Goal: Task Accomplishment & Management: Manage account settings

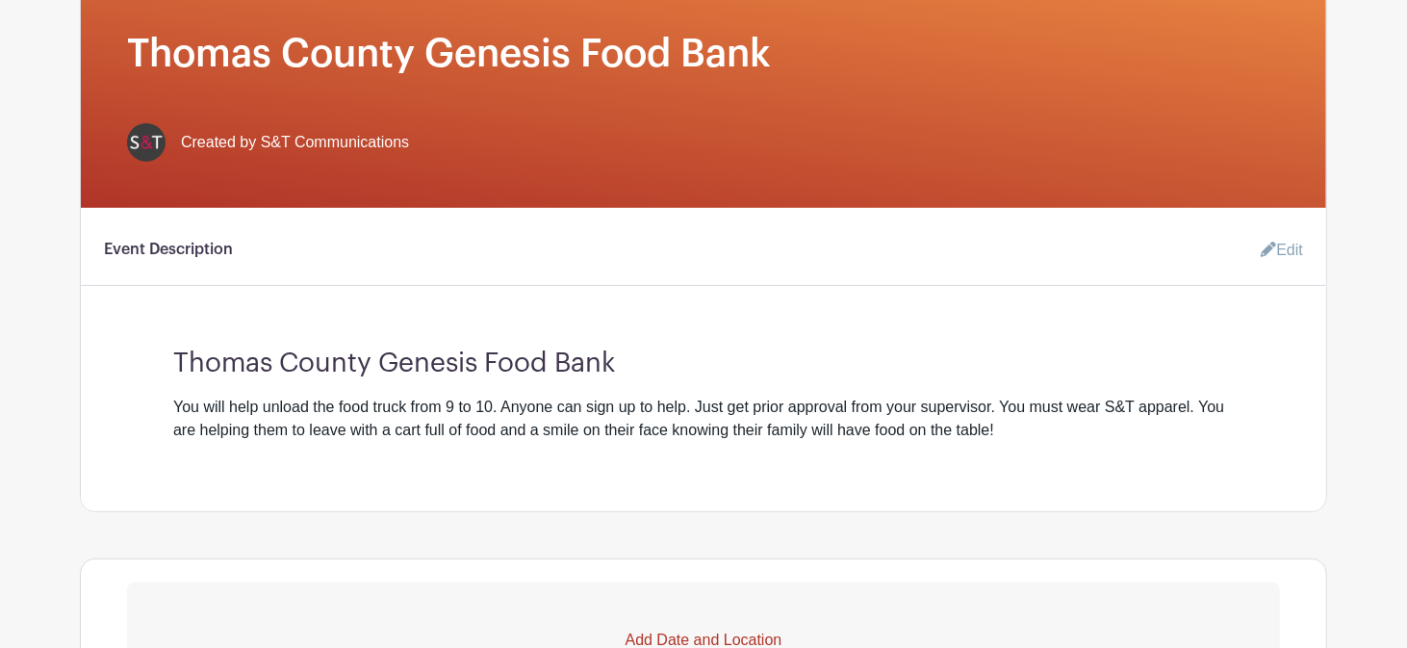
scroll to position [513, 0]
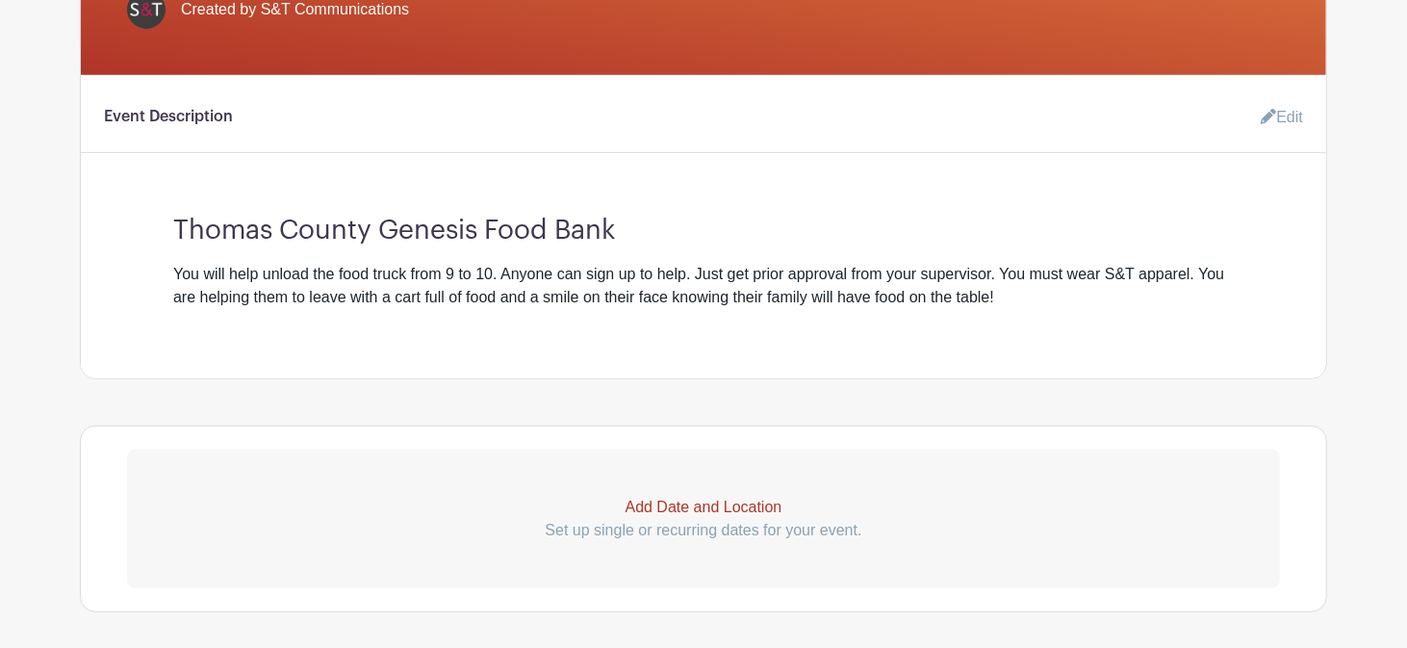
click at [654, 510] on p "Add Date and Location" at bounding box center [703, 507] width 1153 height 23
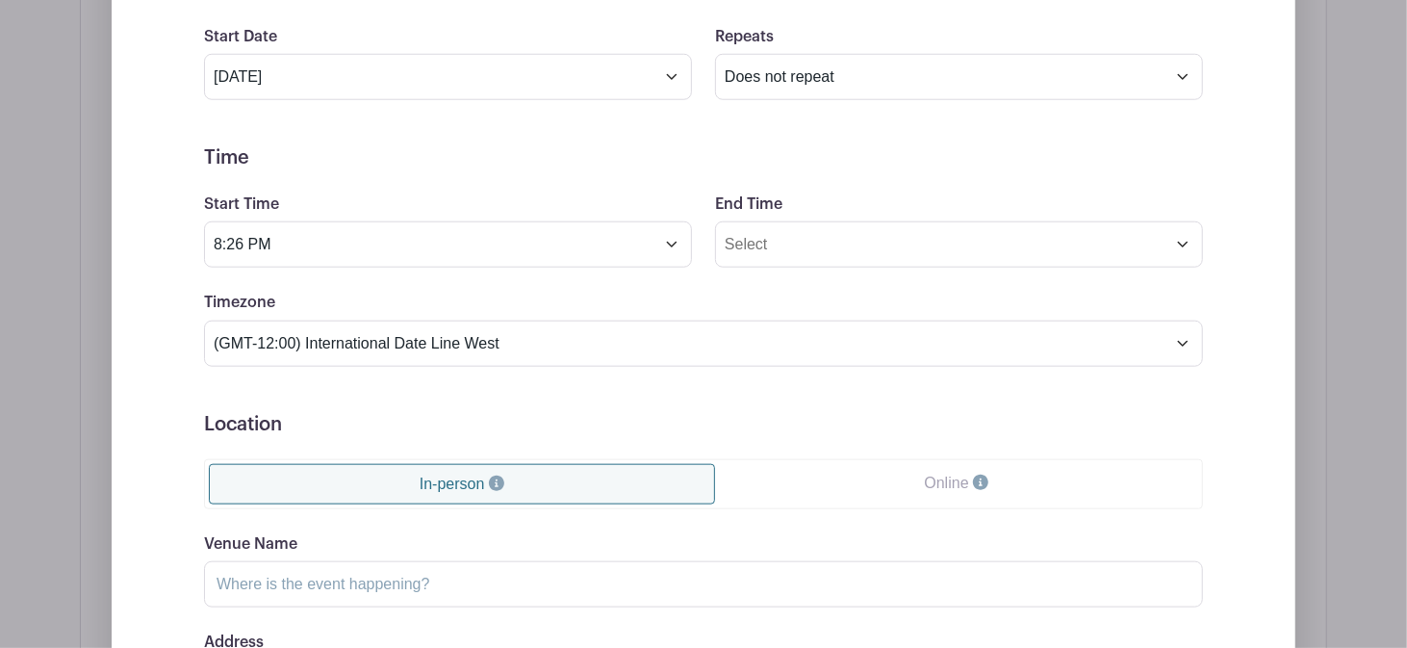
scroll to position [1116, 0]
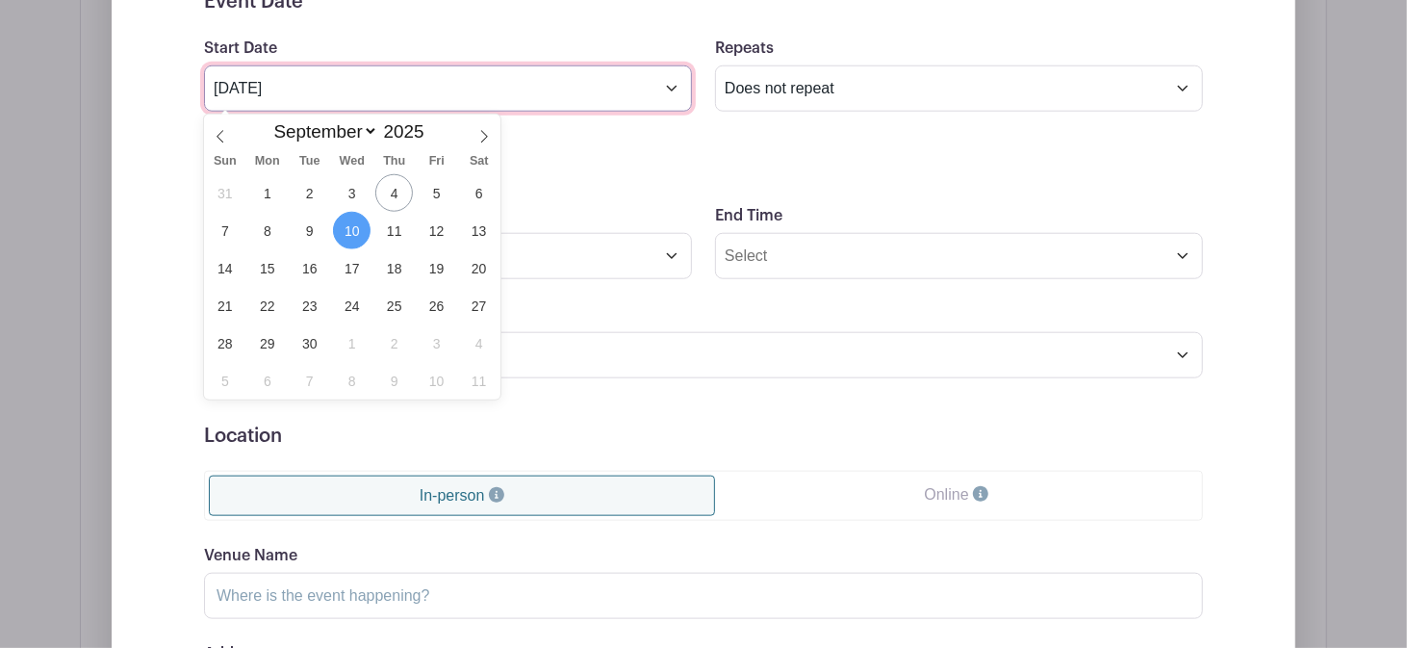
click at [324, 86] on input "Sep 10 2025" at bounding box center [448, 88] width 488 height 46
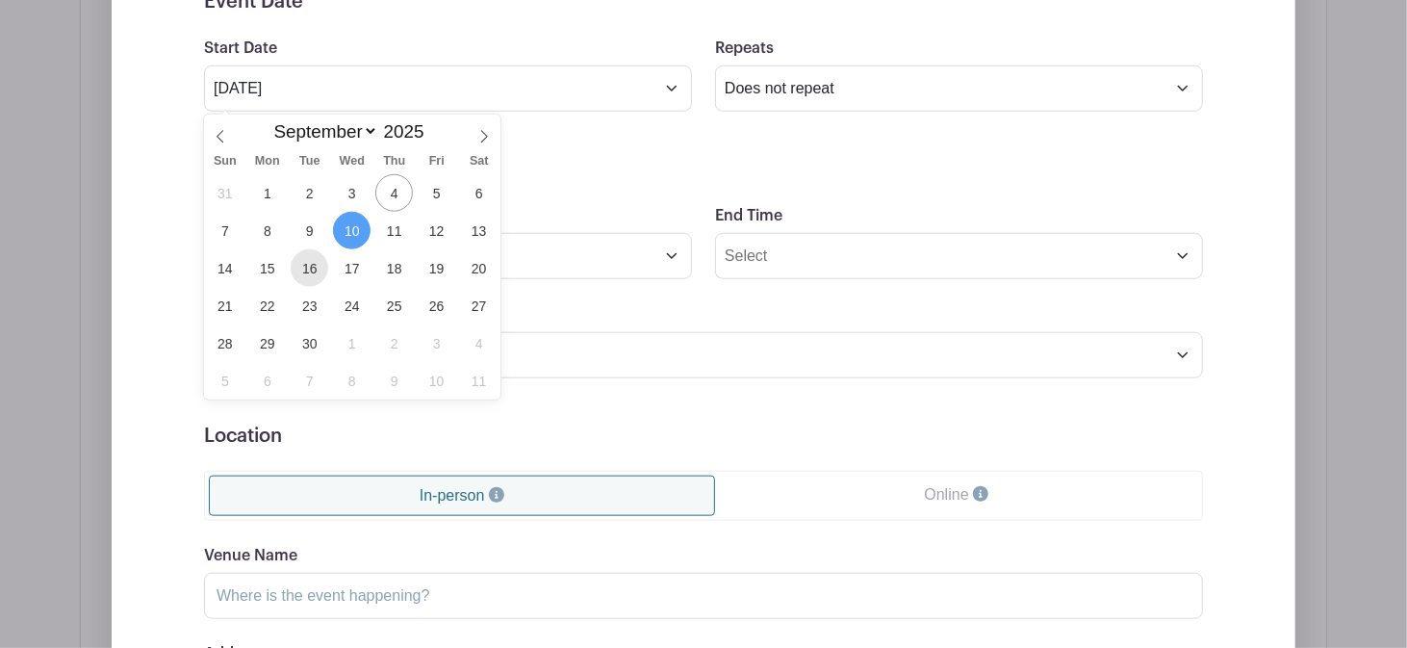
click at [304, 266] on span "16" at bounding box center [310, 268] width 38 height 38
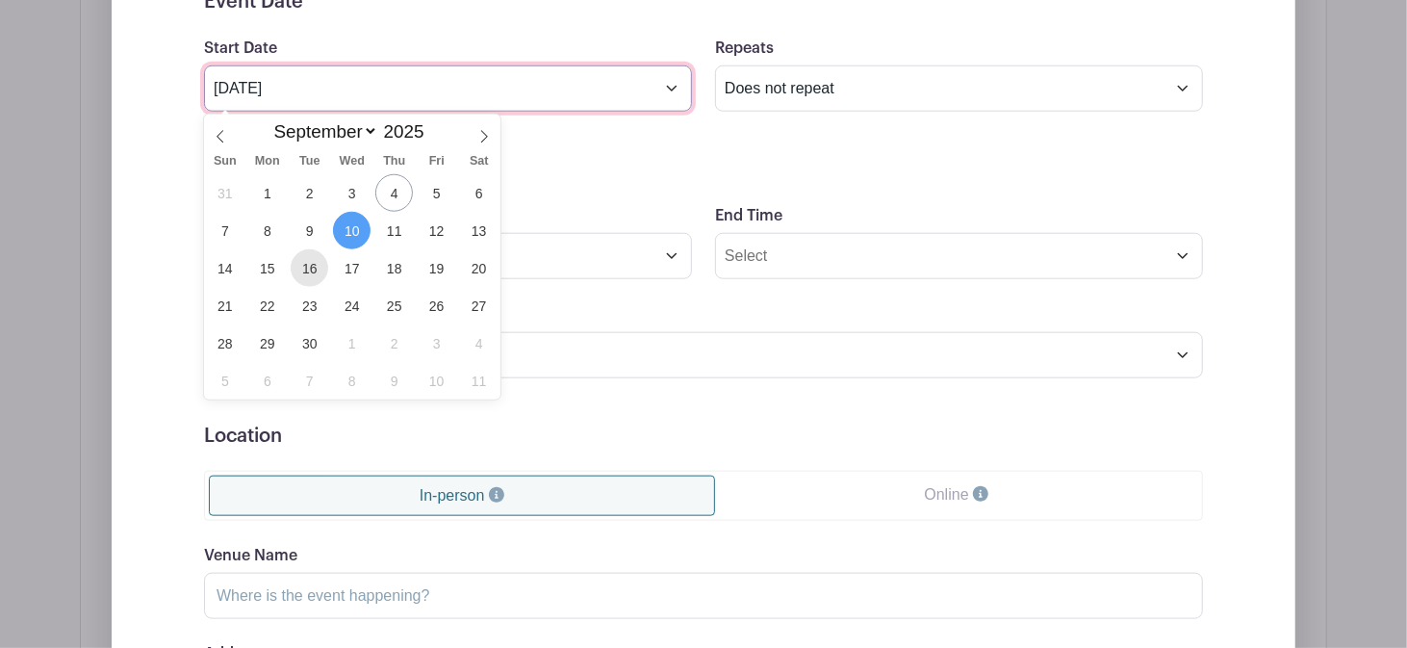
type input "[DATE]"
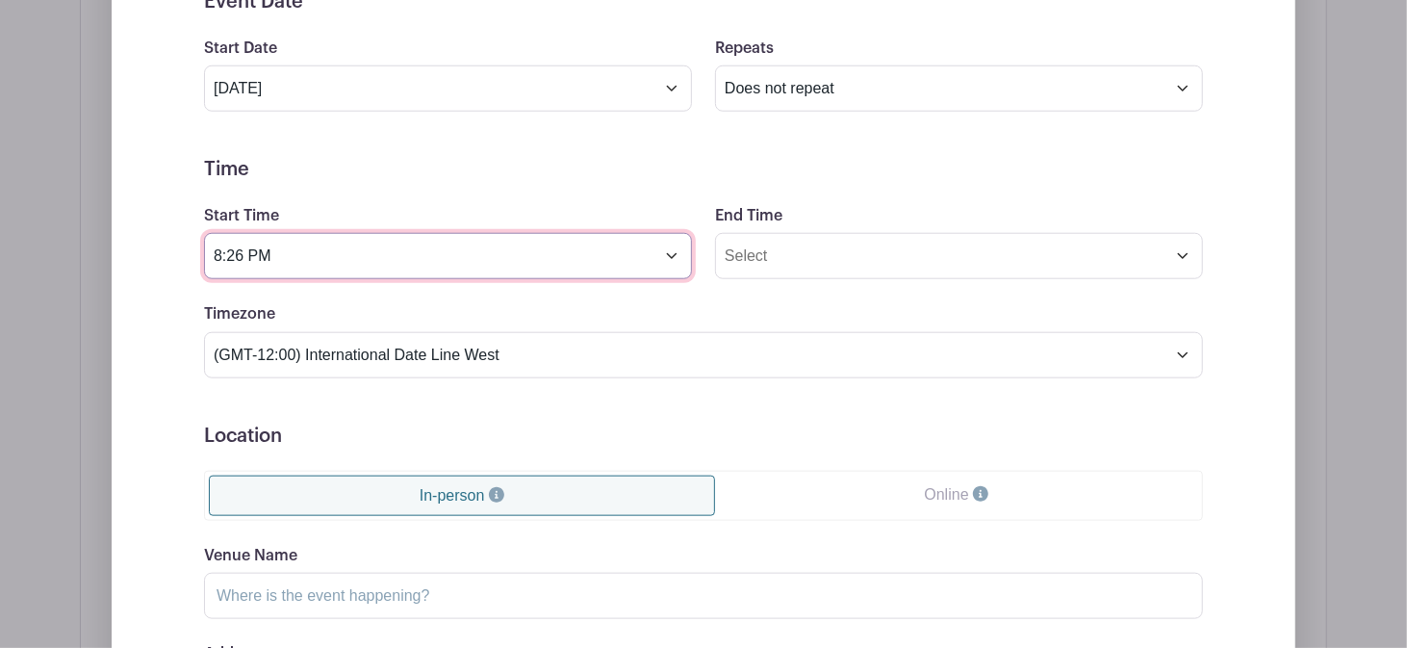
click at [222, 261] on input "8:26 PM" at bounding box center [448, 256] width 488 height 46
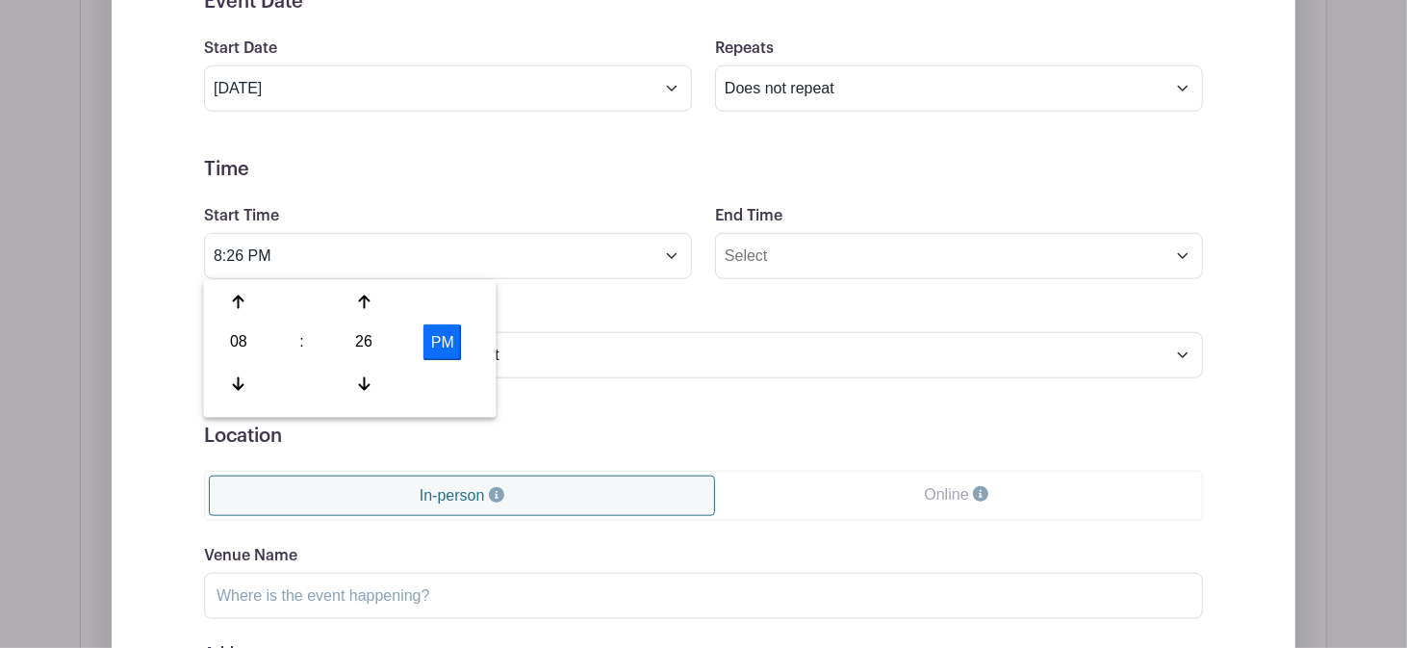
click at [239, 353] on div "08" at bounding box center [239, 342] width 63 height 37
click at [299, 383] on div "09" at bounding box center [311, 383] width 64 height 37
click at [370, 343] on div "26" at bounding box center [364, 342] width 63 height 37
click at [374, 339] on div "30" at bounding box center [382, 342] width 64 height 37
click at [443, 336] on button "PM" at bounding box center [442, 342] width 38 height 37
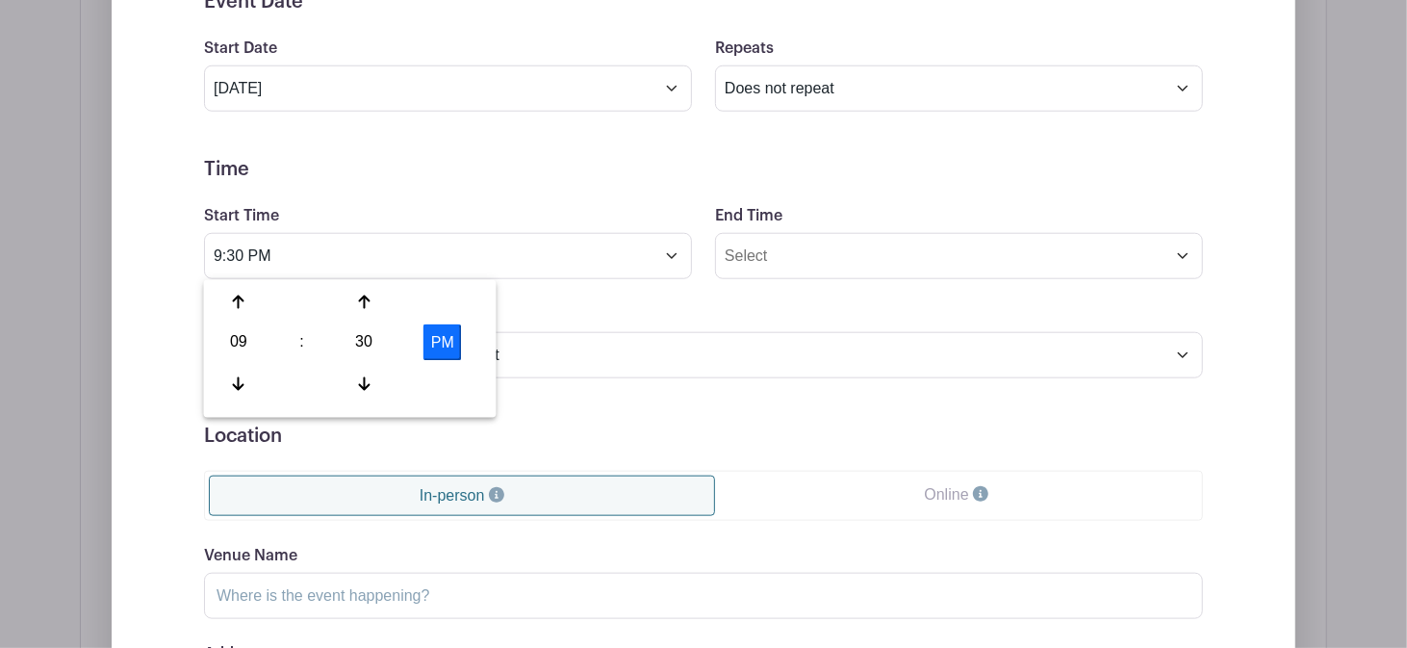
type input "9:30 AM"
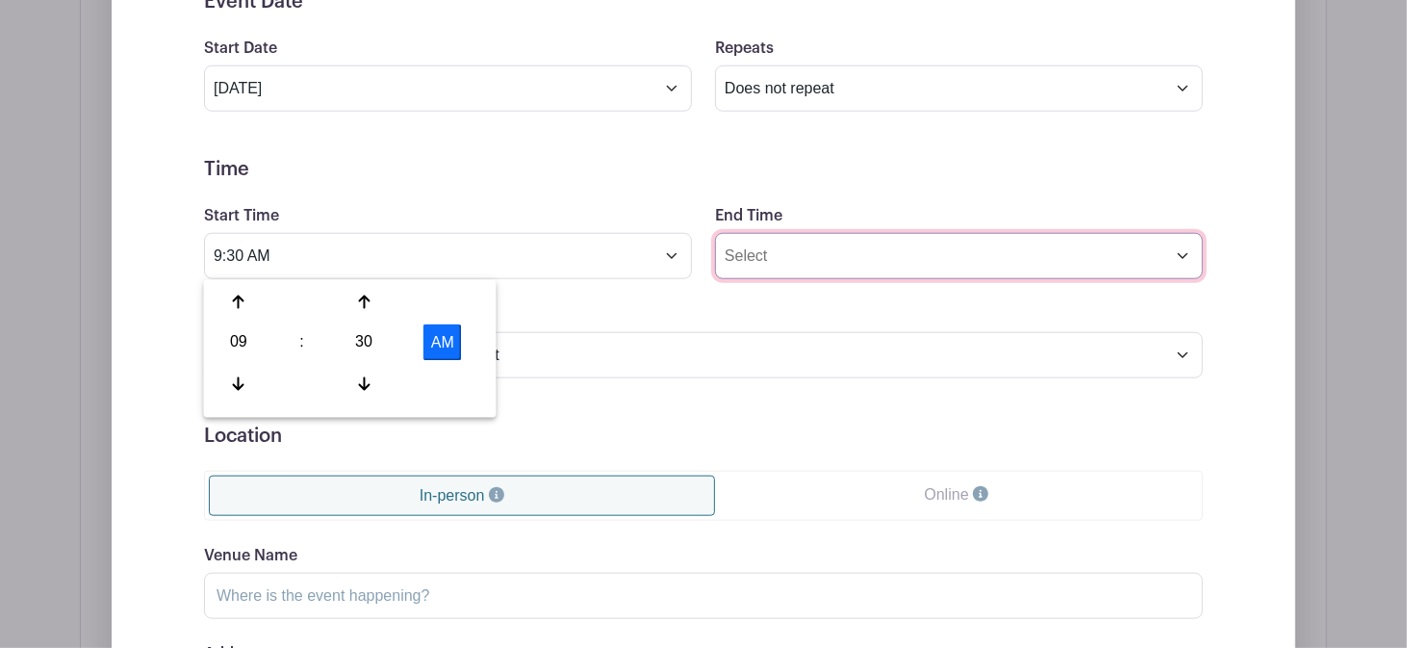
click at [741, 262] on input "End Time" at bounding box center [959, 256] width 488 height 46
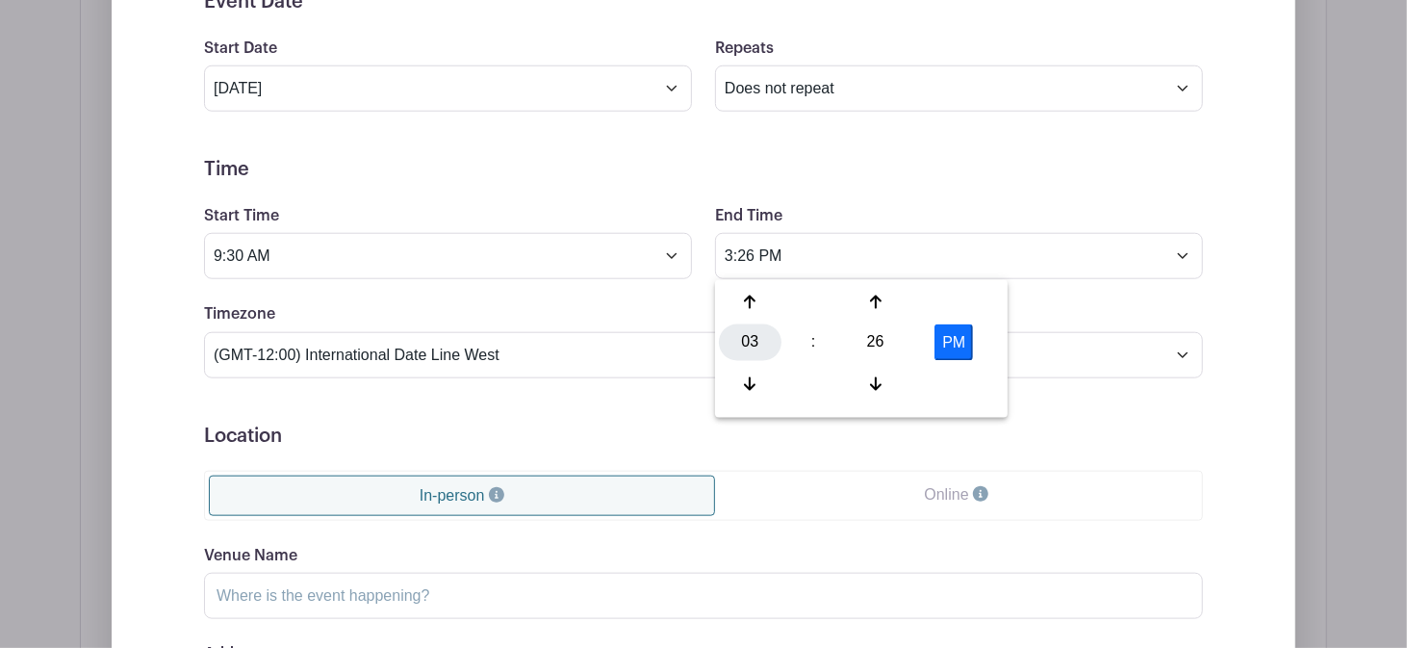
click at [730, 345] on div "03" at bounding box center [750, 342] width 63 height 37
click at [893, 388] on div "10" at bounding box center [893, 383] width 64 height 37
click at [884, 346] on div "26" at bounding box center [875, 342] width 63 height 37
click at [879, 348] on div "30" at bounding box center [893, 342] width 64 height 37
click at [946, 342] on button "PM" at bounding box center [954, 342] width 38 height 37
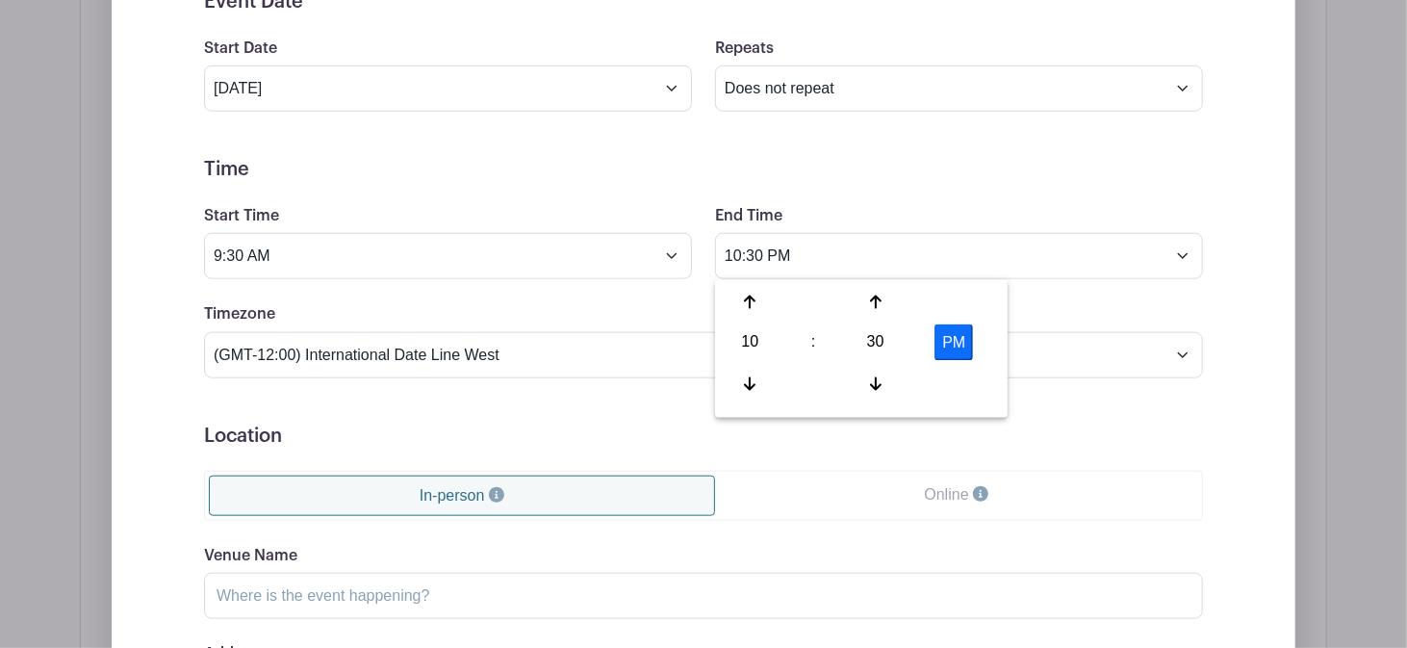
type input "10:30 AM"
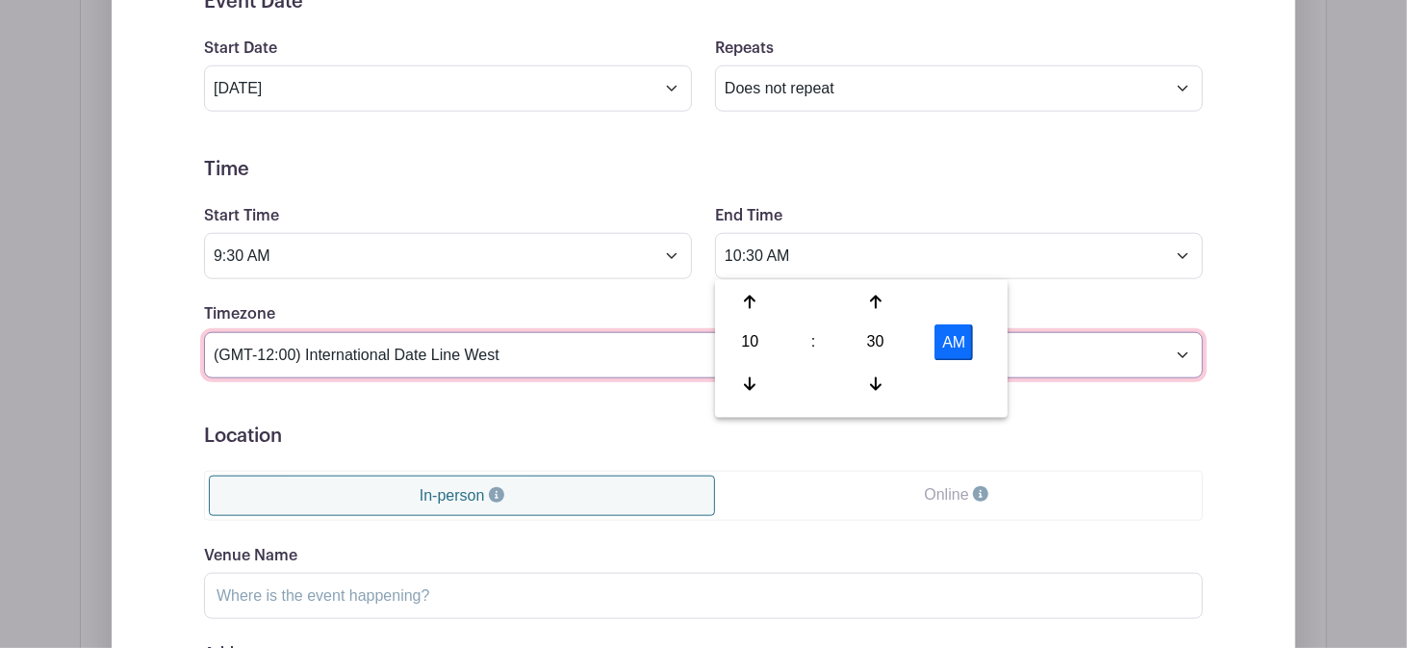
click at [545, 356] on select "(GMT-12:00) International Date Line West (GMT-11:00) American Samoa (GMT-11:00)…" at bounding box center [703, 355] width 999 height 46
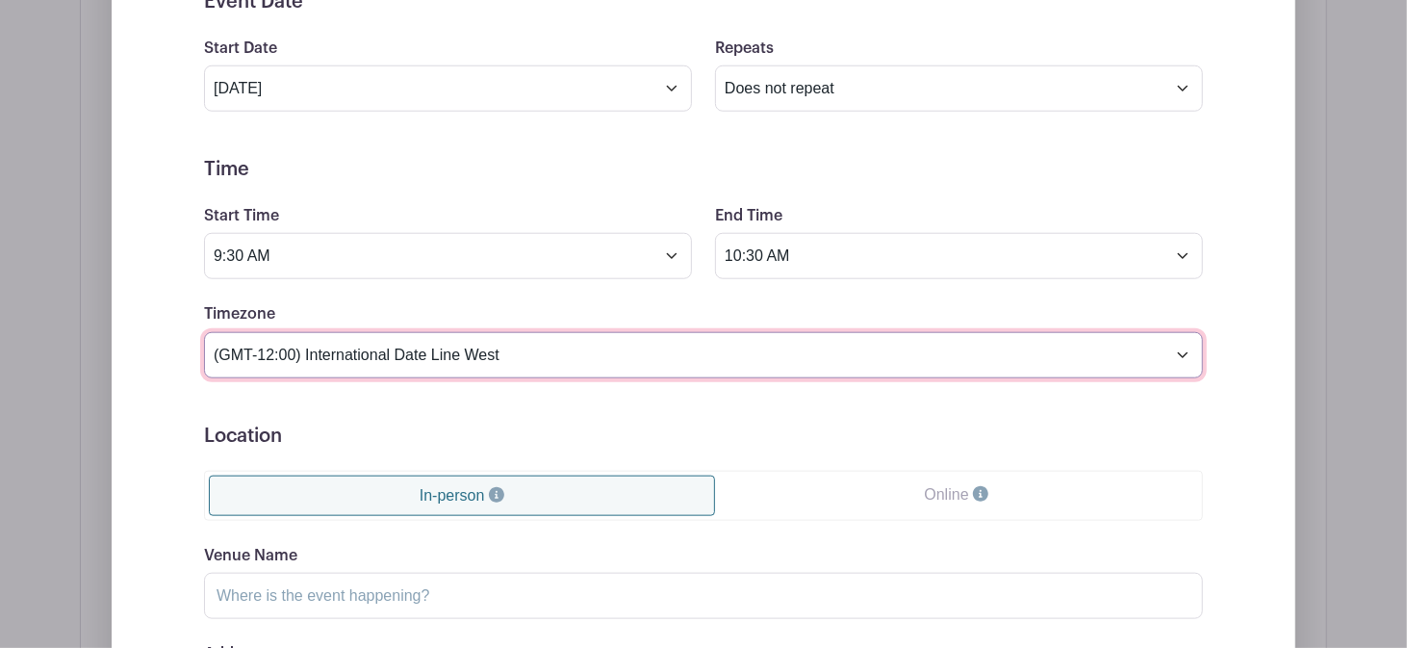
select select "Central Time (US & Canada)"
click at [204, 333] on select "(GMT-12:00) International Date Line West (GMT-11:00) American Samoa (GMT-11:00)…" at bounding box center [703, 355] width 999 height 46
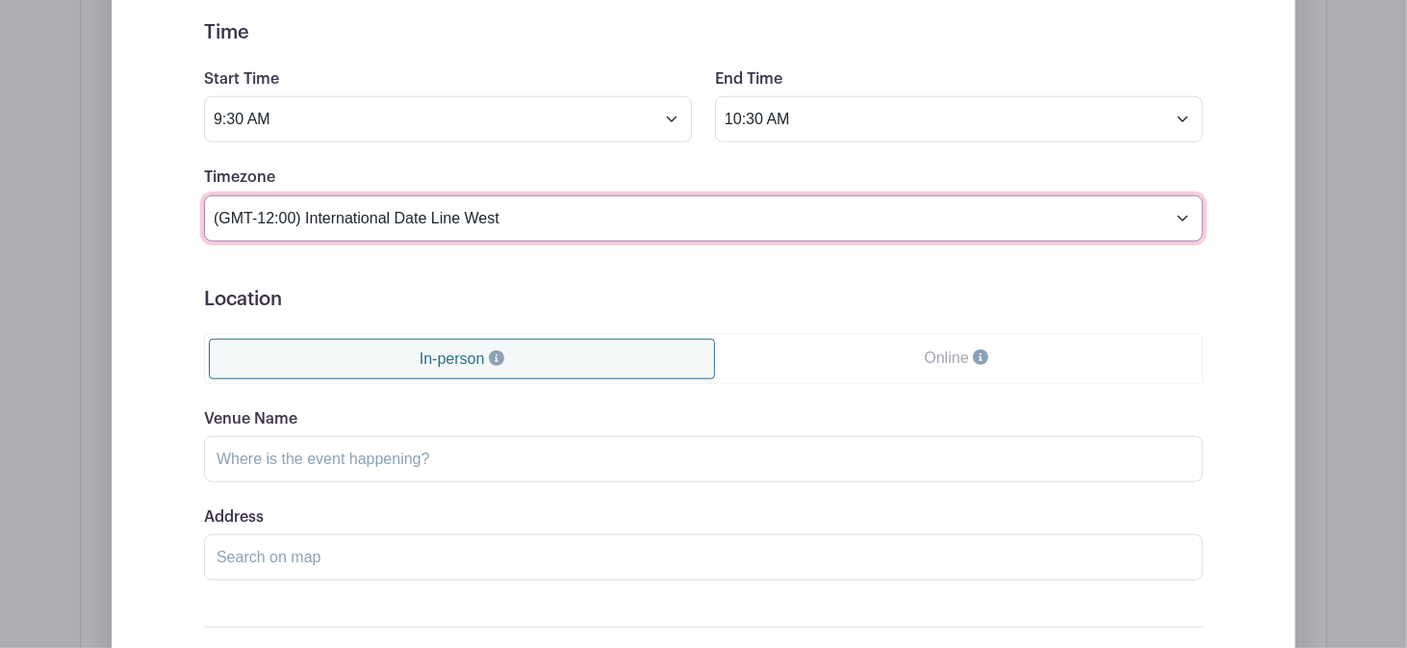
scroll to position [1256, 0]
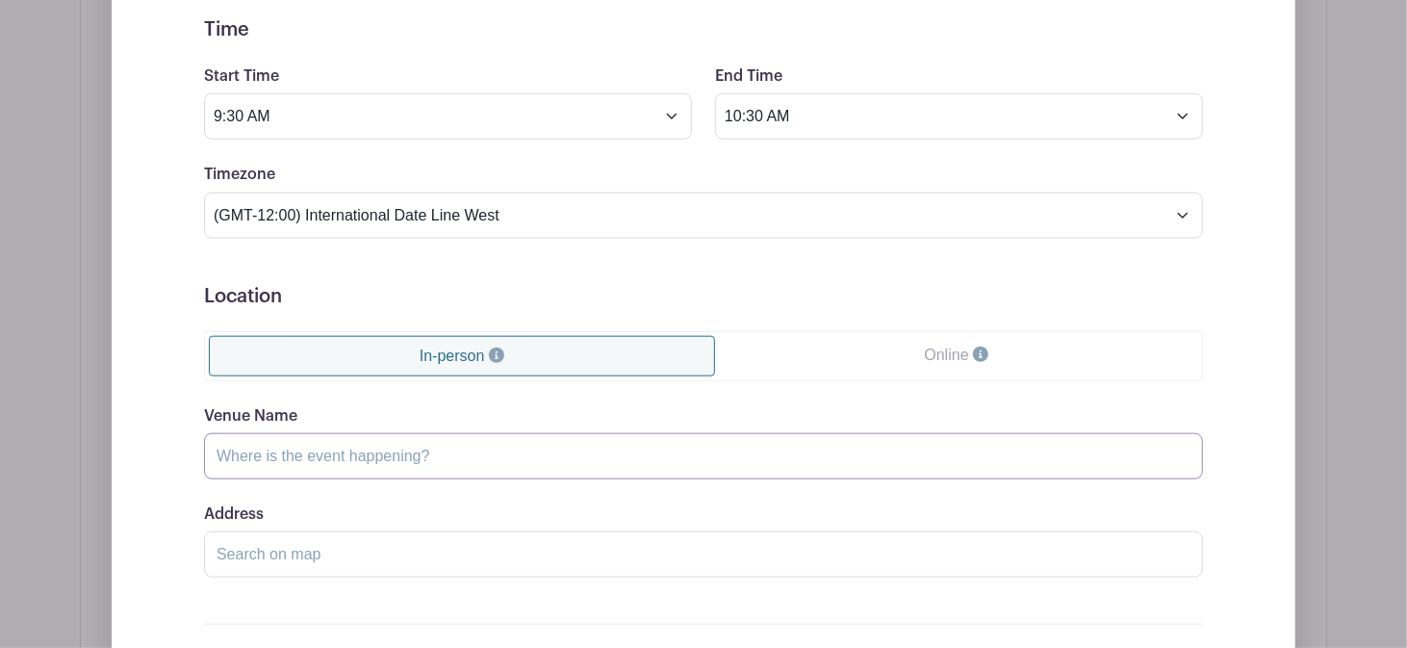
click at [326, 456] on input "Venue Name" at bounding box center [703, 456] width 999 height 46
type input "350 S Range"
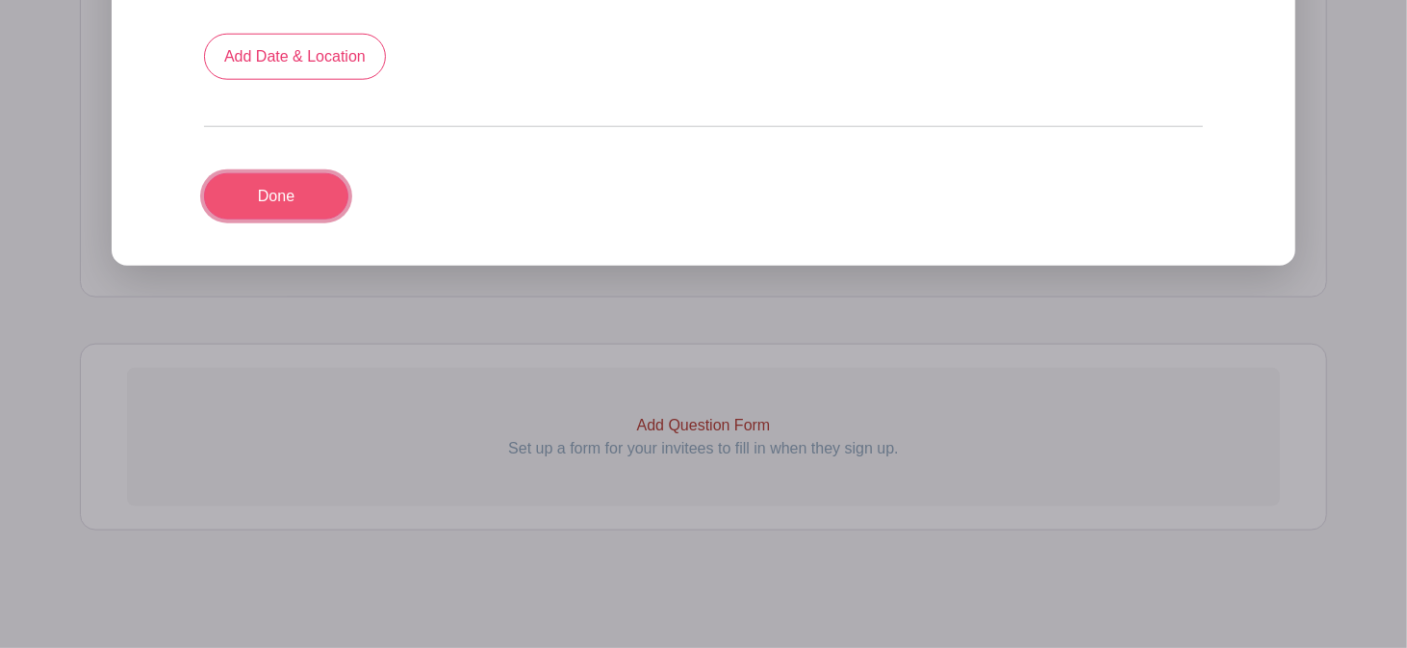
click at [295, 195] on link "Done" at bounding box center [276, 196] width 144 height 46
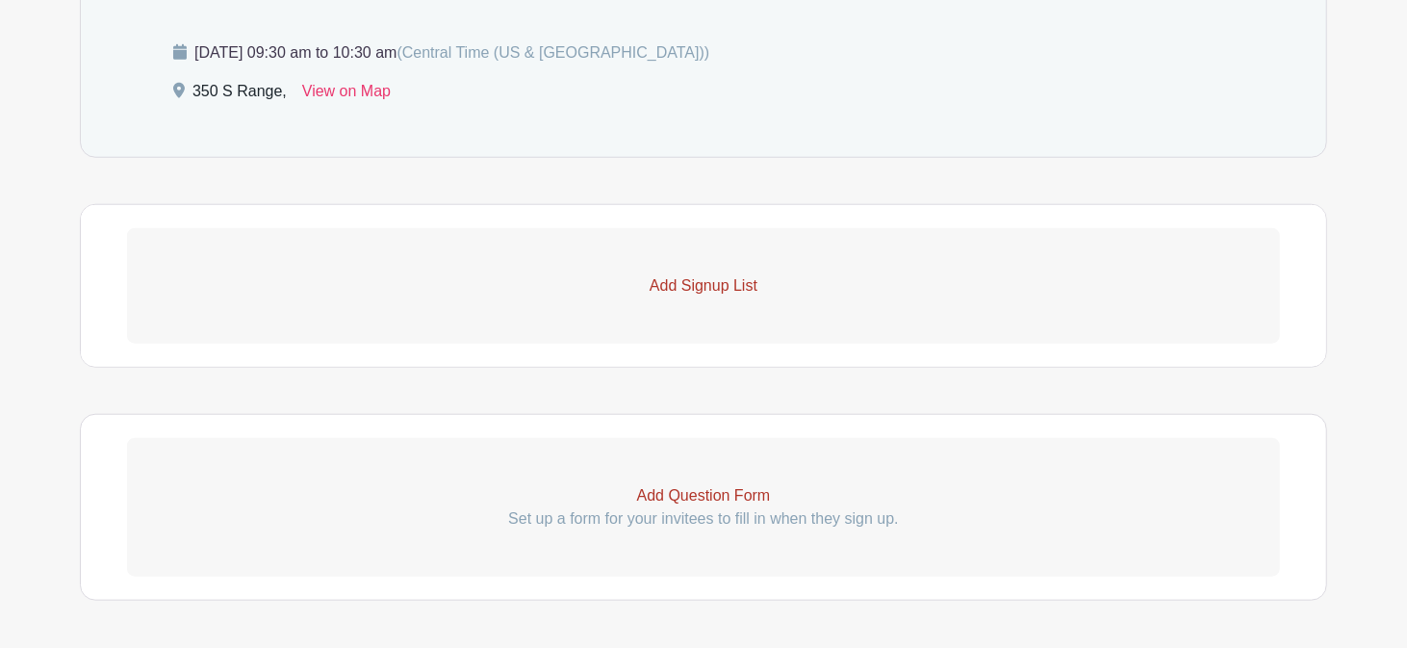
scroll to position [1070, 0]
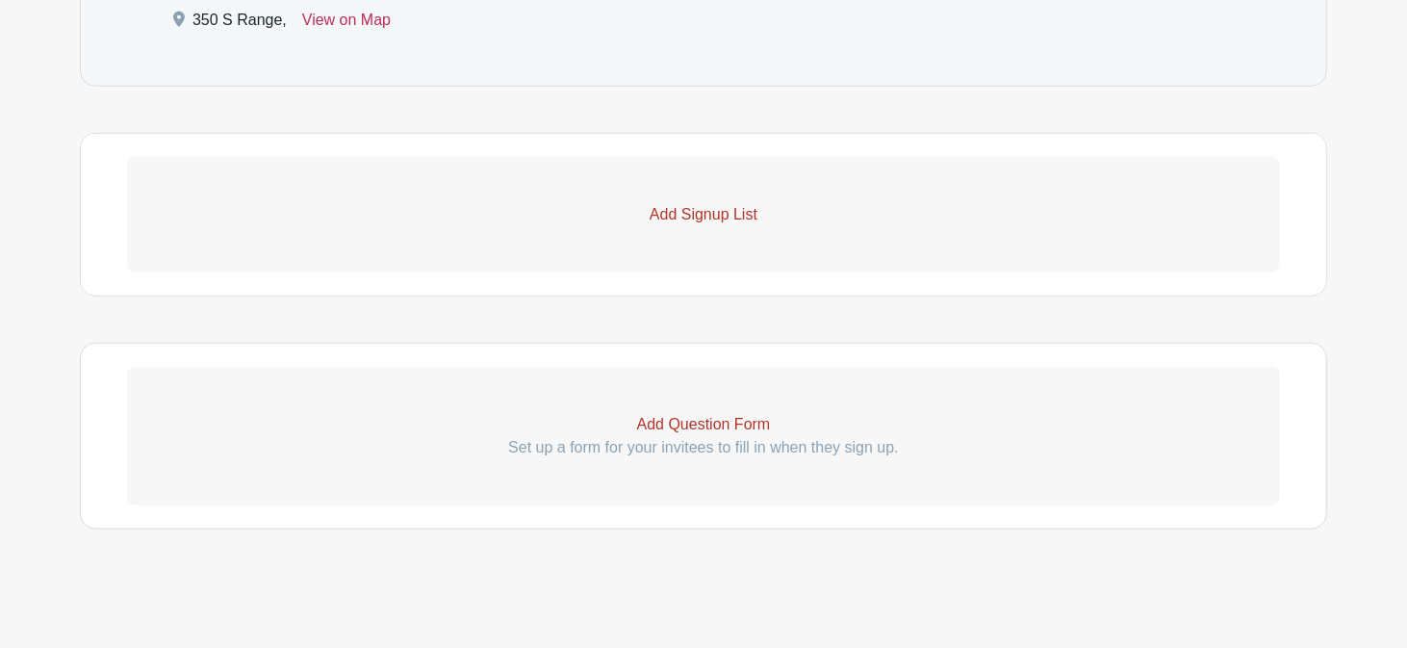
click at [342, 18] on link "View on Map" at bounding box center [346, 24] width 89 height 31
click at [846, 259] on link "Add Signup List" at bounding box center [703, 214] width 1153 height 115
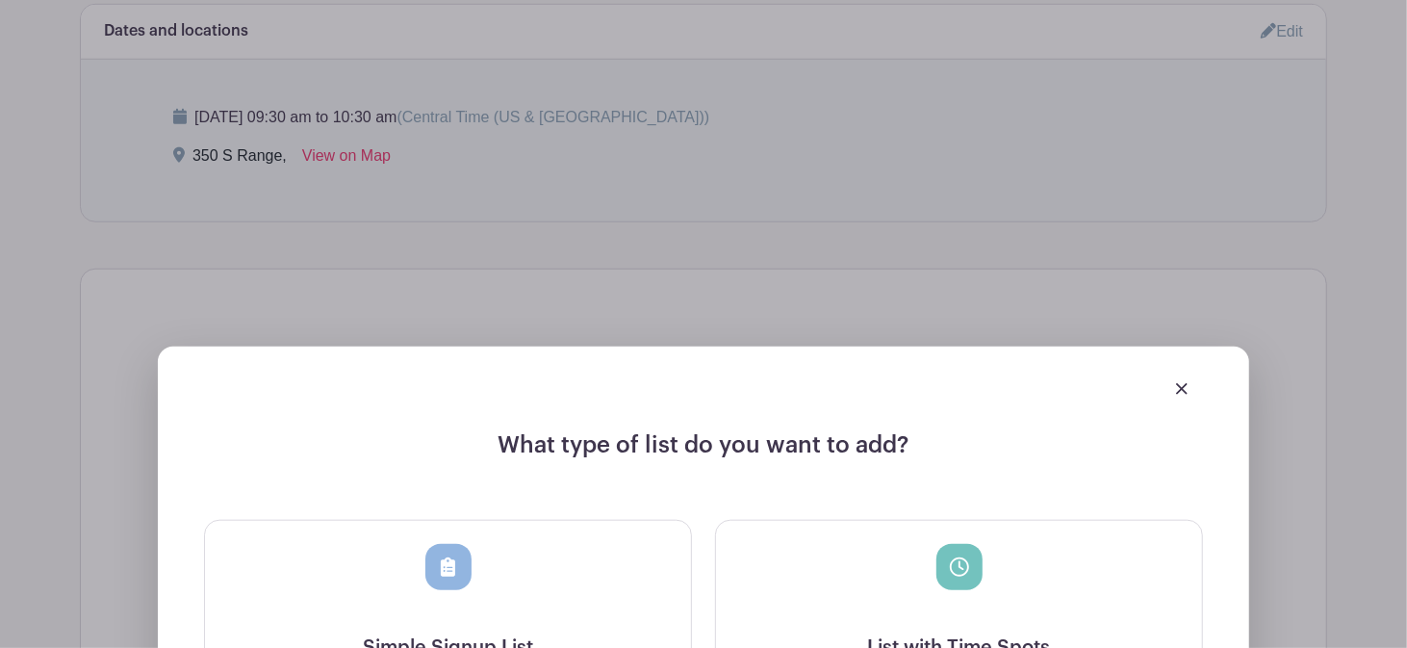
scroll to position [1087, 0]
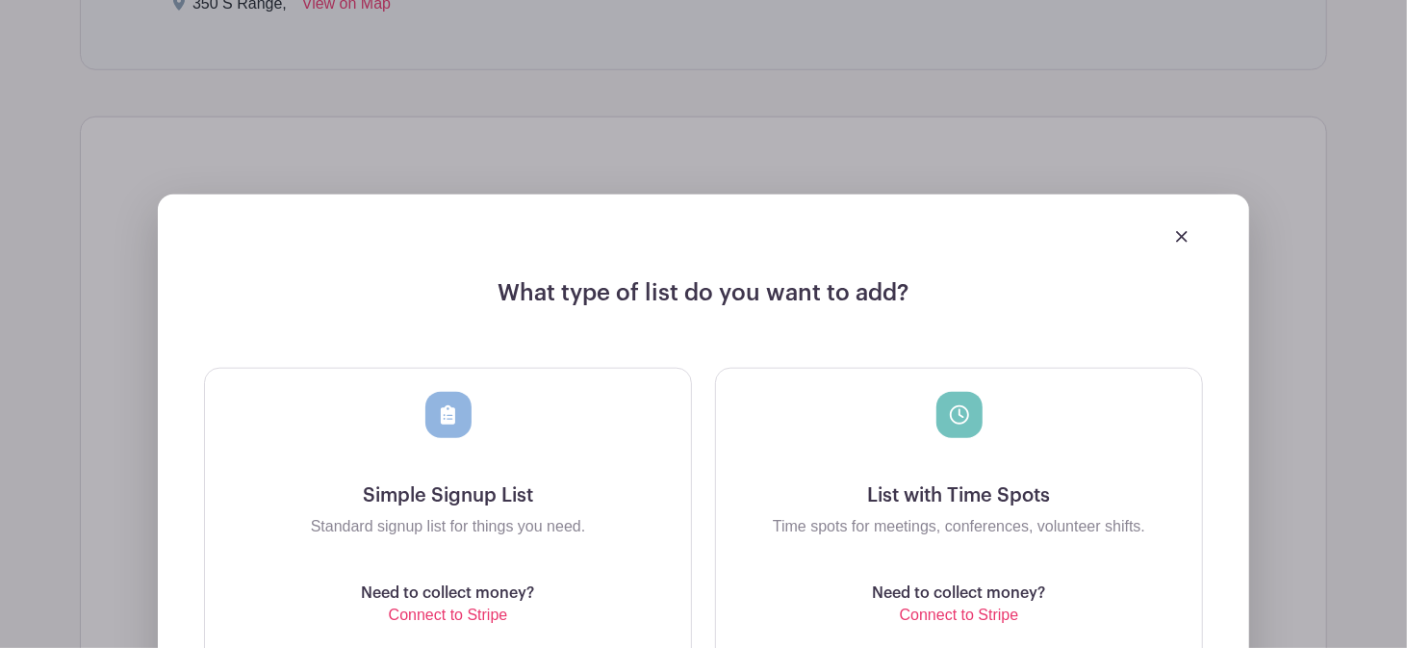
click at [1180, 229] on link at bounding box center [1182, 236] width 12 height 16
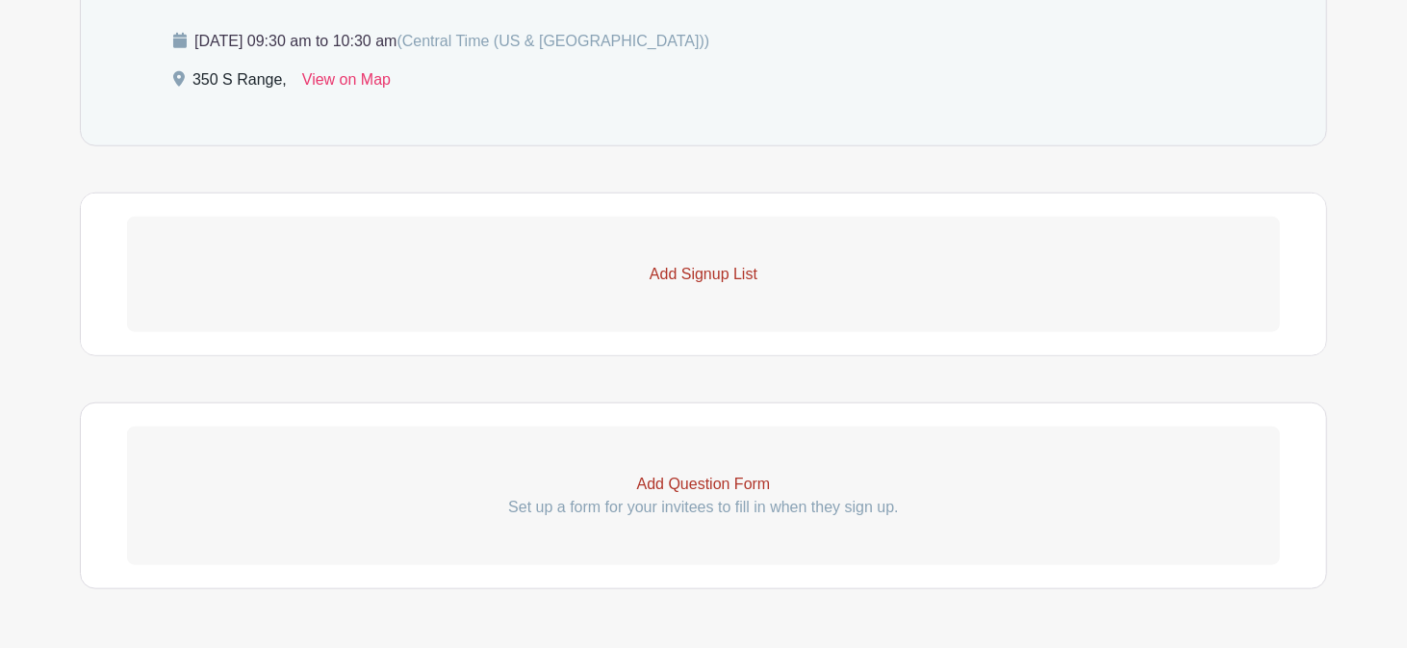
scroll to position [1070, 0]
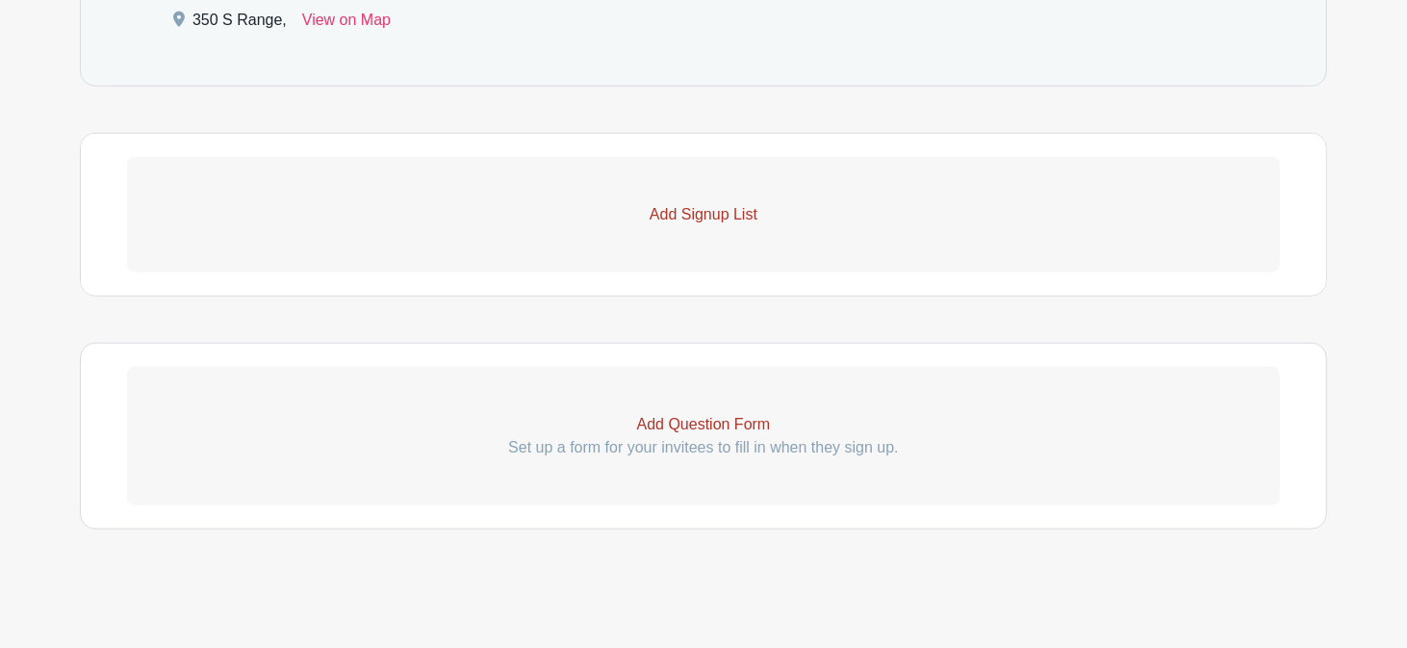
click at [730, 218] on p "Add Signup List" at bounding box center [703, 214] width 1153 height 23
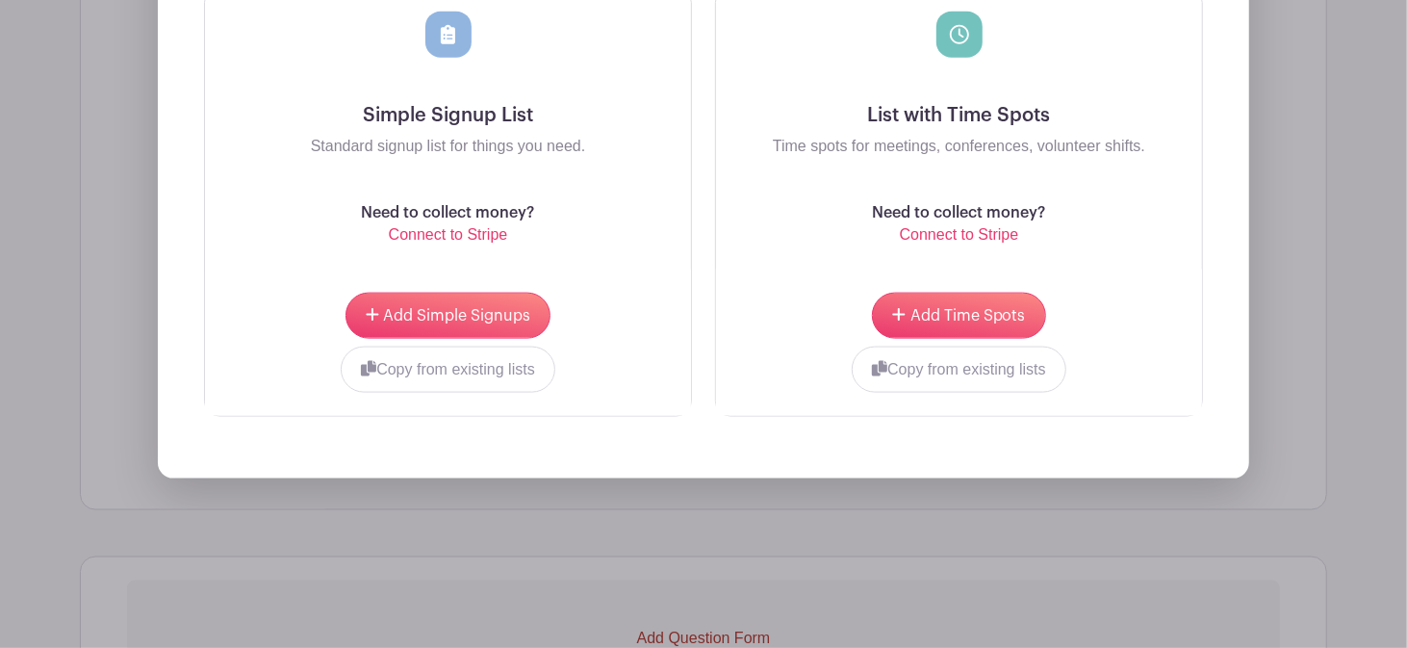
scroll to position [1459, 0]
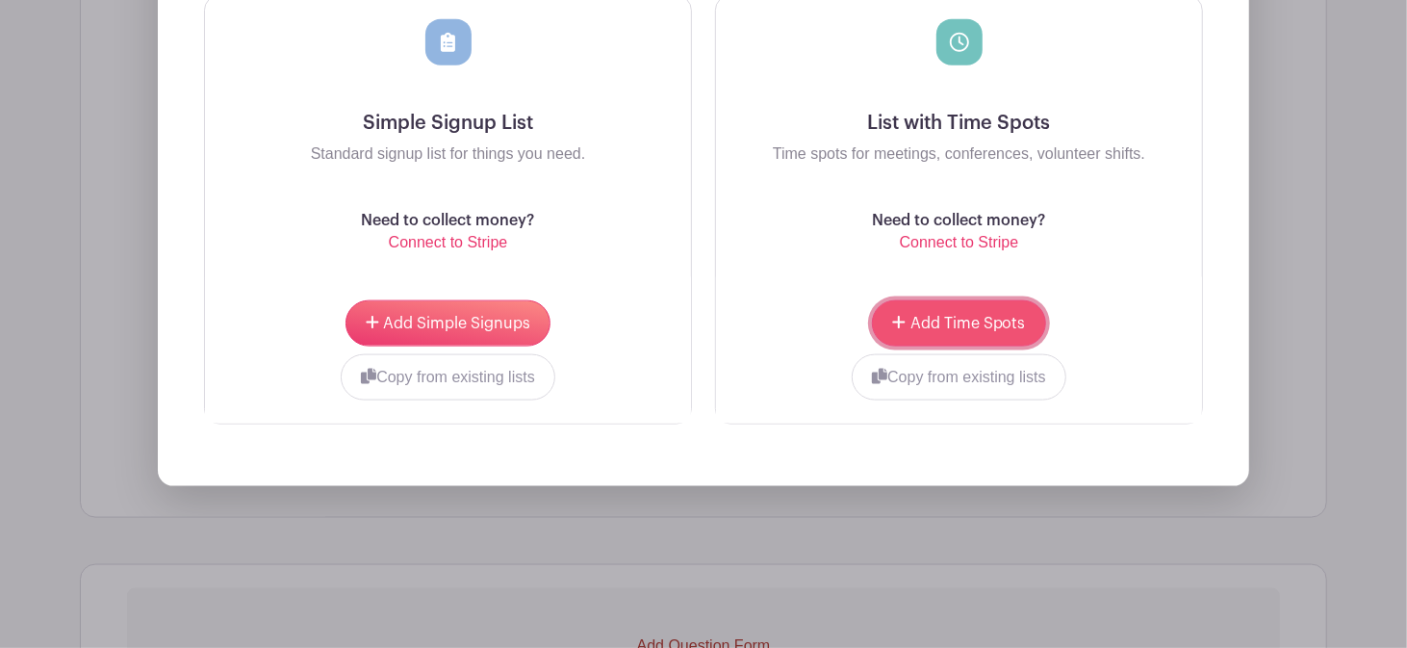
click at [956, 325] on span "Add Time Spots" at bounding box center [967, 323] width 115 height 15
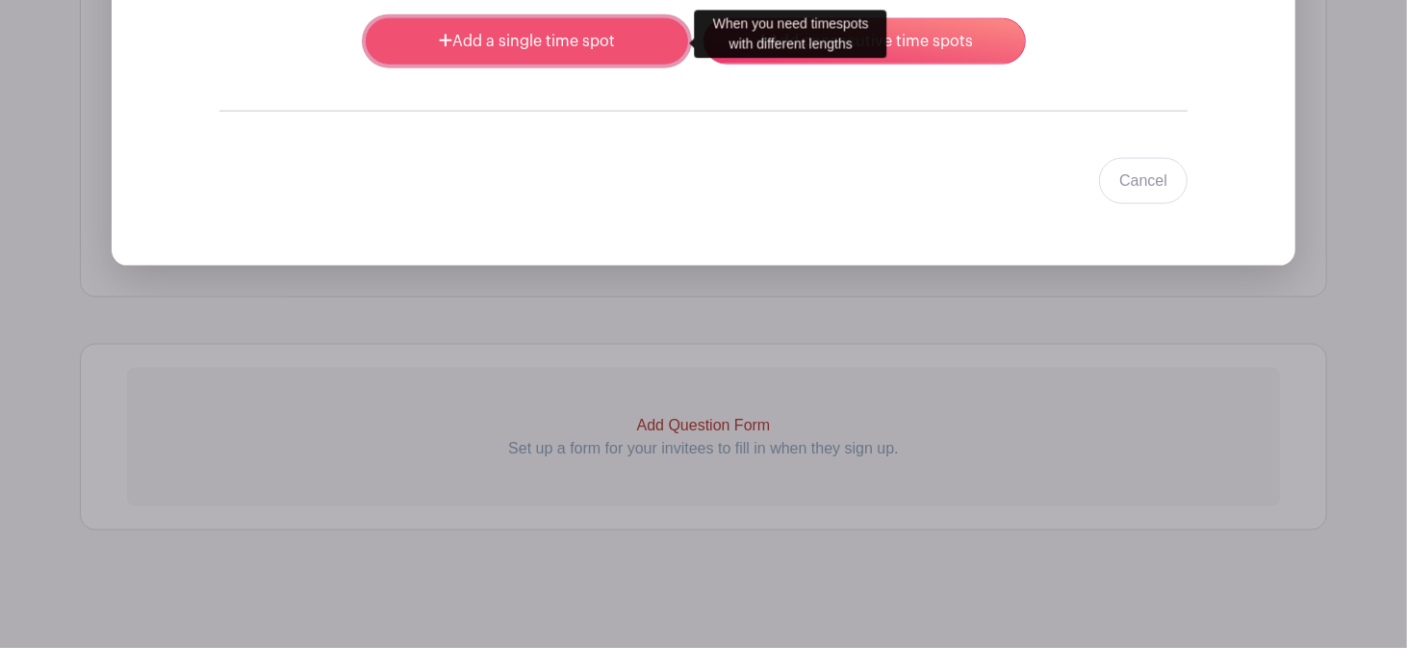
click at [491, 34] on link "Add a single time spot" at bounding box center [527, 41] width 322 height 46
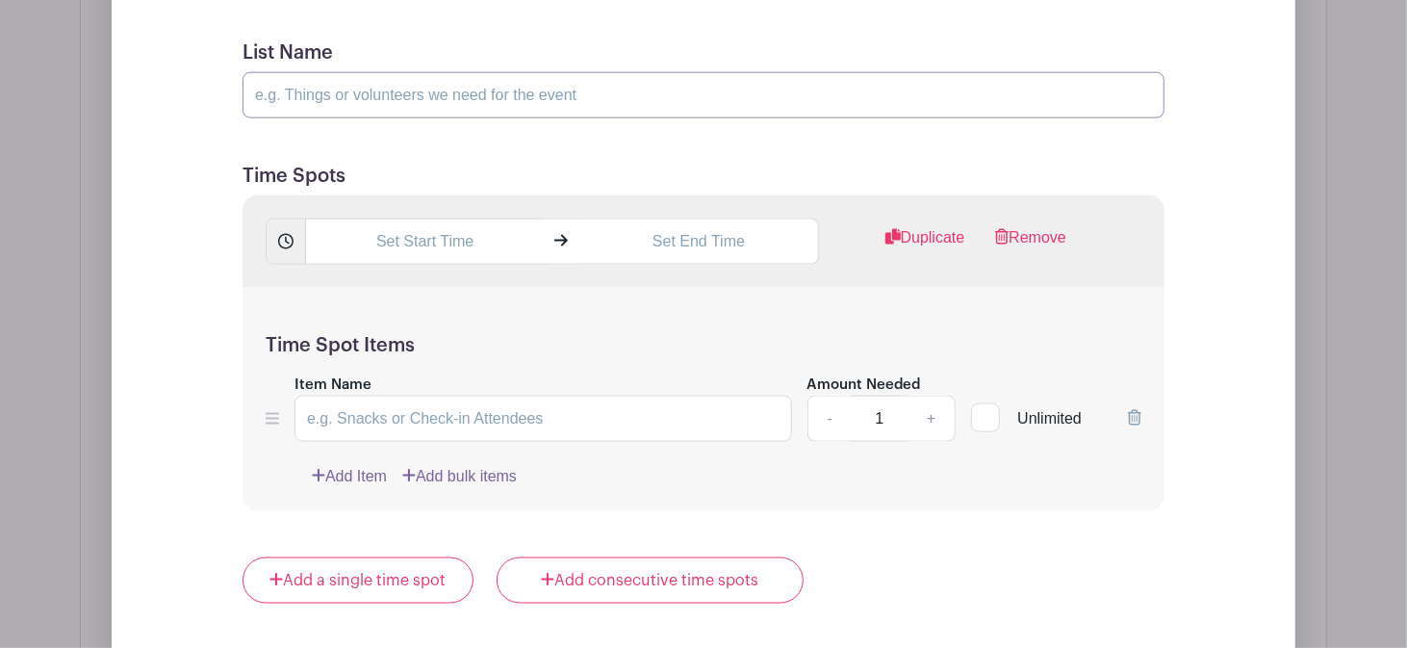
click at [372, 87] on input "List Name" at bounding box center [704, 95] width 922 height 46
type input "Volunteer"
click at [414, 236] on input "text" at bounding box center [424, 241] width 239 height 46
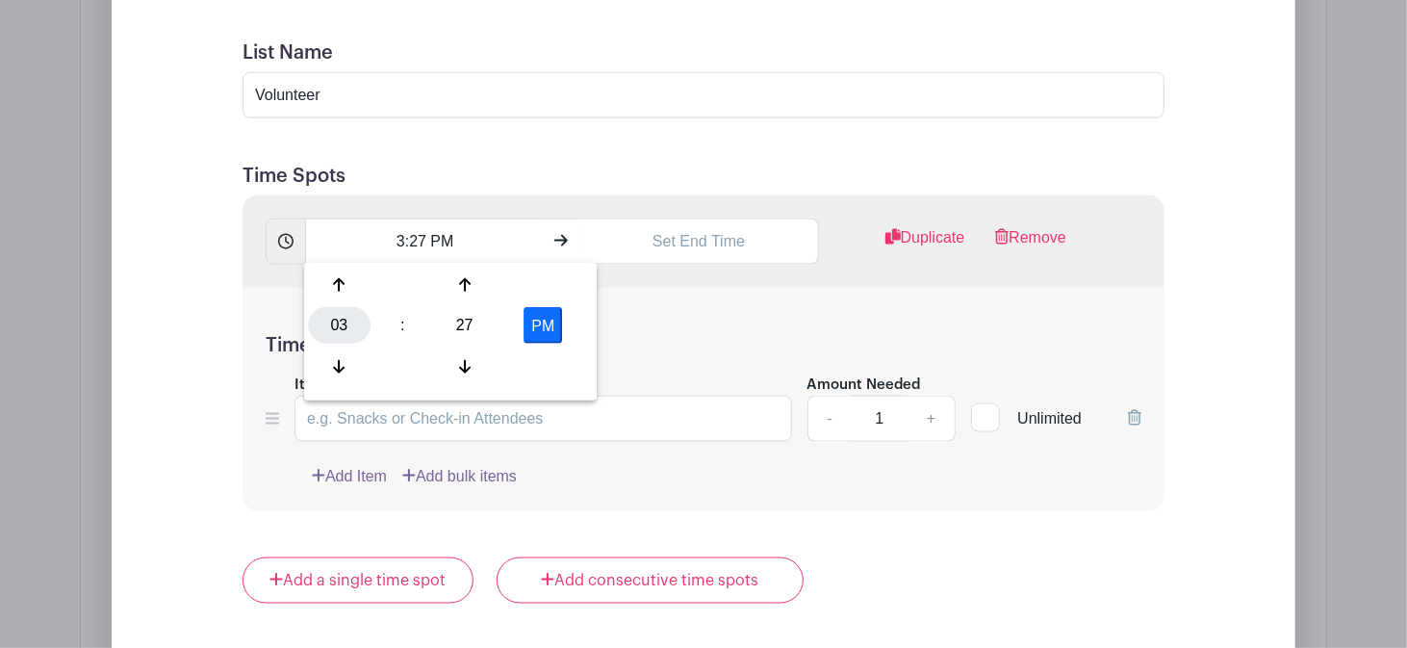
click at [360, 317] on div "03" at bounding box center [339, 325] width 63 height 37
click at [401, 363] on div "09" at bounding box center [411, 366] width 64 height 37
click at [478, 322] on div "27" at bounding box center [464, 325] width 63 height 37
click at [489, 328] on div "30" at bounding box center [482, 325] width 64 height 37
click at [535, 334] on button "PM" at bounding box center [543, 325] width 38 height 37
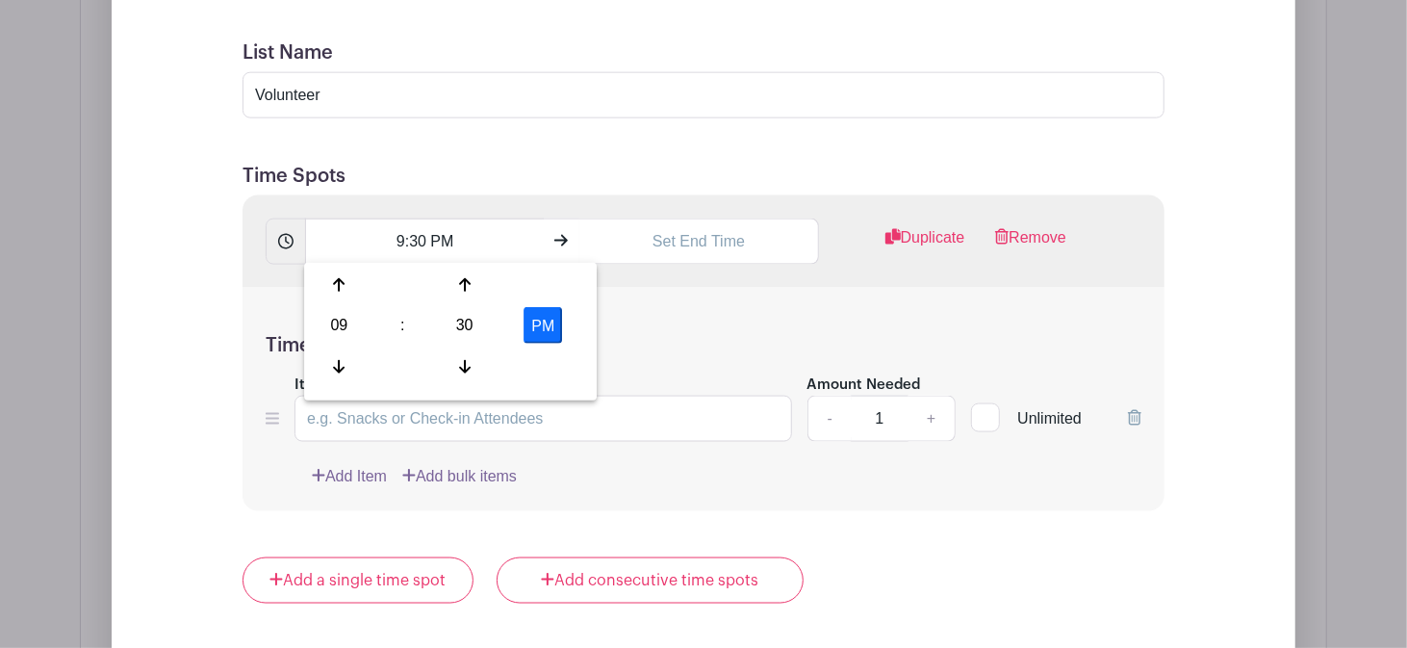
type input "9:30 AM"
click at [682, 243] on input "text" at bounding box center [698, 241] width 239 height 46
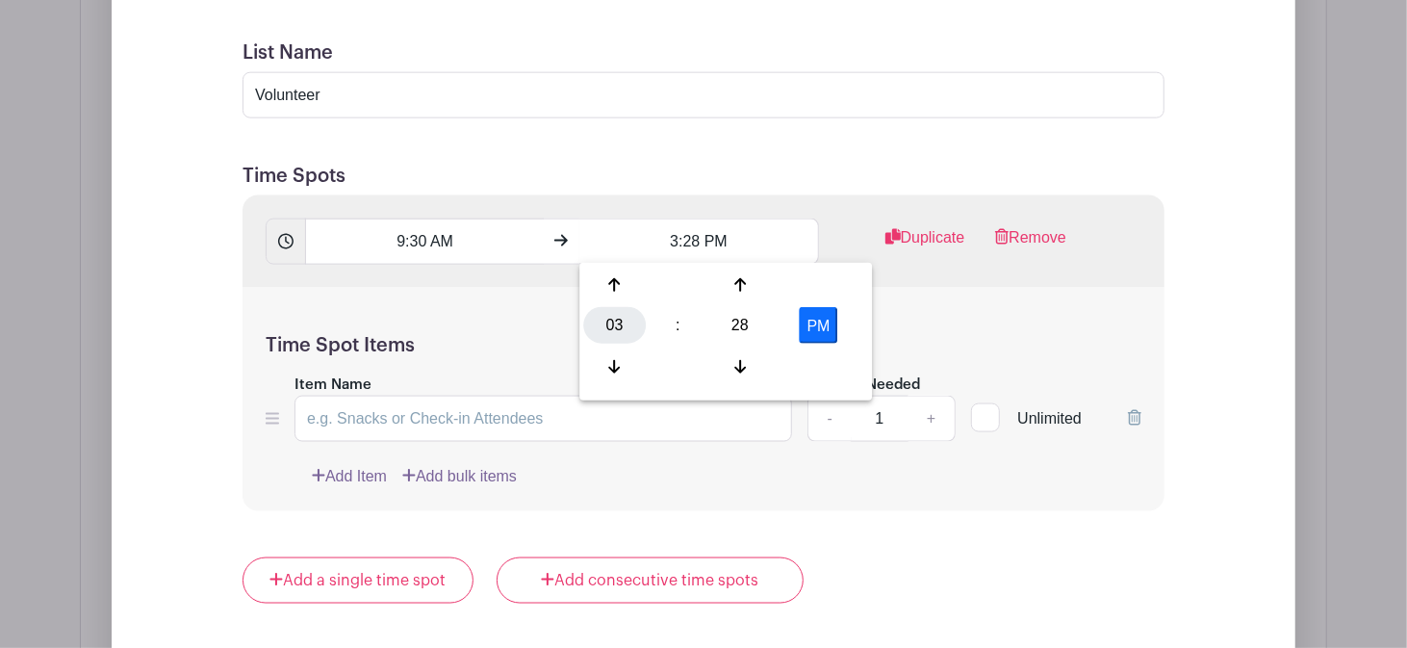
click at [625, 327] on div "03" at bounding box center [614, 325] width 63 height 37
click at [758, 368] on div "10" at bounding box center [758, 366] width 64 height 37
click at [744, 328] on div "28" at bounding box center [740, 325] width 63 height 37
click at [754, 321] on div "30" at bounding box center [758, 325] width 64 height 37
click at [809, 320] on button "PM" at bounding box center [819, 325] width 38 height 37
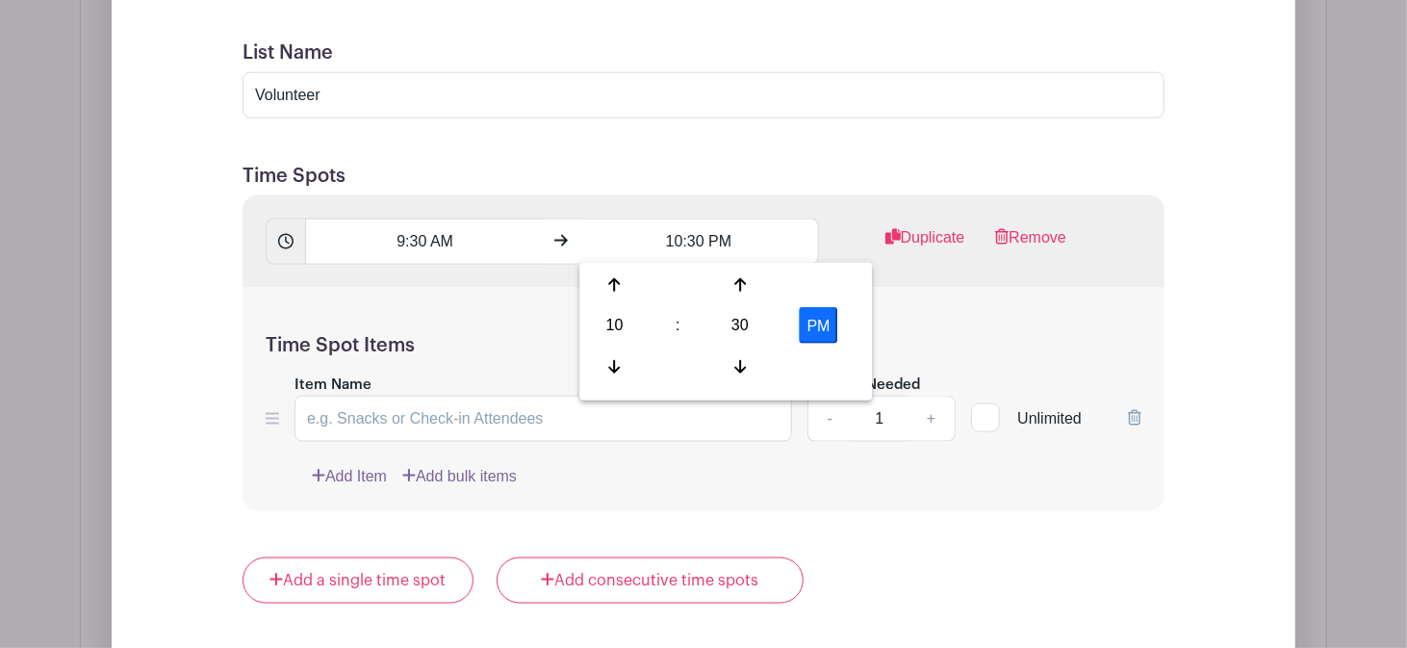
type input "10:30 AM"
click at [987, 420] on div at bounding box center [985, 417] width 29 height 29
click at [984, 420] on input "Unlimited" at bounding box center [977, 413] width 13 height 13
checkbox input "true"
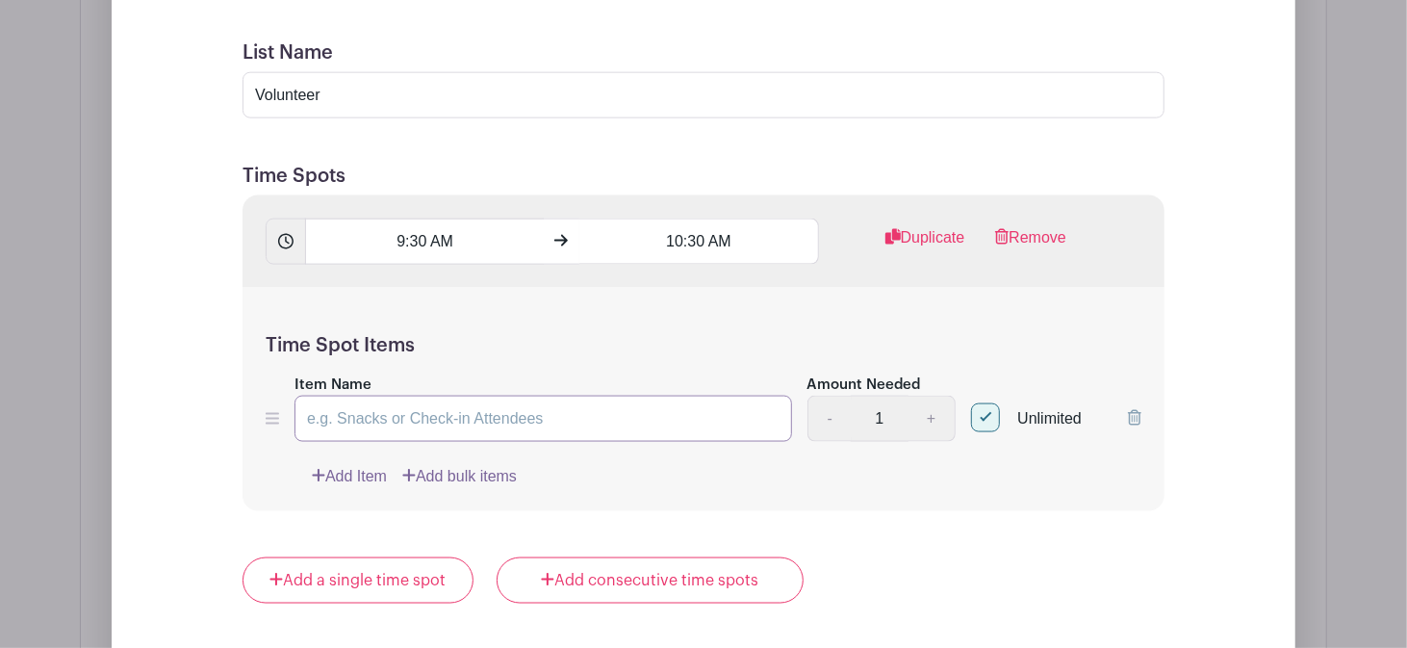
click at [361, 417] on input "Item Name" at bounding box center [544, 419] width 498 height 46
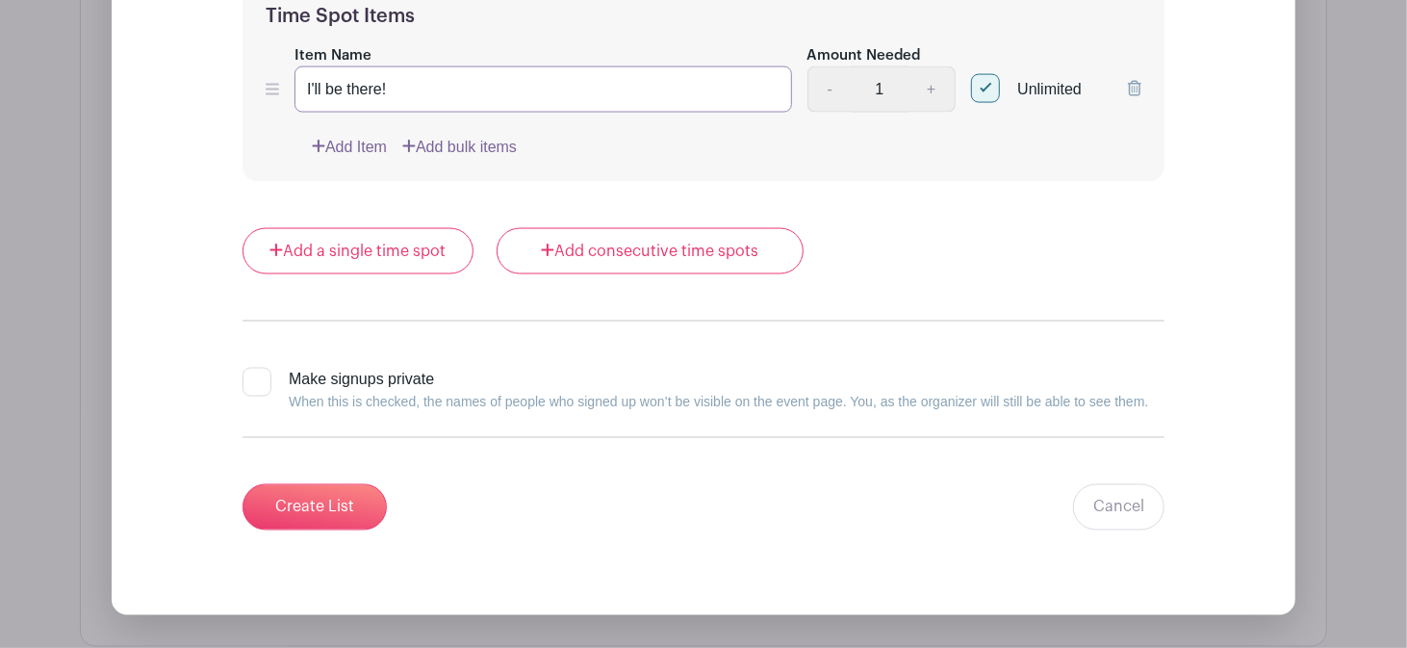
scroll to position [1877, 0]
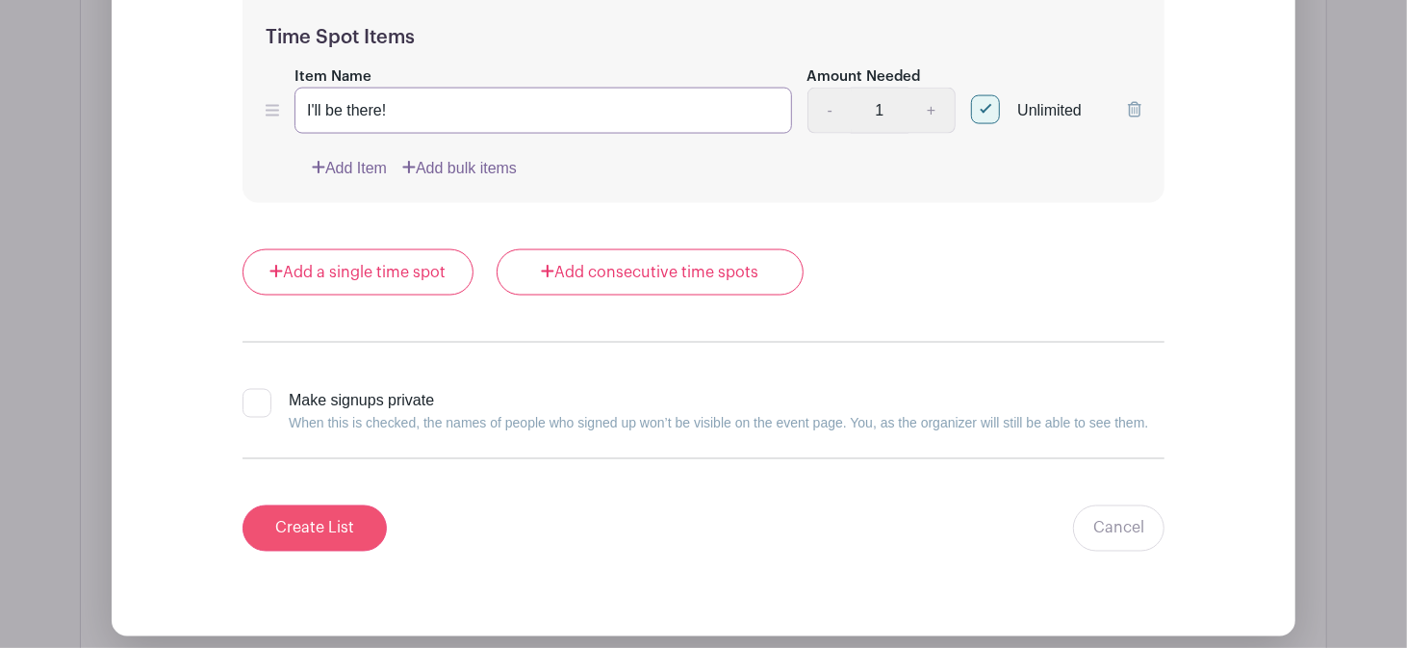
type input "I'll be there!"
click at [308, 525] on input "Create List" at bounding box center [315, 528] width 144 height 46
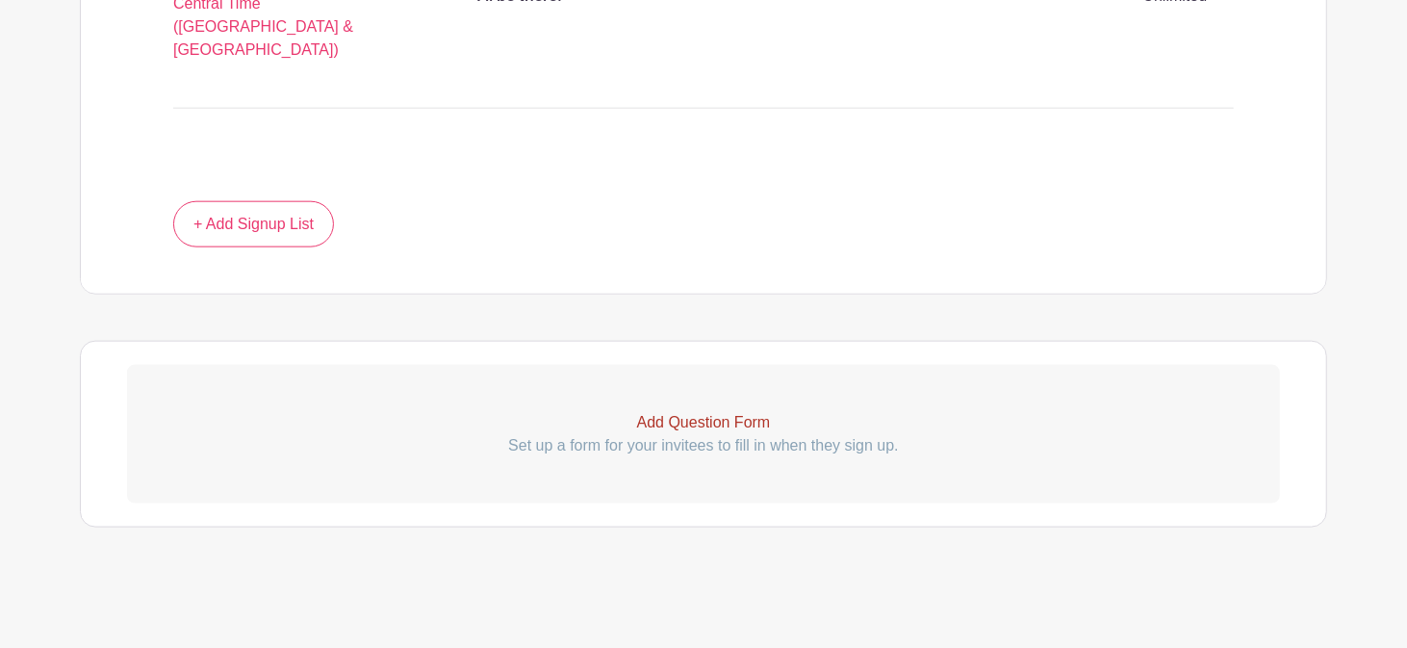
scroll to position [1322, 0]
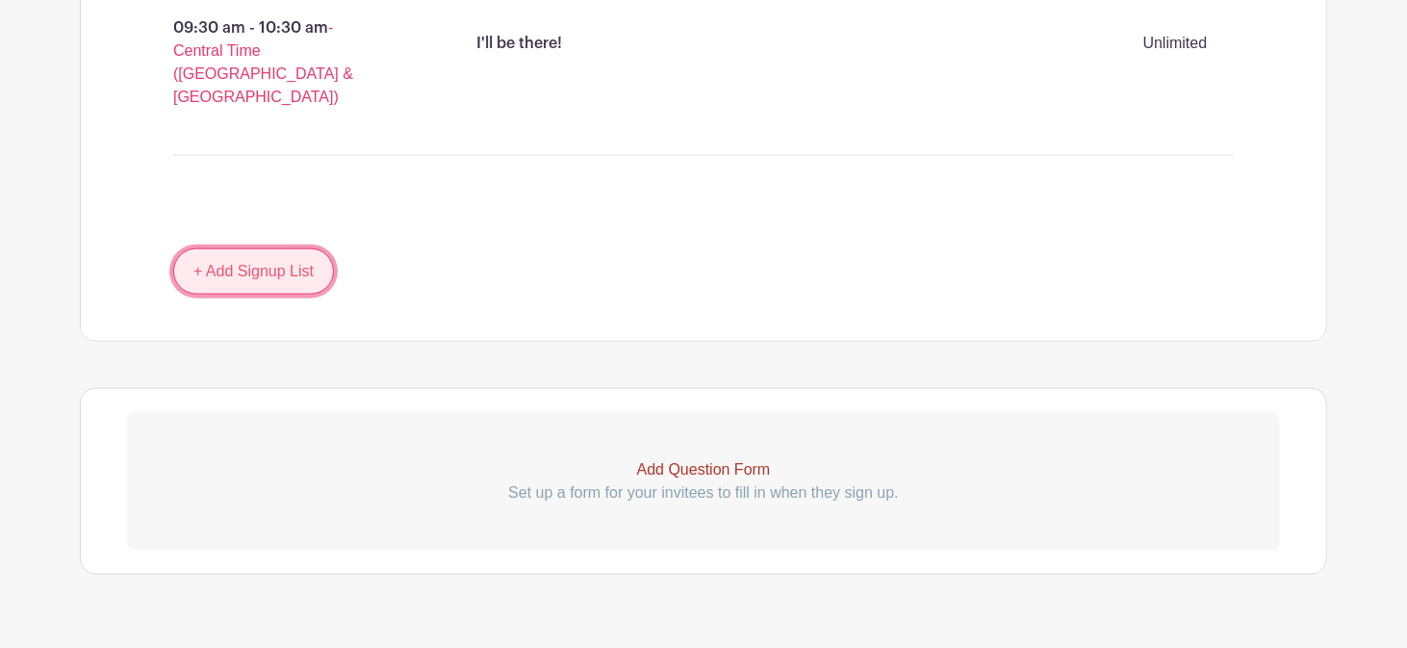
click at [243, 248] on link "+ Add Signup List" at bounding box center [253, 271] width 161 height 46
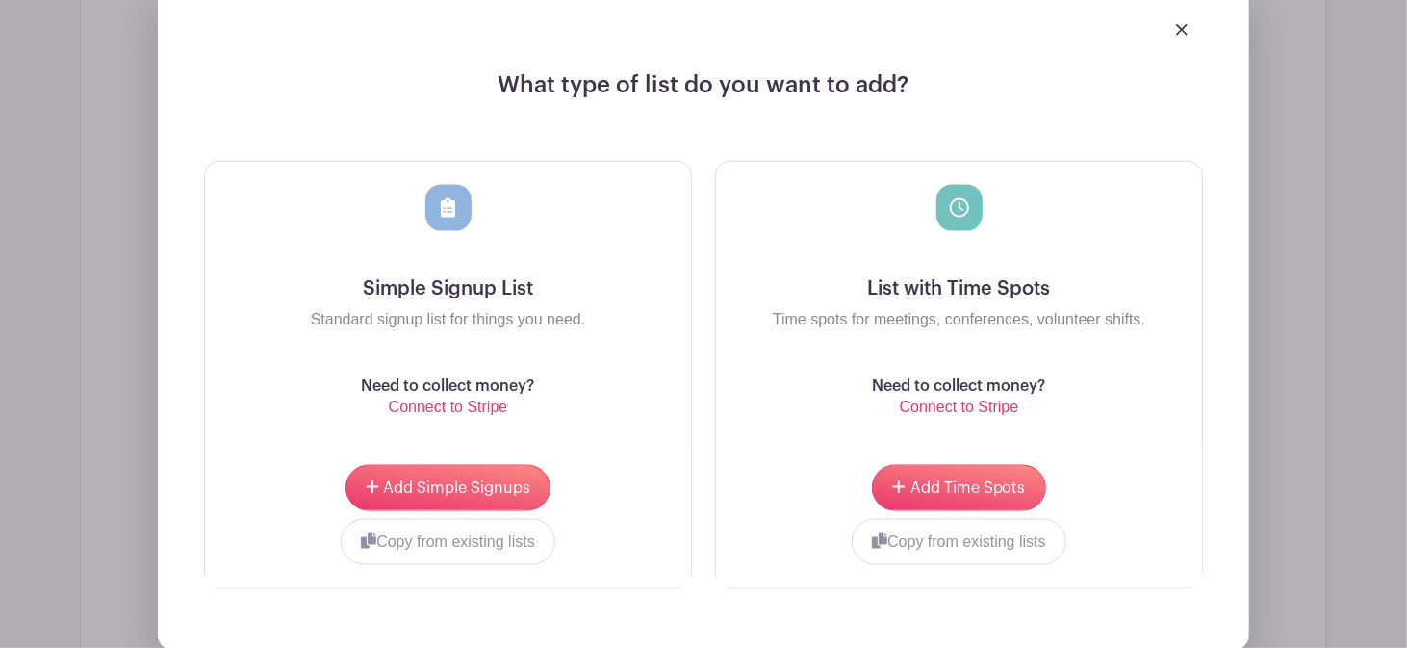
scroll to position [1694, 0]
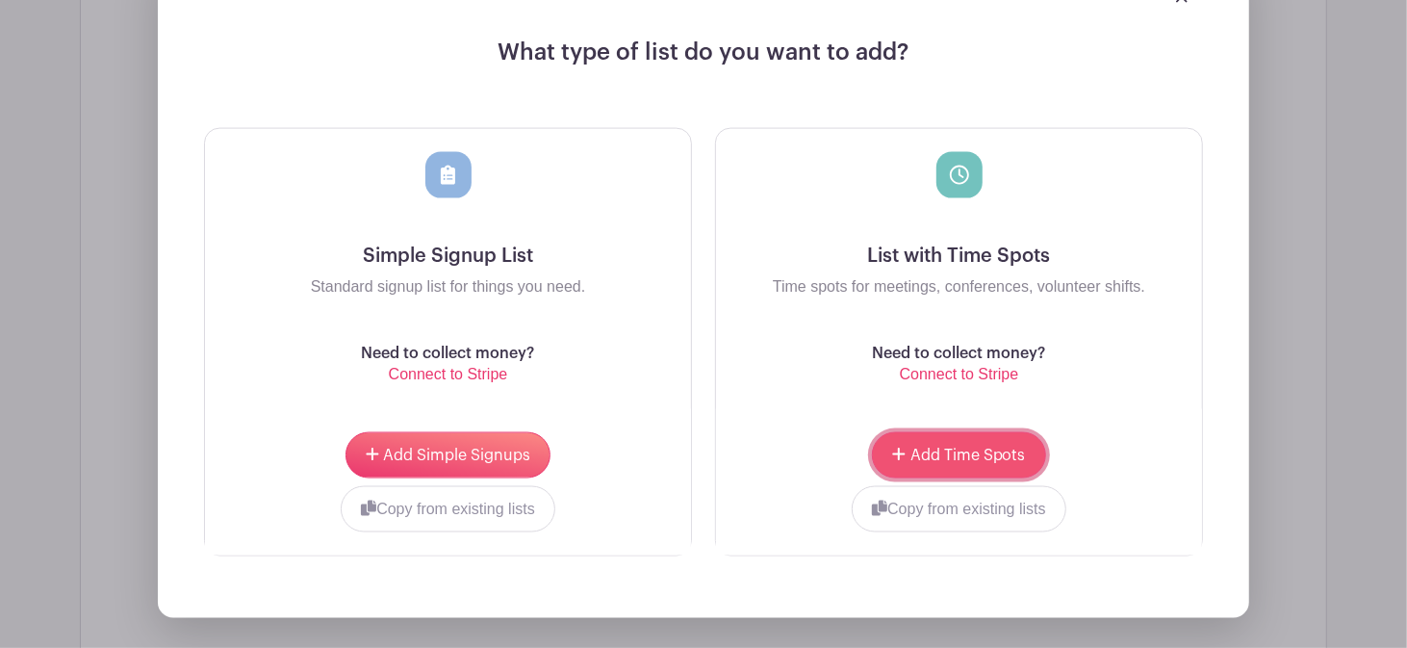
click at [952, 448] on span "Add Time Spots" at bounding box center [967, 455] width 115 height 15
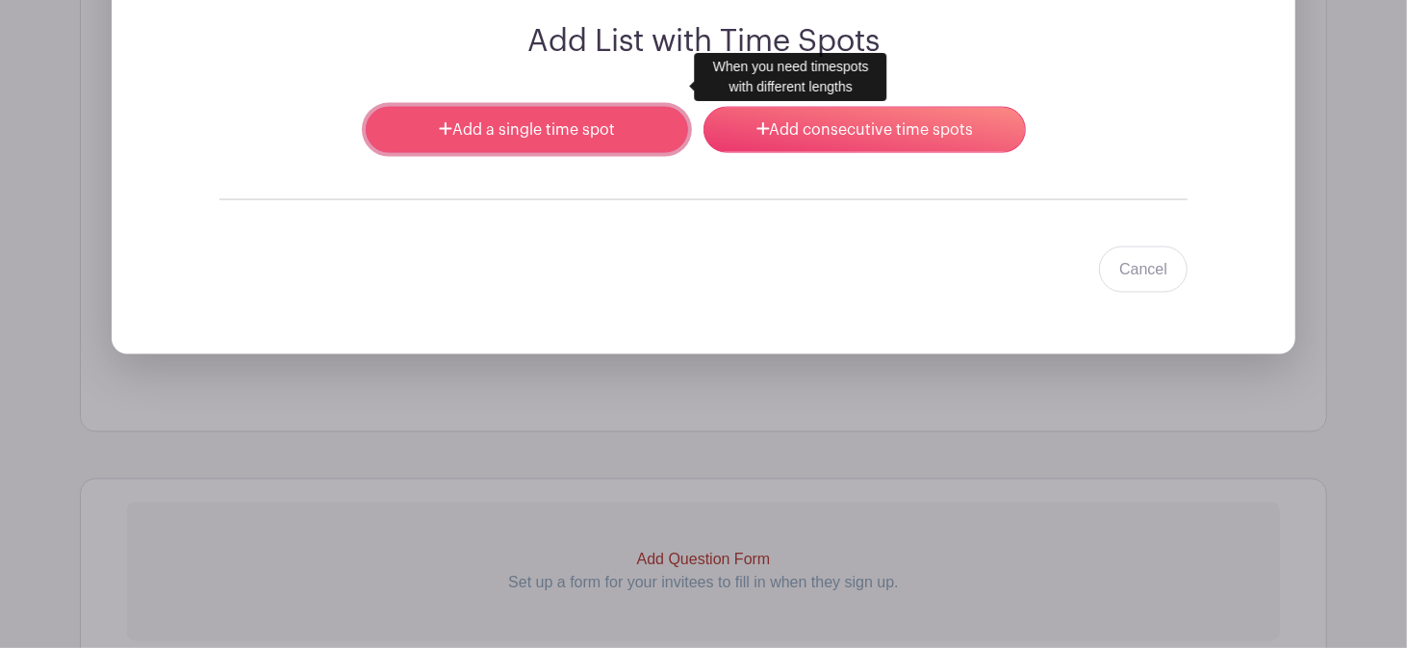
click at [527, 107] on link "Add a single time spot" at bounding box center [527, 130] width 322 height 46
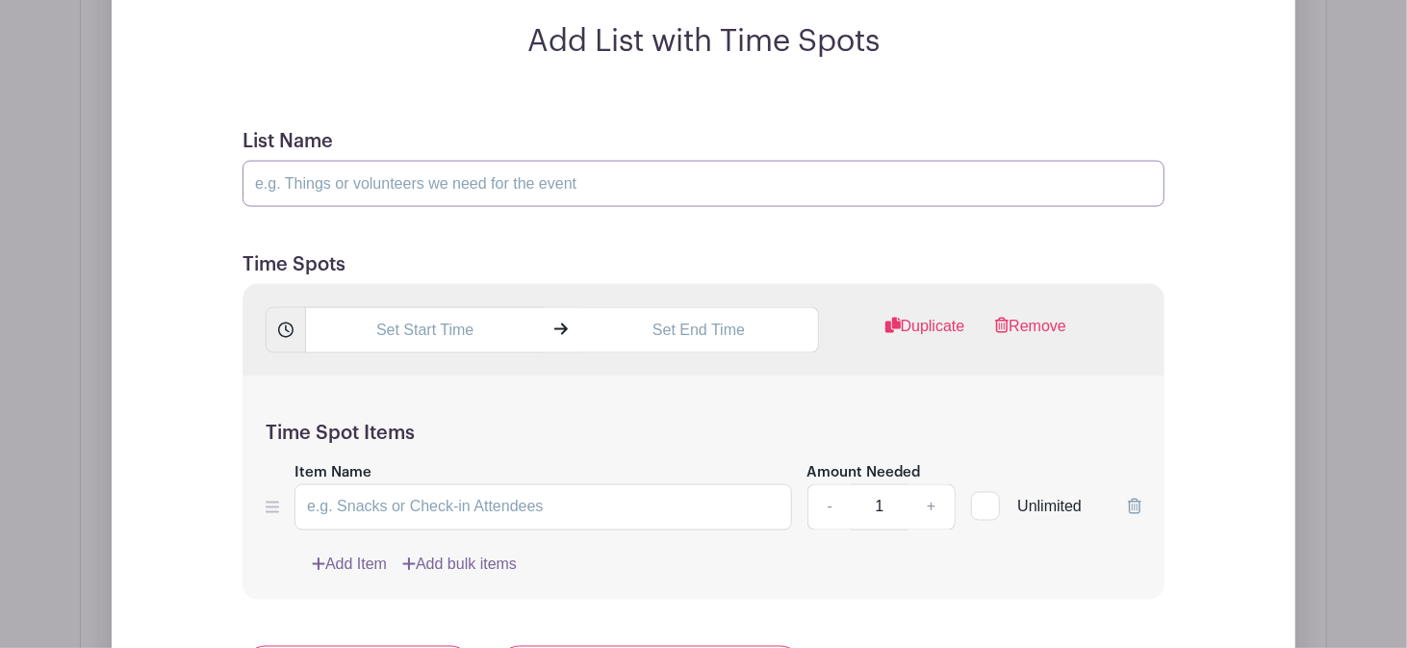
click at [391, 161] on input "List Name" at bounding box center [704, 184] width 922 height 46
type input "DRIVING THERE: Please sign up for specific drive time to make sure we count you…"
click at [990, 492] on div at bounding box center [985, 506] width 29 height 29
click at [984, 496] on input "Unlimited" at bounding box center [977, 502] width 13 height 13
checkbox input "true"
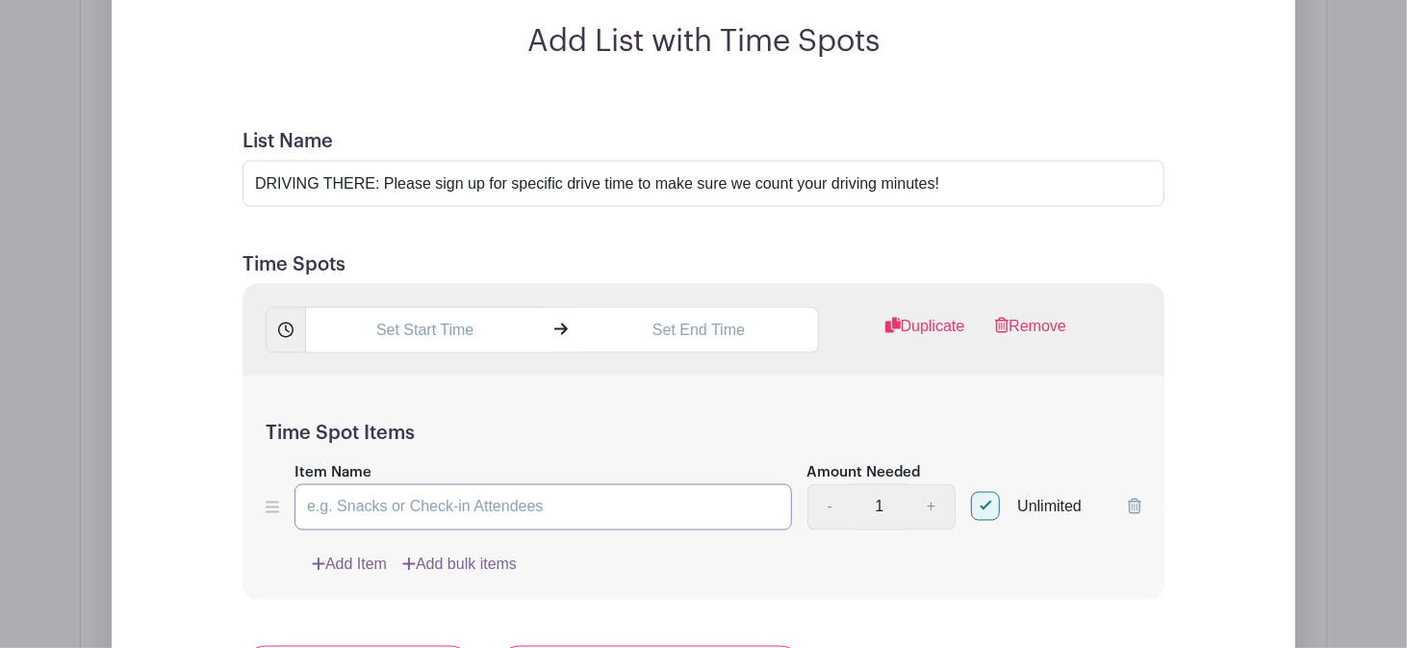
click at [345, 484] on input "Item Name" at bounding box center [544, 507] width 498 height 46
type input "I'll be driving!"
click at [414, 307] on input "text" at bounding box center [424, 330] width 239 height 46
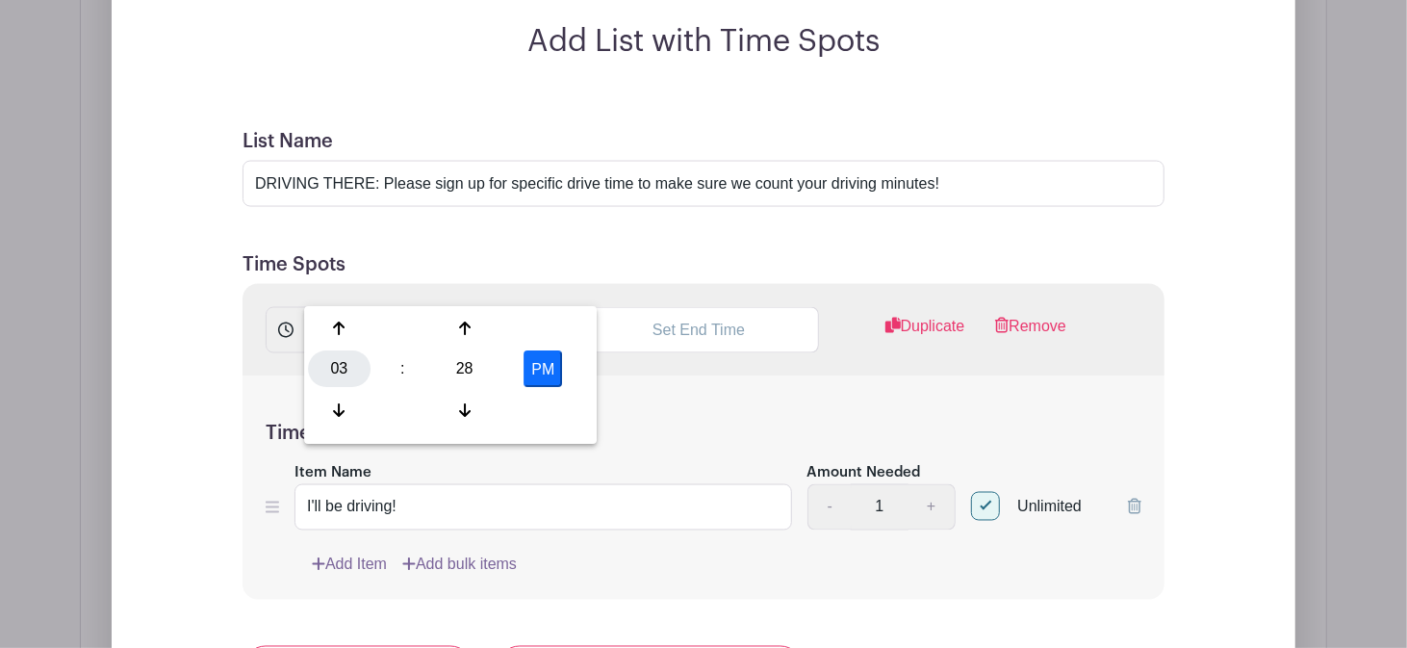
click at [330, 379] on div "03" at bounding box center [339, 369] width 63 height 37
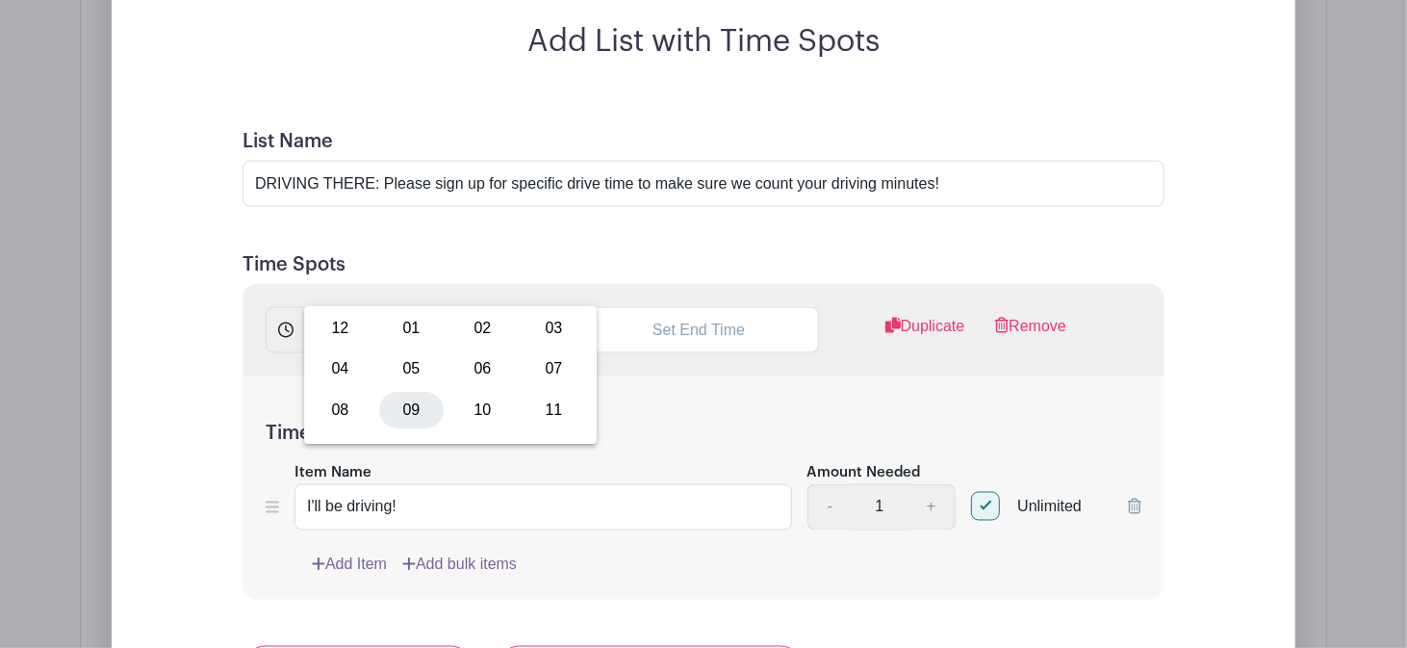
click at [413, 419] on div "09" at bounding box center [411, 410] width 64 height 37
click at [460, 371] on div "28" at bounding box center [464, 369] width 63 height 37
click at [494, 377] on div "30" at bounding box center [482, 369] width 64 height 37
click at [534, 371] on button "PM" at bounding box center [543, 369] width 38 height 37
type input "9:30 AM"
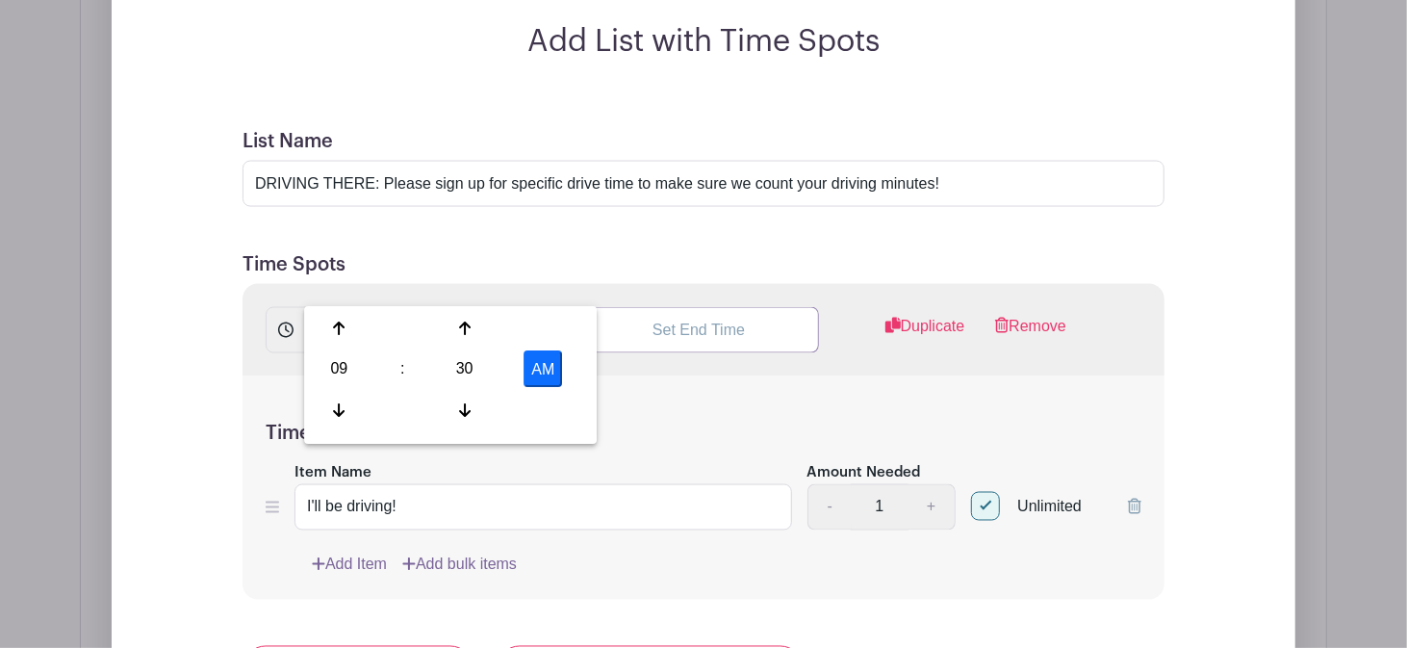
click at [679, 307] on input "text" at bounding box center [698, 330] width 239 height 46
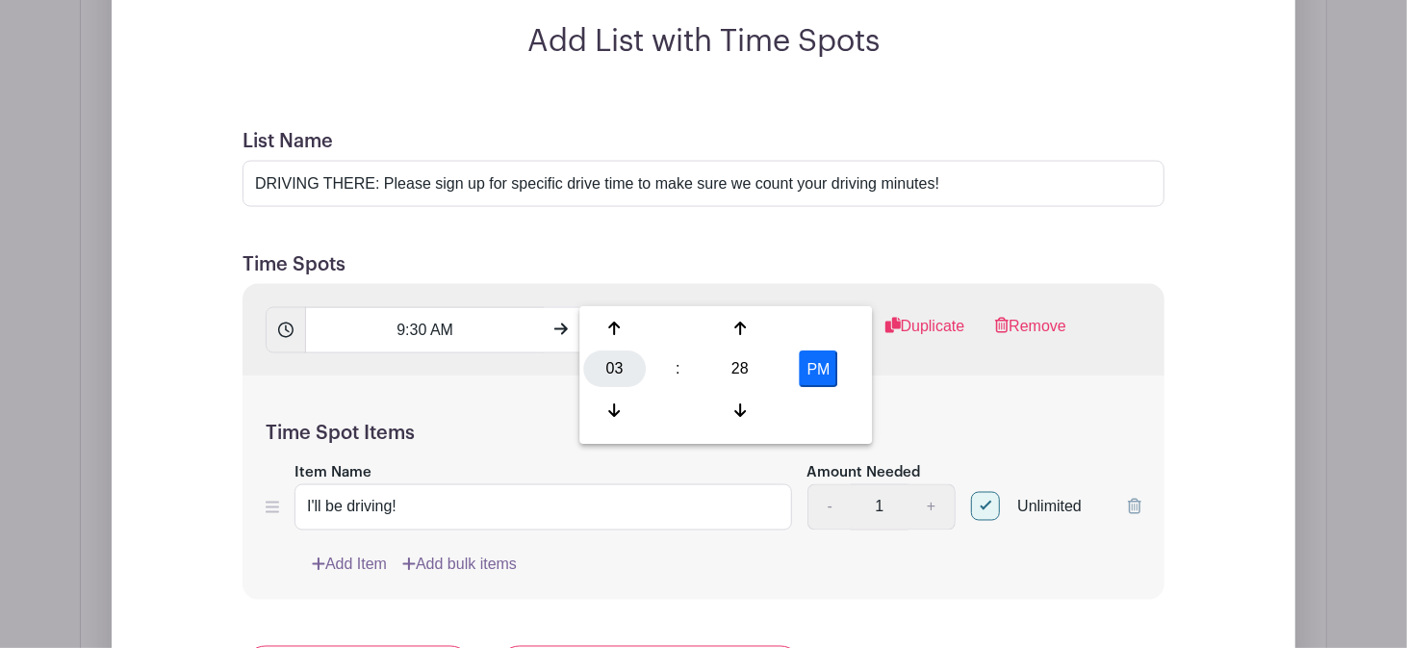
click at [604, 376] on div "03" at bounding box center [614, 369] width 63 height 37
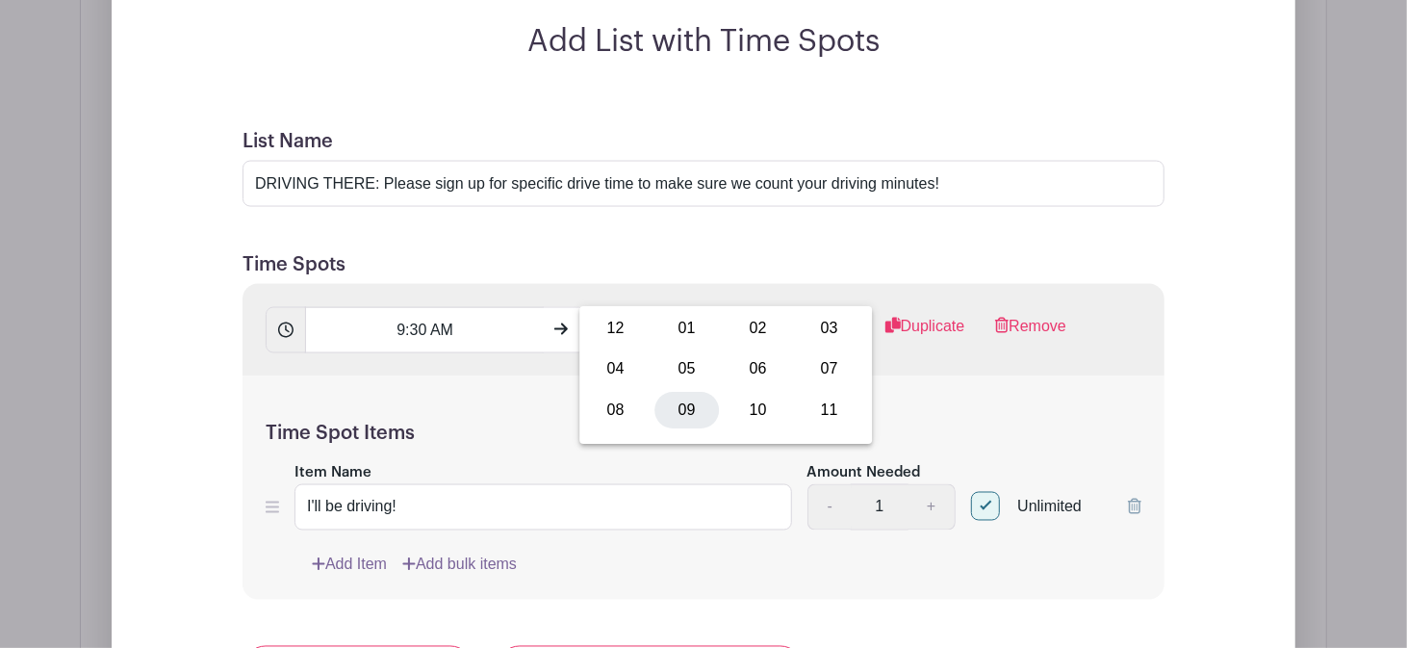
click at [698, 412] on div "09" at bounding box center [686, 410] width 64 height 37
click at [745, 378] on div "28" at bounding box center [740, 369] width 63 height 37
click at [752, 377] on div "30" at bounding box center [758, 369] width 64 height 37
click at [821, 374] on button "PM" at bounding box center [819, 369] width 38 height 37
type input "9:30 AM"
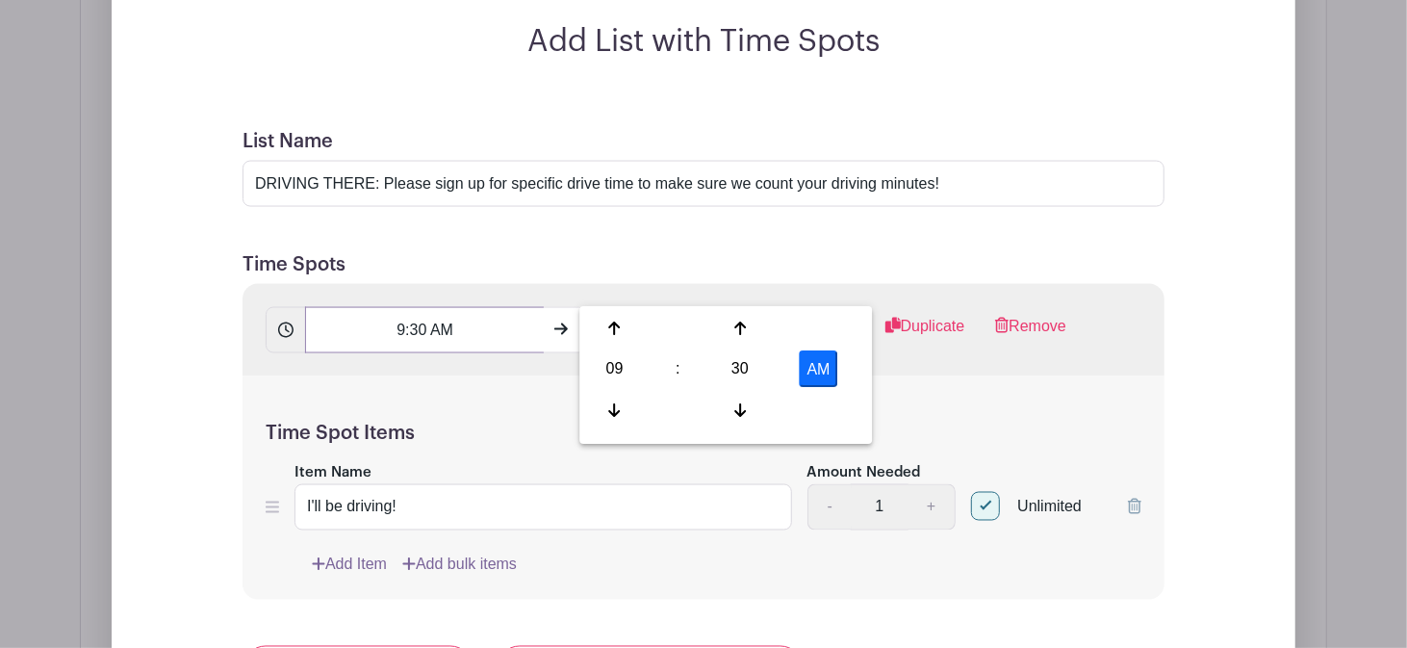
click at [412, 307] on input "9:30 AM" at bounding box center [424, 330] width 239 height 46
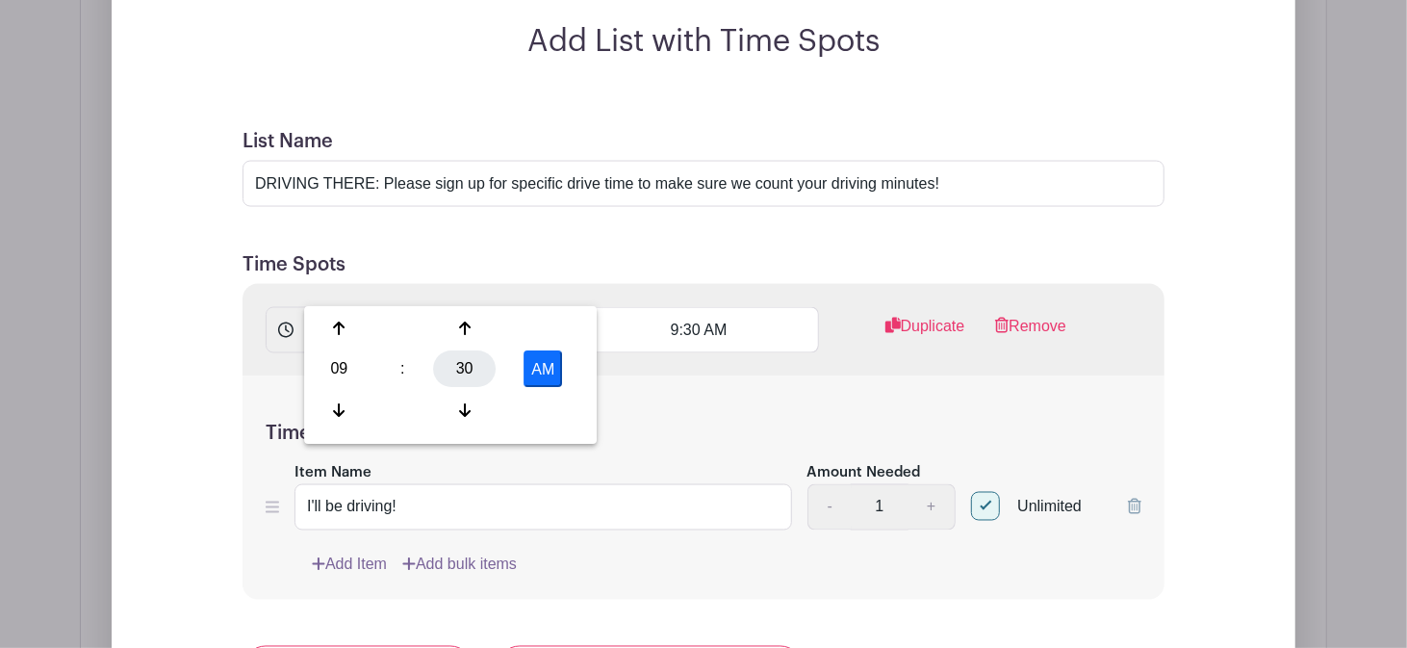
click at [468, 372] on div "30" at bounding box center [464, 369] width 63 height 37
click at [346, 329] on div "00" at bounding box center [340, 328] width 64 height 37
type input "9:00 AM"
click at [619, 484] on input "I'll be driving!" at bounding box center [544, 507] width 498 height 46
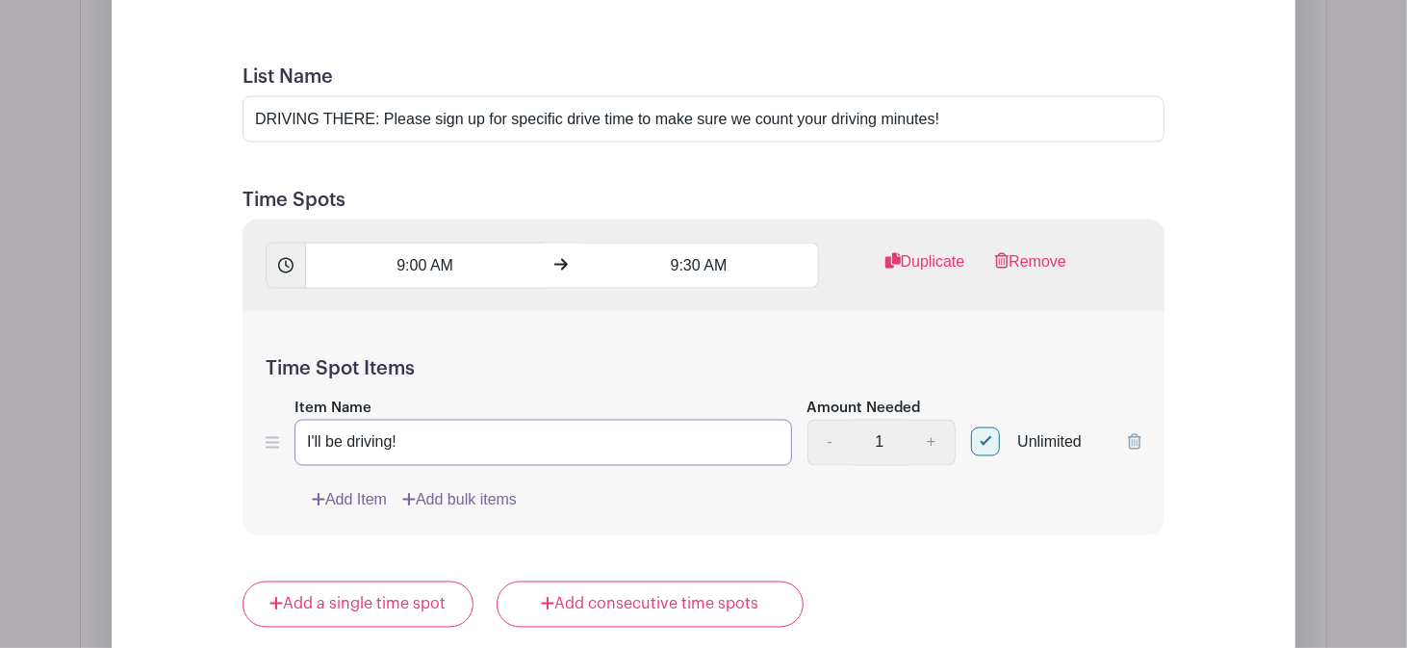
scroll to position [2149, 0]
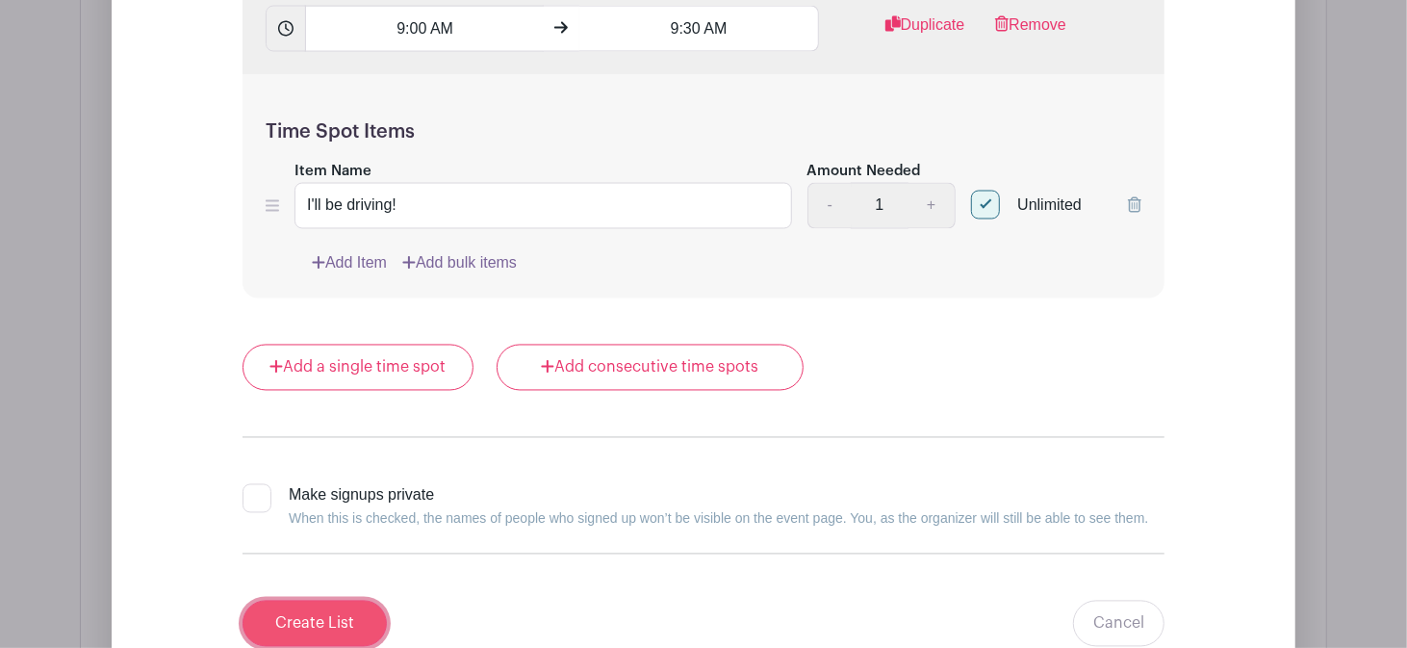
click at [321, 601] on input "Create List" at bounding box center [315, 624] width 144 height 46
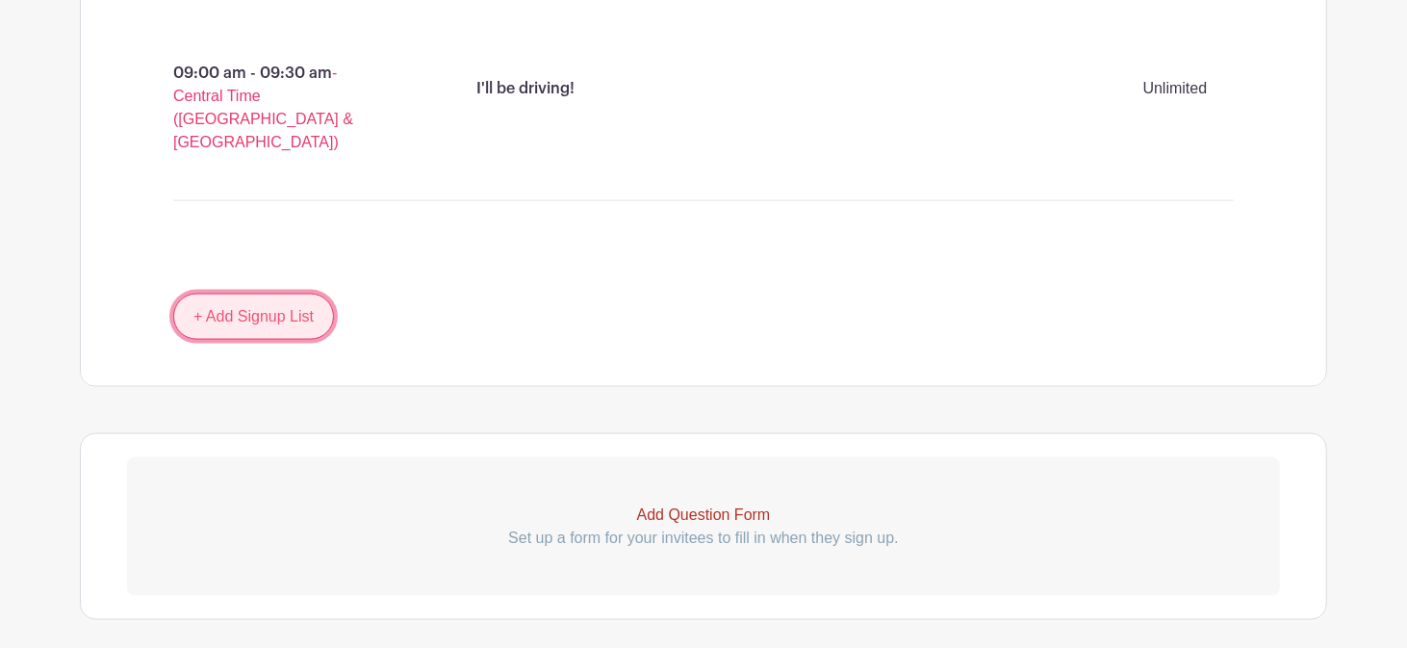
click at [295, 294] on link "+ Add Signup List" at bounding box center [253, 317] width 161 height 46
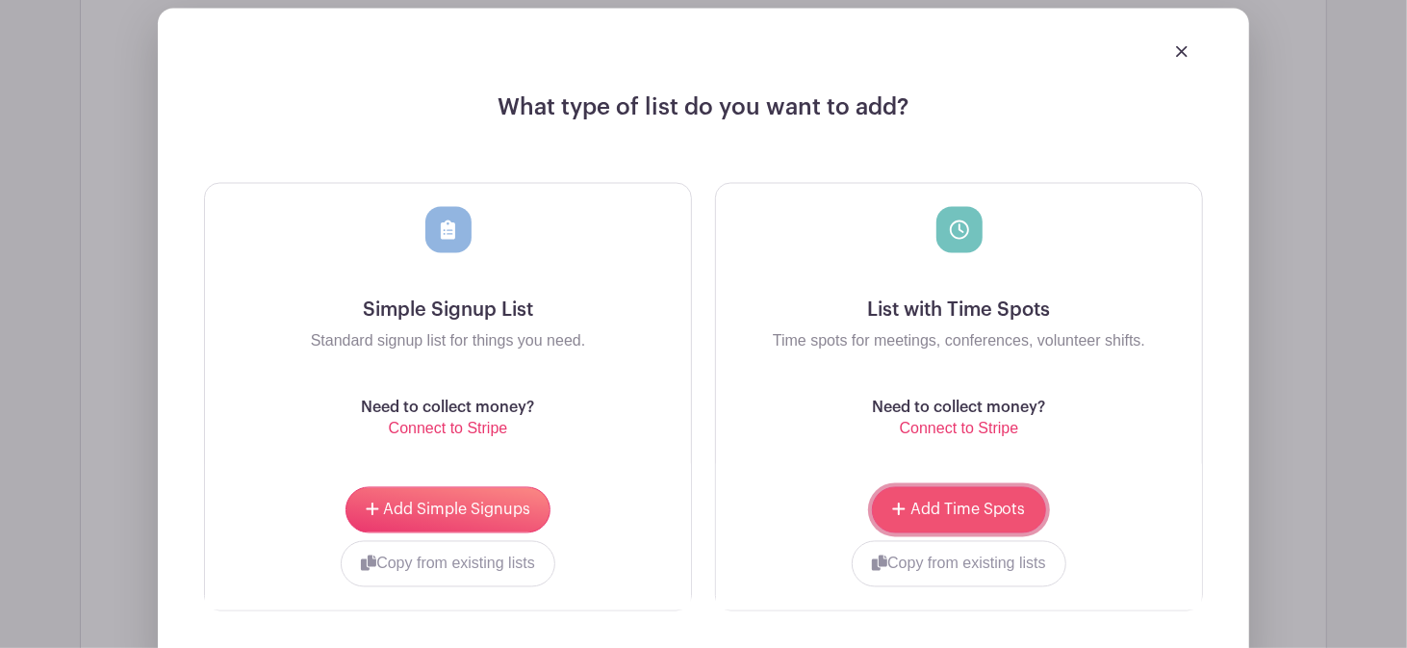
click at [947, 502] on span "Add Time Spots" at bounding box center [967, 509] width 115 height 15
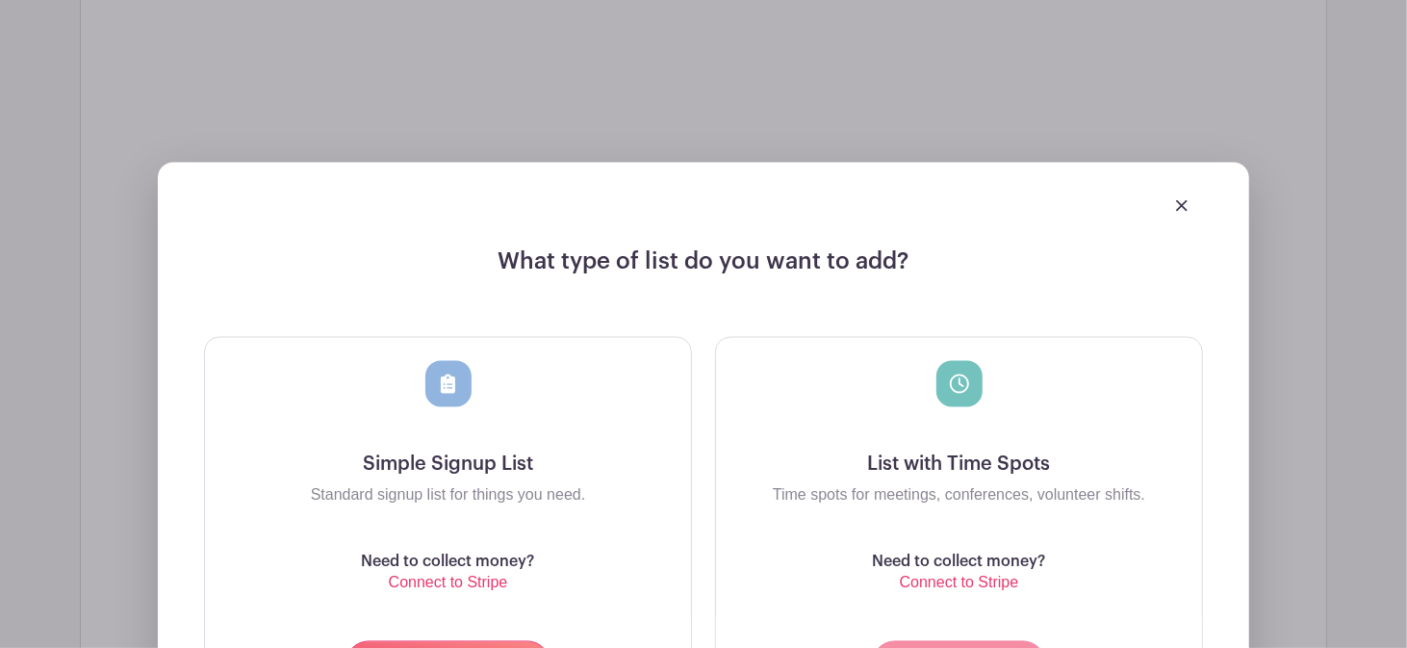
scroll to position [2165, 0]
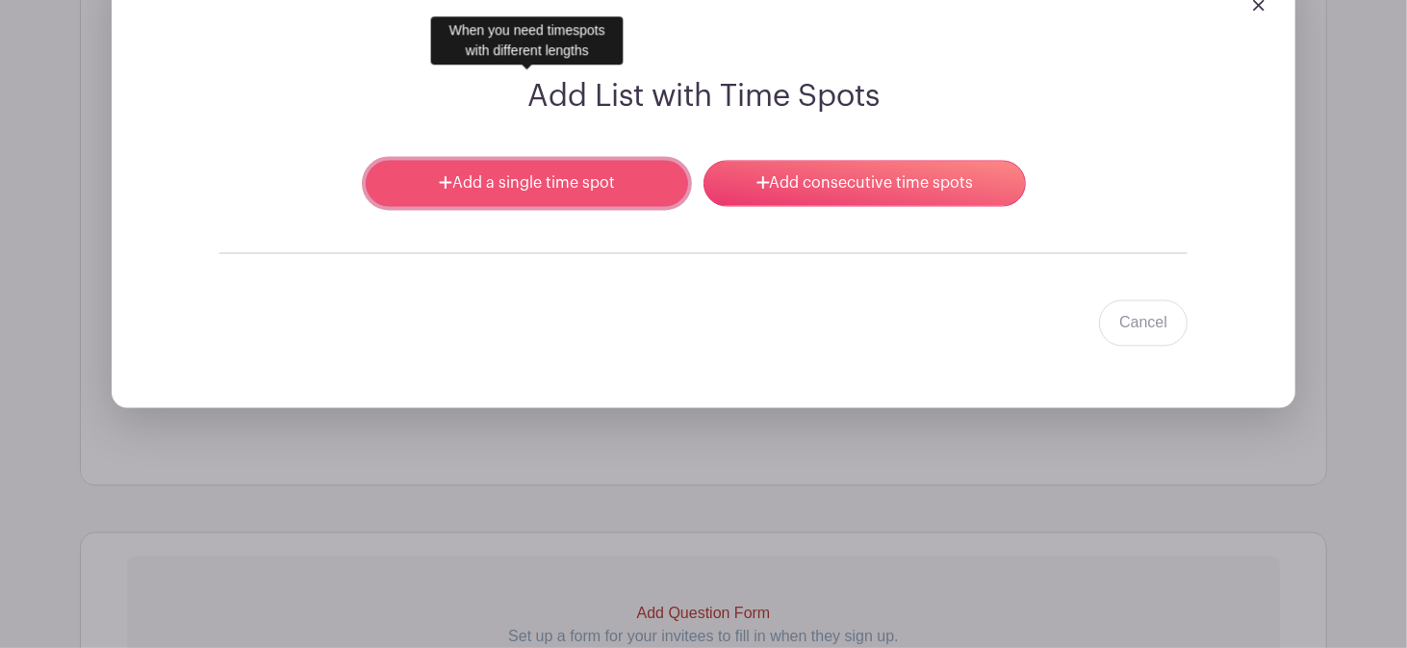
click at [551, 161] on link "Add a single time spot" at bounding box center [527, 184] width 322 height 46
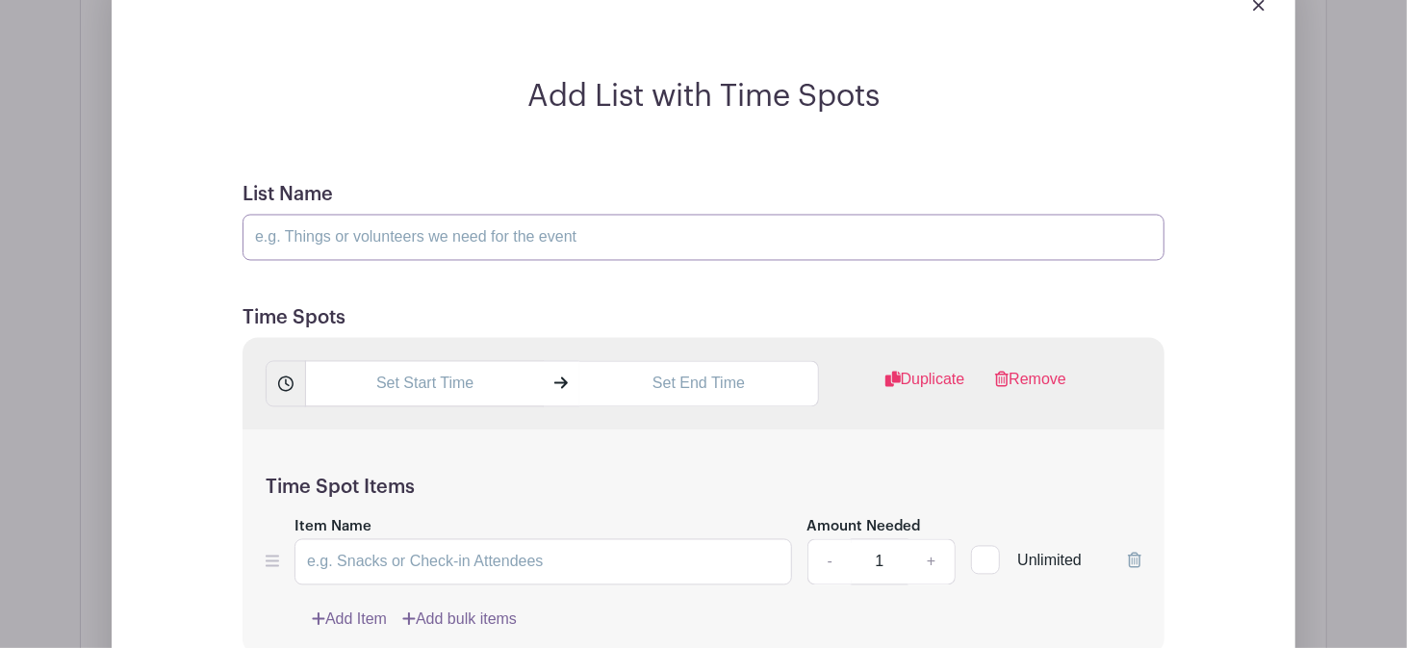
click at [385, 215] on input "List Name" at bounding box center [704, 238] width 922 height 46
type input "DRIVING HOME: Please sign up for specific drive time to make sure we count your…"
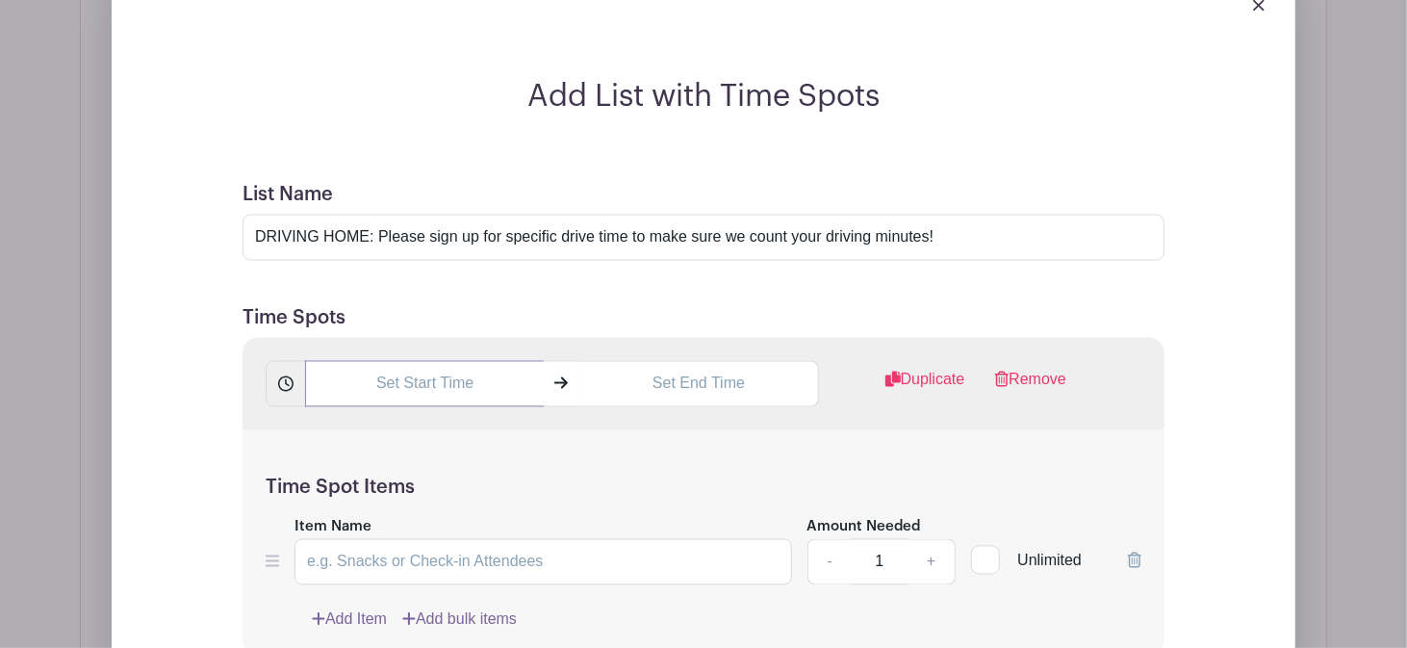
click at [375, 361] on input "text" at bounding box center [424, 384] width 239 height 46
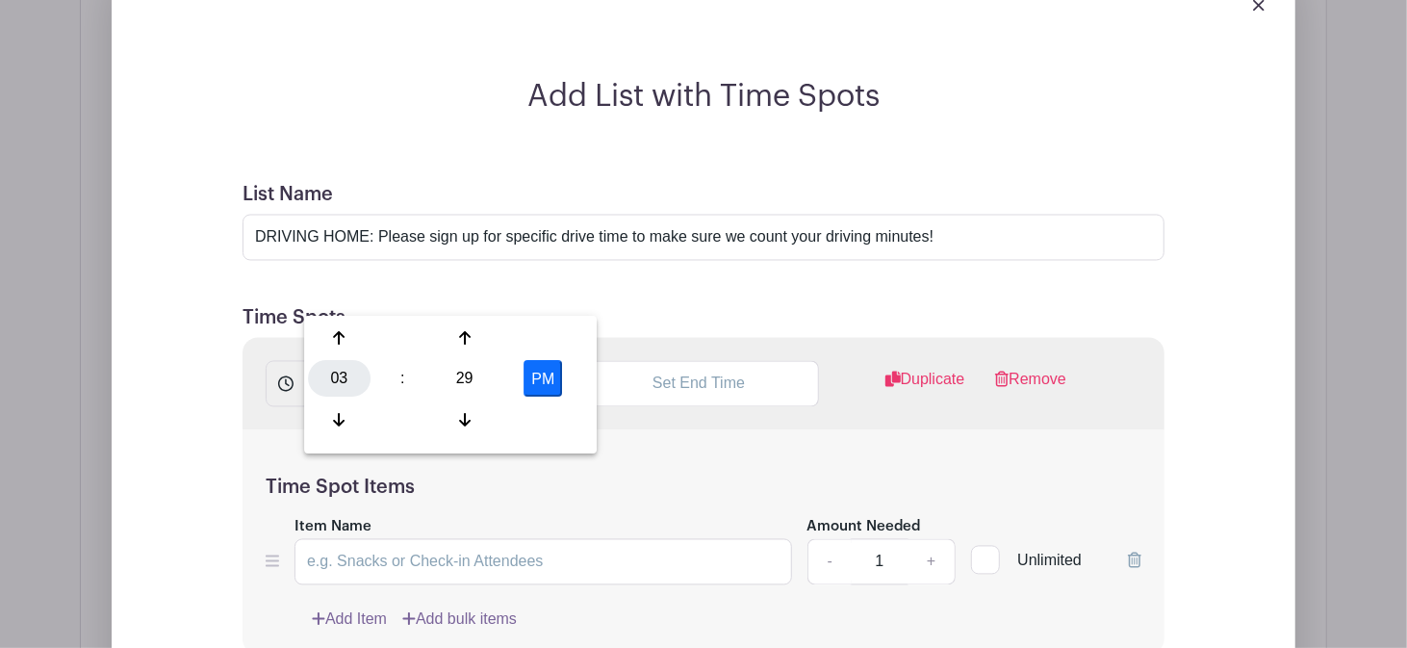
click at [352, 387] on div "03" at bounding box center [339, 379] width 63 height 37
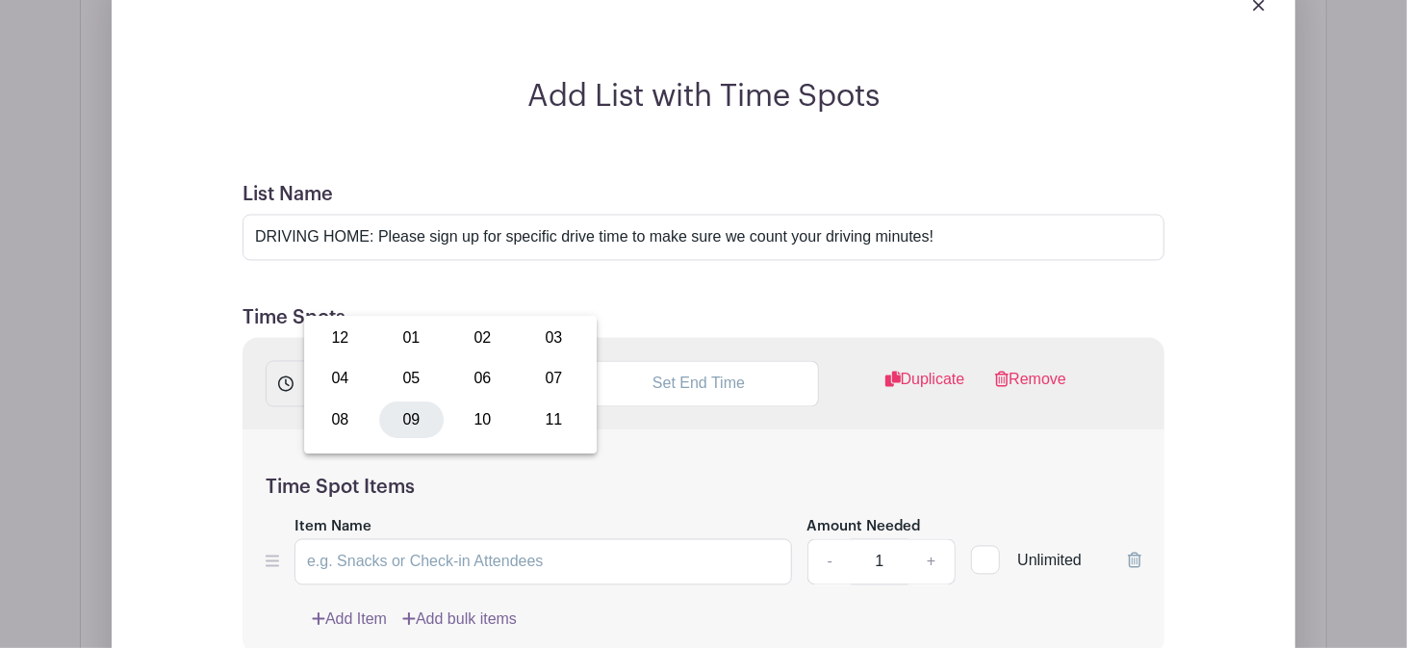
click at [402, 425] on div "09" at bounding box center [411, 419] width 64 height 37
click at [474, 371] on div "29" at bounding box center [464, 379] width 63 height 37
click at [484, 382] on div "30" at bounding box center [482, 379] width 64 height 37
click at [536, 382] on button "PM" at bounding box center [543, 379] width 38 height 37
type input "9:30 AM"
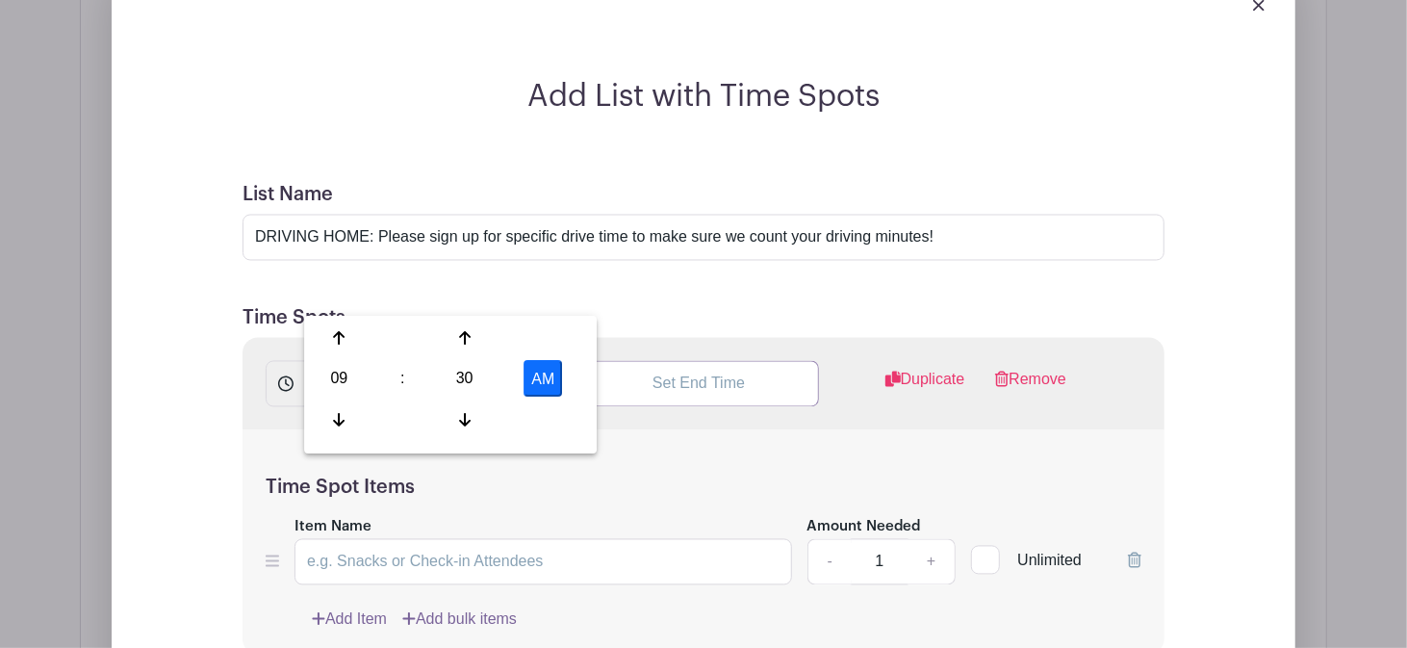
click at [669, 361] on input "text" at bounding box center [698, 384] width 239 height 46
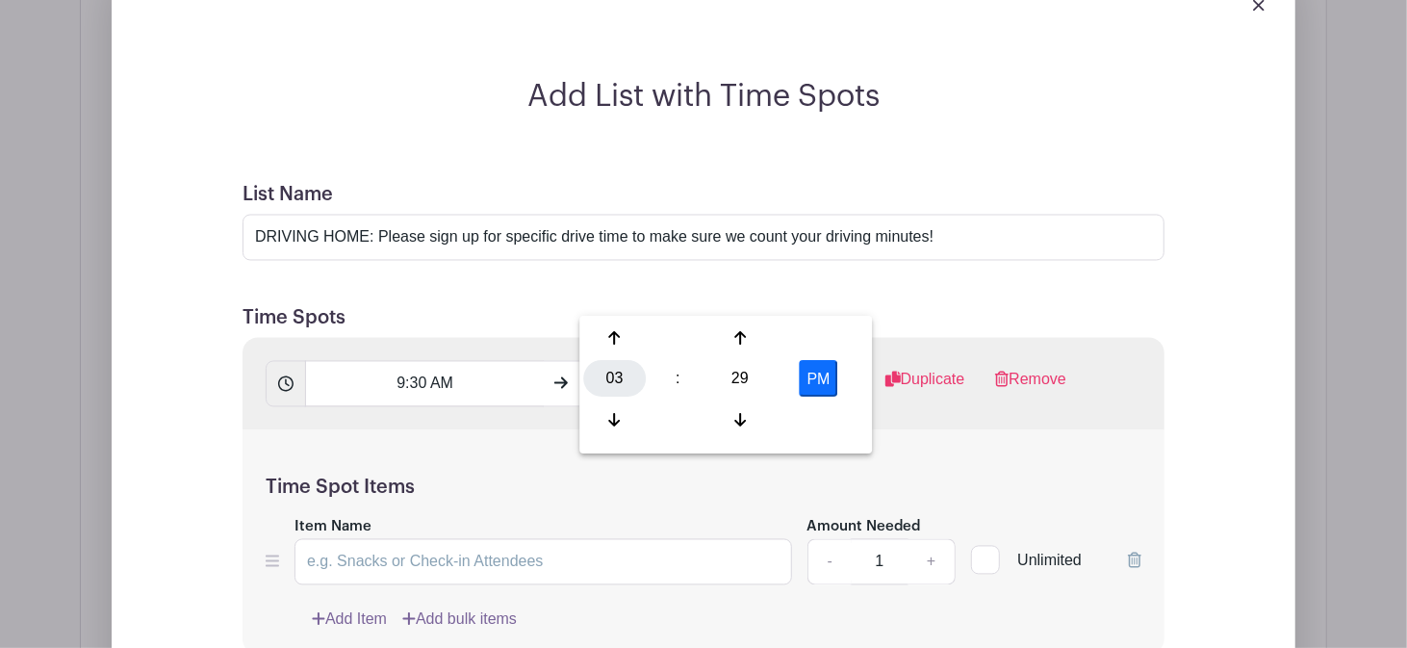
click at [601, 384] on div "03" at bounding box center [614, 379] width 63 height 37
click at [748, 421] on div "10" at bounding box center [758, 419] width 64 height 37
click at [736, 372] on div "29" at bounding box center [740, 379] width 63 height 37
click at [612, 339] on div "00" at bounding box center [615, 338] width 64 height 37
click at [811, 380] on button "PM" at bounding box center [819, 379] width 38 height 37
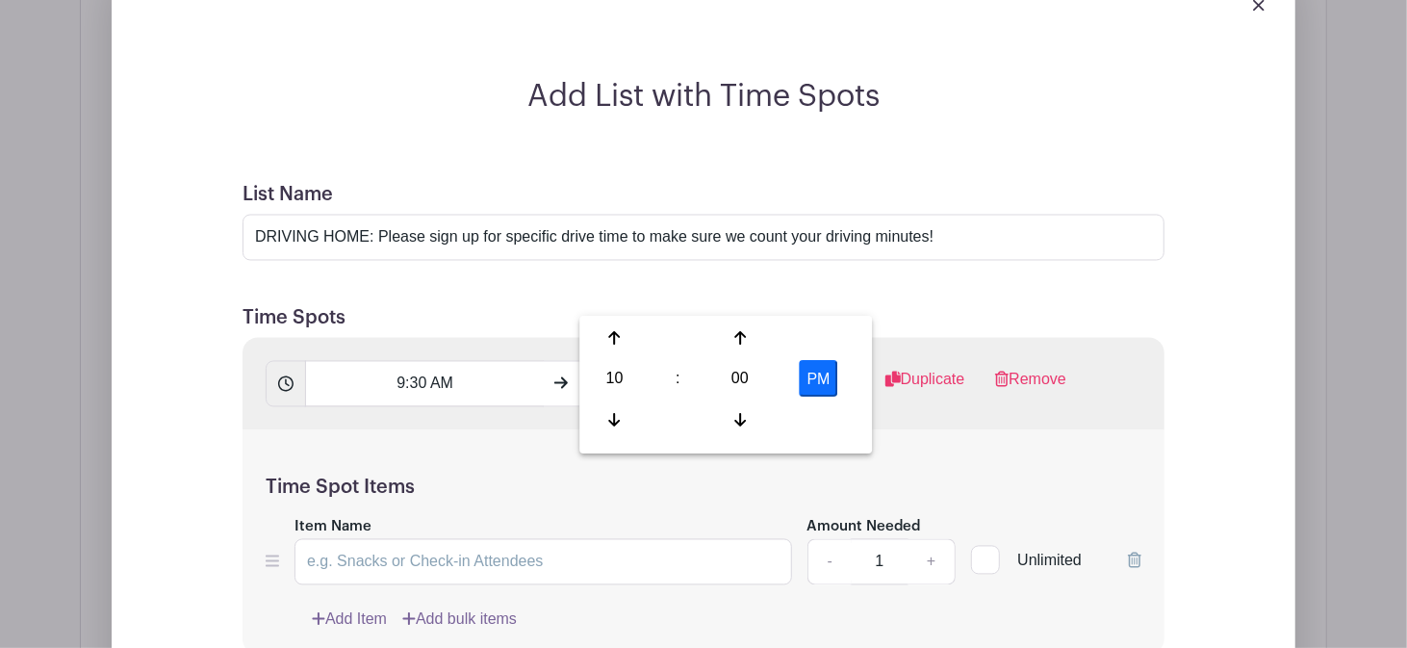
type input "10:00 AM"
click at [986, 546] on div at bounding box center [985, 560] width 29 height 29
click at [984, 550] on input "Unlimited" at bounding box center [977, 556] width 13 height 13
checkbox input "true"
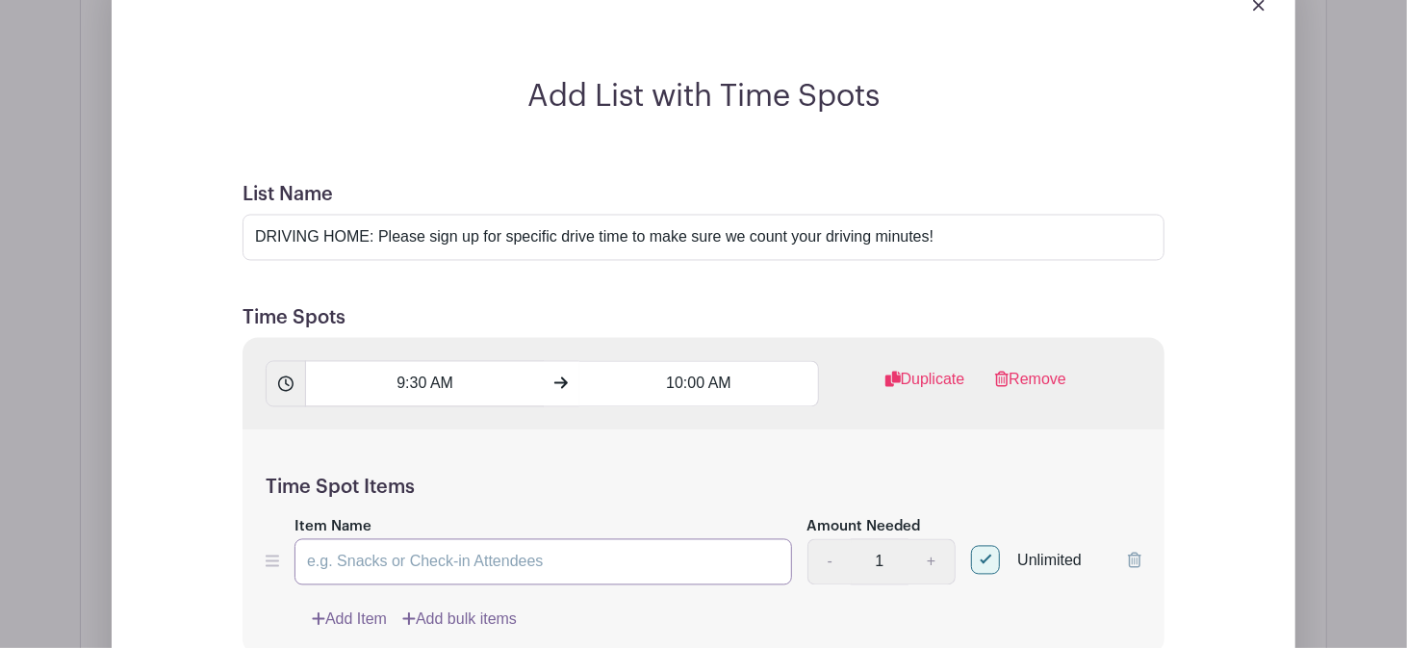
click at [458, 539] on input "Item Name" at bounding box center [544, 562] width 498 height 46
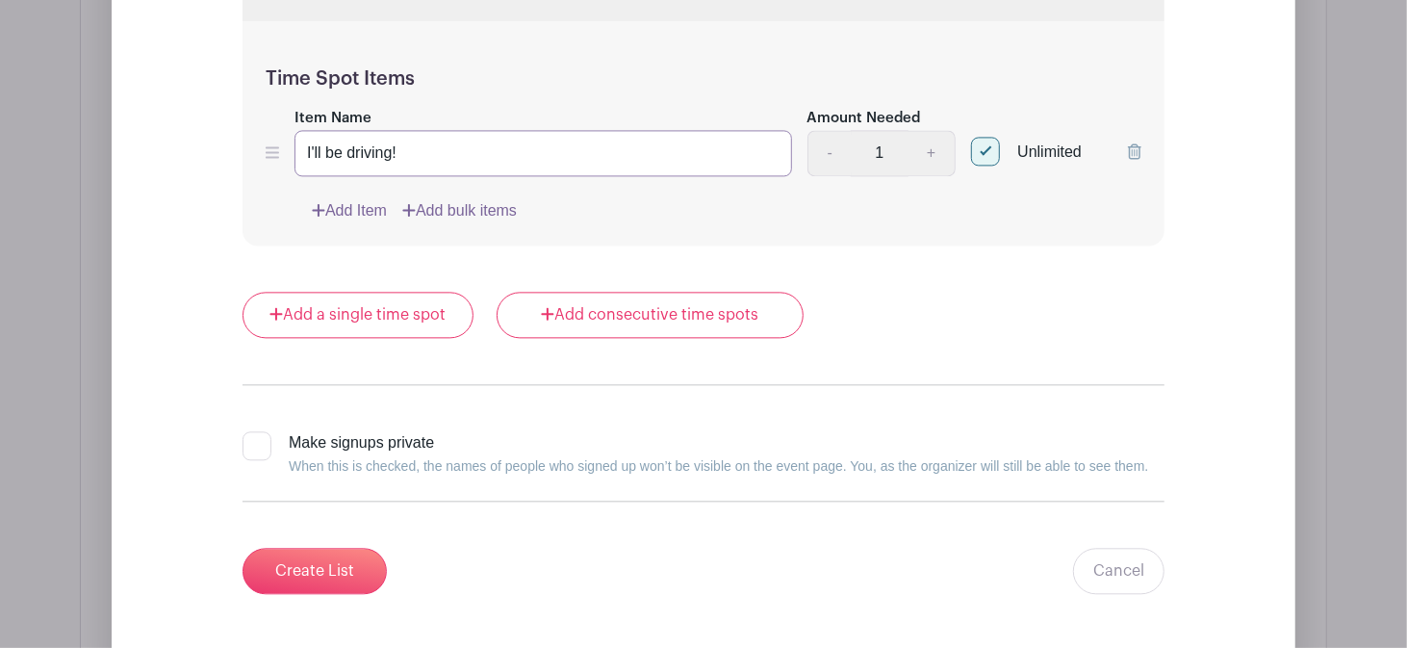
scroll to position [2597, 0]
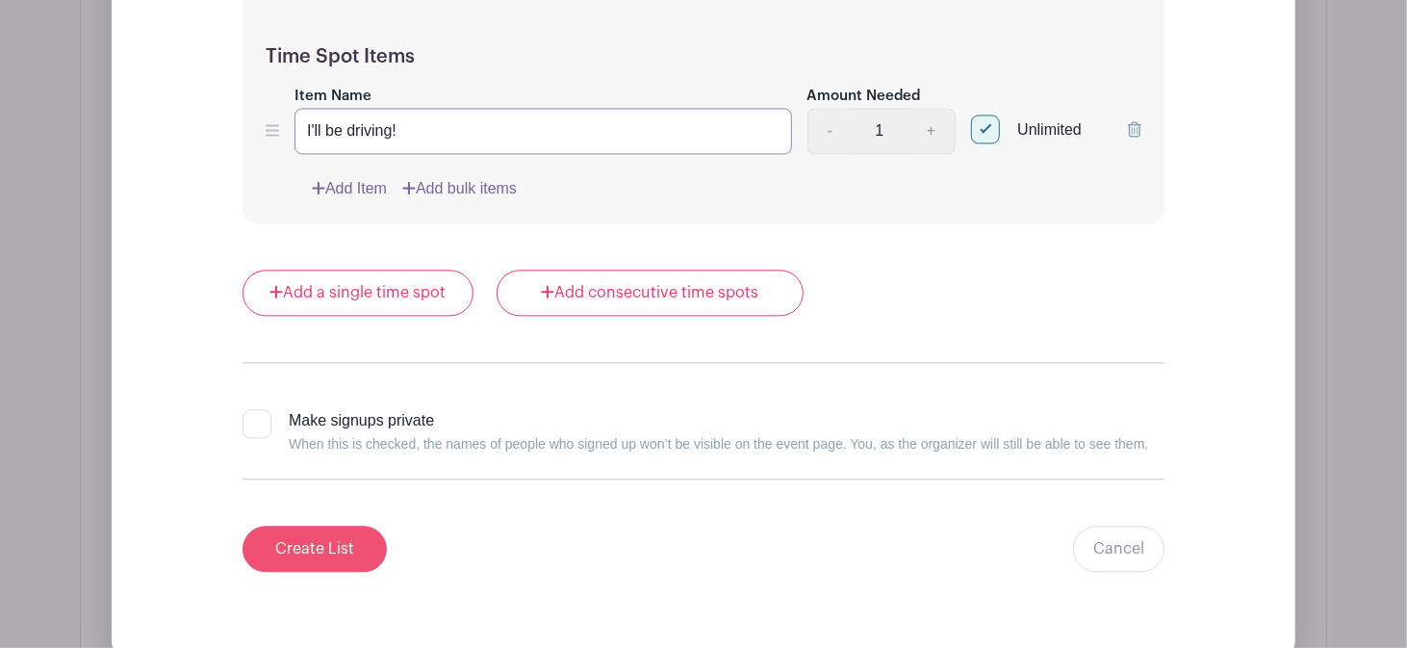
type input "I'll be driving!"
click at [328, 525] on input "Create List" at bounding box center [315, 548] width 144 height 46
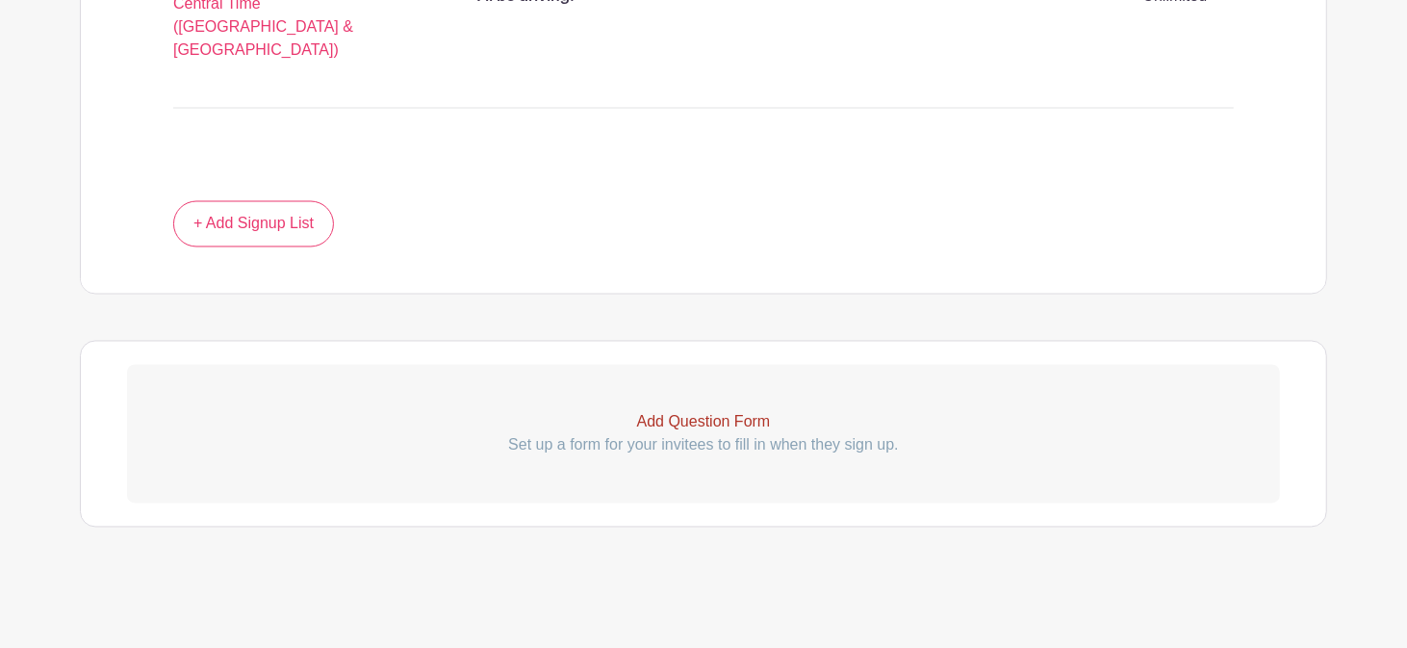
scroll to position [1977, 0]
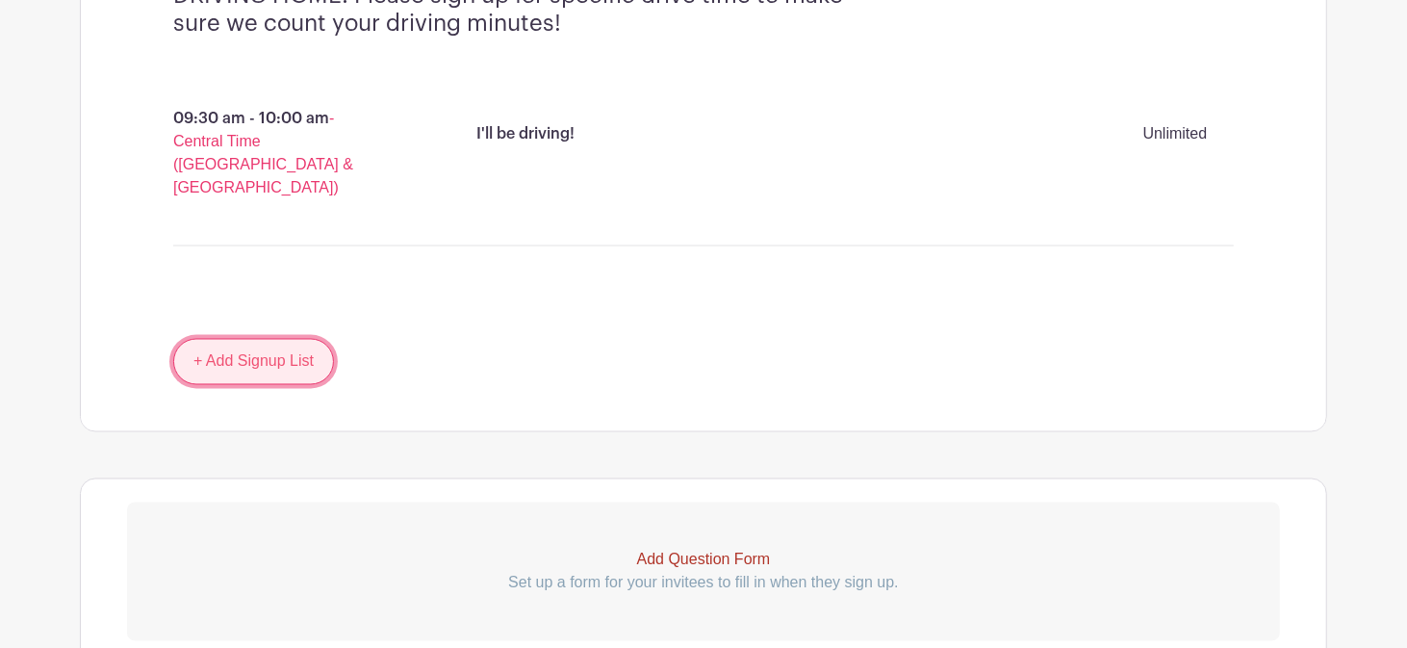
click at [263, 339] on link "+ Add Signup List" at bounding box center [253, 362] width 161 height 46
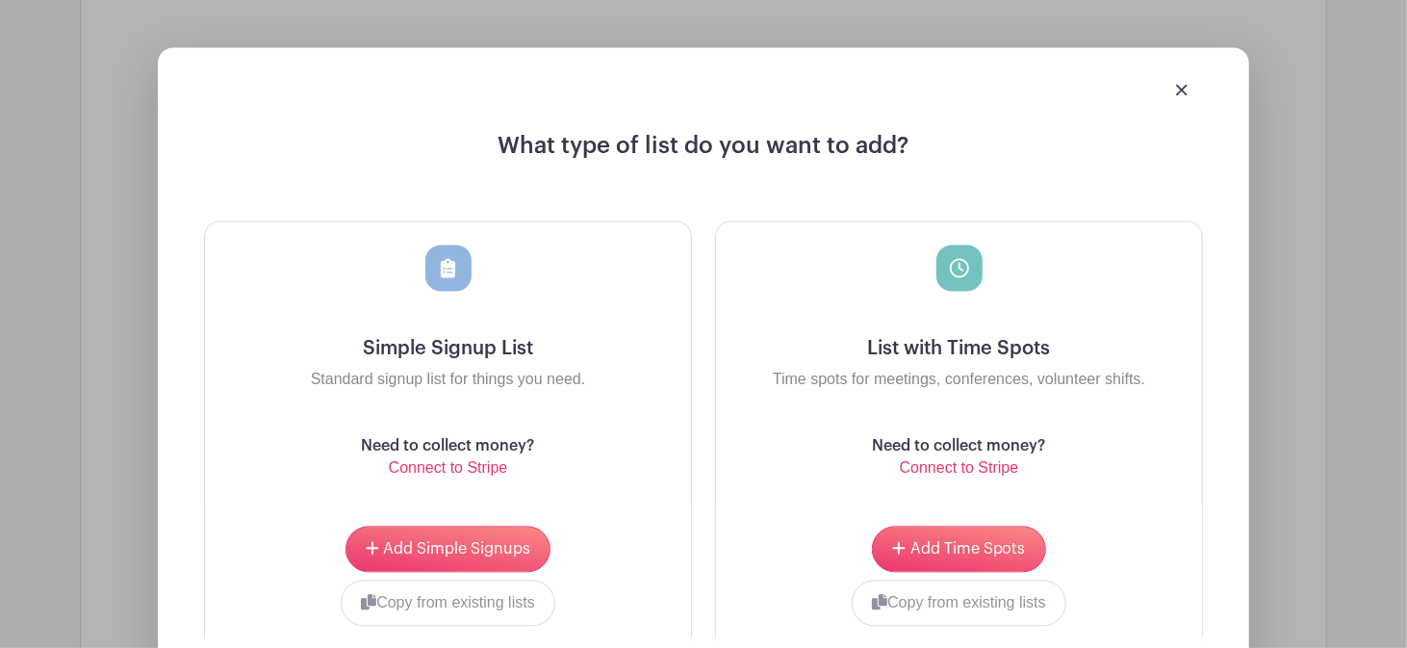
scroll to position [2373, 0]
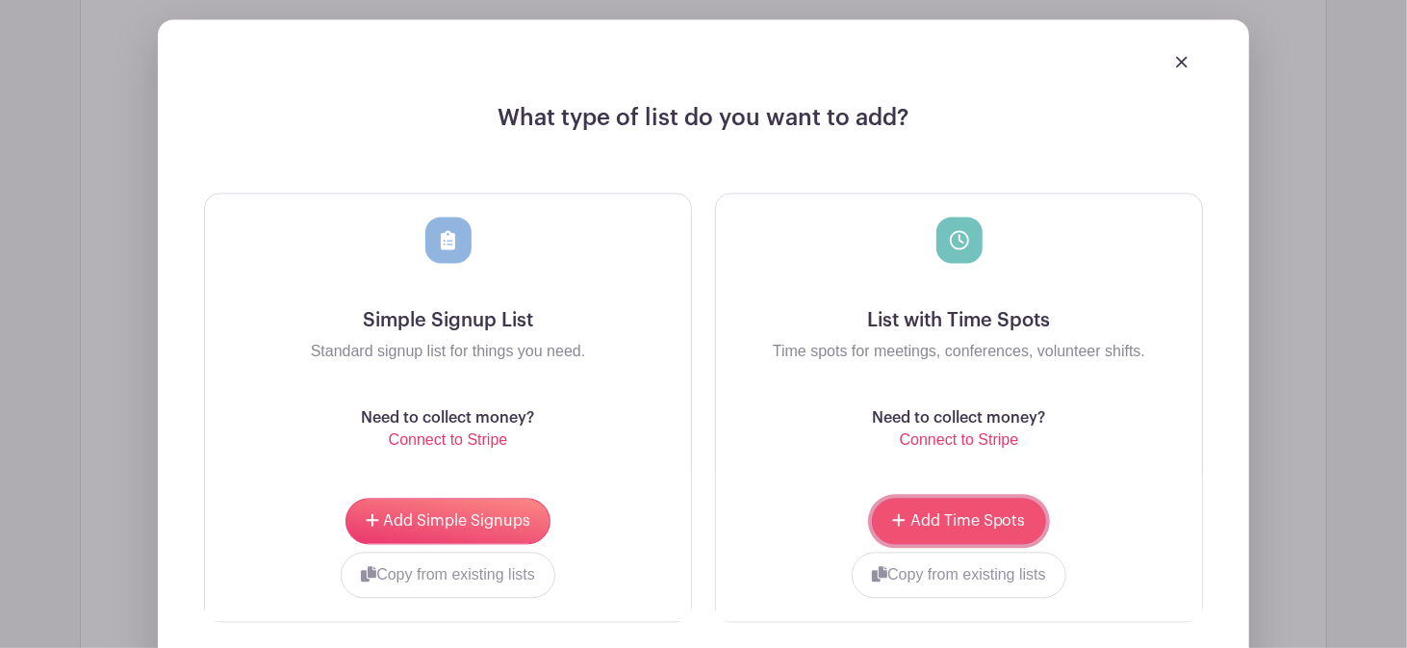
click at [934, 513] on span "Add Time Spots" at bounding box center [967, 520] width 115 height 15
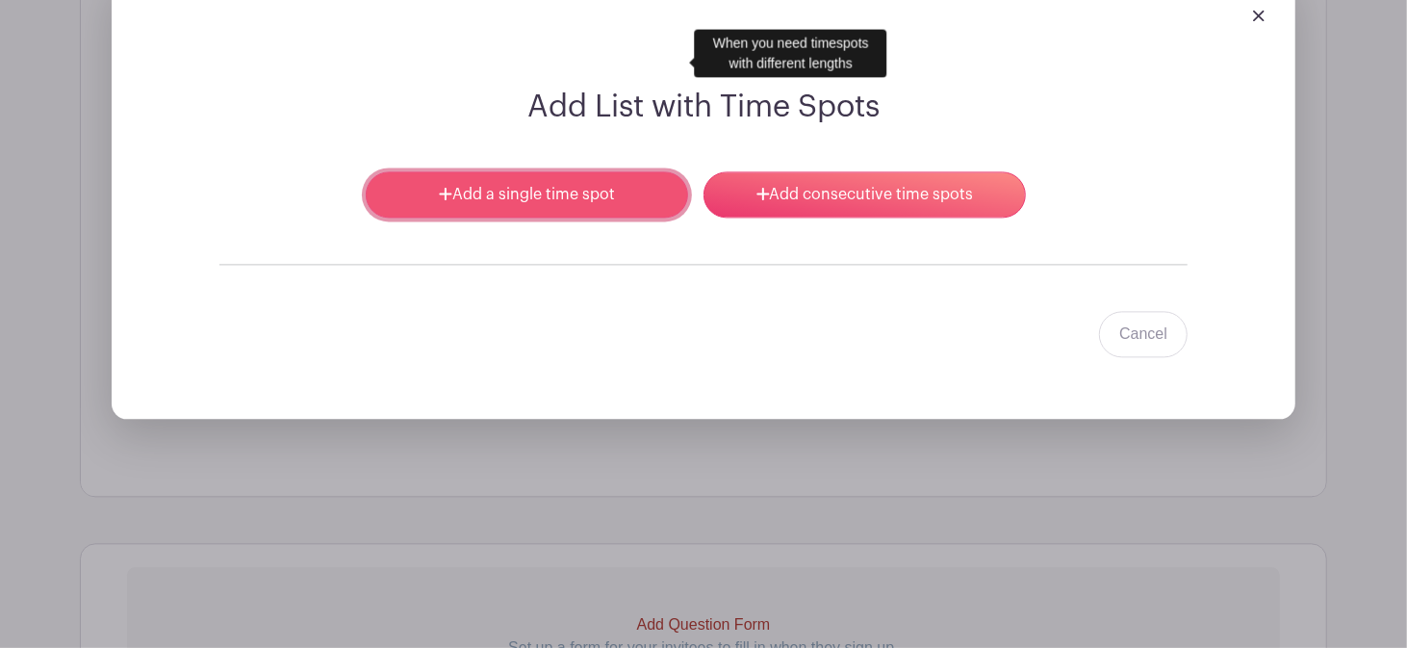
click at [510, 171] on link "Add a single time spot" at bounding box center [527, 194] width 322 height 46
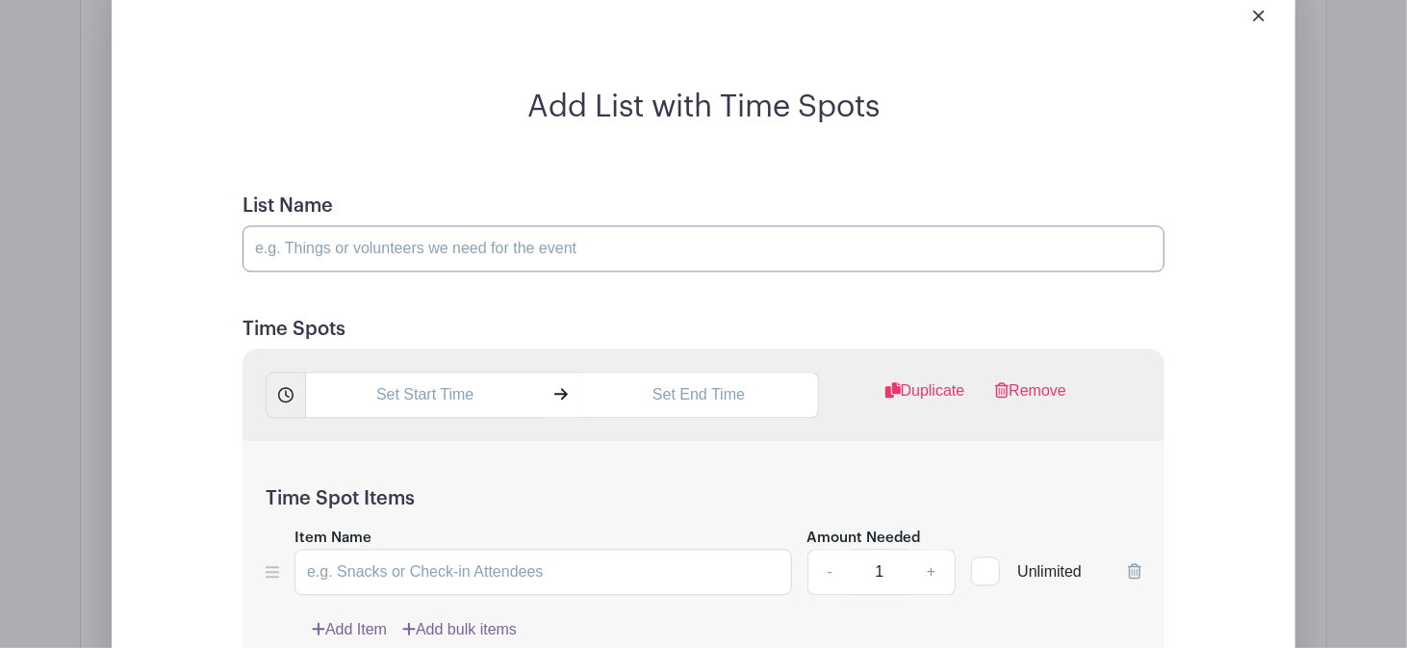
click at [377, 225] on input "List Name" at bounding box center [704, 248] width 922 height 46
type input "DRIVING THERE: Please sign up for specific drive time to make sure we count you…"
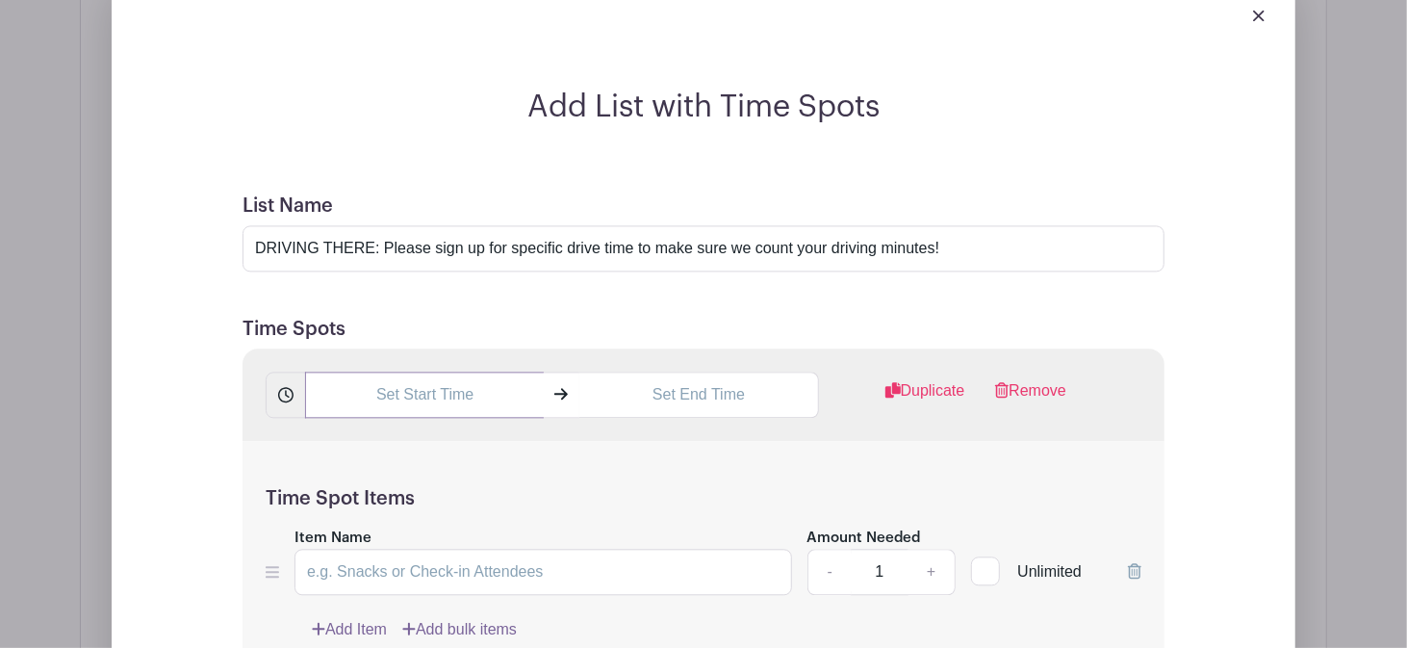
click at [385, 372] on input "text" at bounding box center [424, 395] width 239 height 46
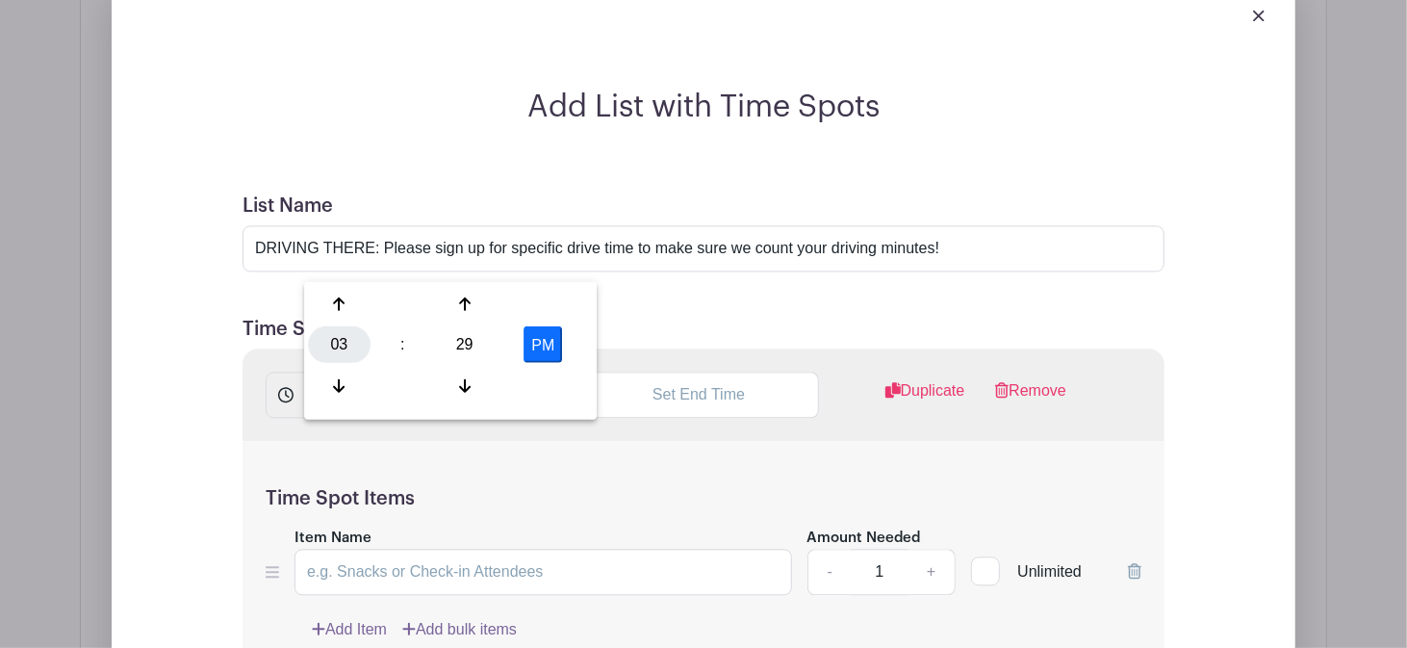
click at [359, 342] on div "03" at bounding box center [339, 344] width 63 height 37
click at [348, 390] on div "08" at bounding box center [340, 385] width 64 height 37
click at [476, 339] on div "29" at bounding box center [464, 344] width 63 height 37
click at [414, 379] on div "45" at bounding box center [411, 385] width 64 height 37
click at [554, 344] on button "PM" at bounding box center [543, 344] width 38 height 37
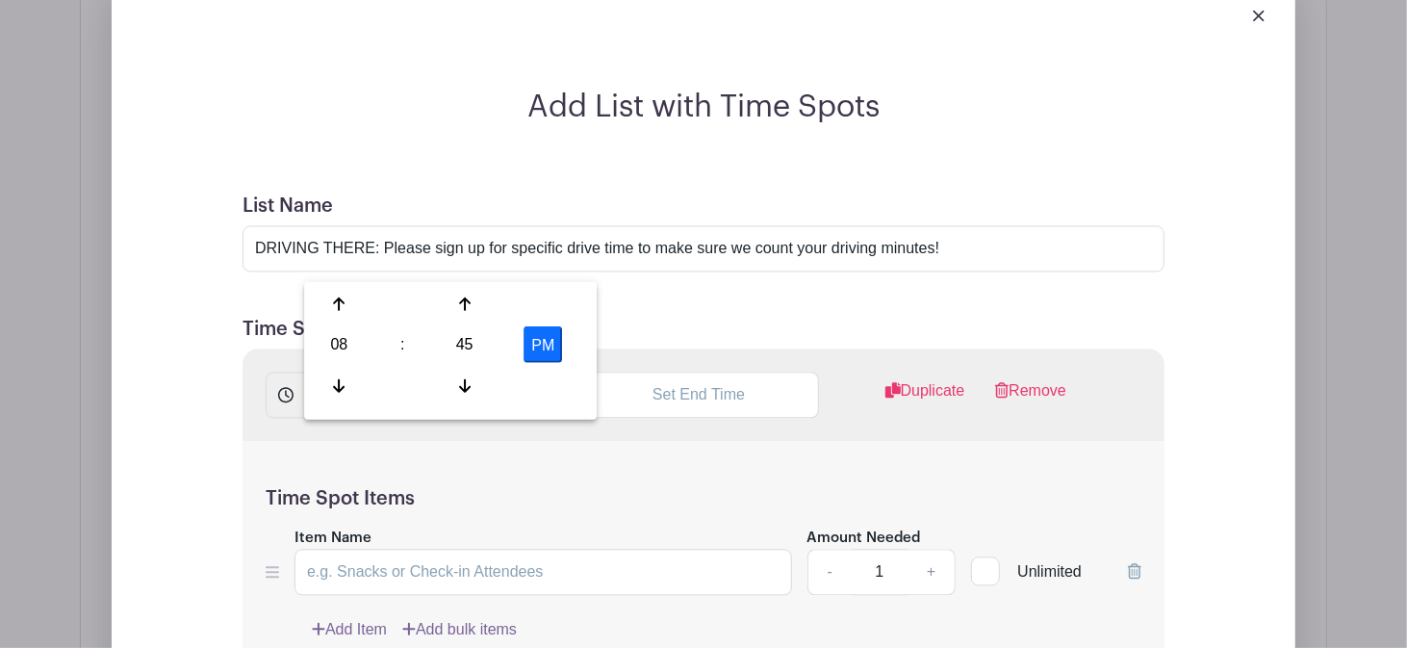
type input "8:45 AM"
click at [733, 372] on input "text" at bounding box center [698, 395] width 239 height 46
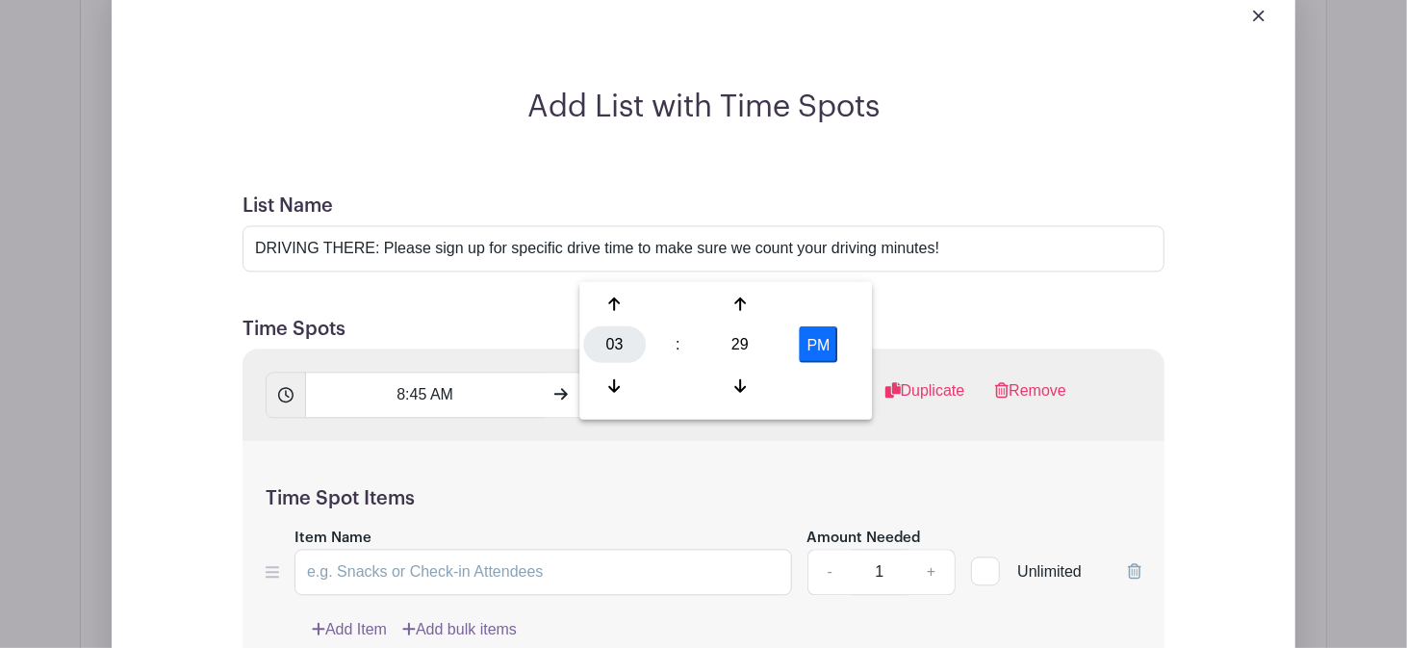
click at [604, 352] on div "03" at bounding box center [614, 344] width 63 height 37
click at [702, 390] on div "09" at bounding box center [686, 385] width 64 height 37
click at [743, 342] on div "29" at bounding box center [740, 344] width 63 height 37
click at [760, 350] on div "30" at bounding box center [758, 344] width 64 height 37
click at [806, 341] on button "PM" at bounding box center [819, 344] width 38 height 37
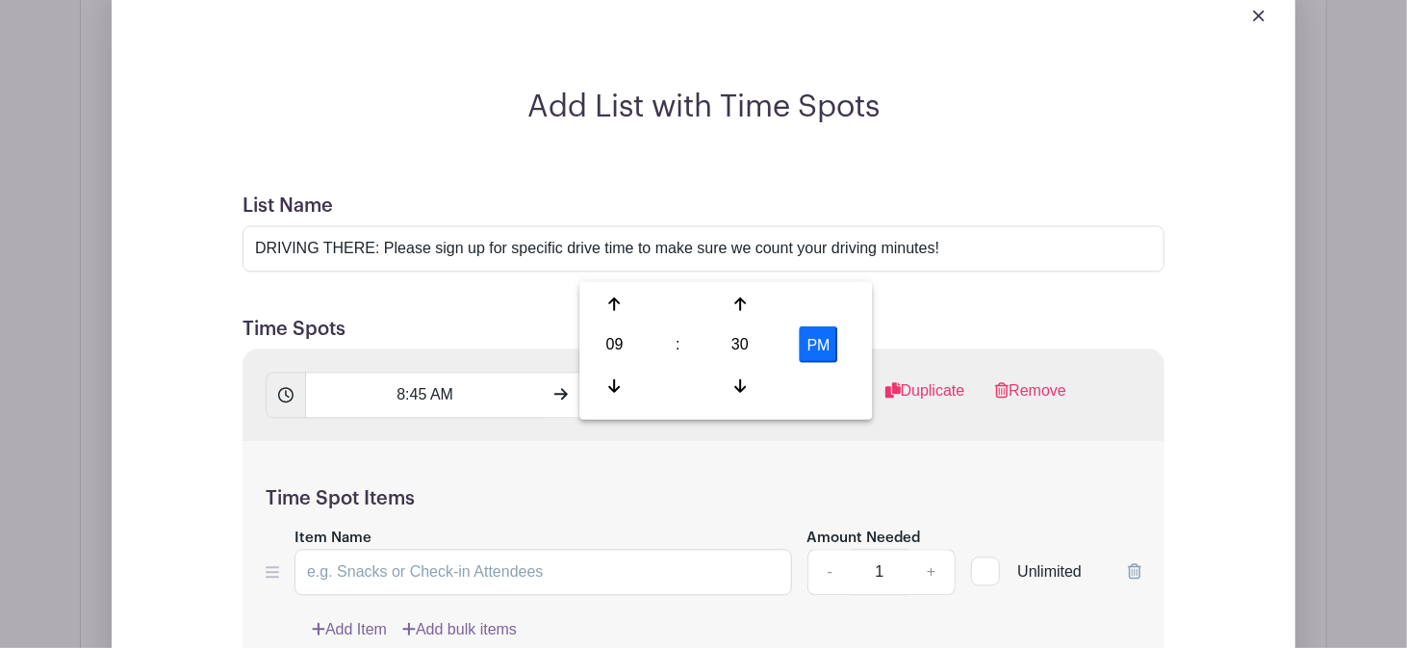
type input "9:30 AM"
click at [991, 556] on div at bounding box center [985, 570] width 29 height 29
click at [984, 560] on input "Unlimited" at bounding box center [977, 566] width 13 height 13
checkbox input "true"
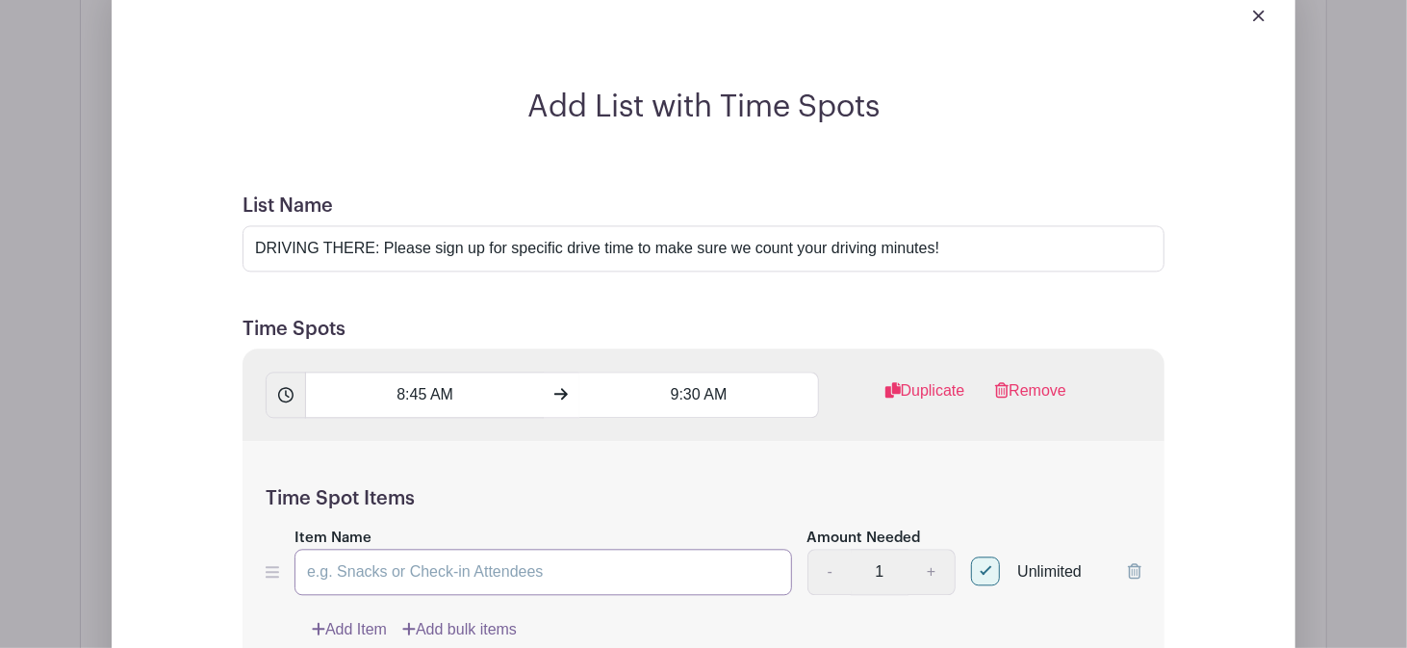
click at [405, 549] on input "Item Name" at bounding box center [544, 572] width 498 height 46
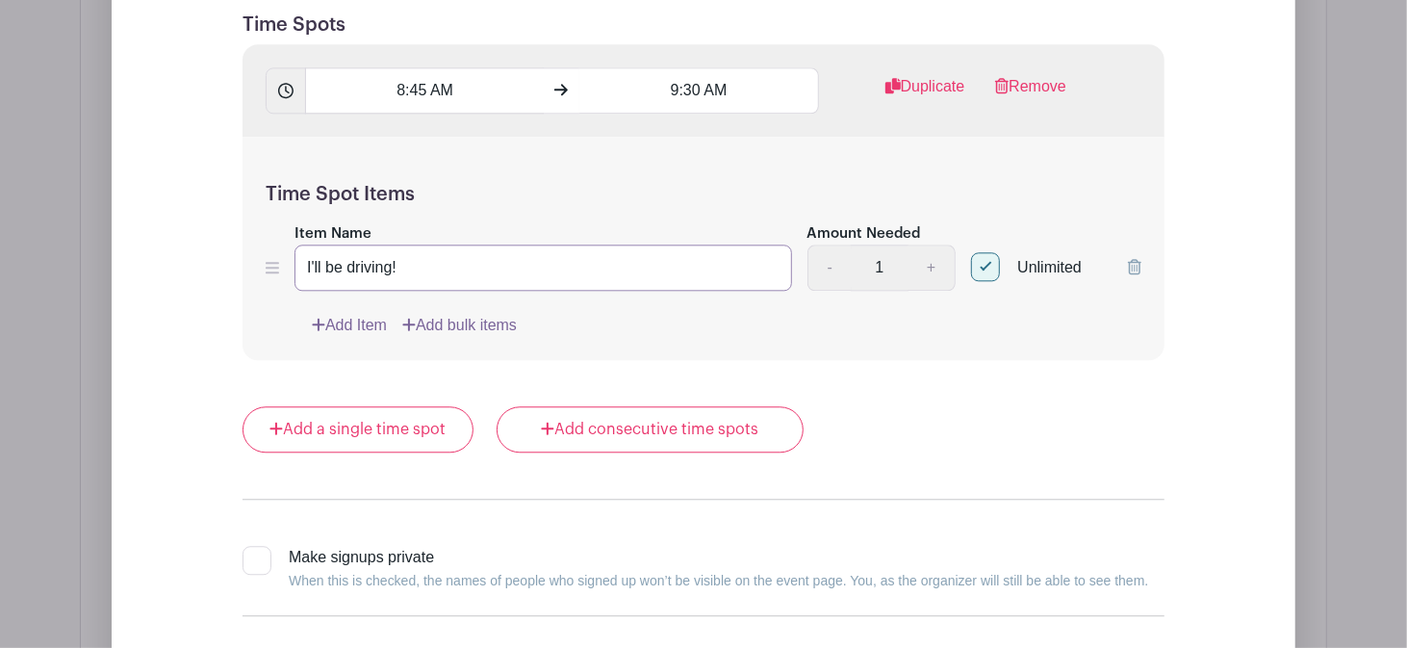
scroll to position [2916, 0]
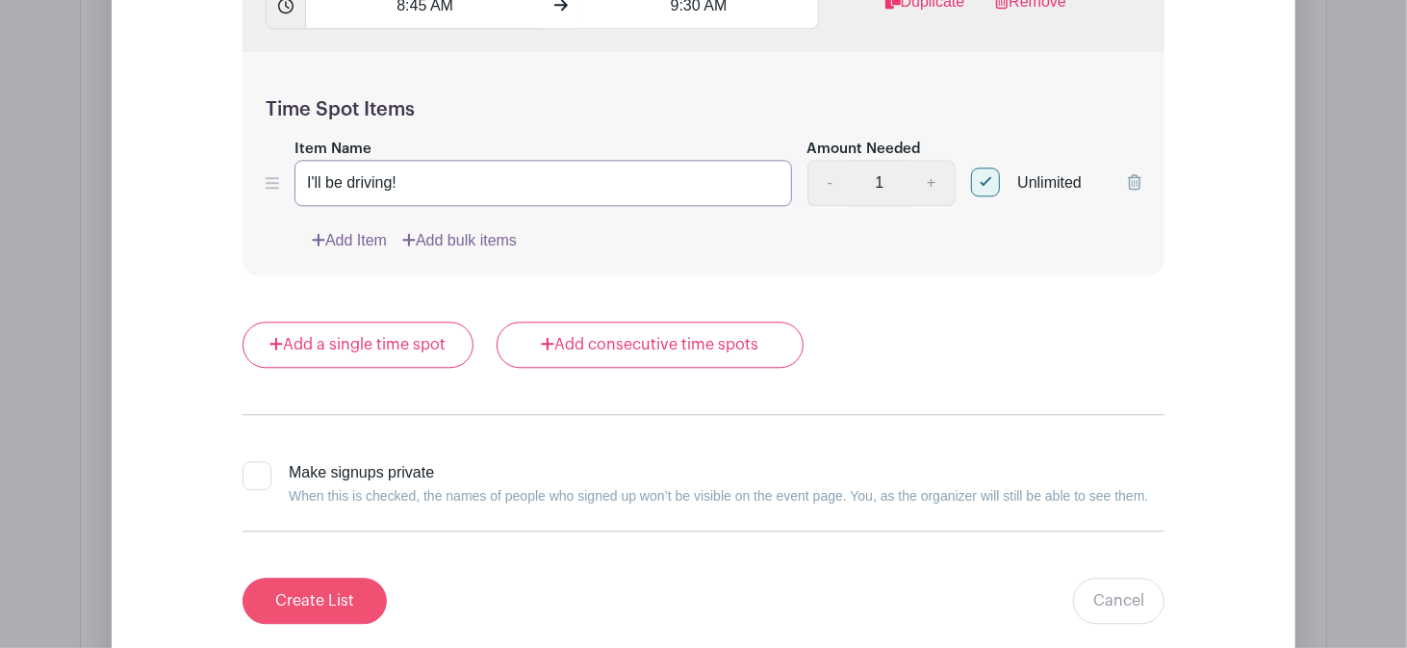
type input "I'll be driving!"
click at [295, 577] on input "Create List" at bounding box center [315, 600] width 144 height 46
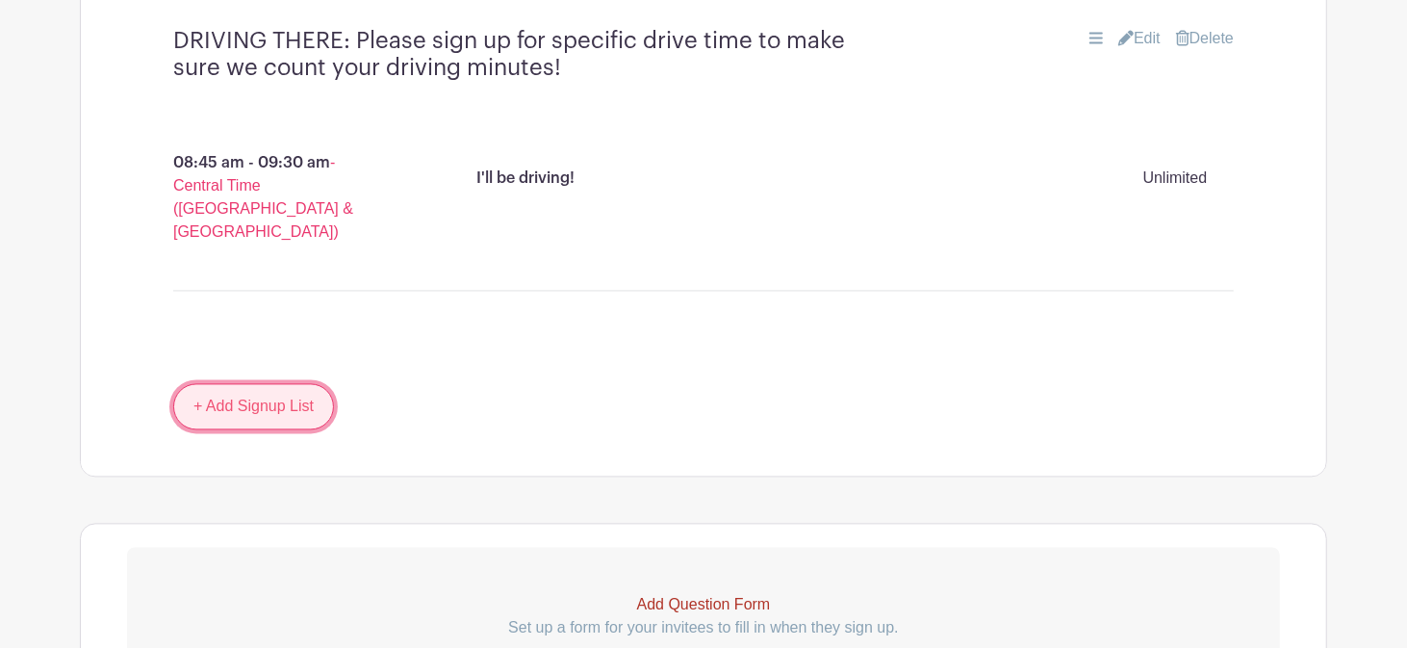
click at [246, 383] on link "+ Add Signup List" at bounding box center [253, 406] width 161 height 46
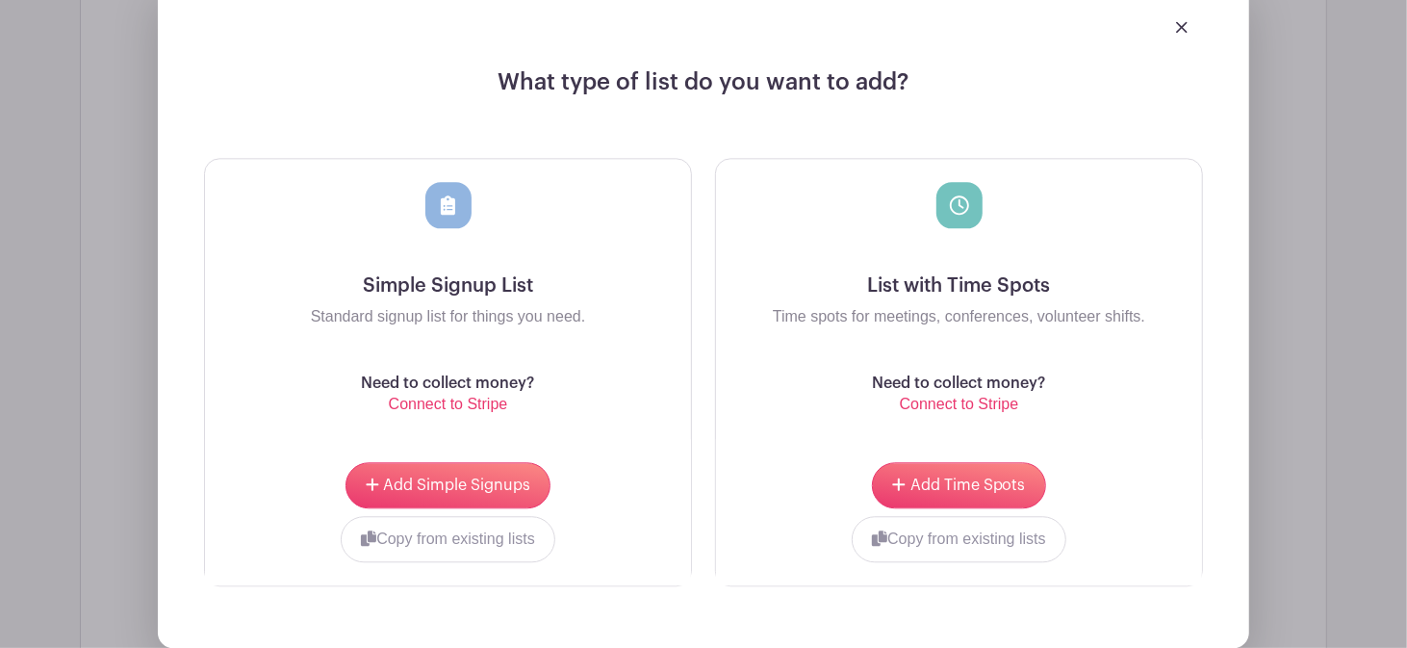
scroll to position [2776, 0]
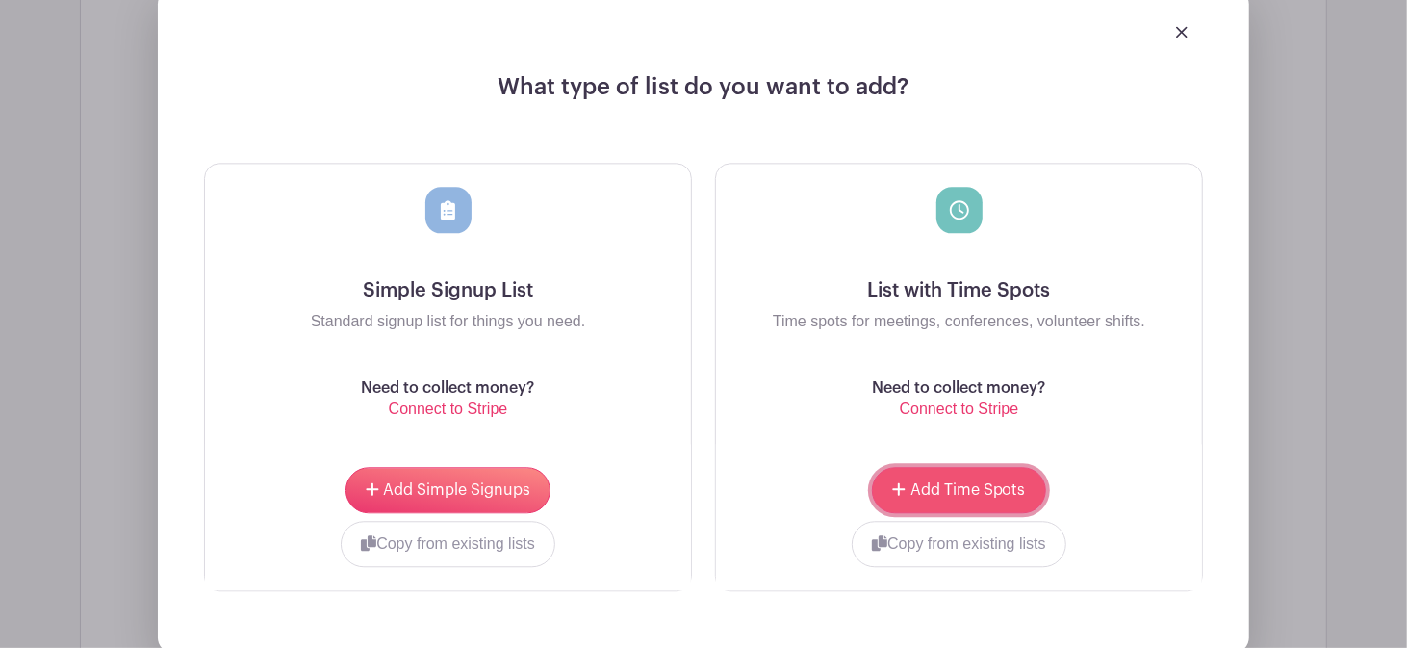
click at [953, 467] on button "Add Time Spots" at bounding box center [958, 490] width 173 height 46
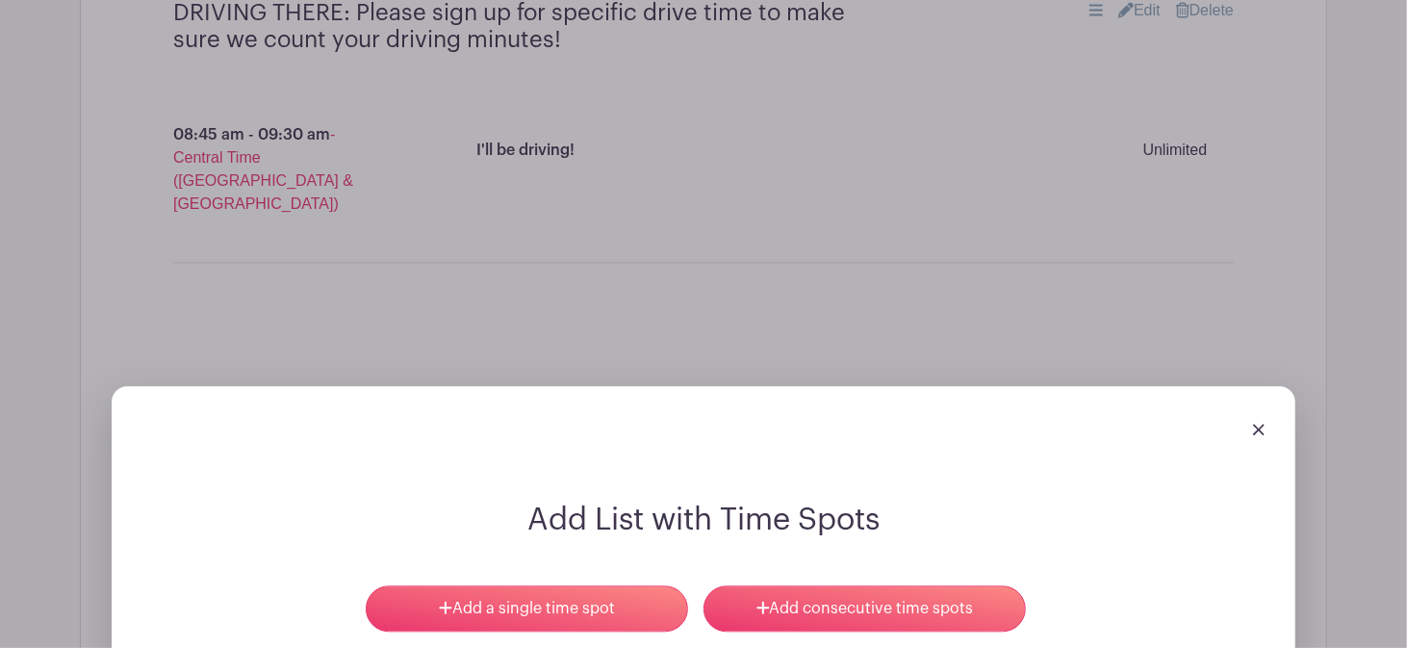
scroll to position [2537, 0]
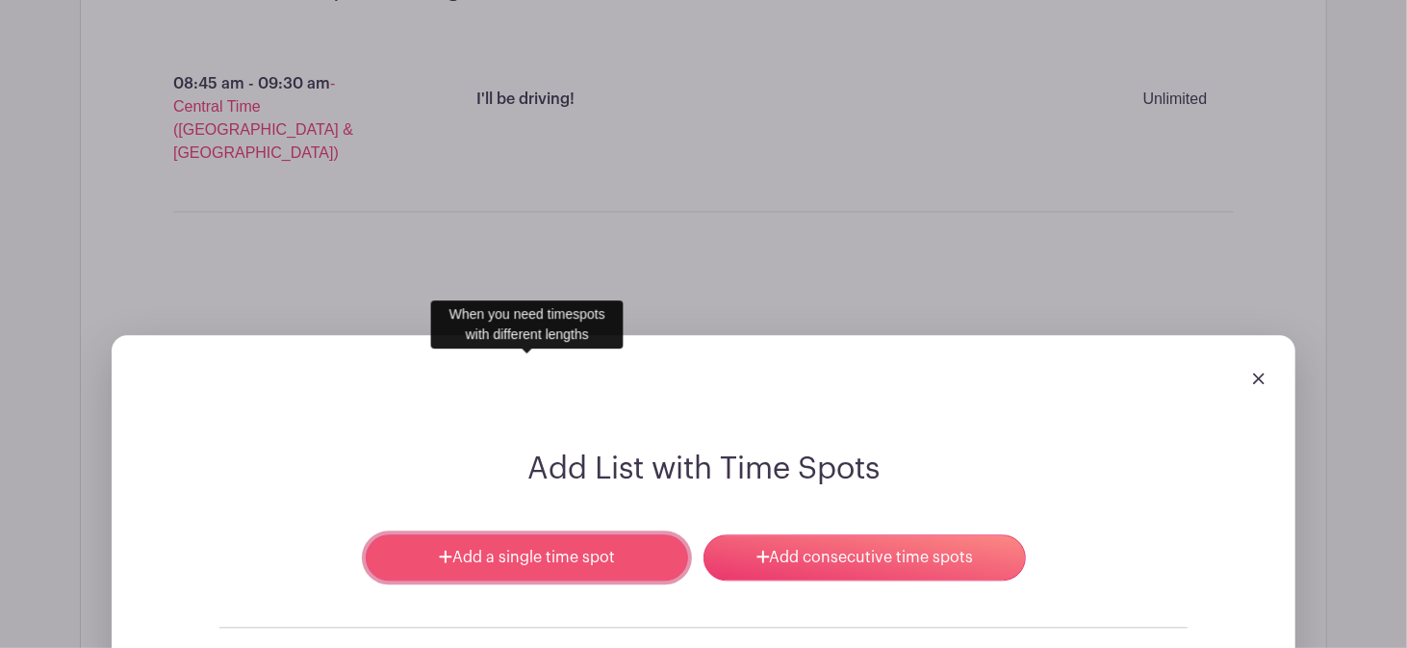
click at [526, 534] on link "Add a single time spot" at bounding box center [527, 557] width 322 height 46
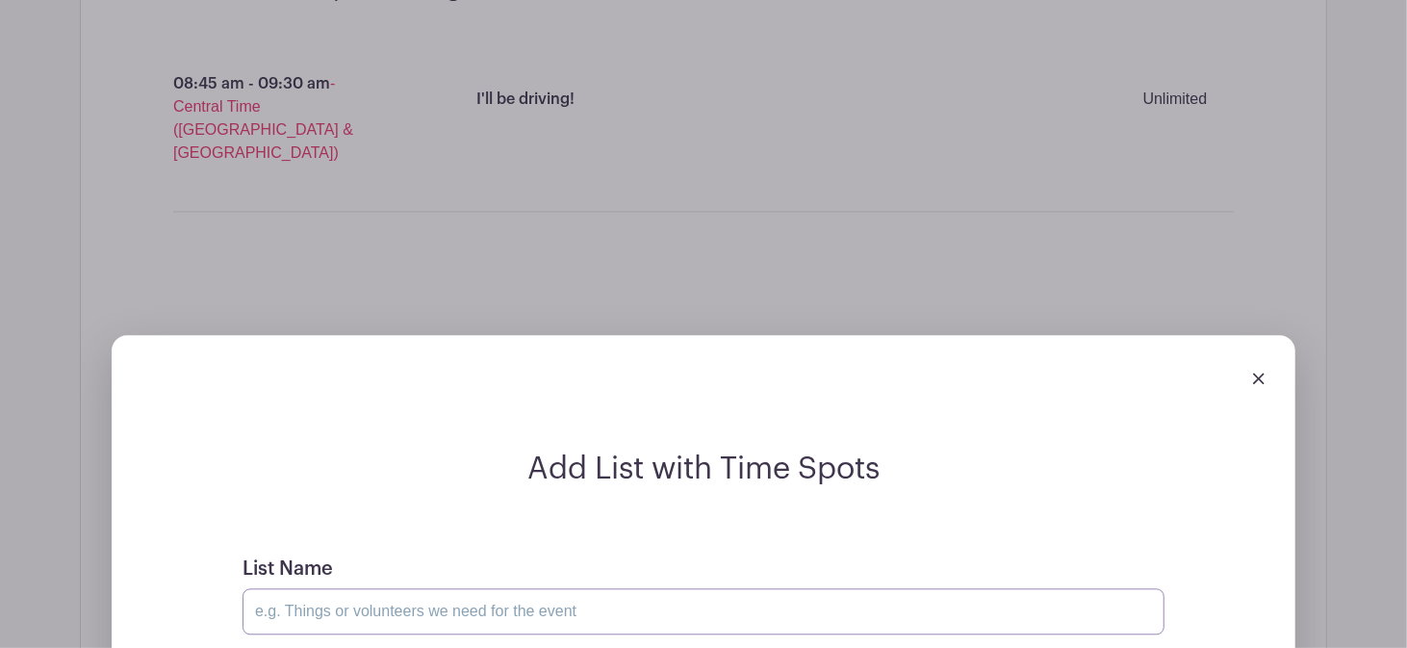
click at [365, 588] on input "List Name" at bounding box center [704, 611] width 922 height 46
type input "DRIVING HOME: Please sign up for specific drive time to make sure we count your…"
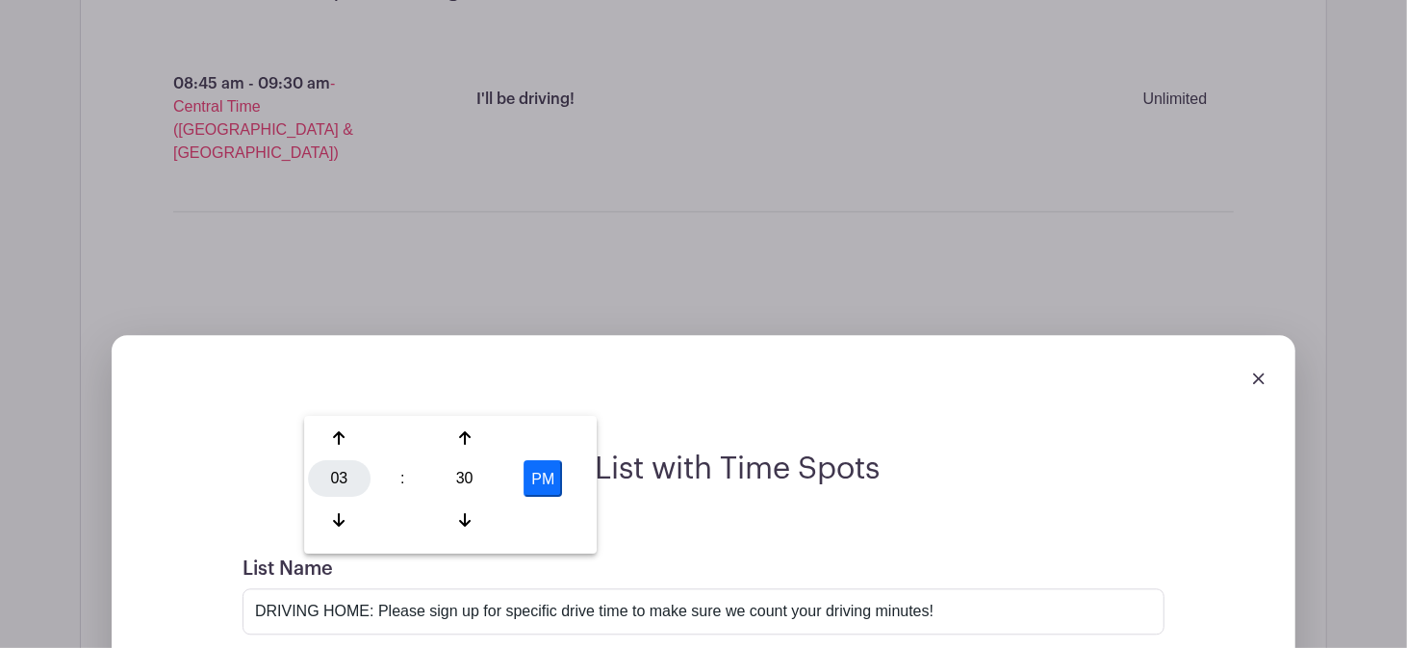
click at [350, 477] on div "03" at bounding box center [339, 478] width 63 height 37
click at [411, 522] on div "09" at bounding box center [411, 518] width 64 height 37
click at [545, 475] on button "PM" at bounding box center [543, 478] width 38 height 37
type input "9:30 AM"
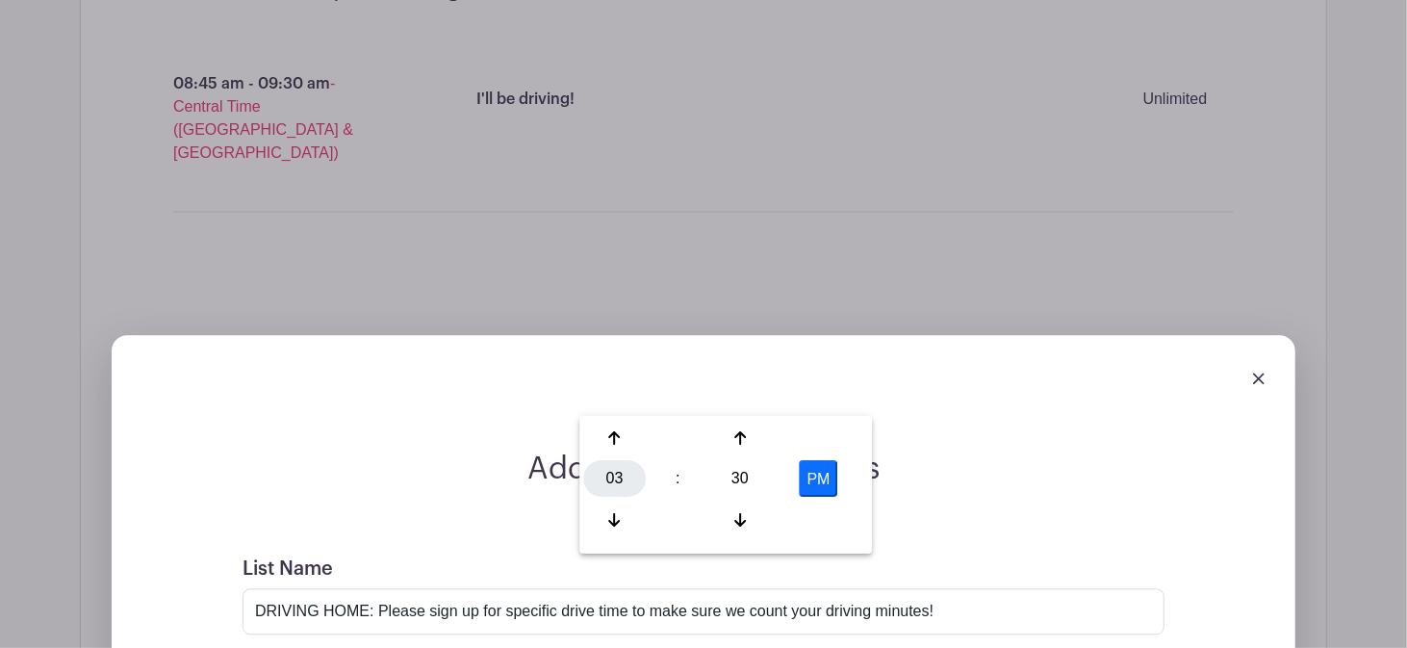
click at [616, 474] on div "03" at bounding box center [614, 478] width 63 height 37
click at [763, 522] on div "10" at bounding box center [758, 518] width 64 height 37
click at [734, 486] on div "30" at bounding box center [740, 478] width 63 height 37
click at [845, 446] on div "15" at bounding box center [829, 438] width 64 height 37
click at [820, 490] on button "PM" at bounding box center [819, 478] width 38 height 37
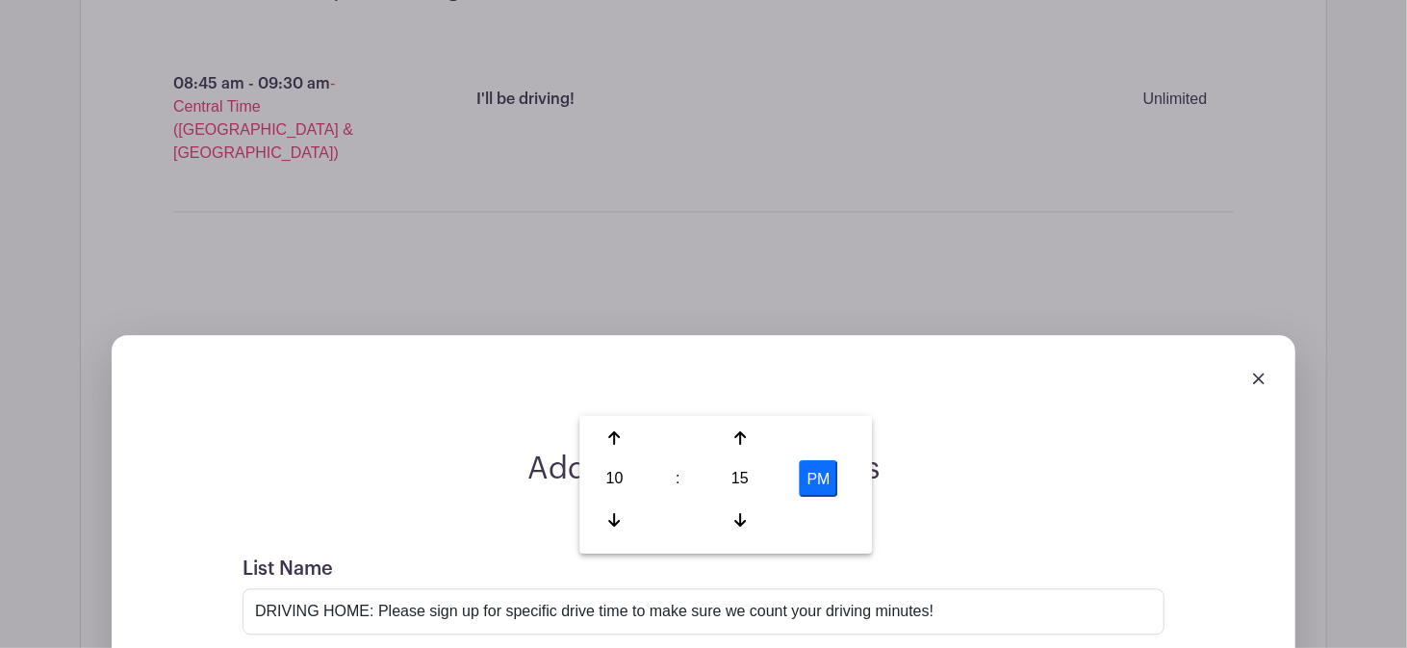
type input "10:15 AM"
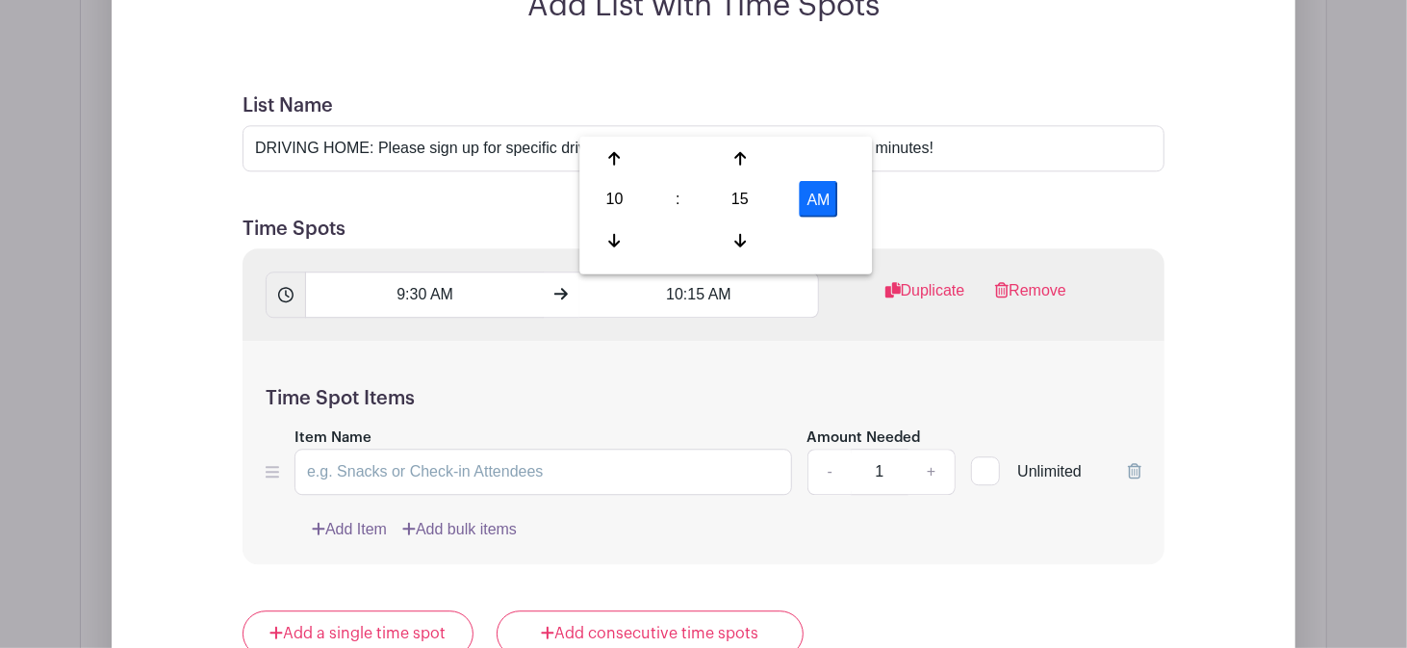
scroll to position [3031, 0]
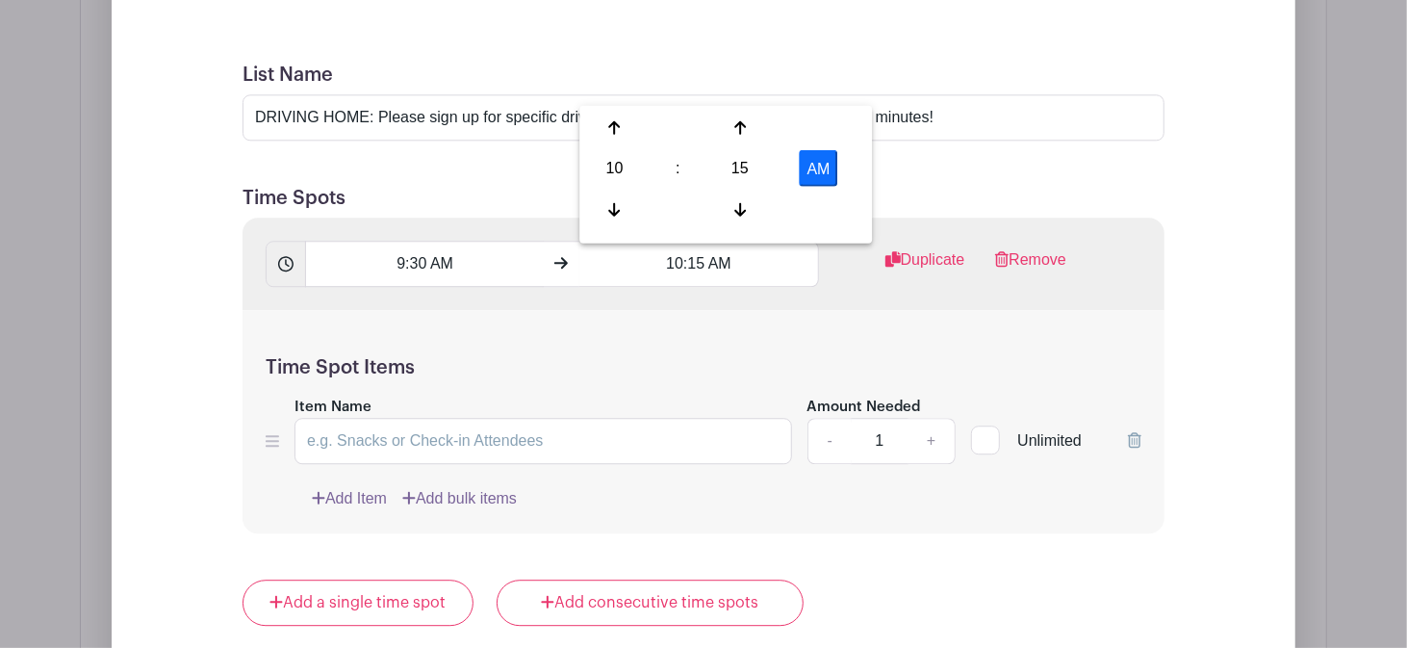
click at [982, 429] on input "Unlimited" at bounding box center [977, 435] width 13 height 13
checkbox input "true"
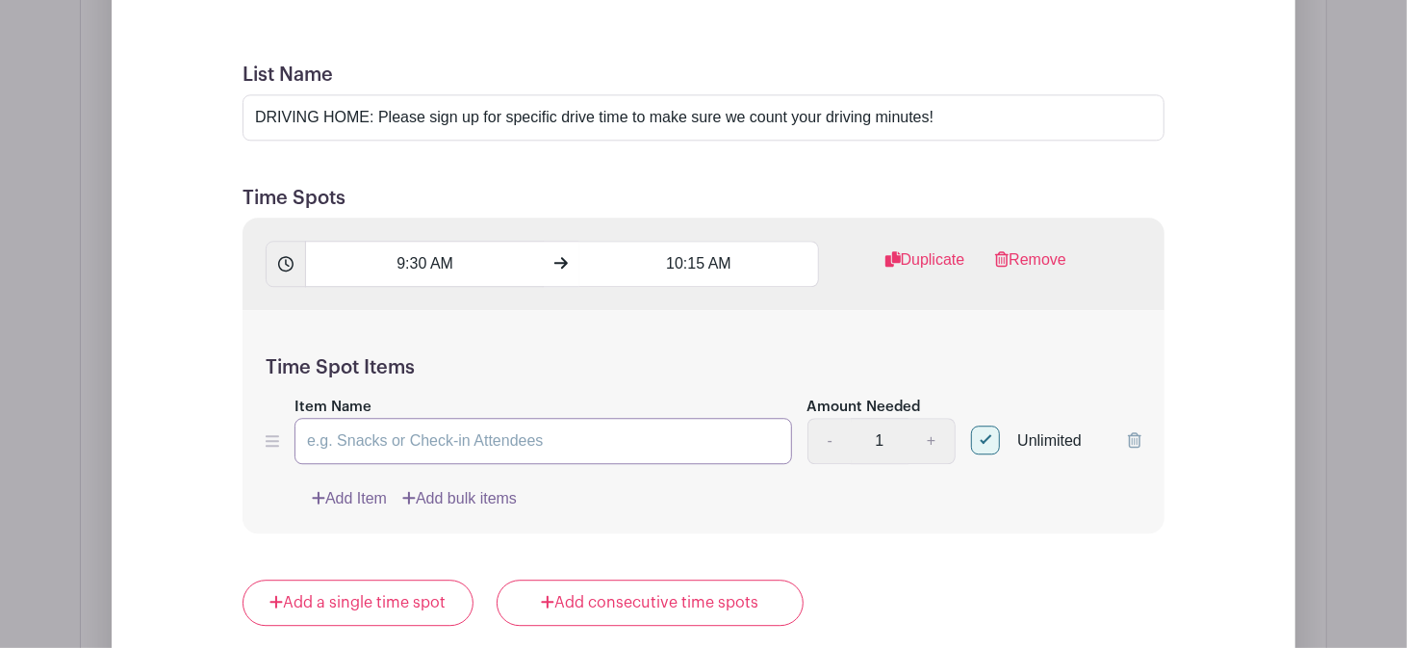
drag, startPoint x: 378, startPoint y: 264, endPoint x: 357, endPoint y: 253, distance: 23.7
click at [374, 418] on input "Item Name" at bounding box center [544, 441] width 498 height 46
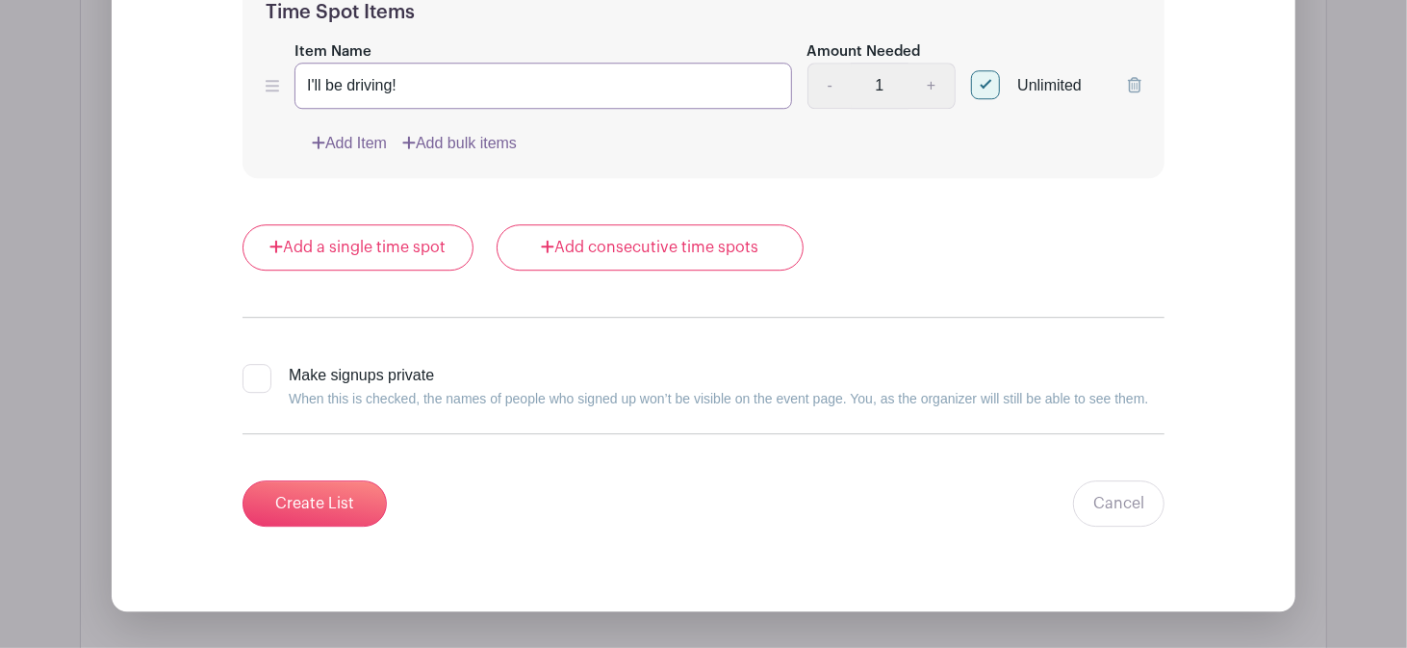
scroll to position [3437, 0]
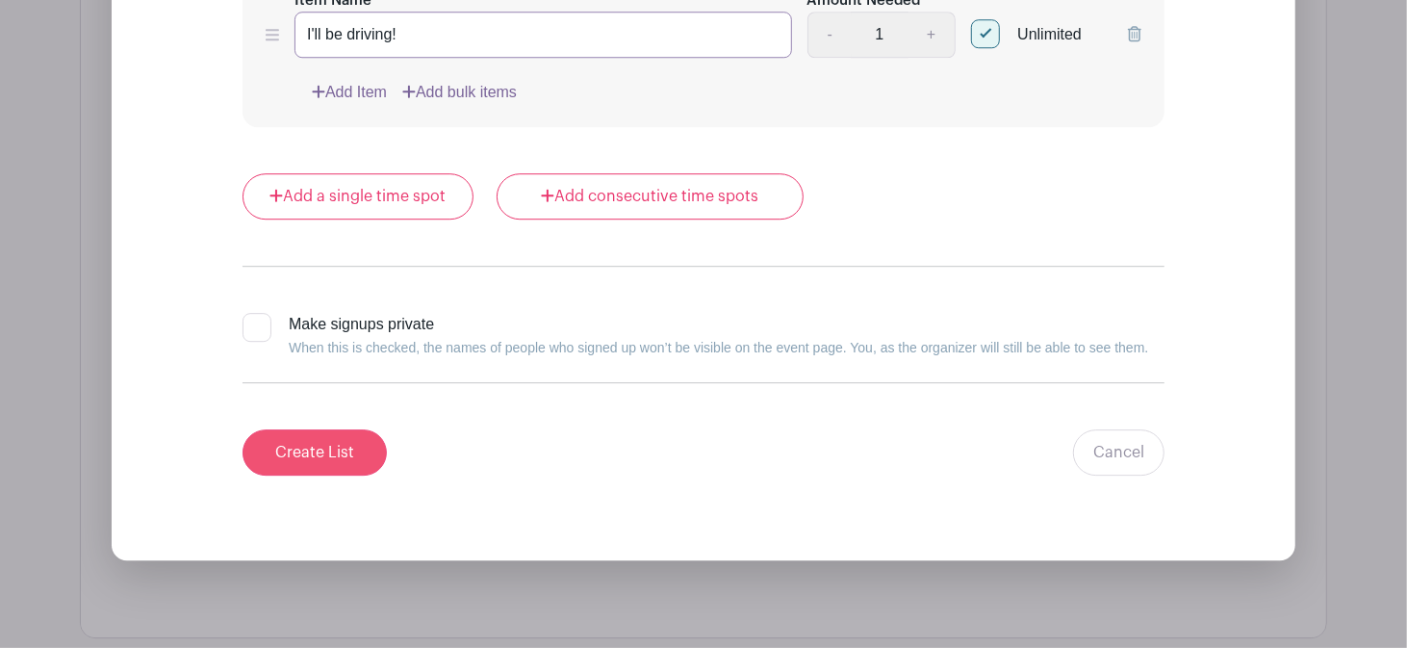
type input "I'll be driving!"
click at [341, 429] on input "Create List" at bounding box center [315, 452] width 144 height 46
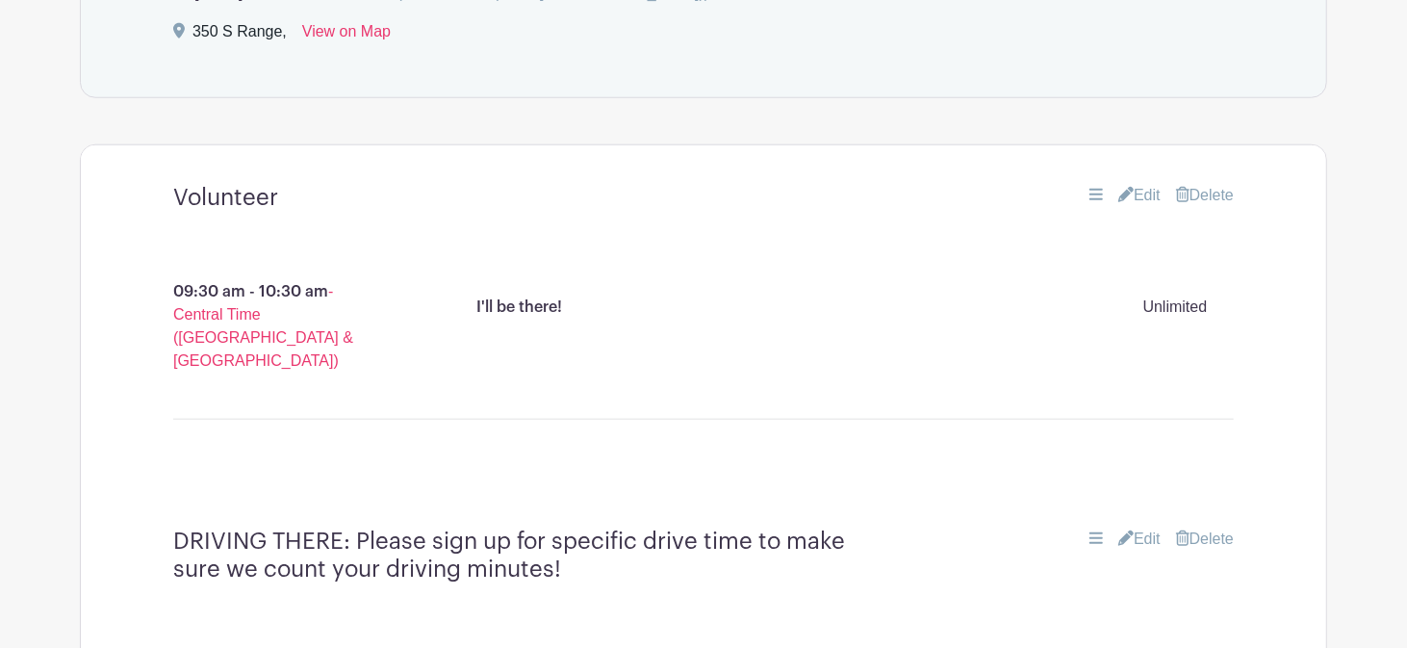
scroll to position [1087, 0]
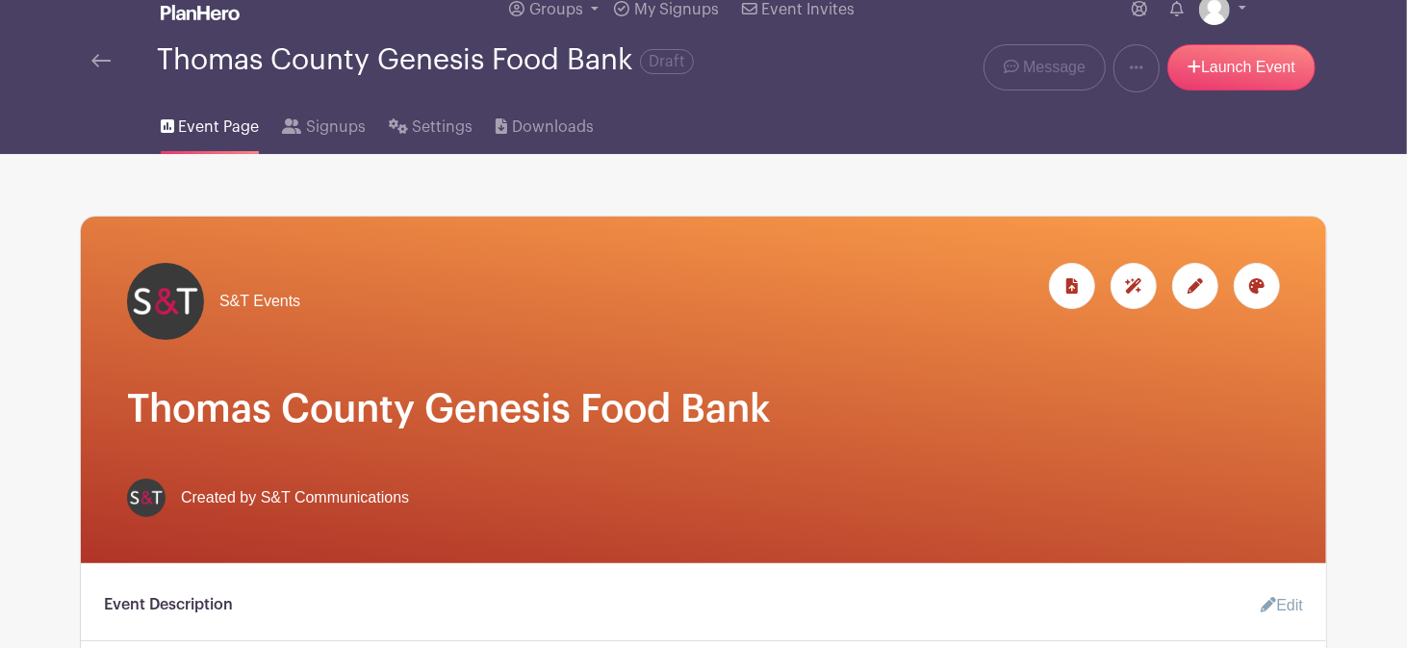
scroll to position [0, 0]
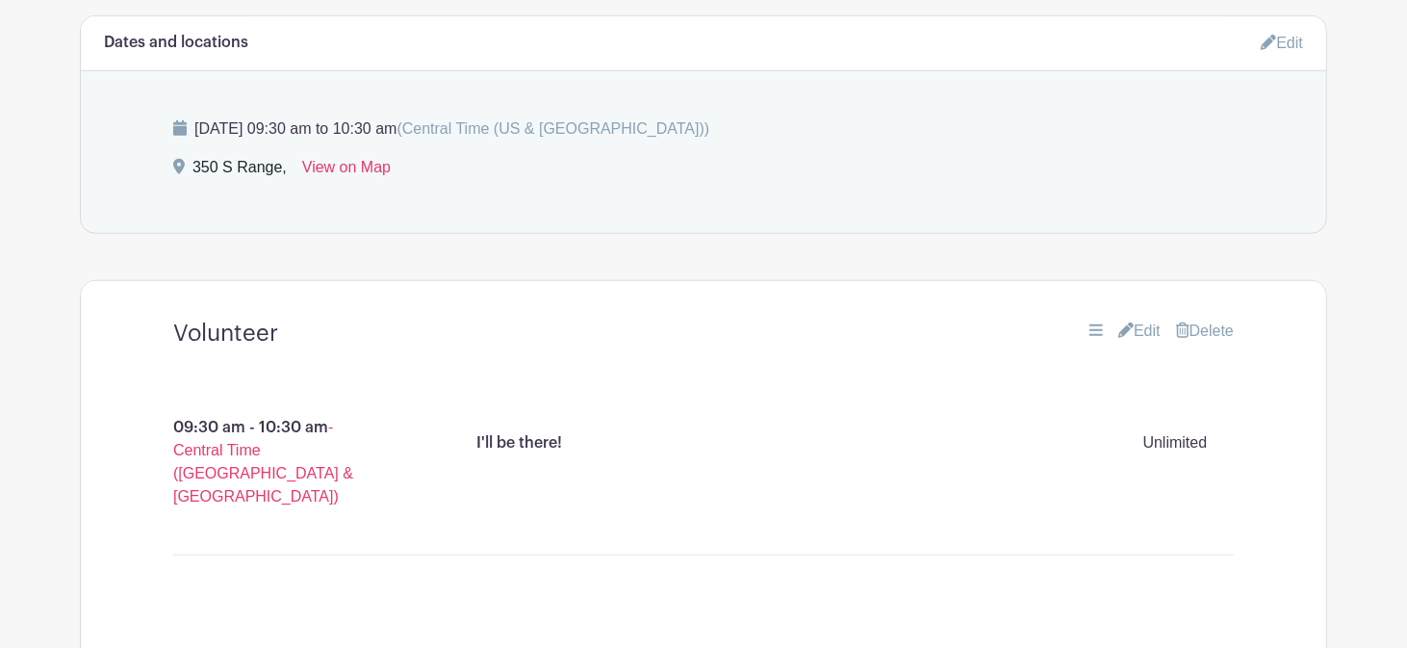
scroll to position [1087, 0]
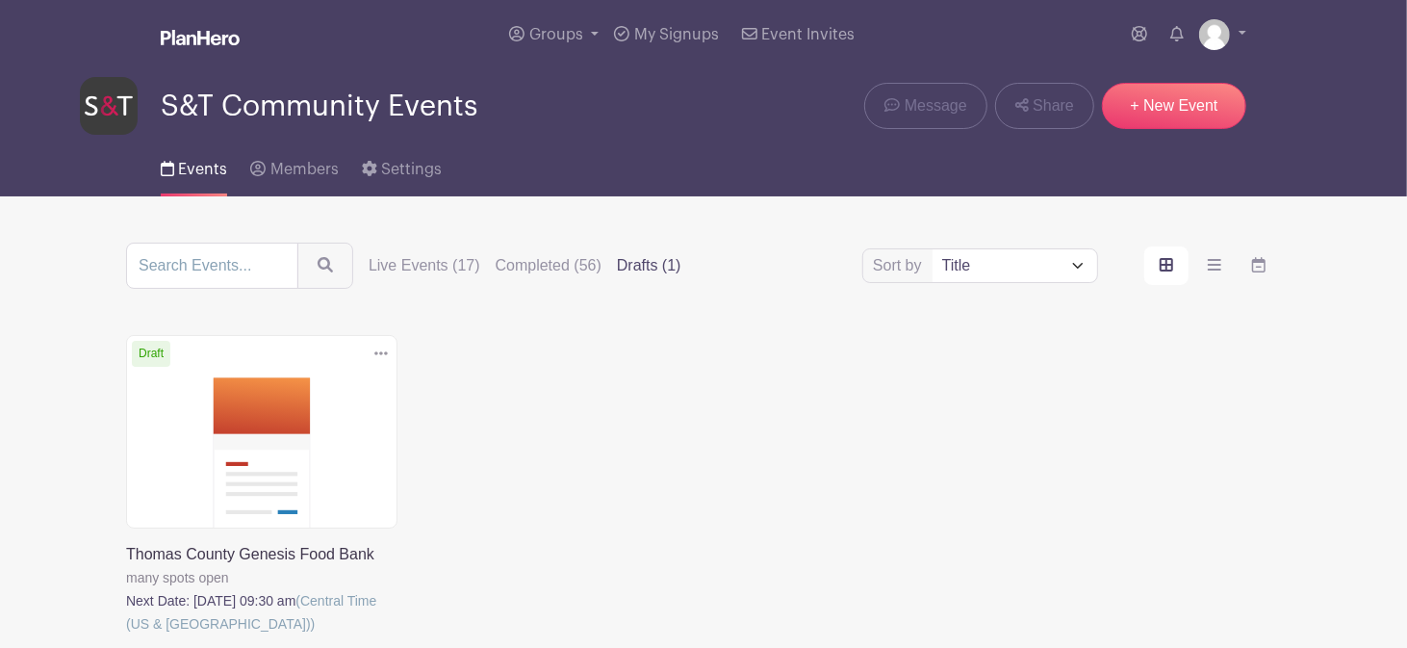
click at [126, 635] on link at bounding box center [126, 635] width 0 height 0
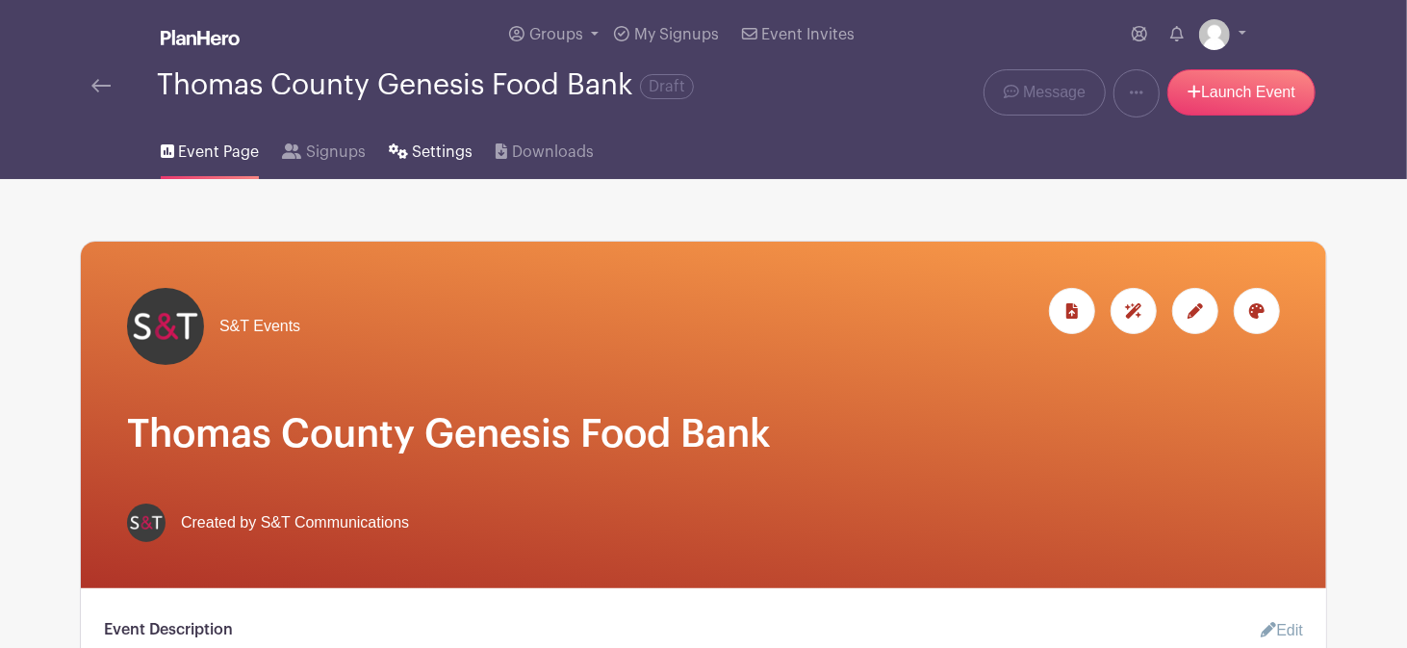
click at [423, 146] on span "Settings" at bounding box center [442, 152] width 61 height 23
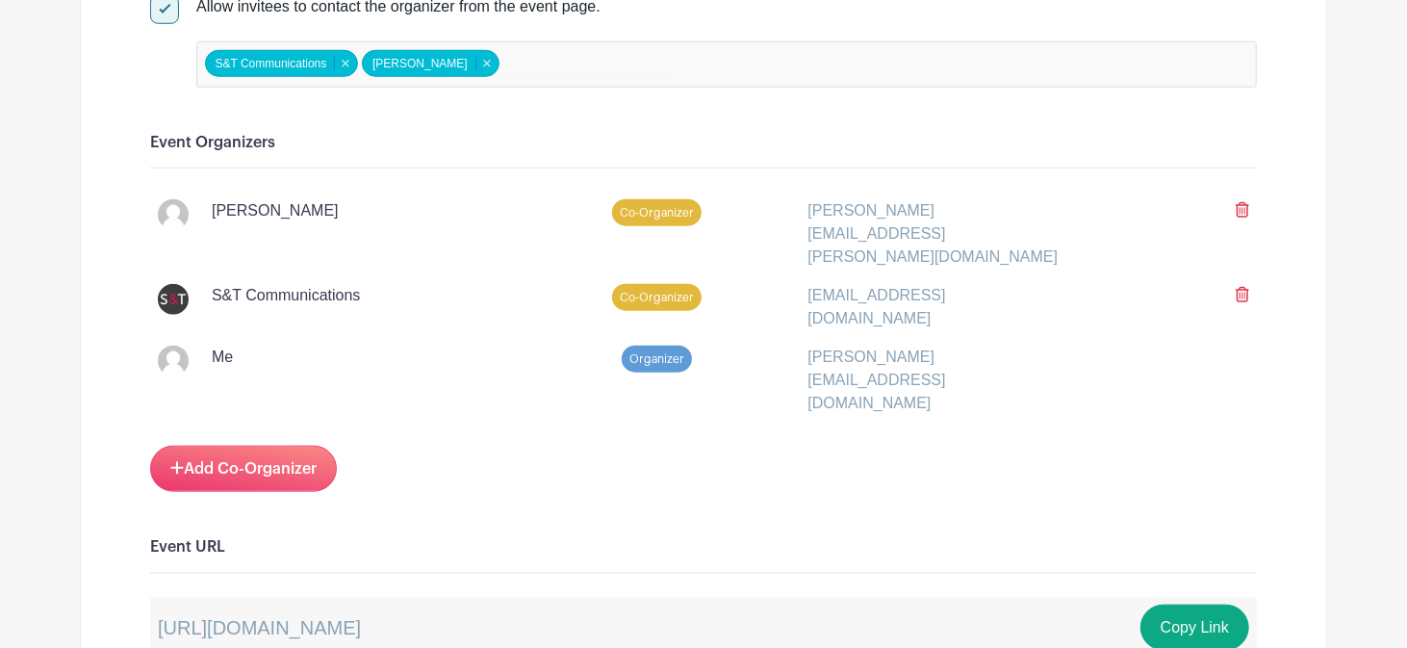
scroll to position [1087, 0]
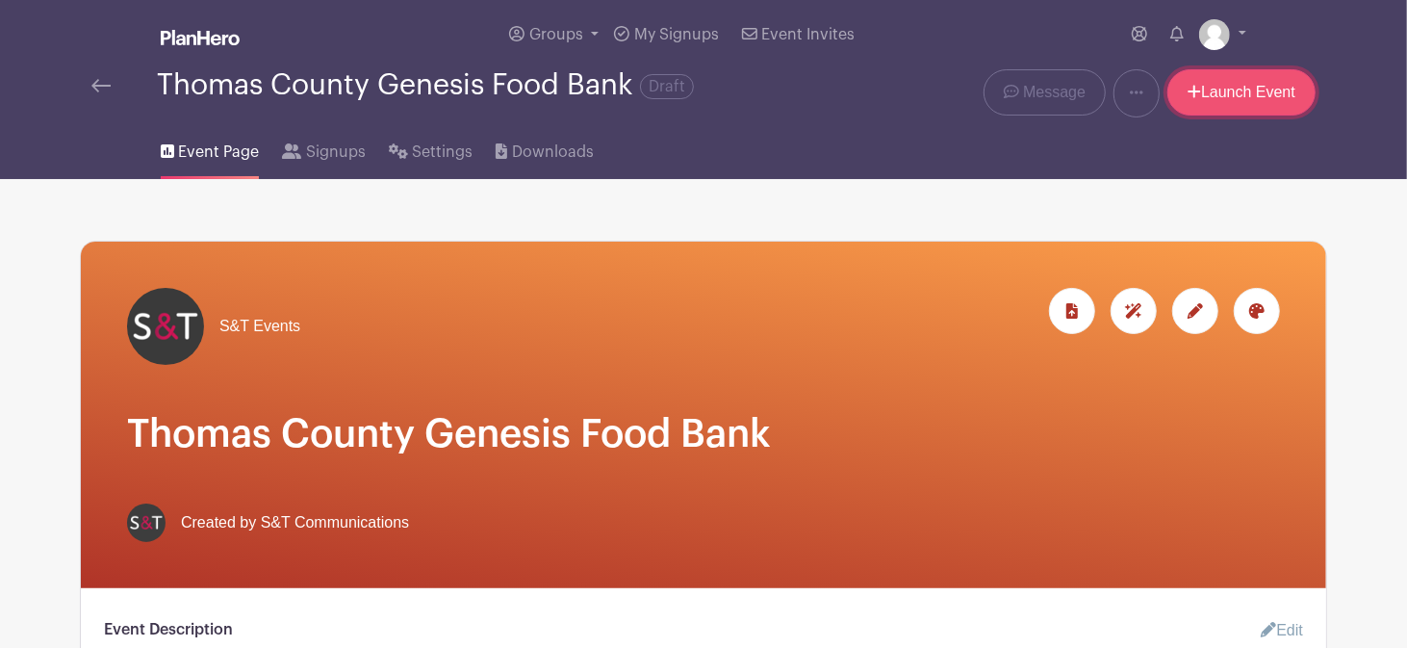
click at [1235, 87] on link "Launch Event" at bounding box center [1241, 92] width 148 height 46
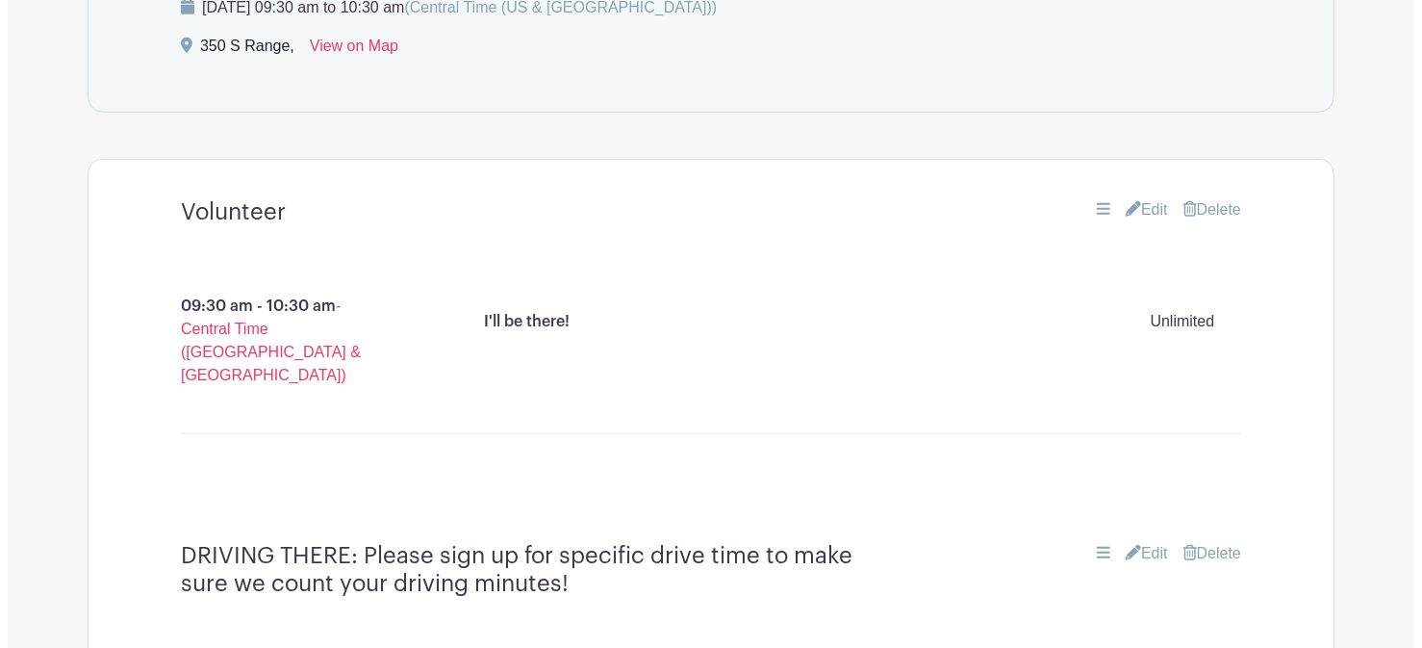
scroll to position [1087, 0]
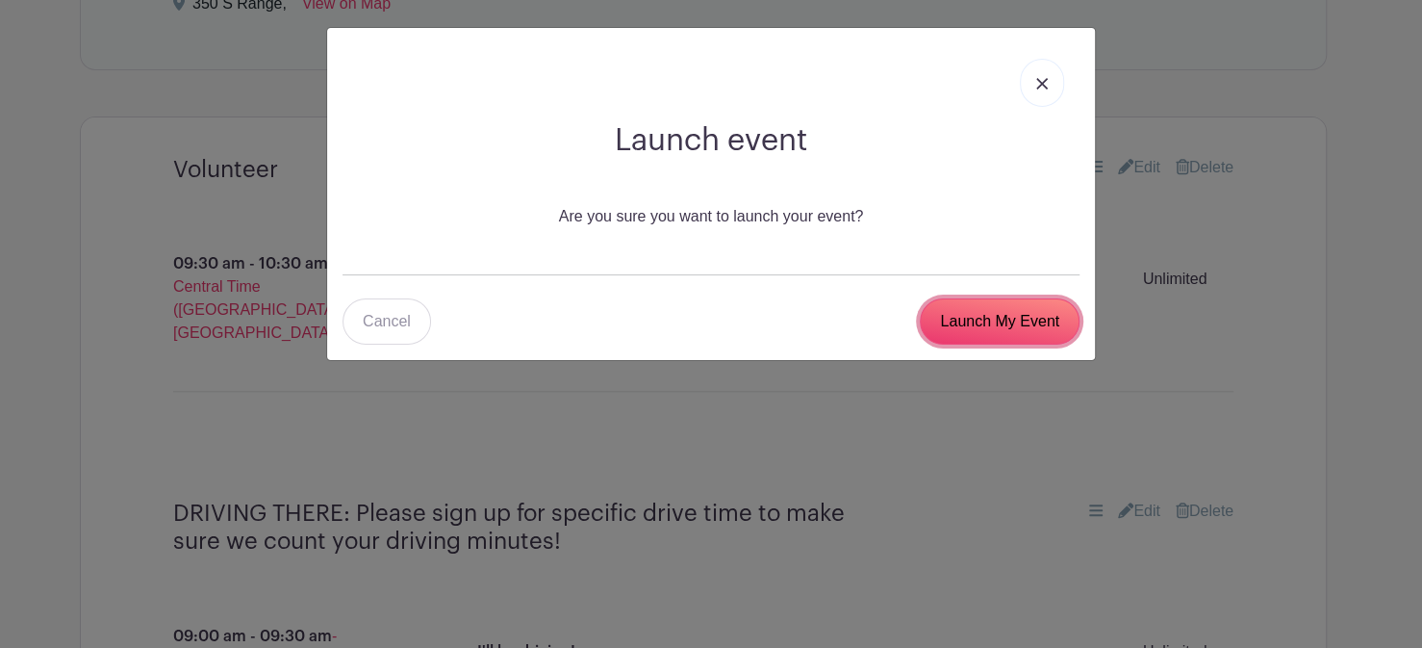
click at [1030, 327] on input "Launch My Event" at bounding box center [1000, 321] width 160 height 46
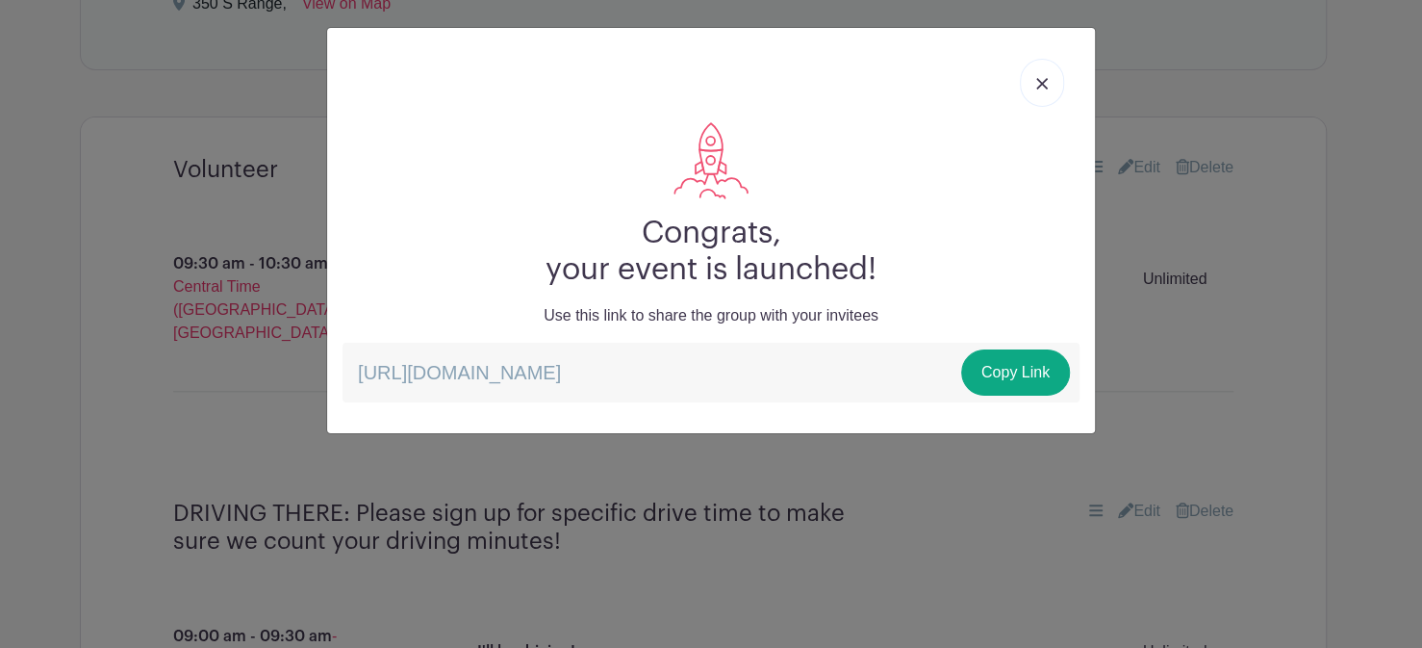
click at [1045, 82] on img at bounding box center [1043, 84] width 12 height 12
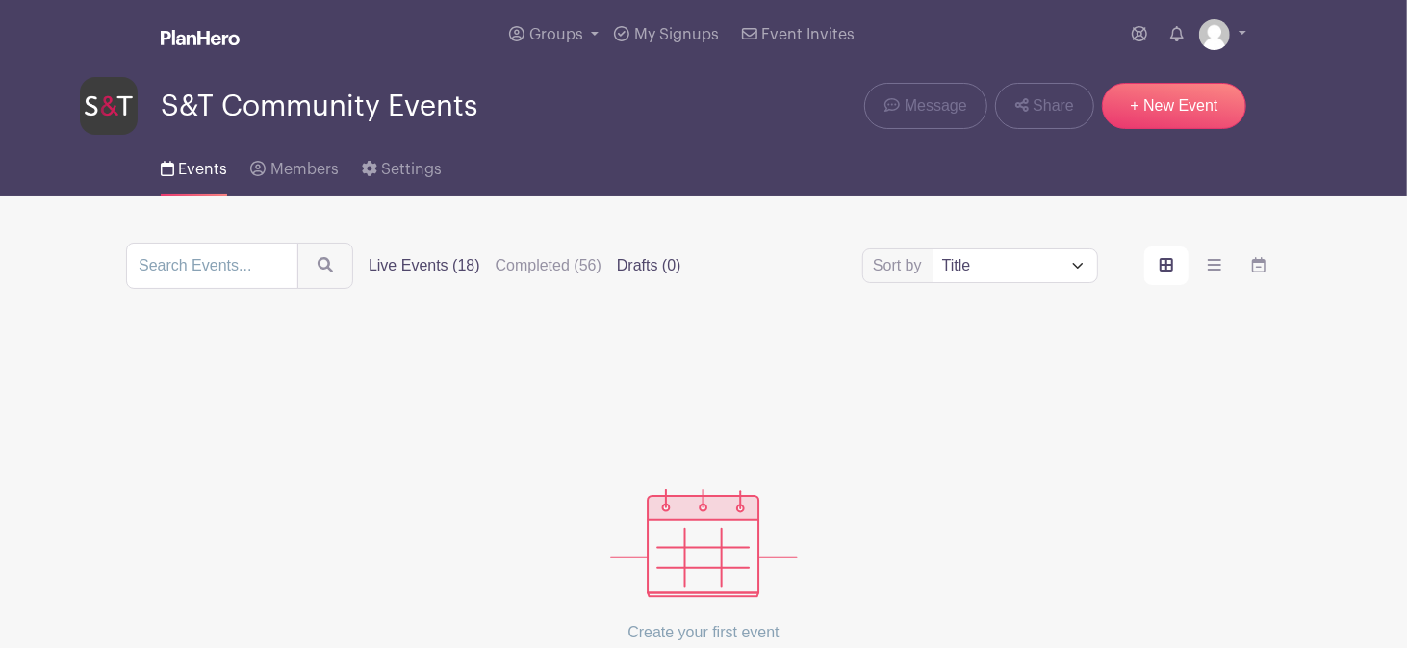
click at [405, 268] on label "Live Events (18)" at bounding box center [425, 265] width 112 height 23
click at [0, 0] on input "Live Events (18)" at bounding box center [0, 0] width 0 height 0
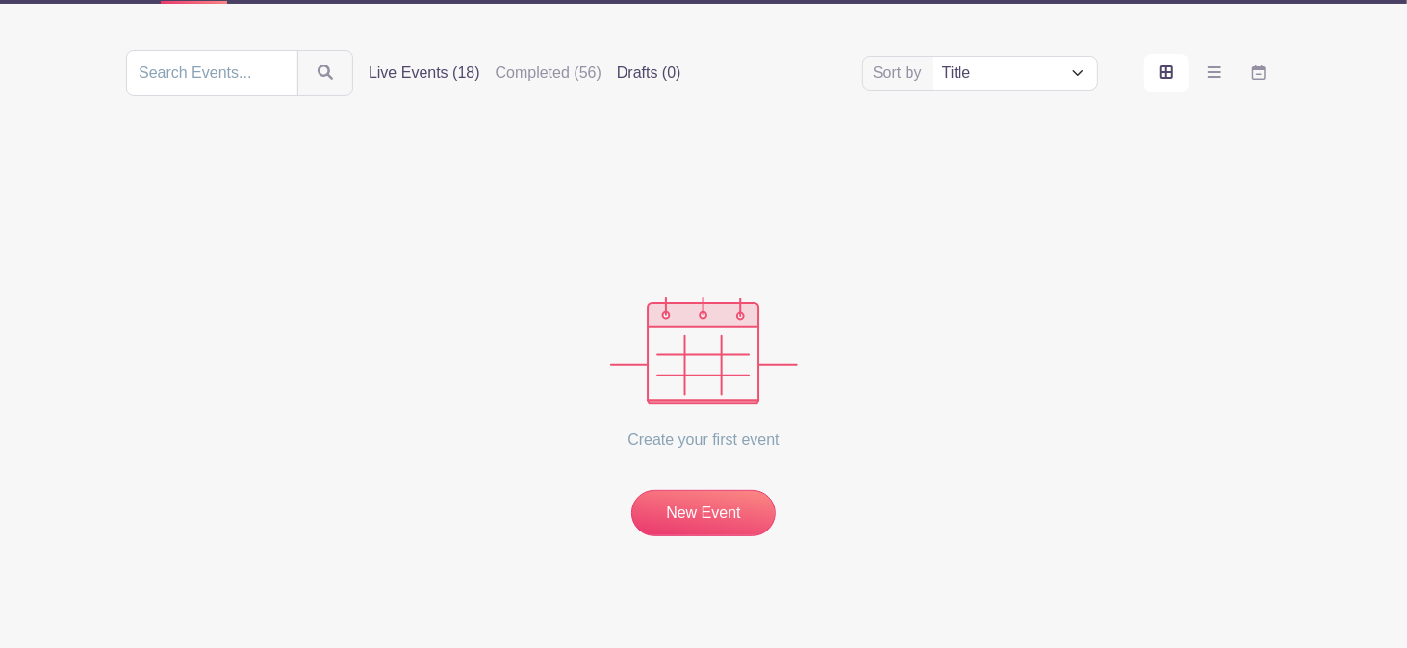
scroll to position [201, 0]
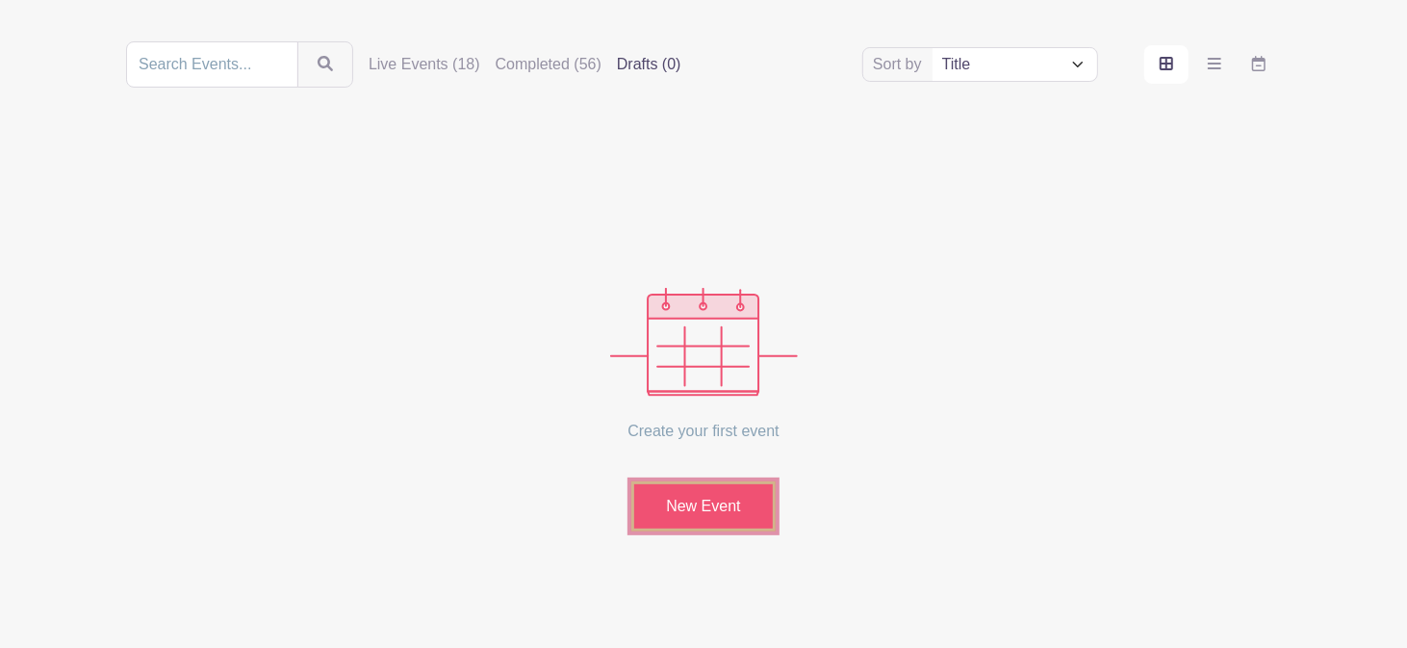
click at [719, 500] on link "New Event" at bounding box center [703, 506] width 144 height 50
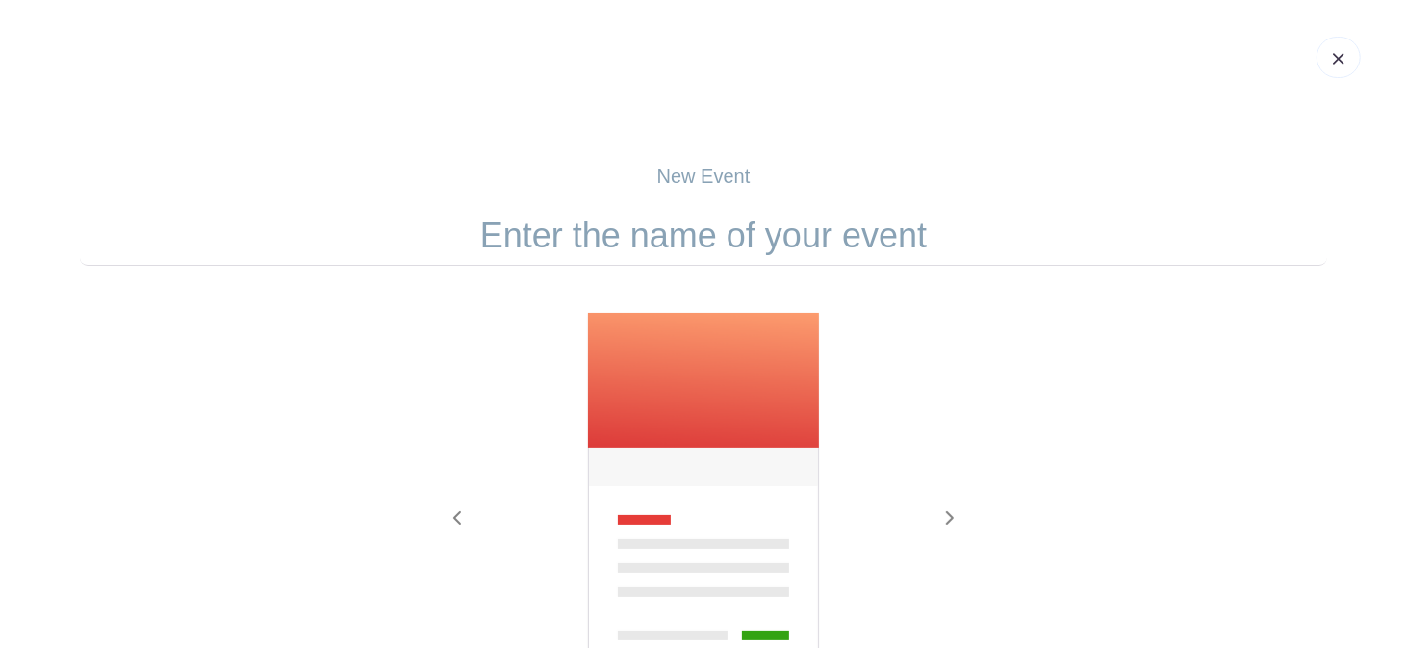
click at [385, 72] on header at bounding box center [703, 57] width 1407 height 115
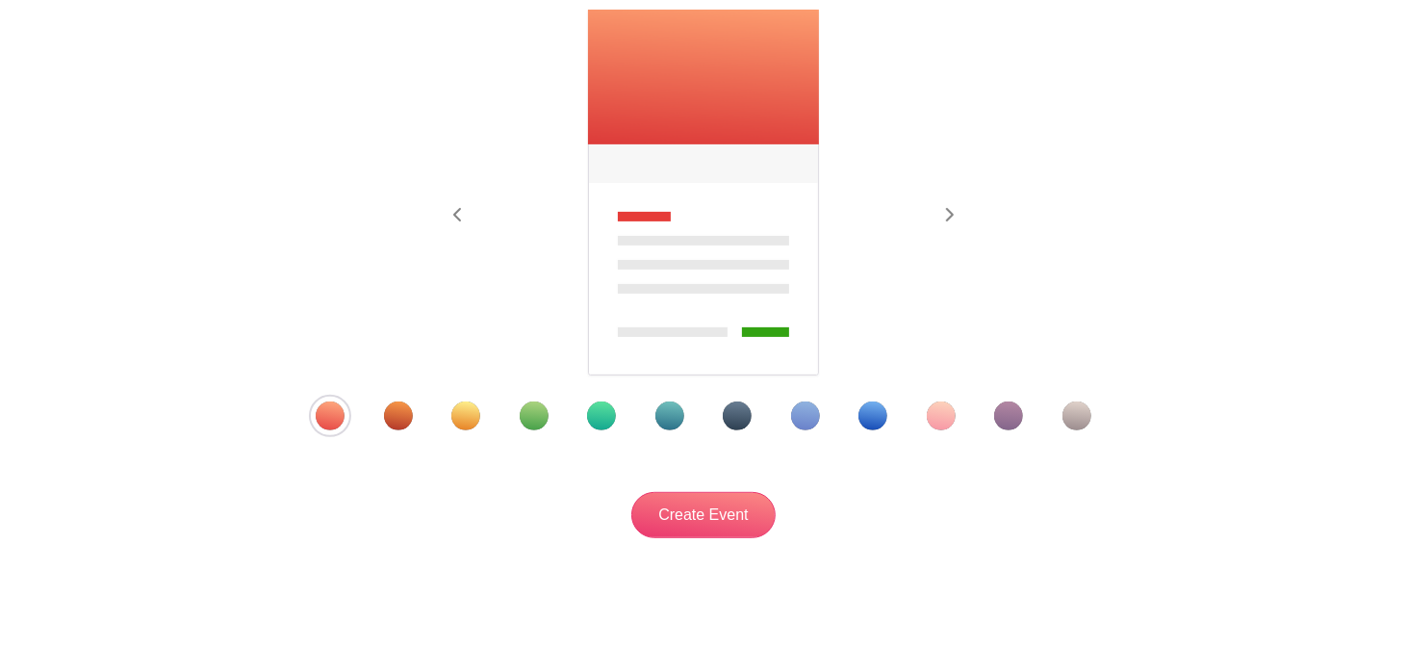
scroll to position [359, 0]
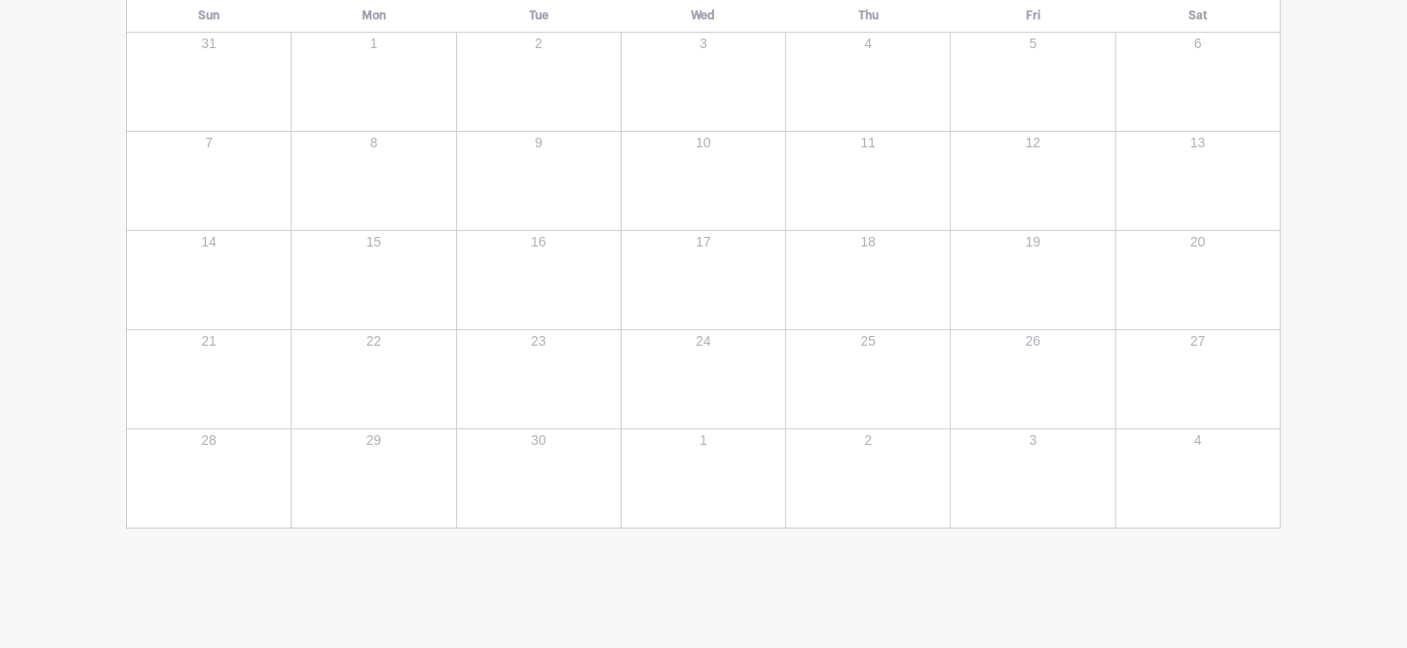
click at [326, 69] on div "1" at bounding box center [374, 82] width 162 height 96
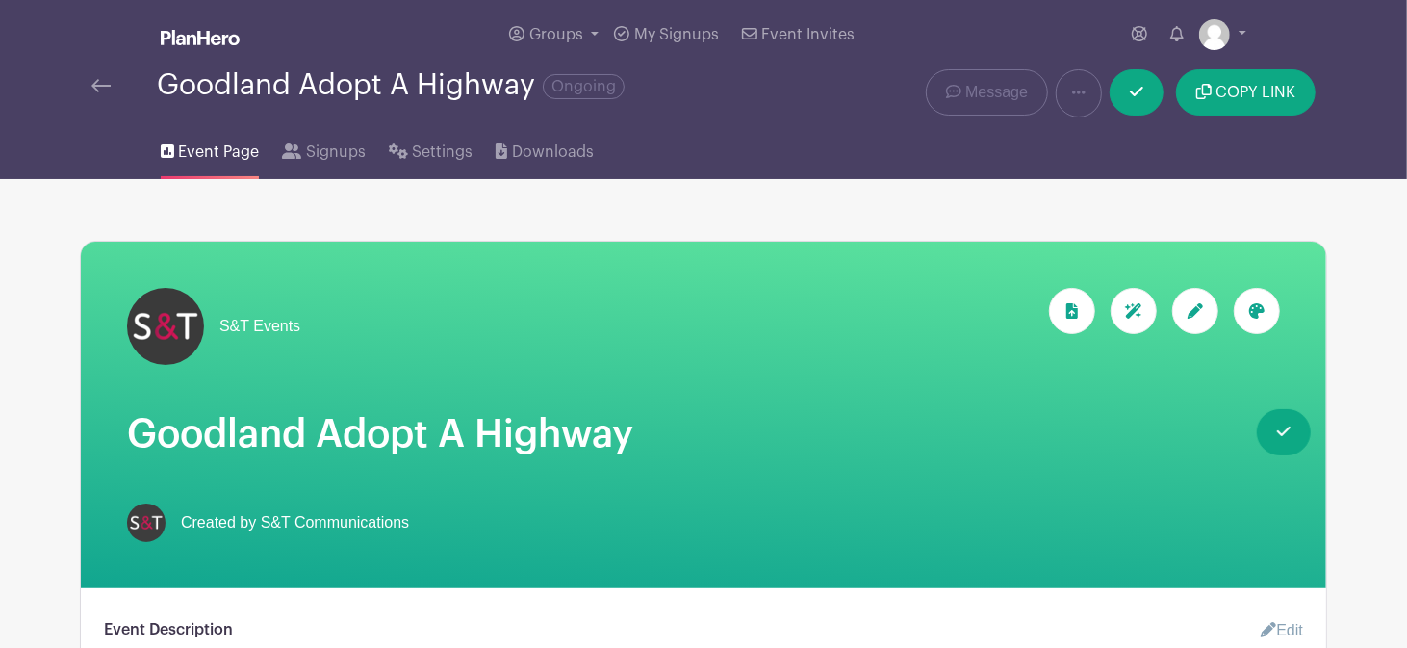
click at [101, 92] on img at bounding box center [100, 85] width 19 height 13
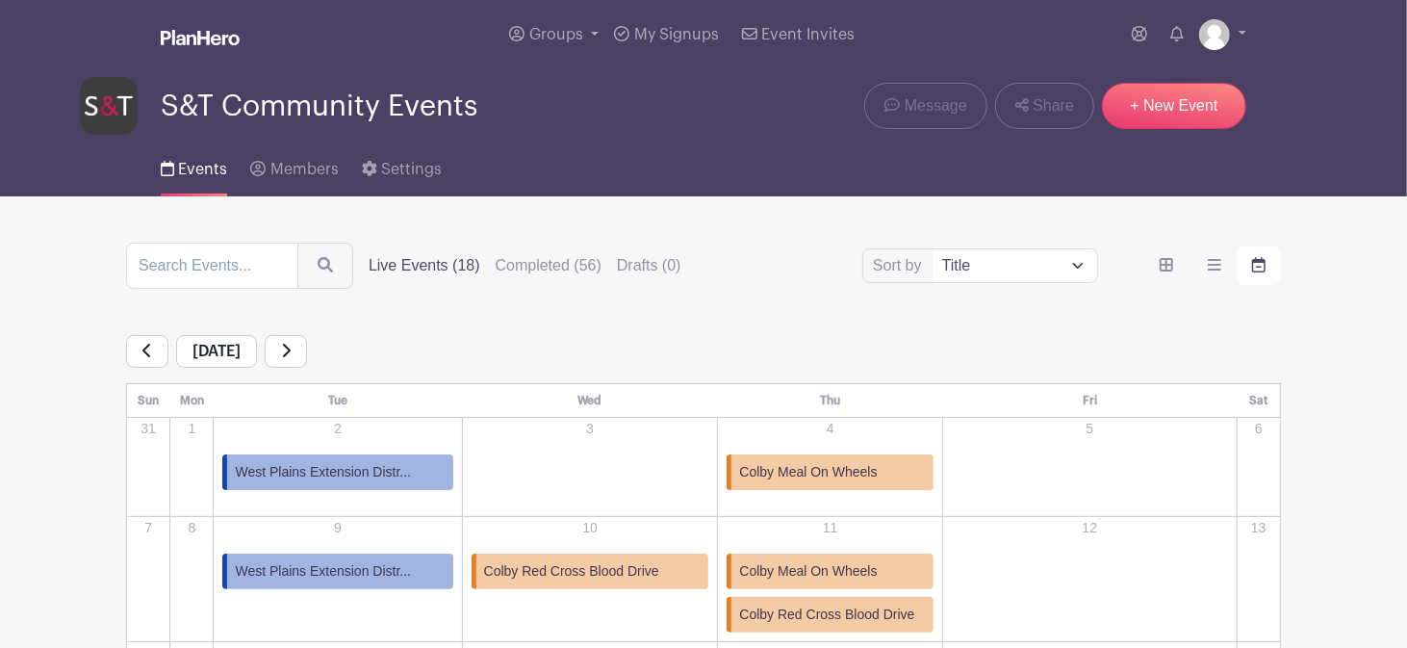
click at [1167, 267] on icon "order and view" at bounding box center [1166, 264] width 13 height 13
click at [0, 0] on input "order and view" at bounding box center [0, 0] width 0 height 0
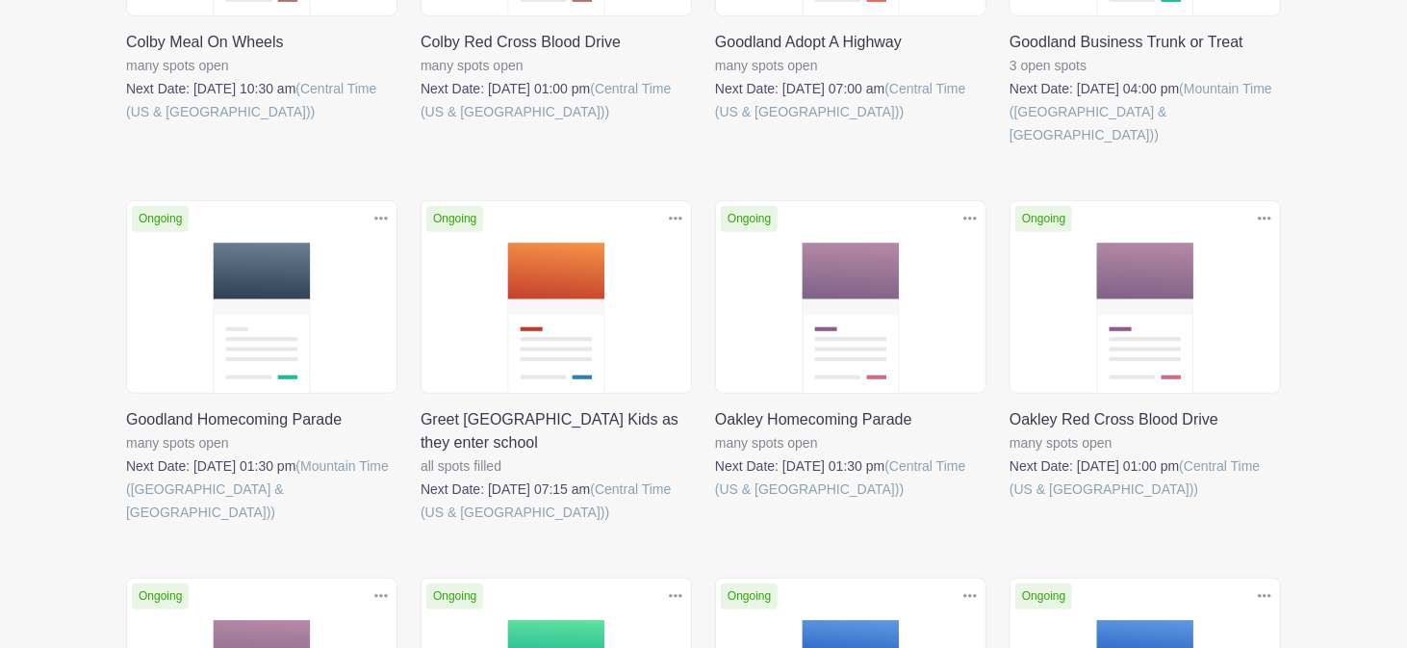
scroll to position [1087, 0]
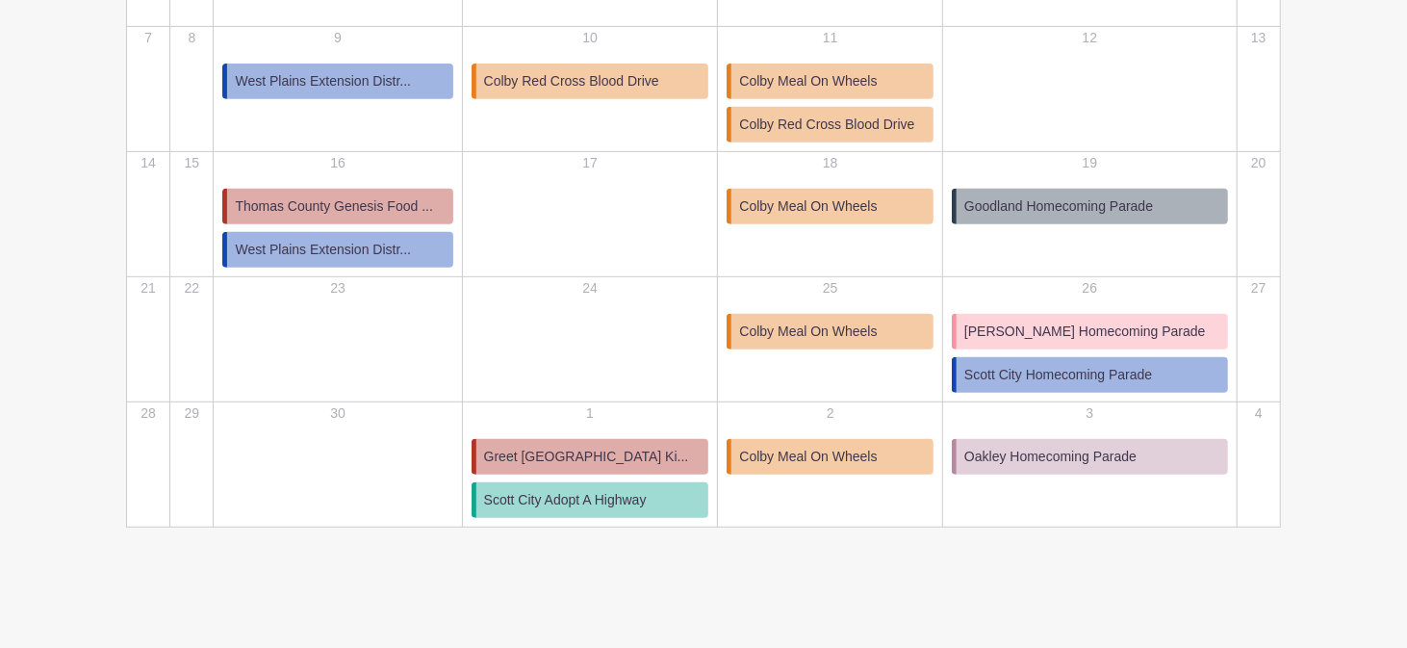
scroll to position [488, 0]
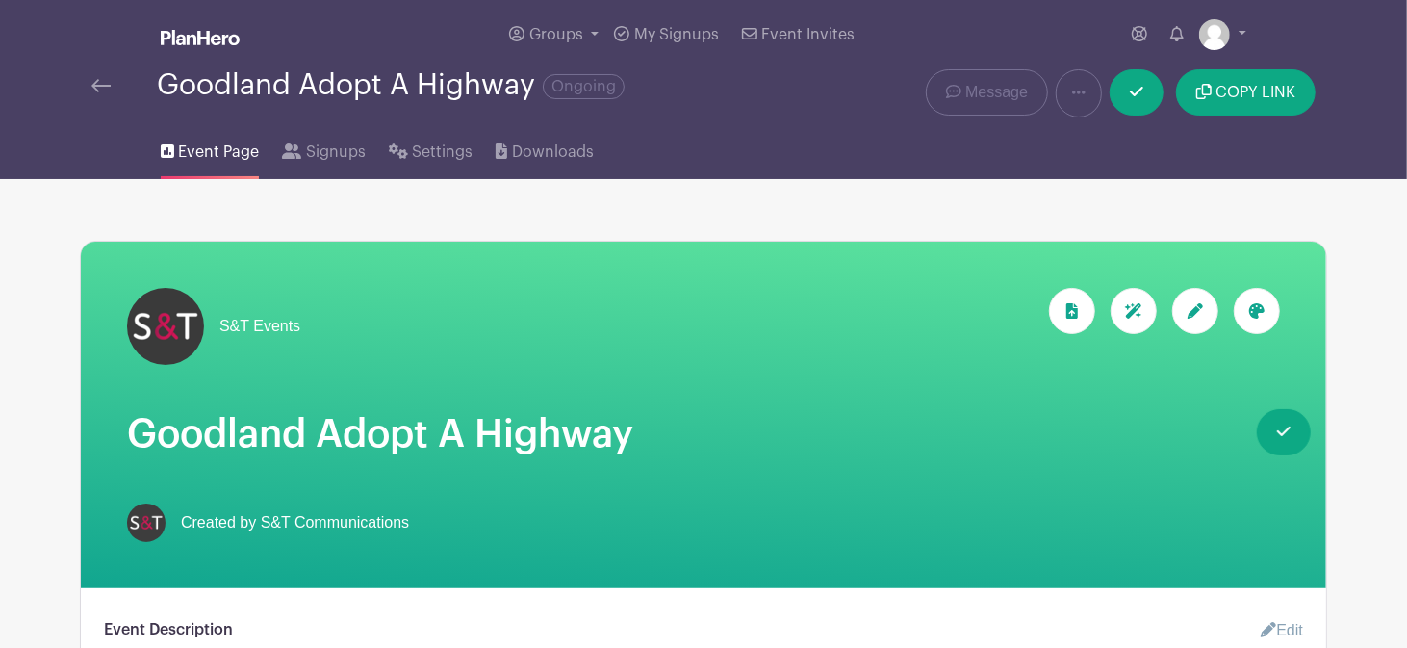
click at [99, 87] on img at bounding box center [100, 85] width 19 height 13
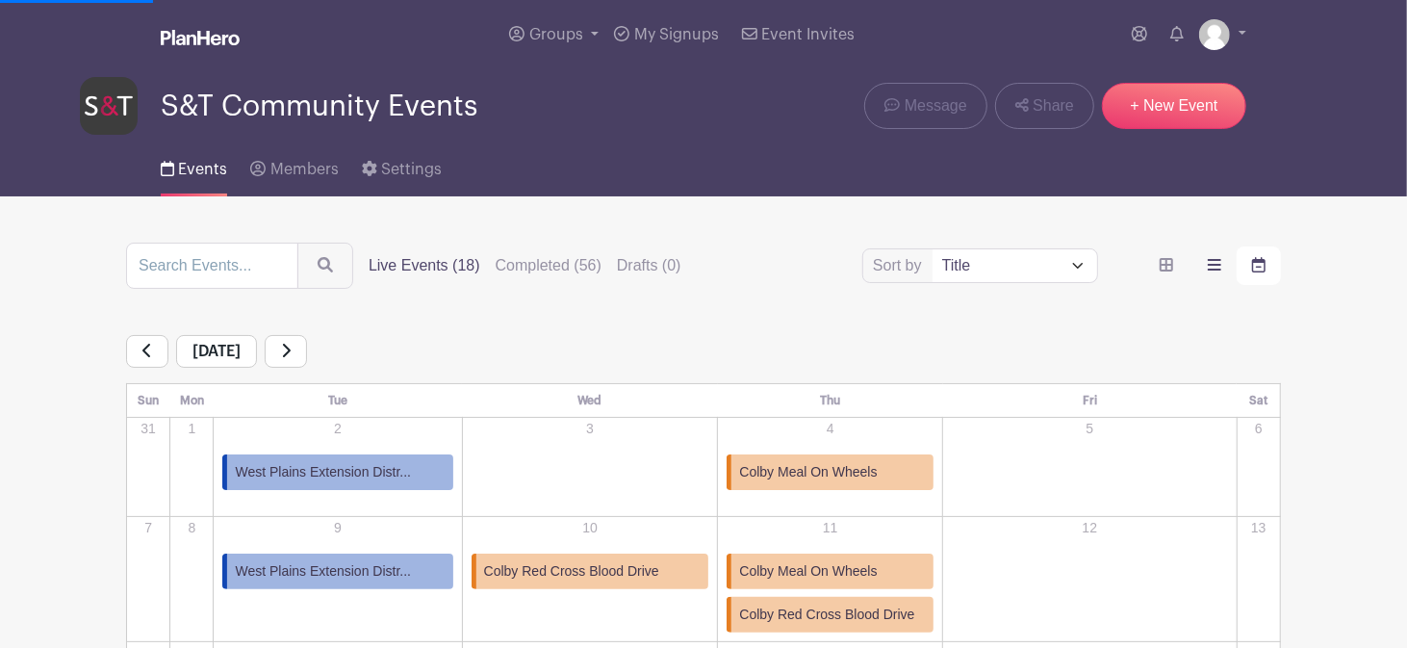
click at [1214, 270] on icon "order and view" at bounding box center [1214, 265] width 13 height 12
click at [0, 0] on input "order and view" at bounding box center [0, 0] width 0 height 0
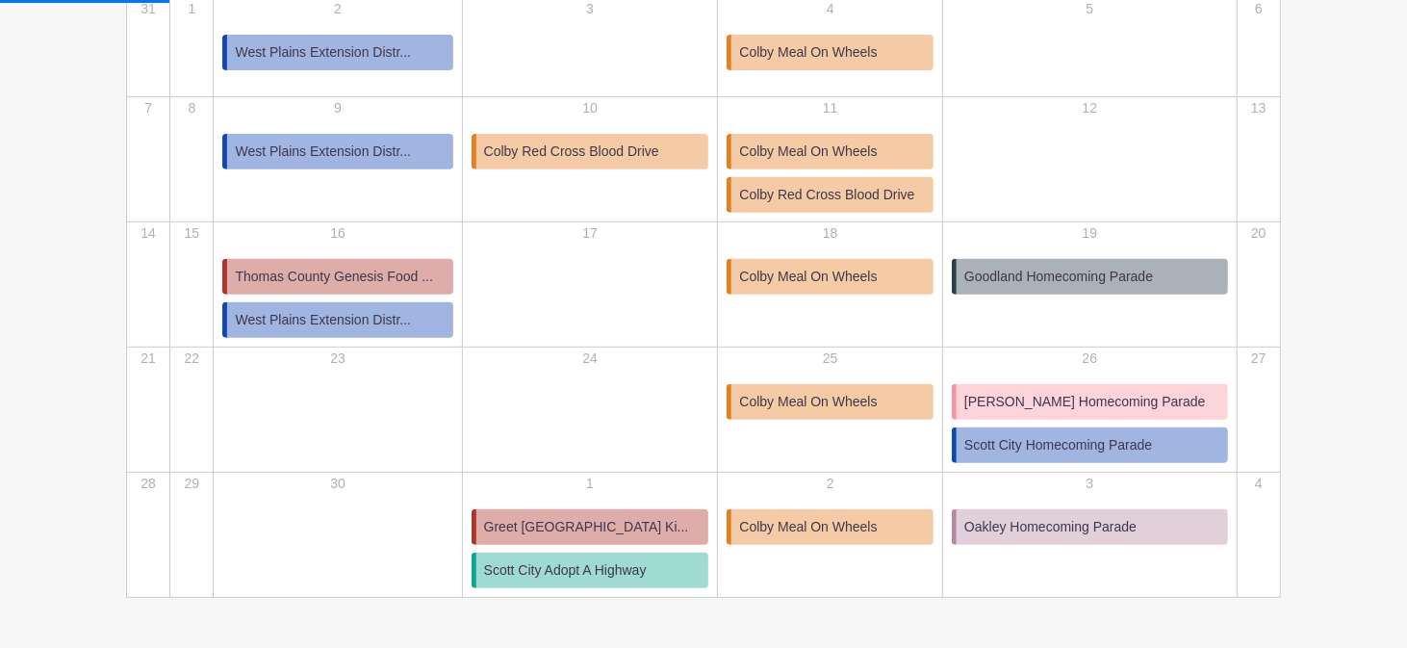
scroll to position [488, 0]
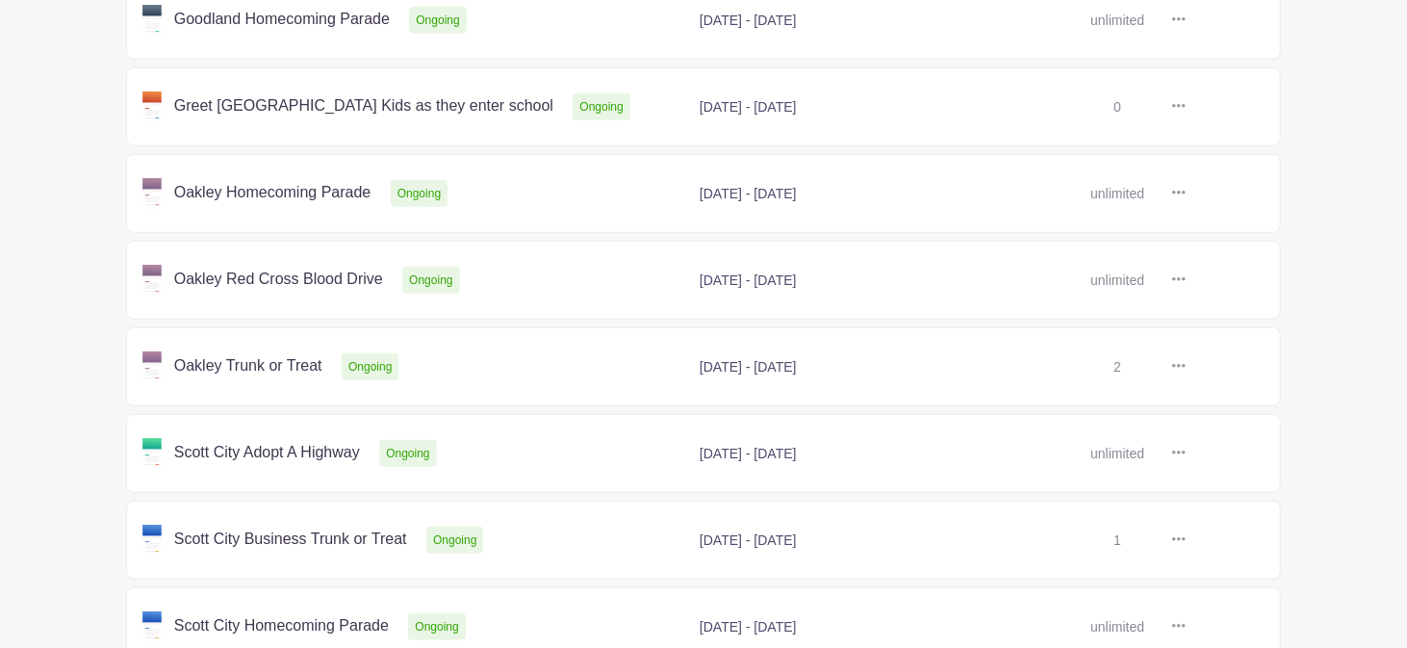
scroll to position [1087, 0]
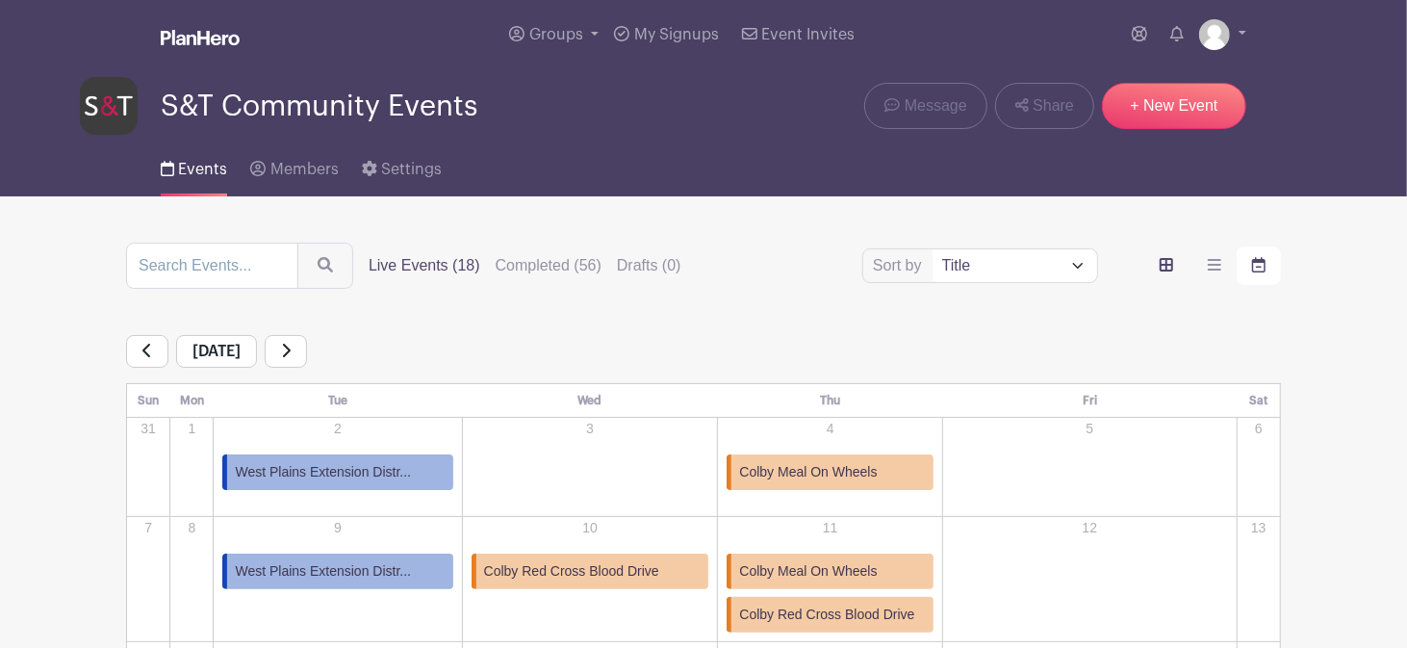
click at [1166, 263] on icon "order and view" at bounding box center [1166, 264] width 13 height 13
click at [0, 0] on input "order and view" at bounding box center [0, 0] width 0 height 0
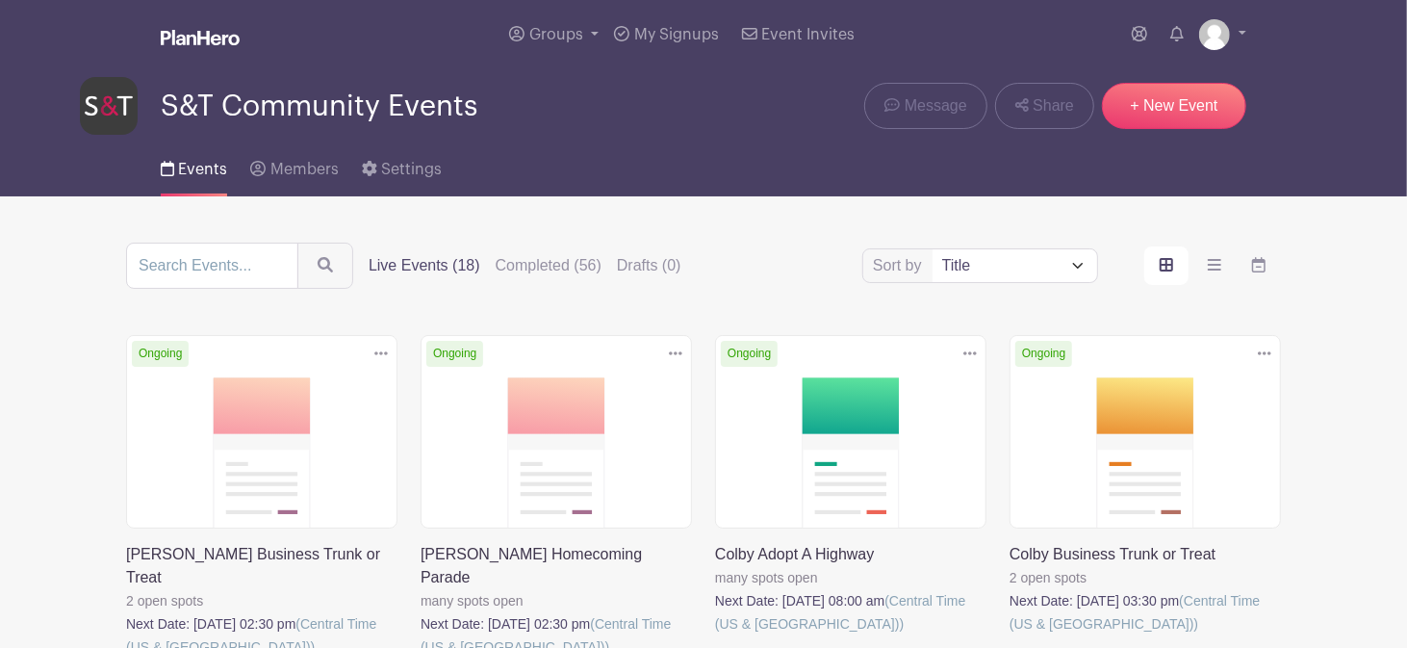
click at [412, 269] on label "Live Events (18)" at bounding box center [425, 265] width 112 height 23
click at [0, 0] on input "Live Events (18)" at bounding box center [0, 0] width 0 height 0
click at [412, 269] on label "Live Events (18)" at bounding box center [425, 265] width 112 height 23
click at [0, 0] on input "Live Events (18)" at bounding box center [0, 0] width 0 height 0
click at [1218, 270] on icon "order and view" at bounding box center [1214, 265] width 13 height 12
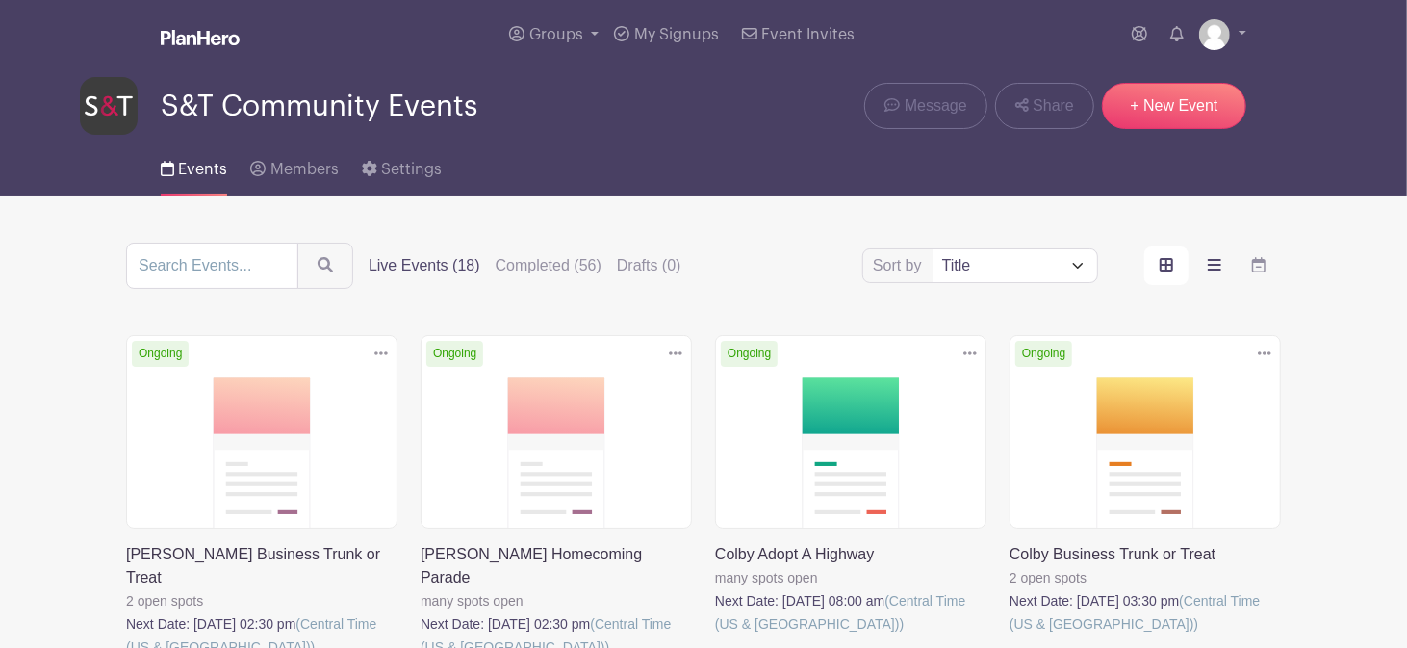
click at [0, 0] on input "order and view" at bounding box center [0, 0] width 0 height 0
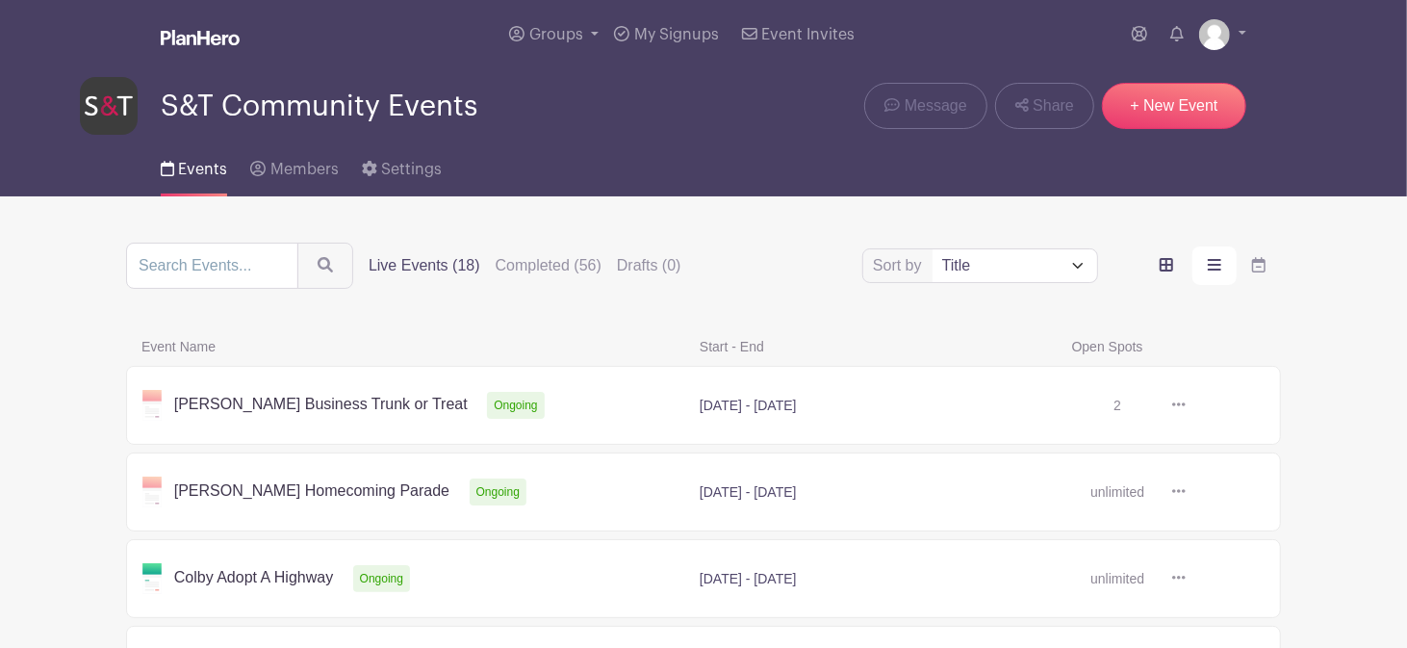
click at [1167, 265] on icon "order and view" at bounding box center [1166, 264] width 13 height 13
click at [0, 0] on input "order and view" at bounding box center [0, 0] width 0 height 0
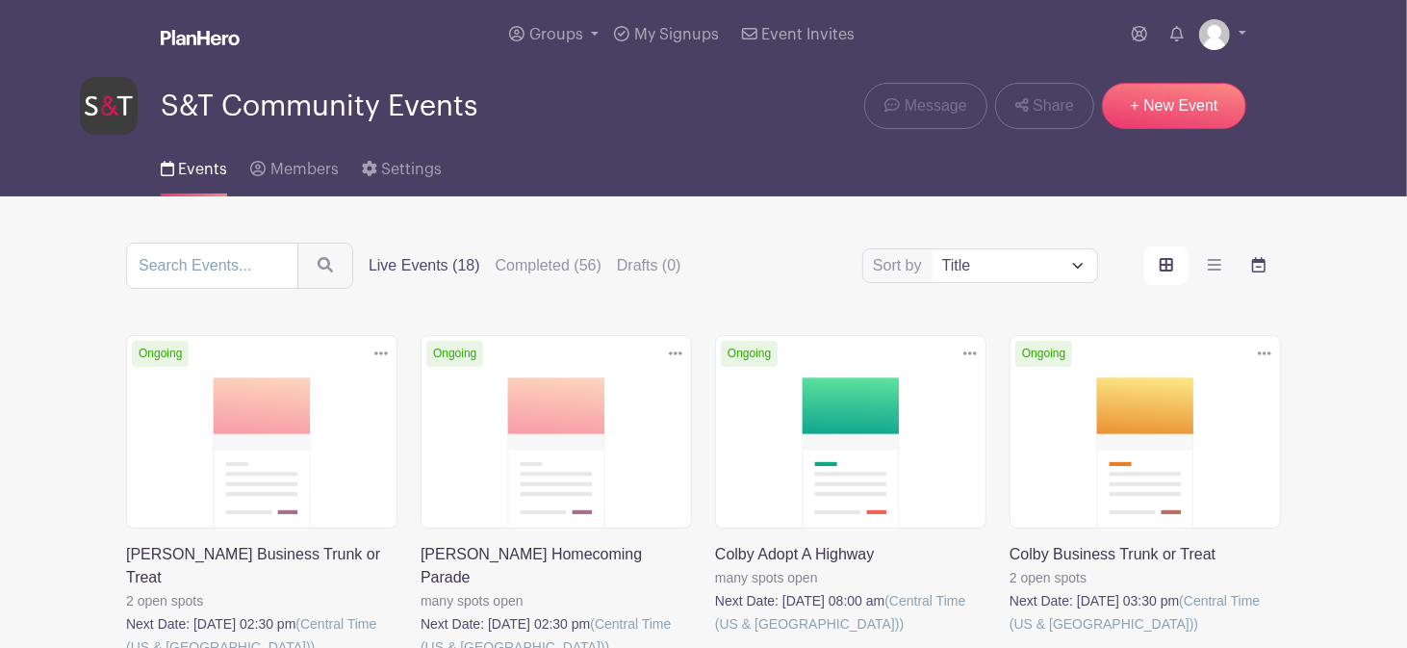
click at [1257, 267] on icon "order and view" at bounding box center [1258, 264] width 13 height 15
click at [0, 0] on input "order and view" at bounding box center [0, 0] width 0 height 0
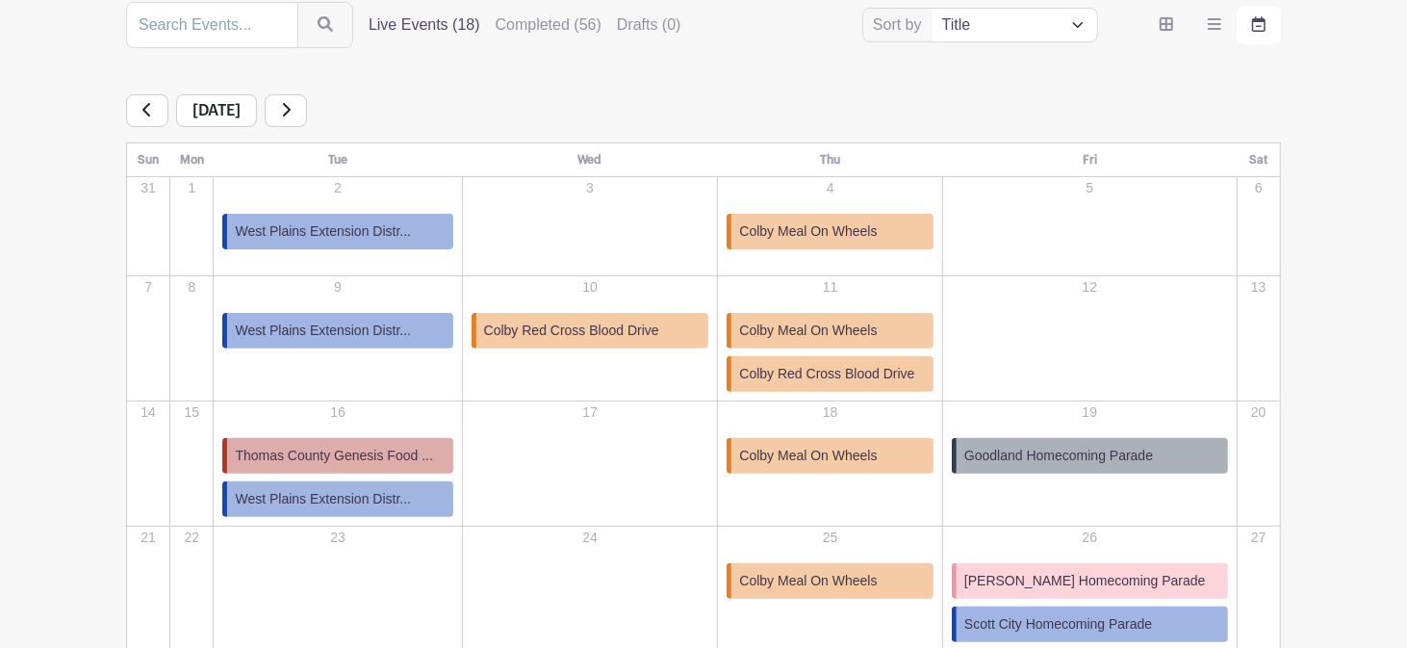
scroll to position [244, 0]
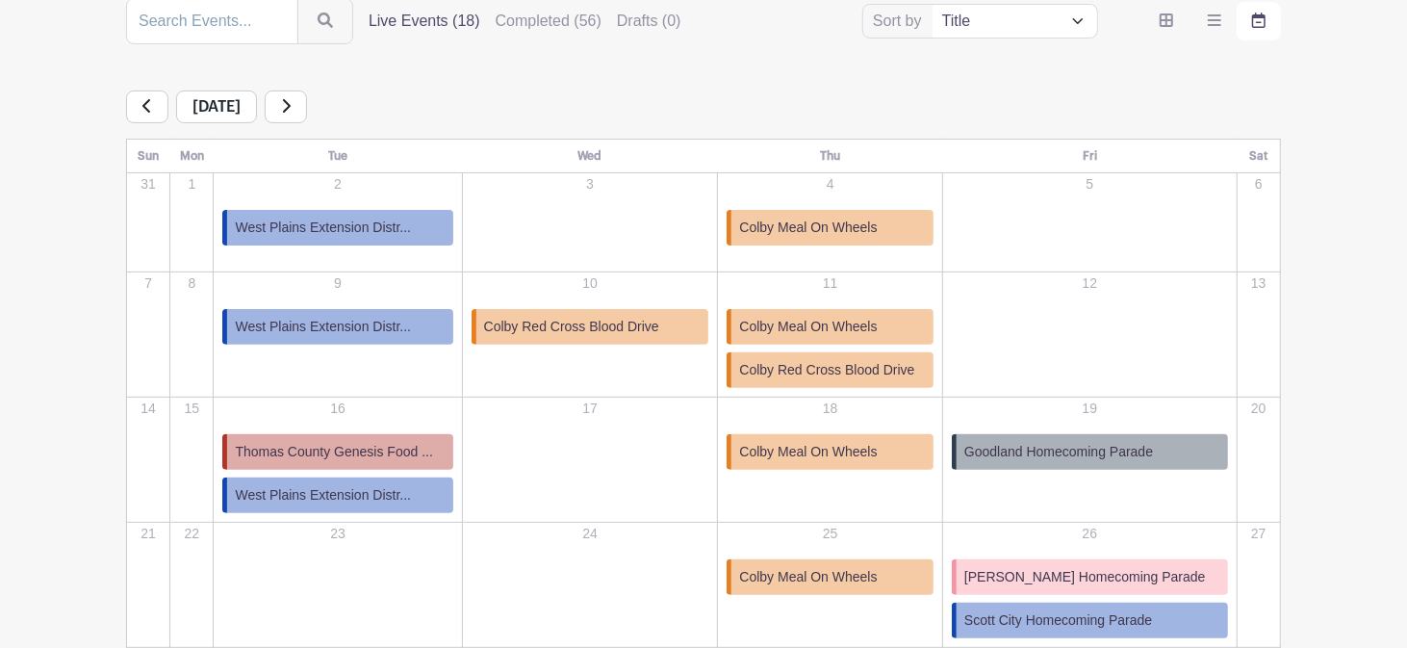
click at [320, 443] on span "Thomas County Genesis Food ..." at bounding box center [333, 452] width 197 height 20
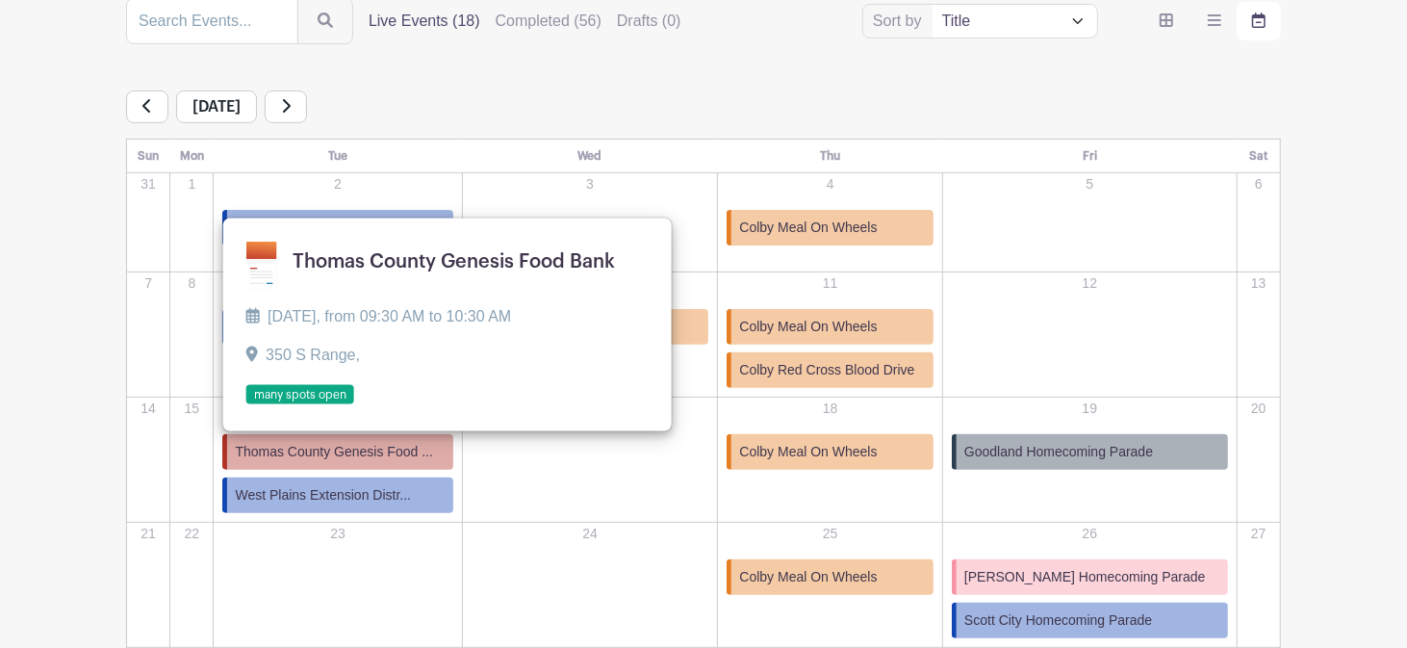
click at [246, 405] on link at bounding box center [246, 405] width 0 height 0
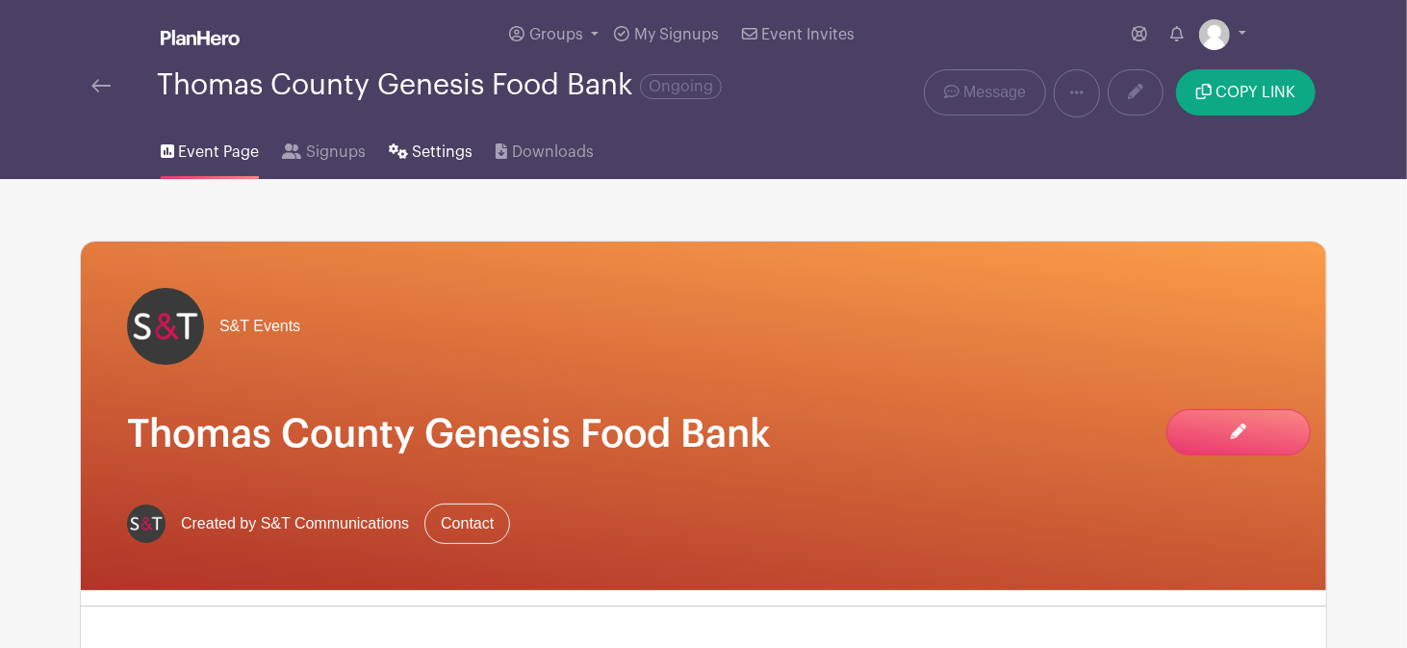
click at [427, 158] on span "Settings" at bounding box center [442, 152] width 61 height 23
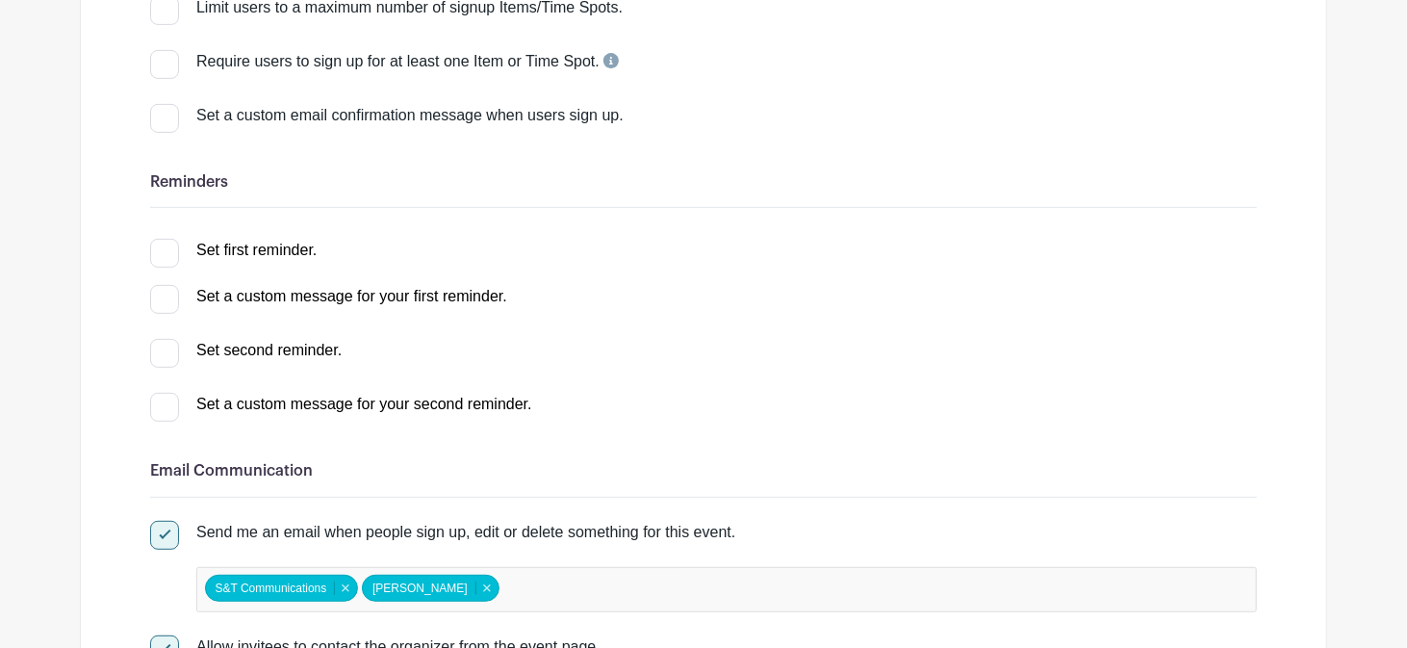
scroll to position [479, 0]
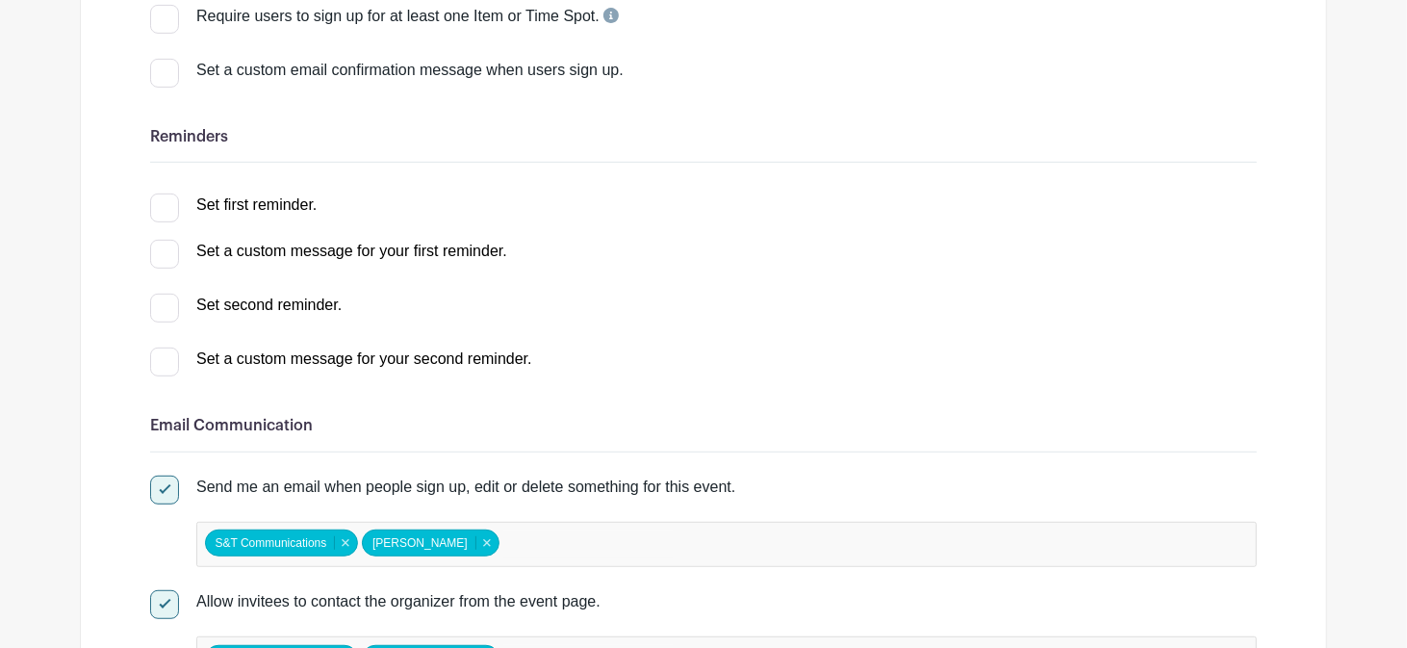
click at [160, 211] on div at bounding box center [164, 207] width 29 height 29
click at [160, 206] on input "Set first reminder." at bounding box center [156, 199] width 13 height 13
checkbox input "true"
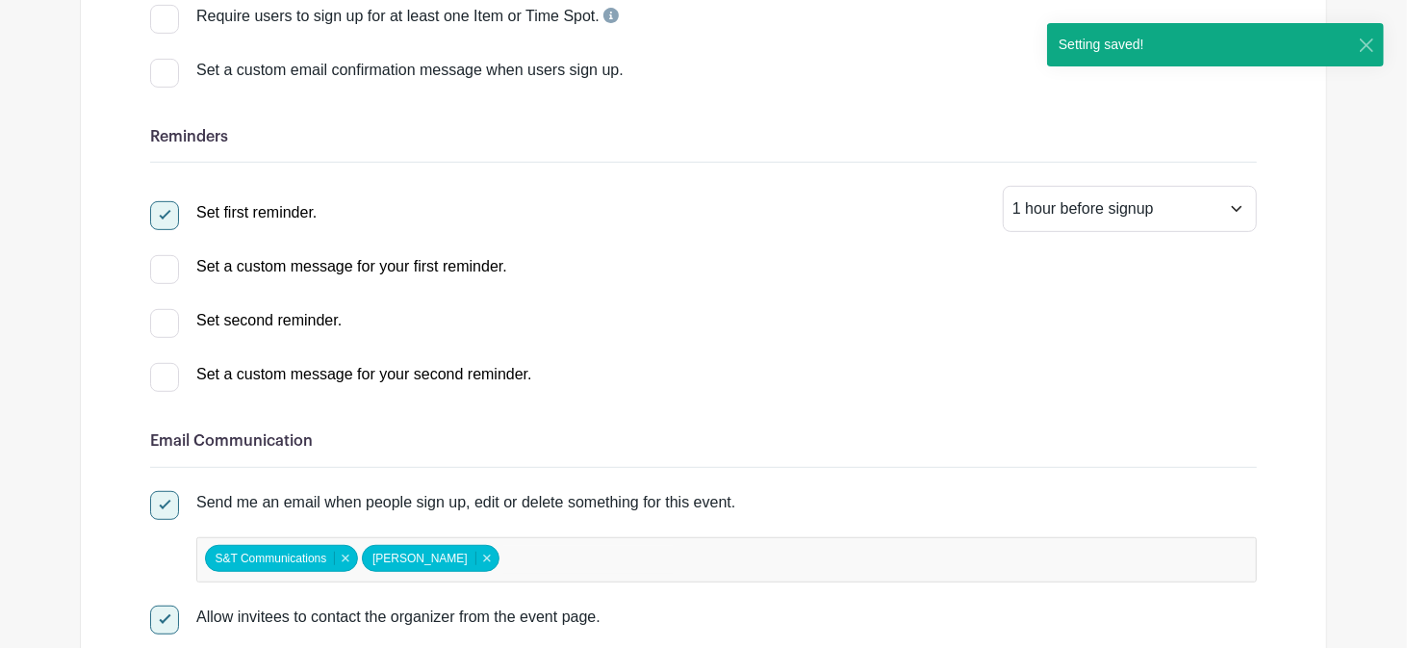
click at [163, 326] on div at bounding box center [164, 323] width 29 height 29
click at [163, 321] on input "Set second reminder." at bounding box center [156, 315] width 13 height 13
select select "2"
checkbox input "true"
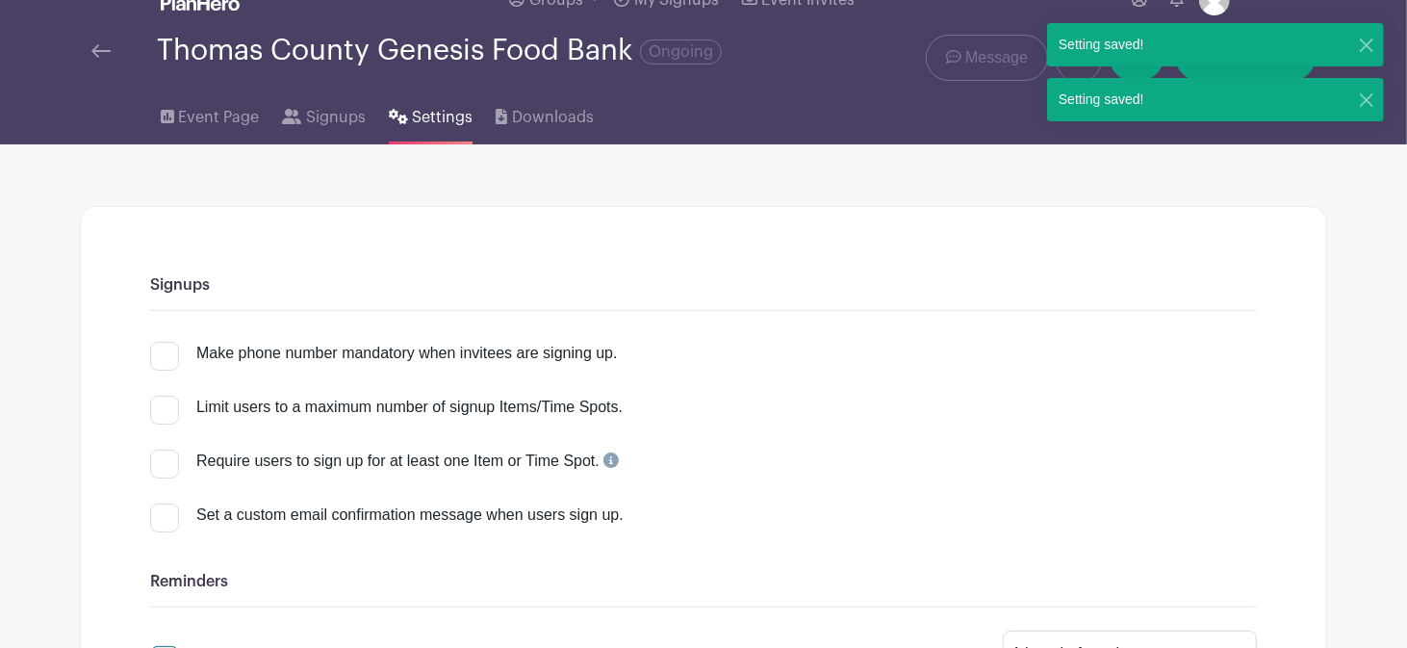
scroll to position [0, 0]
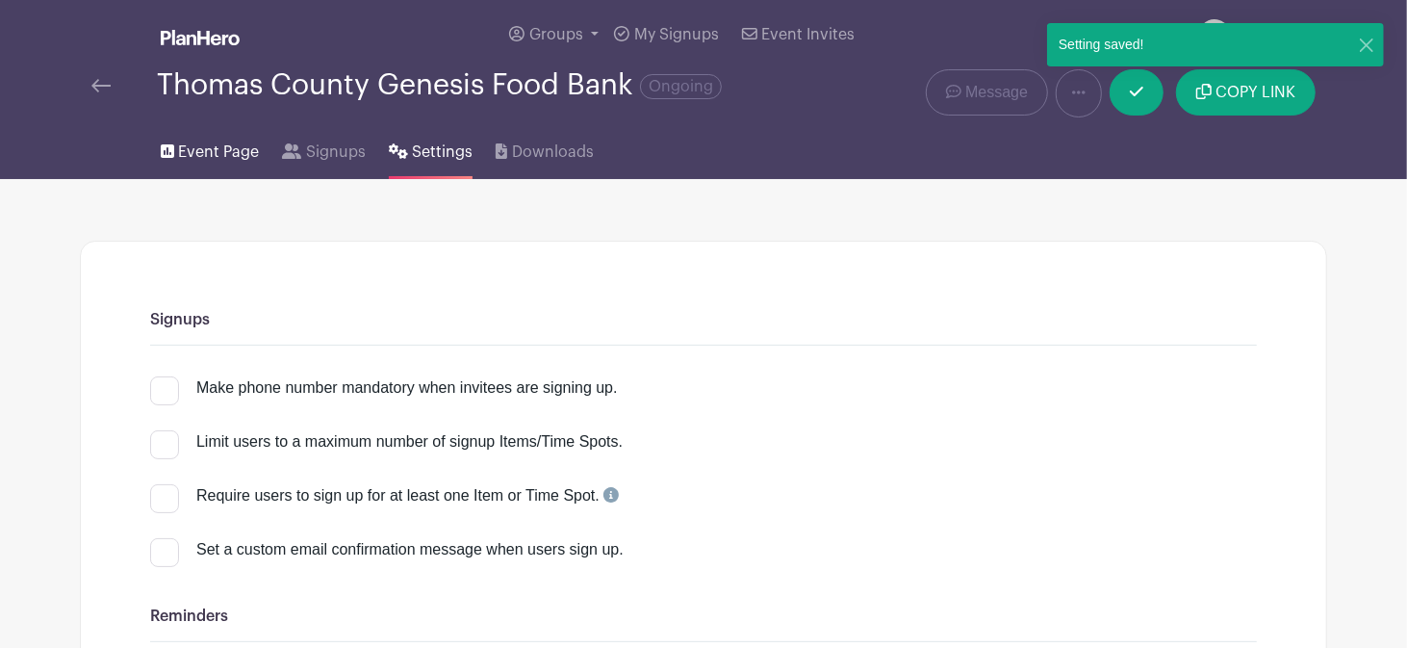
click at [195, 153] on span "Event Page" at bounding box center [218, 152] width 81 height 23
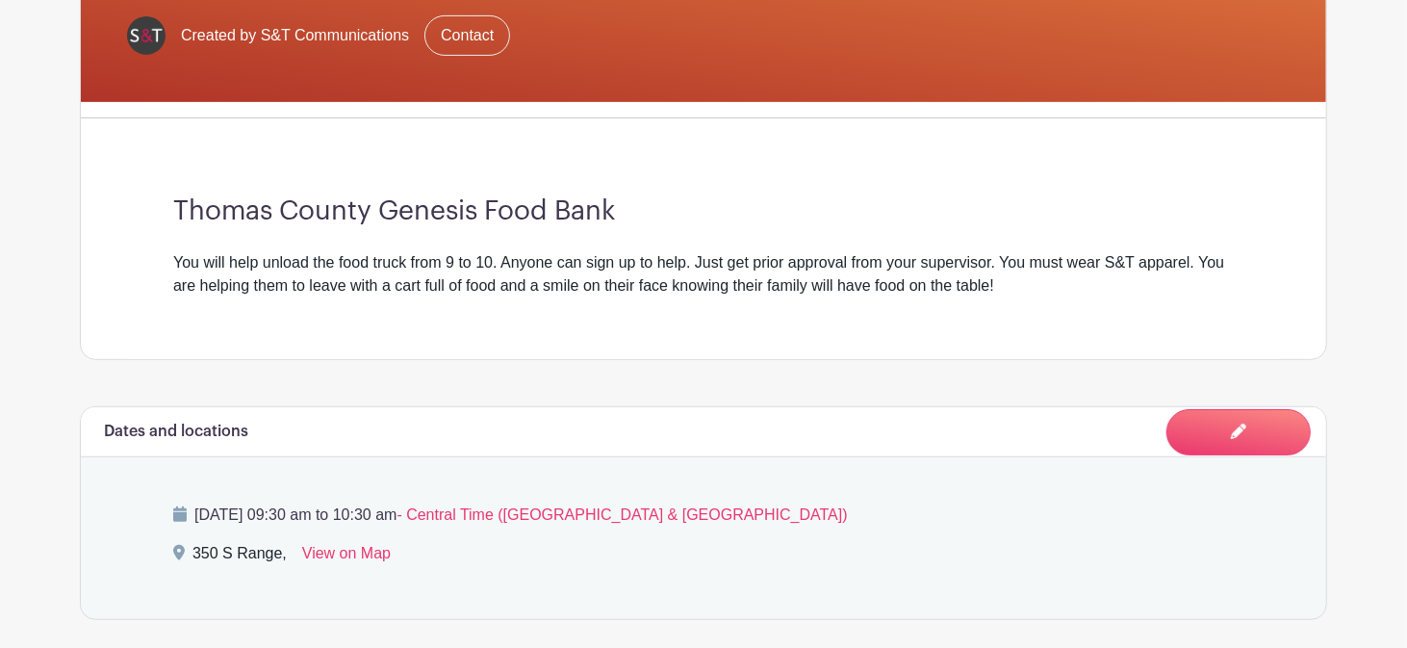
scroll to position [446, 0]
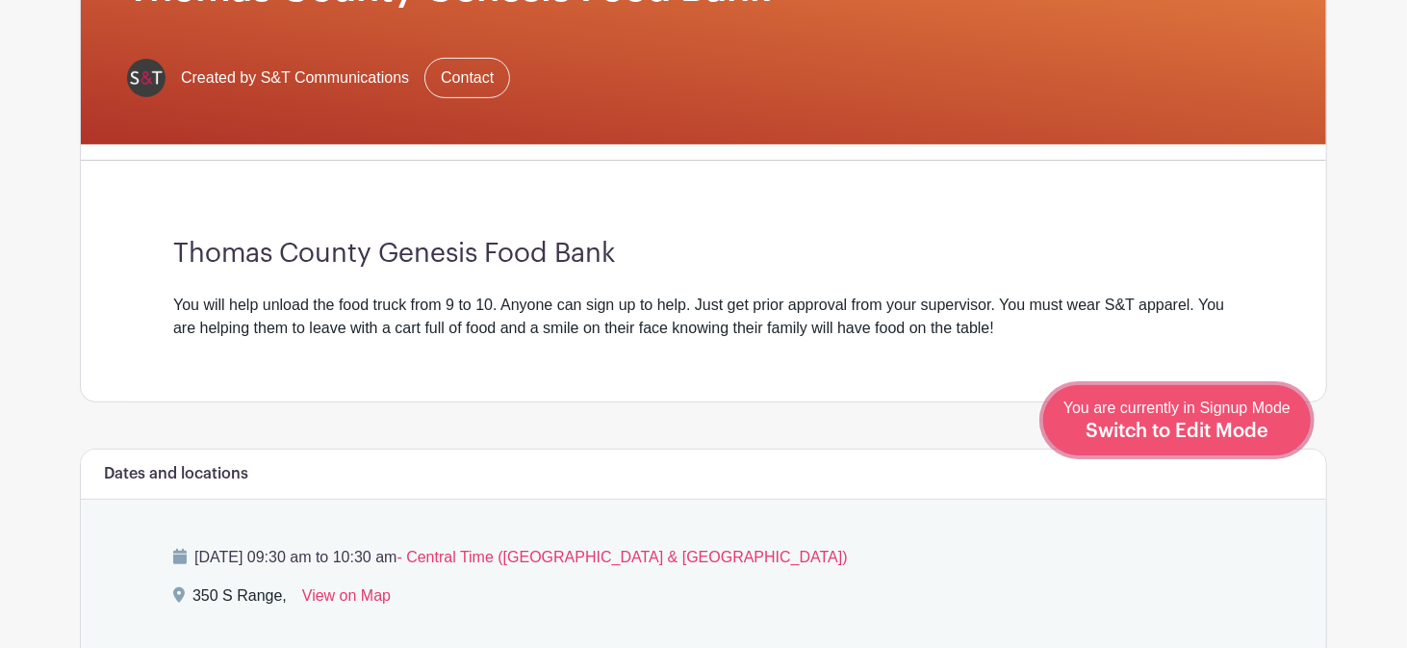
click at [1250, 431] on span "Switch to Edit Mode" at bounding box center [1177, 431] width 183 height 19
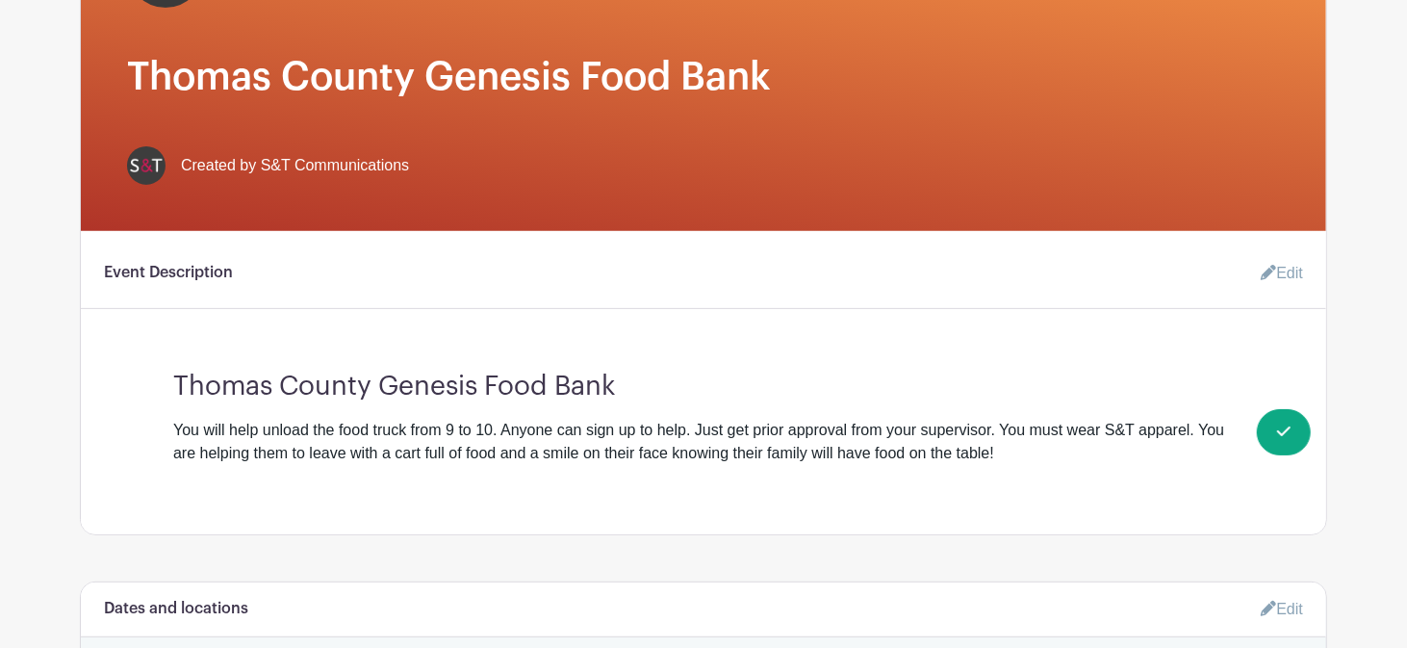
scroll to position [369, 0]
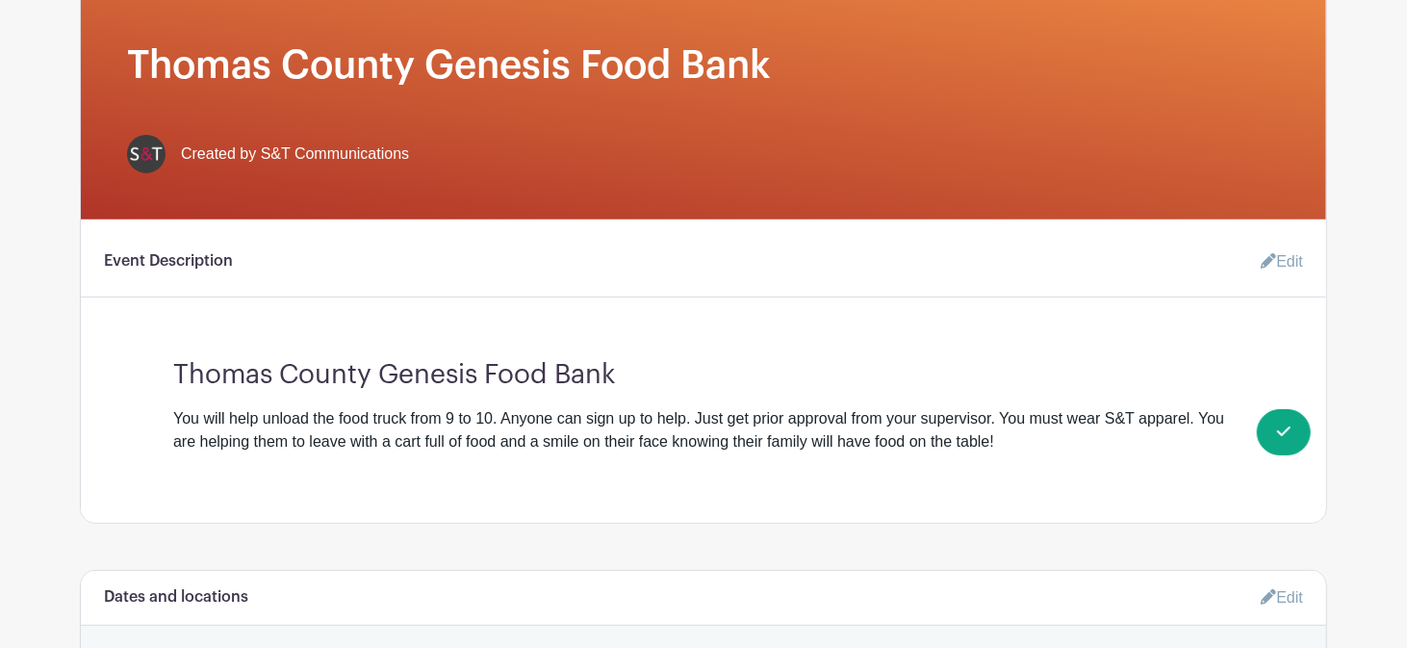
click at [1289, 258] on link "Edit" at bounding box center [1274, 262] width 58 height 38
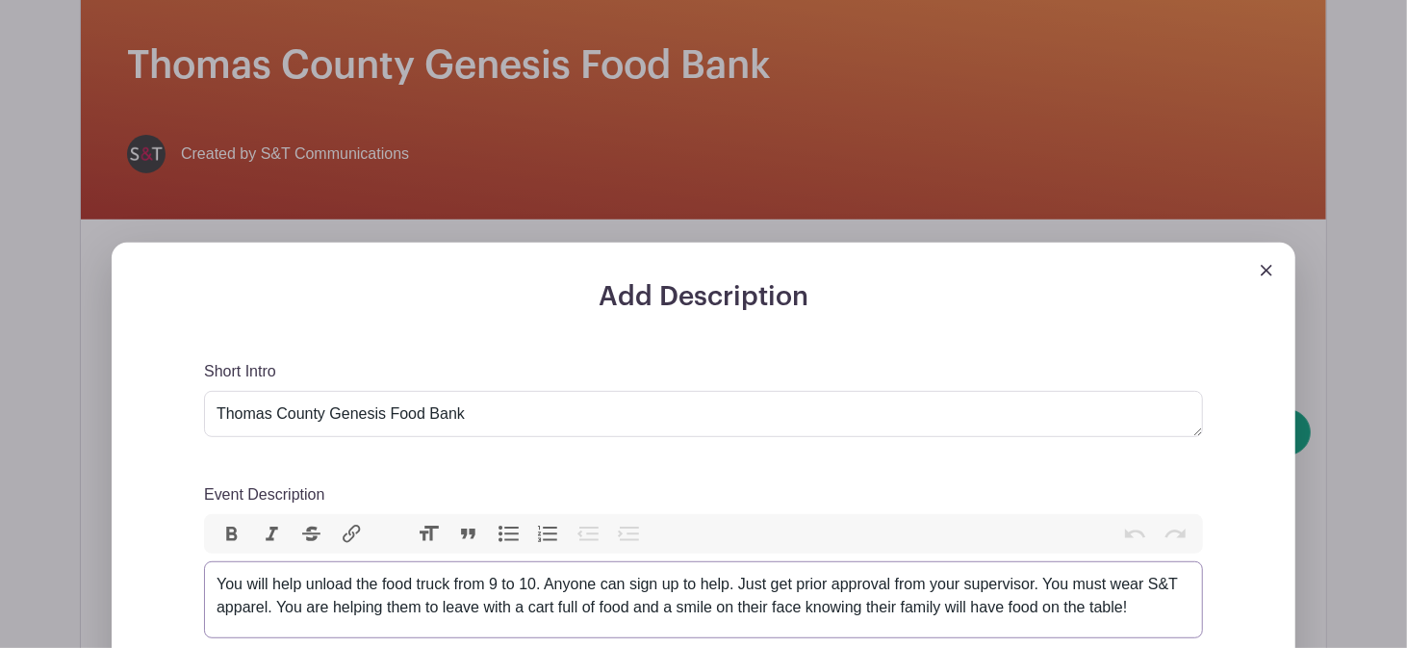
click at [496, 582] on div "You will help unload the food truck from 9 to 10. Anyone can sign up to help. J…" at bounding box center [704, 596] width 974 height 46
type trix-editor "<div>You will help unload the food truck from 9:30 to 10:30. Anyone is welcome …"
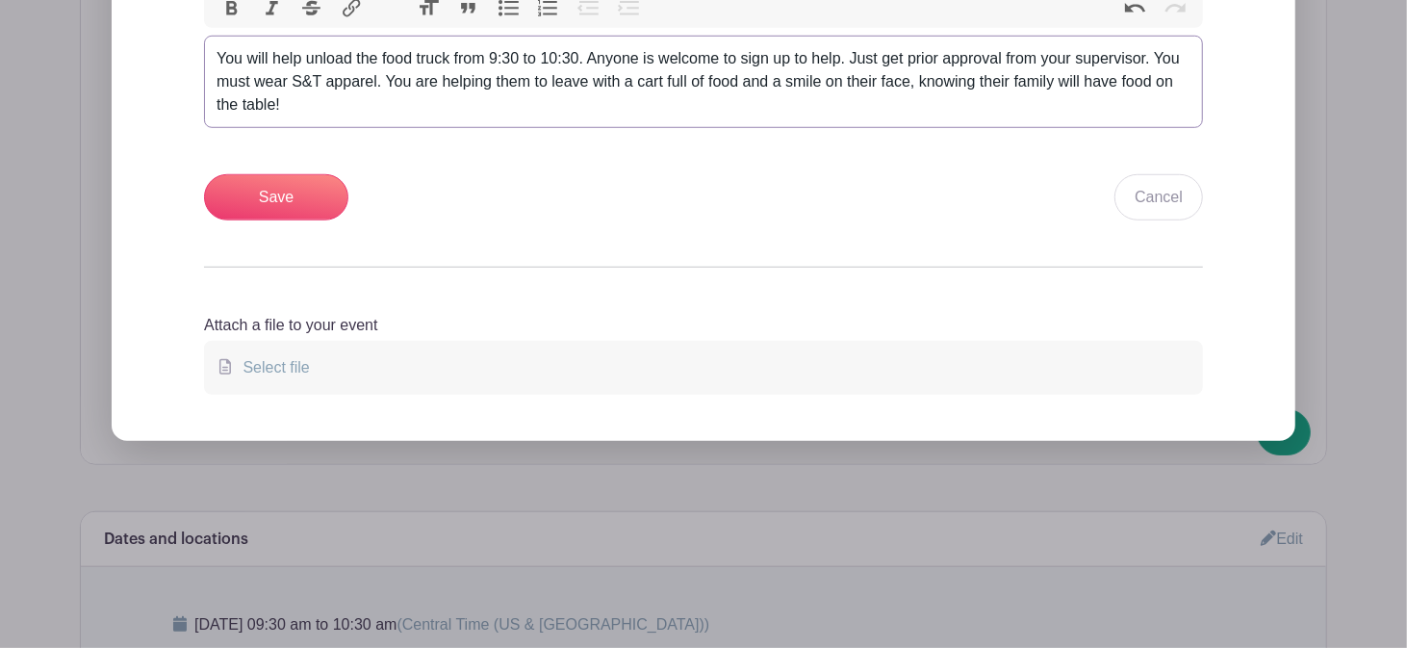
scroll to position [876, 0]
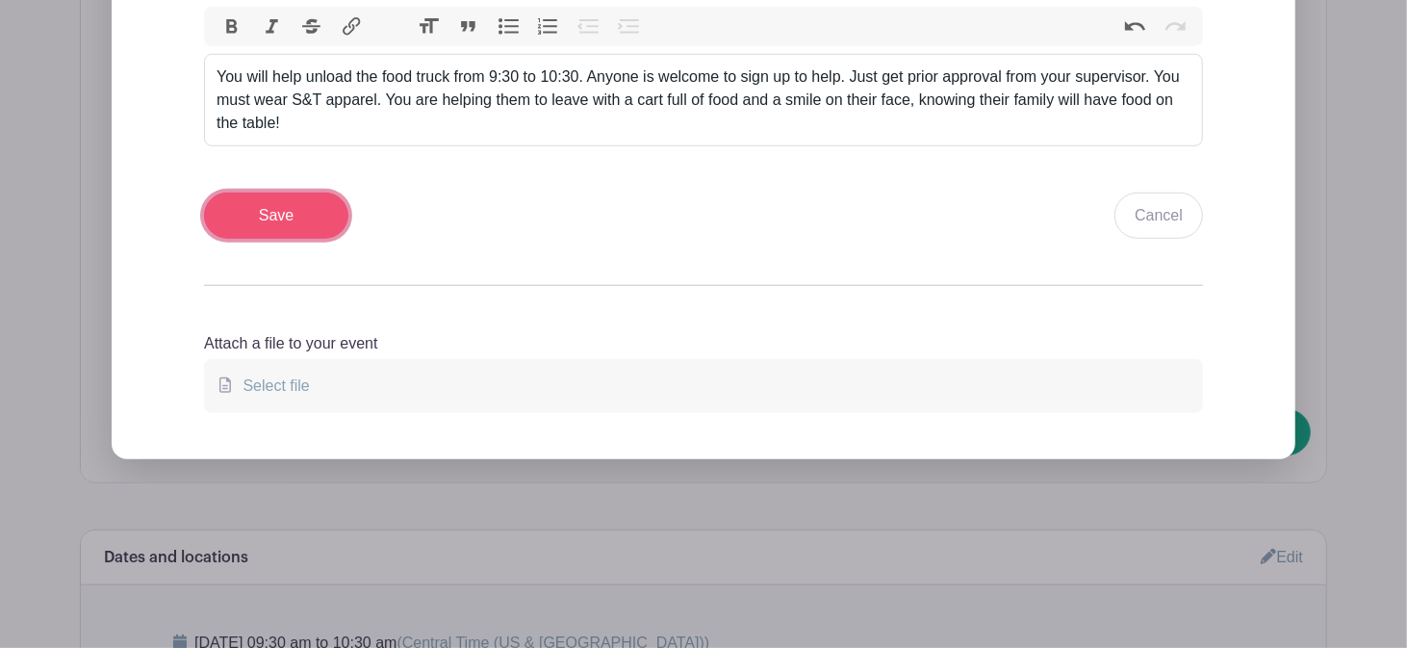
click at [278, 210] on input "Save" at bounding box center [276, 215] width 144 height 46
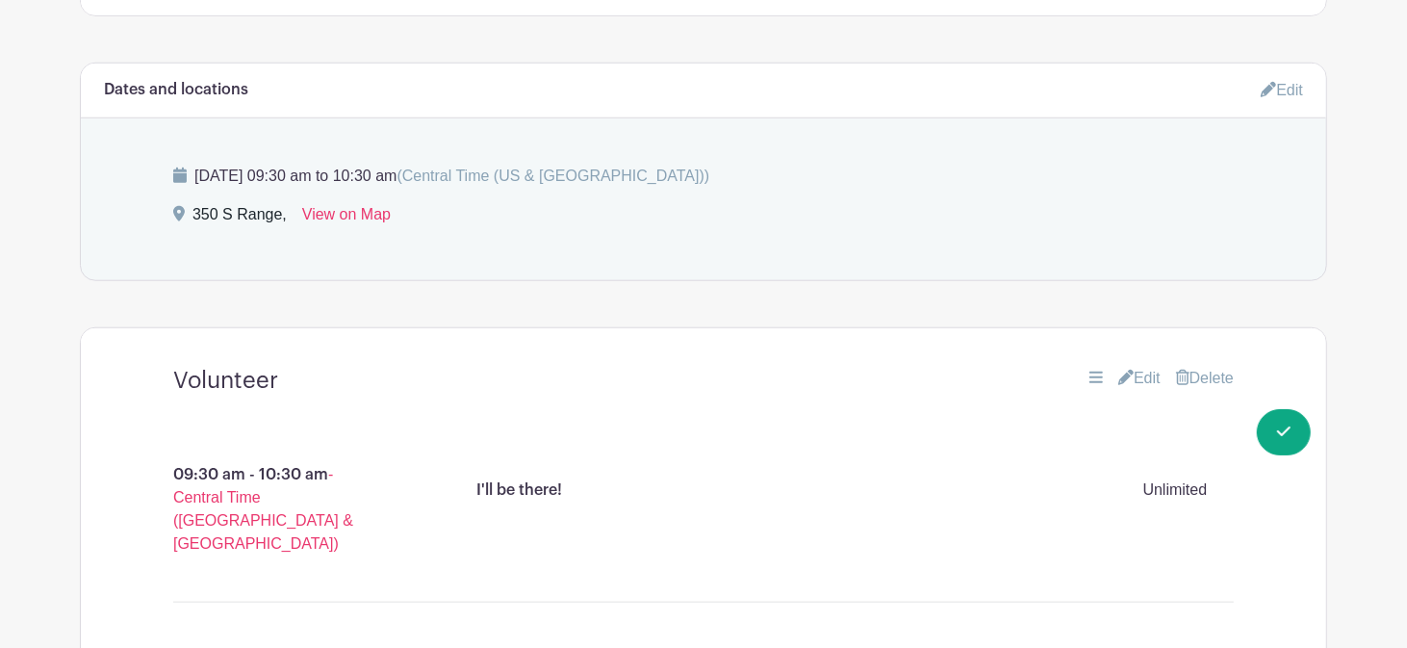
click at [1289, 92] on link "Edit" at bounding box center [1282, 90] width 42 height 32
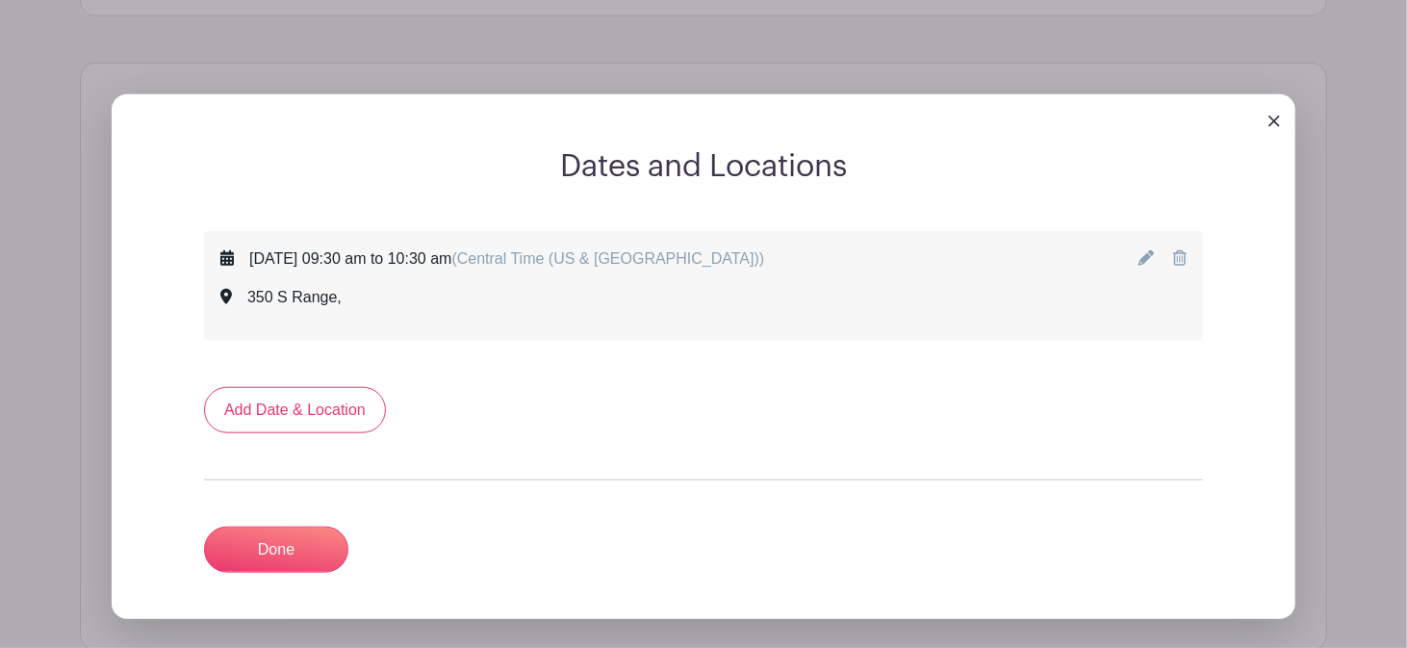
click at [1137, 251] on div "[DATE] 09:30 am to 10:30 am (Central Time ([GEOGRAPHIC_DATA] & [GEOGRAPHIC_DATA…" at bounding box center [703, 285] width 966 height 77
click at [1149, 252] on icon at bounding box center [1146, 257] width 15 height 15
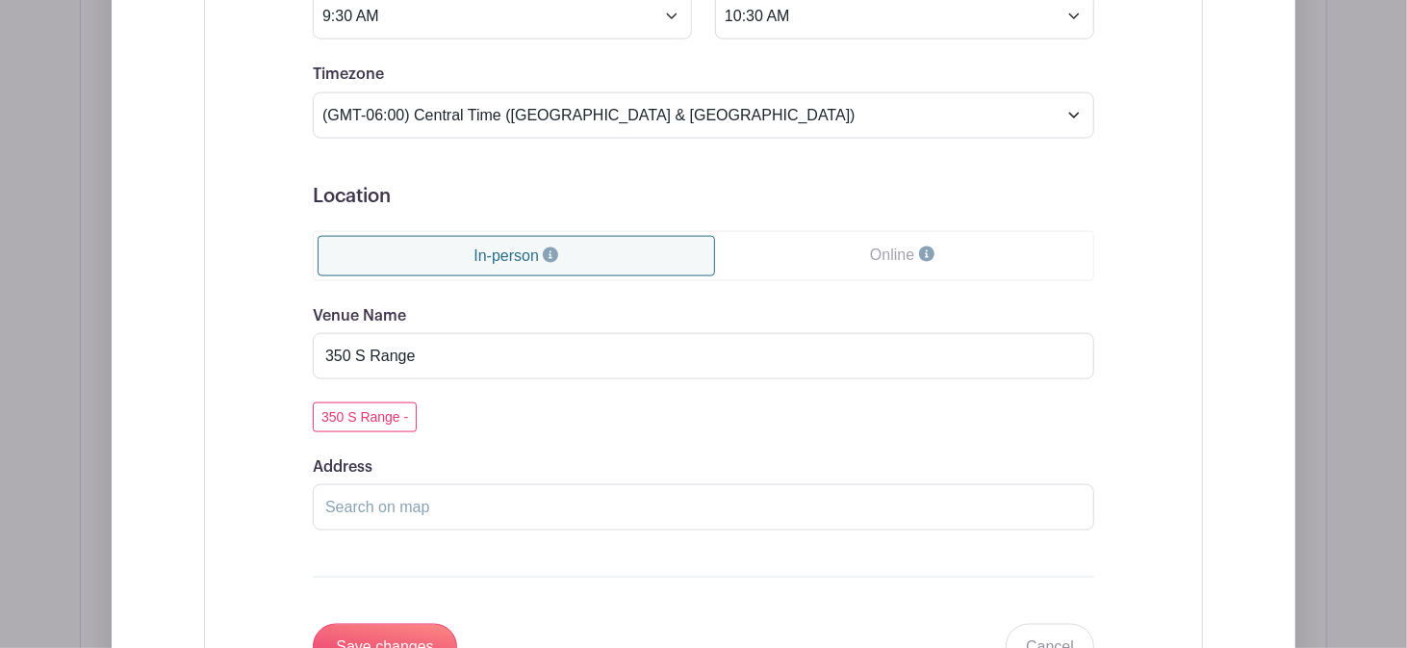
scroll to position [1570, 0]
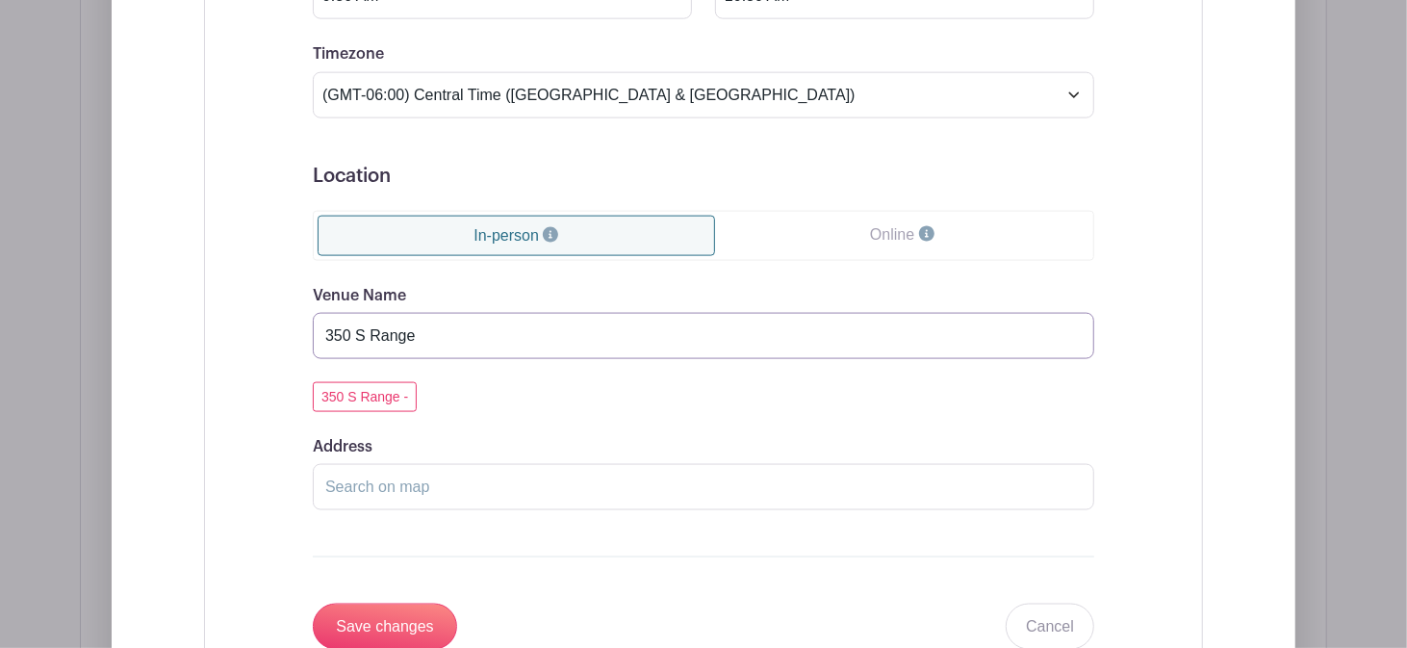
click at [477, 336] on input "350 S Range" at bounding box center [704, 336] width 782 height 46
type input "[STREET_ADDRESS]"
click at [355, 395] on button "350 S Range -" at bounding box center [365, 397] width 104 height 30
type input "350 S Range"
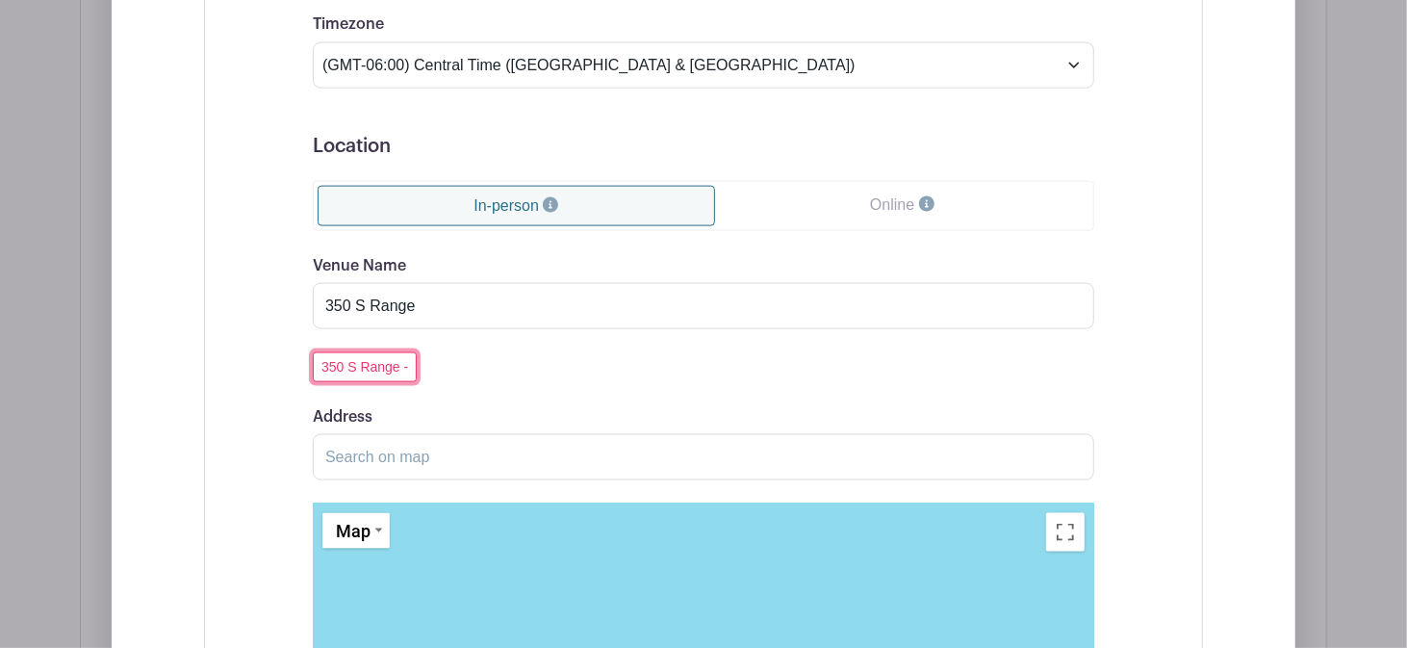
scroll to position [1567, 0]
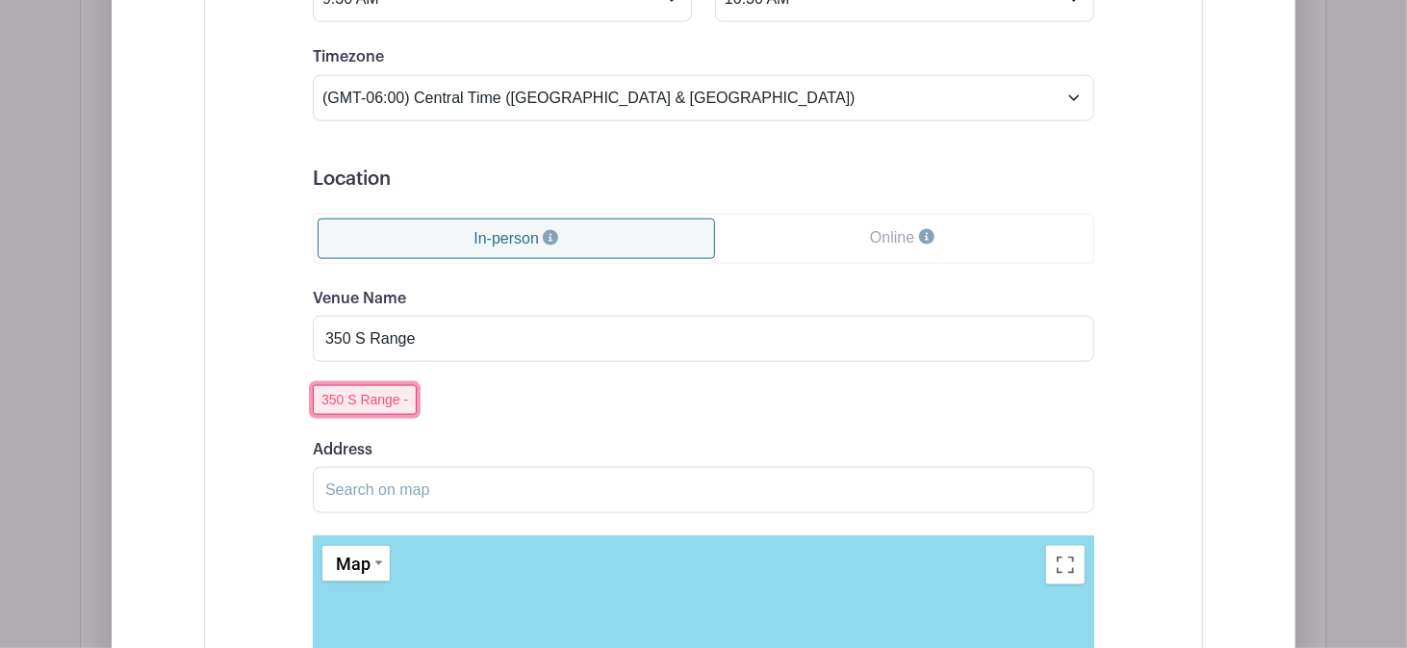
click at [404, 397] on button "350 S Range -" at bounding box center [365, 400] width 104 height 30
click at [359, 488] on input "Address" at bounding box center [704, 490] width 782 height 46
click at [385, 500] on input "Address" at bounding box center [704, 490] width 782 height 46
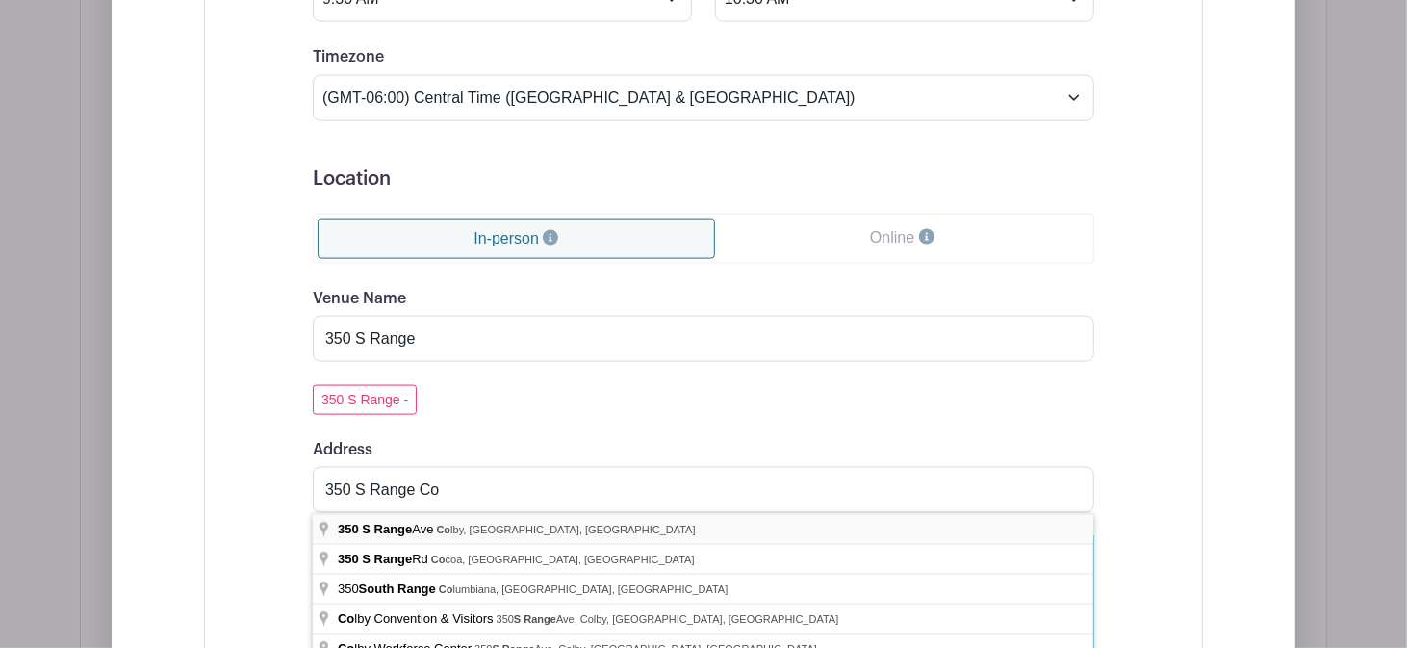
type input "[STREET_ADDRESS]"
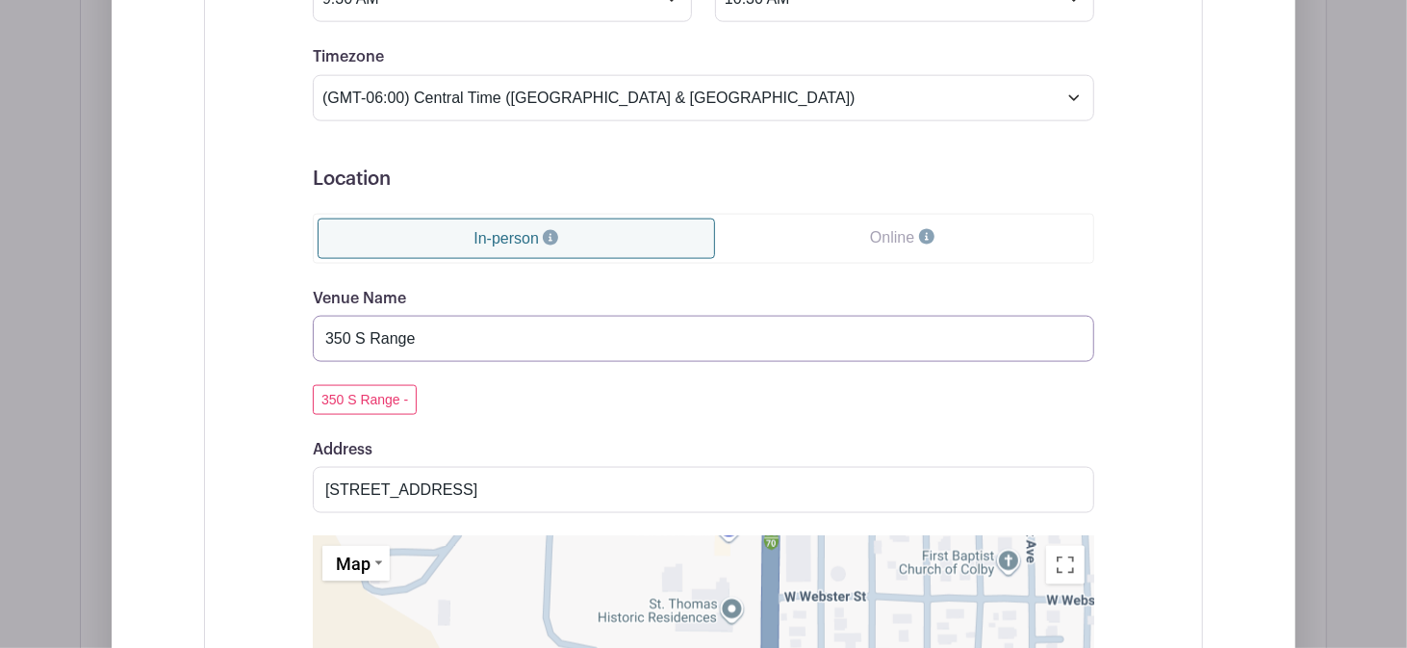
drag, startPoint x: 446, startPoint y: 332, endPoint x: 272, endPoint y: 338, distance: 173.3
click at [272, 338] on div "Event Date Start Date [DATE] Repeats Does not repeat Daily Weekly Monthly on da…" at bounding box center [704, 408] width 874 height 1396
type input "Genesis"
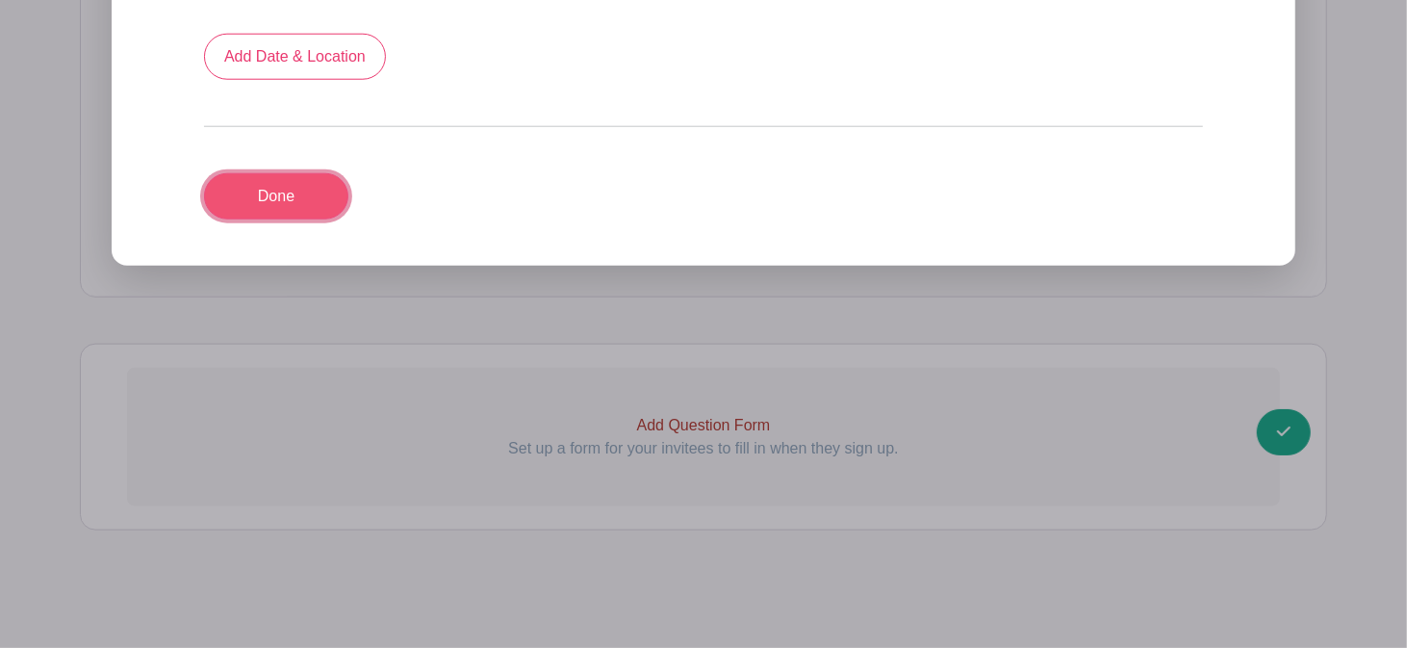
click at [282, 201] on link "Done" at bounding box center [276, 196] width 144 height 46
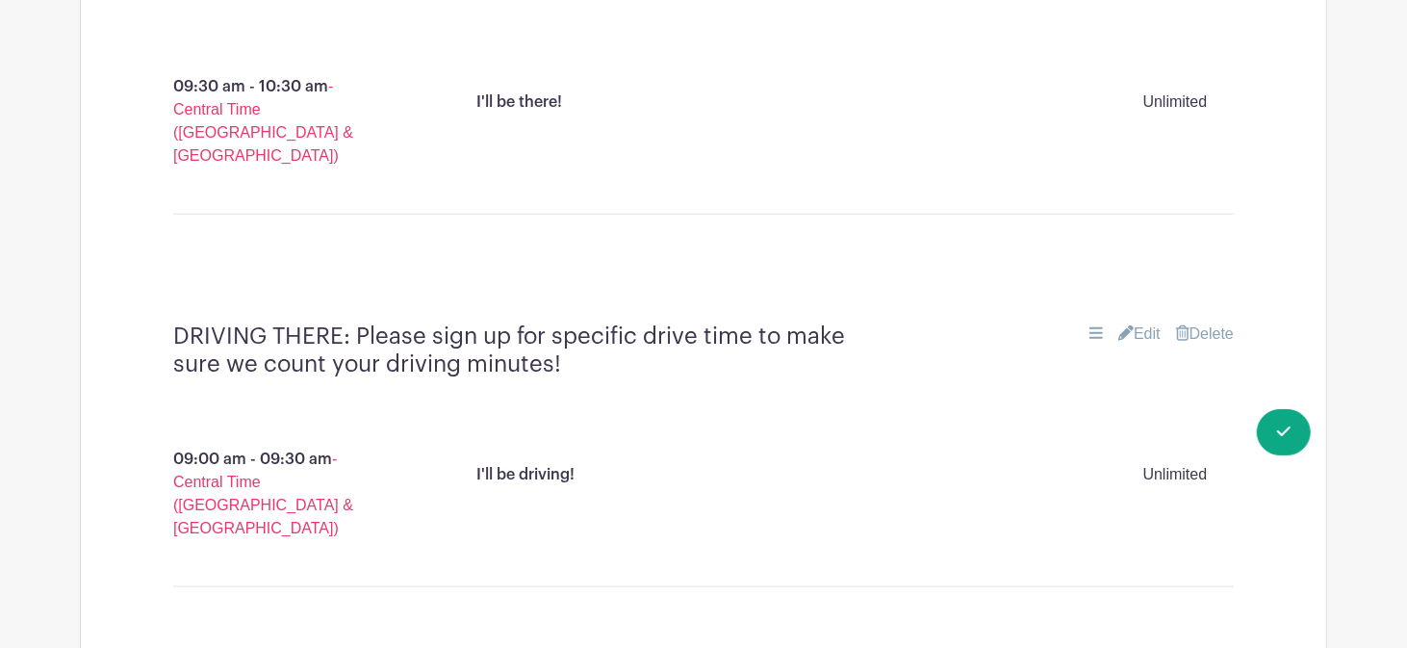
scroll to position [1280, 0]
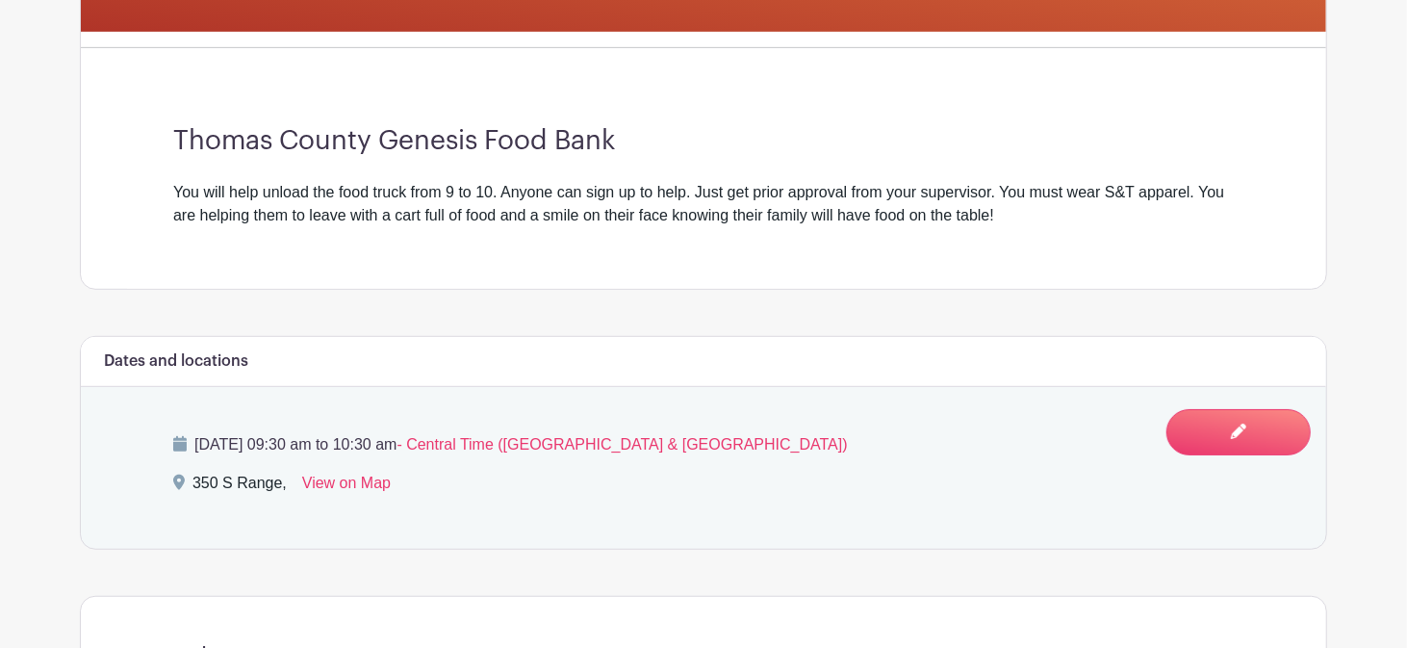
scroll to position [446, 0]
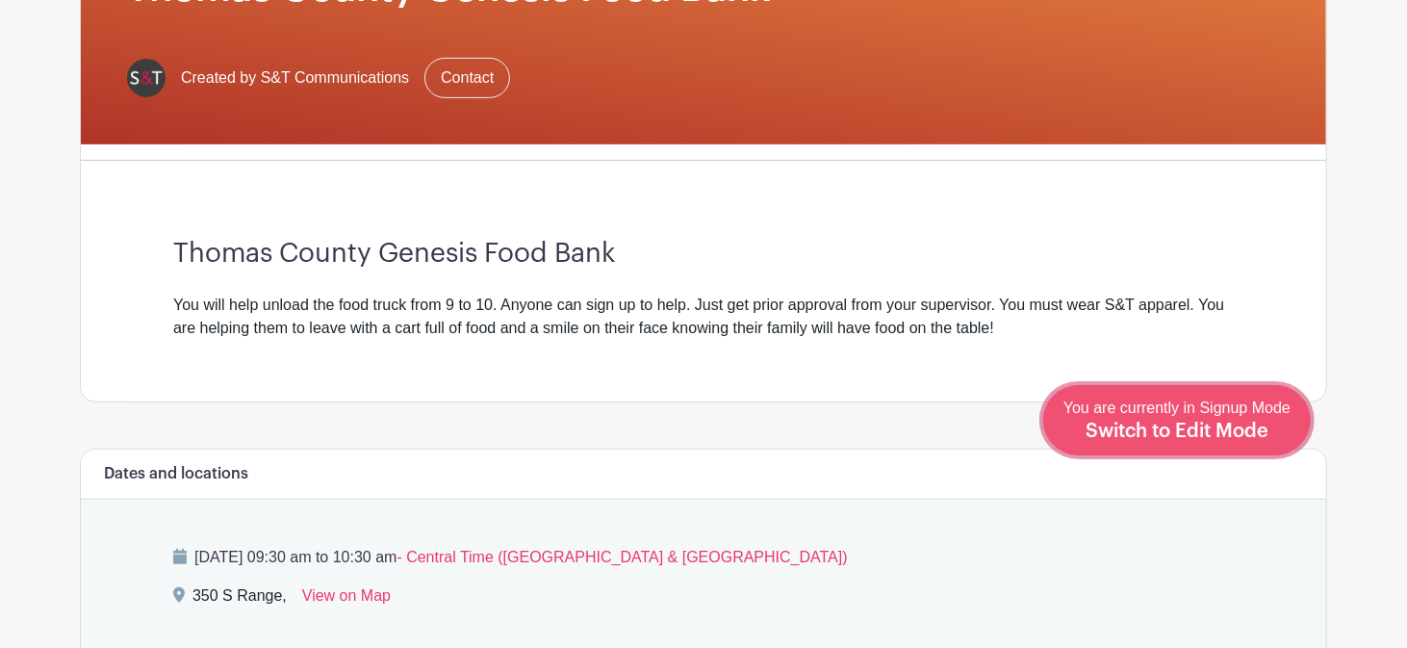
click at [1241, 440] on span "Switch to Edit Mode" at bounding box center [1177, 431] width 183 height 19
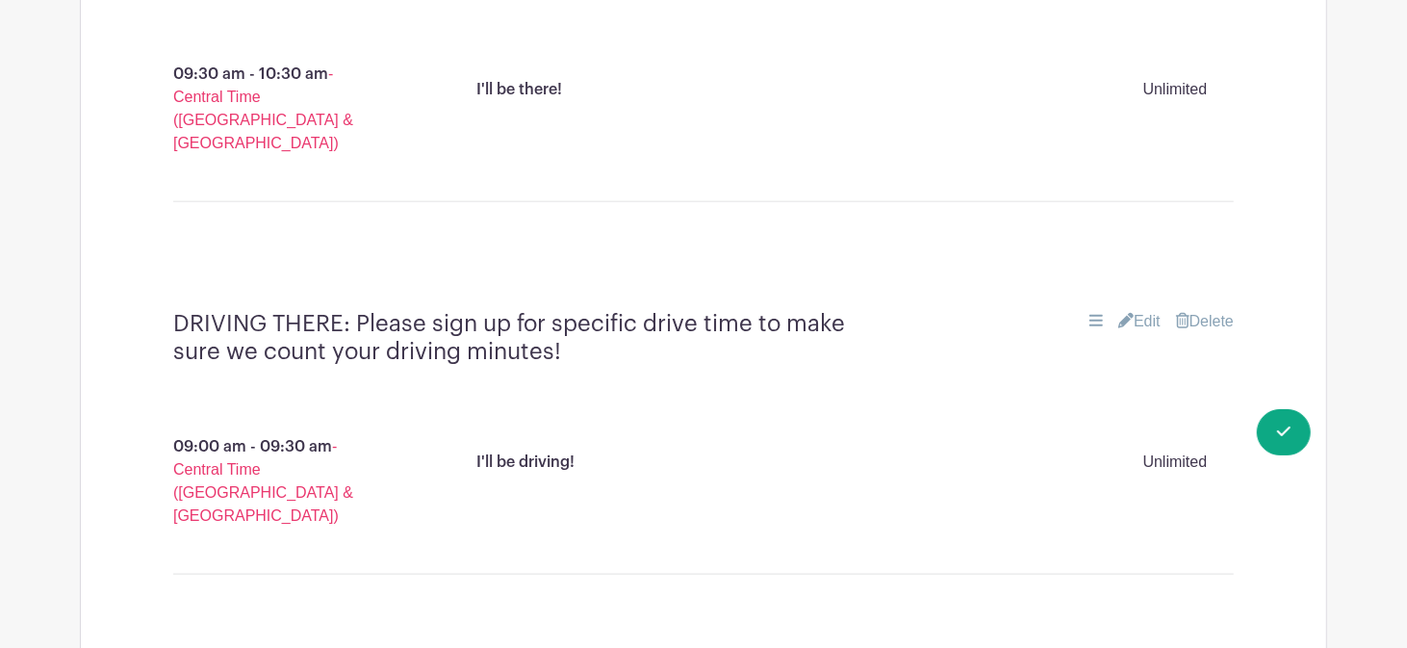
scroll to position [1280, 0]
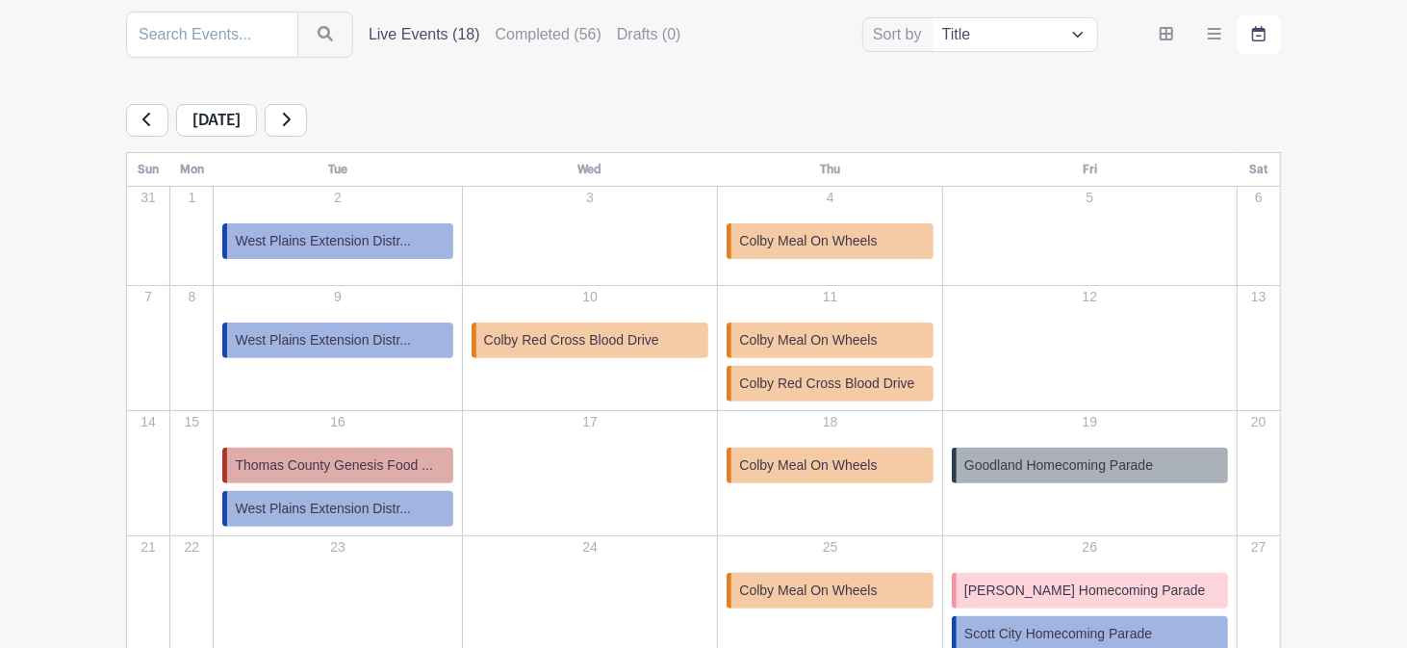
scroll to position [255, 0]
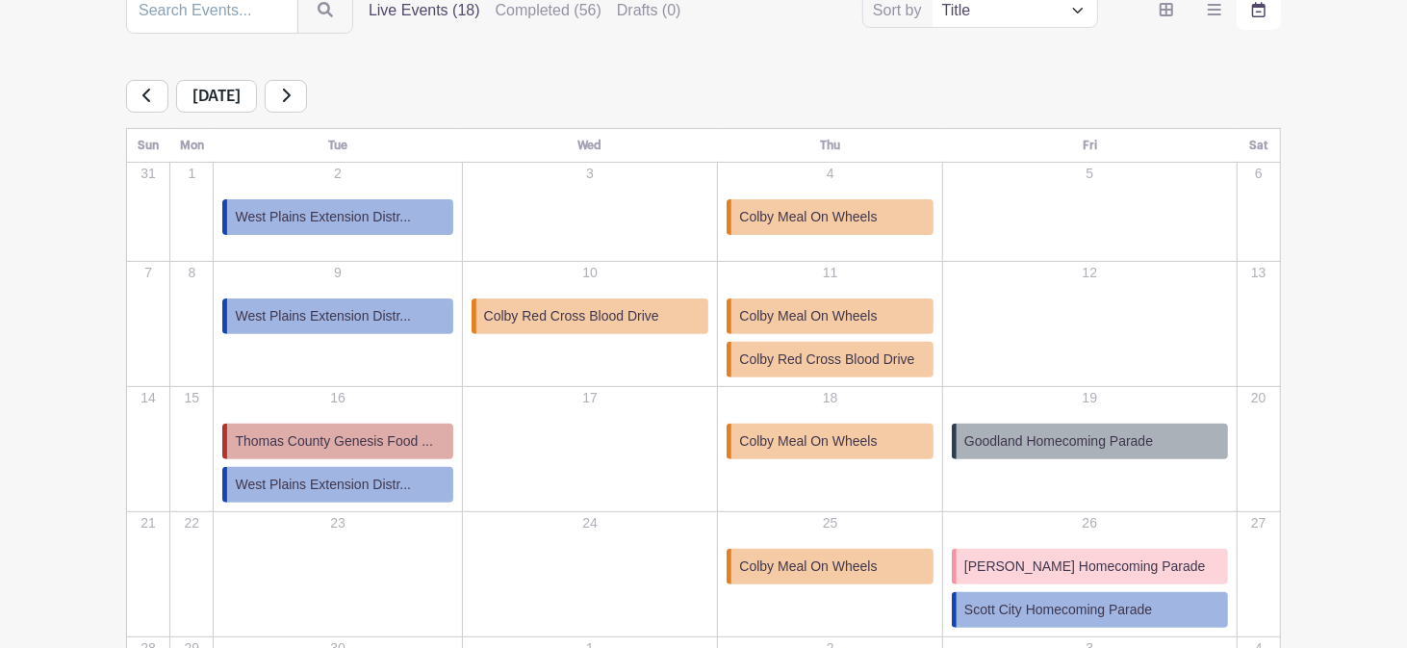
click at [295, 434] on span "Thomas County Genesis Food ..." at bounding box center [333, 441] width 197 height 20
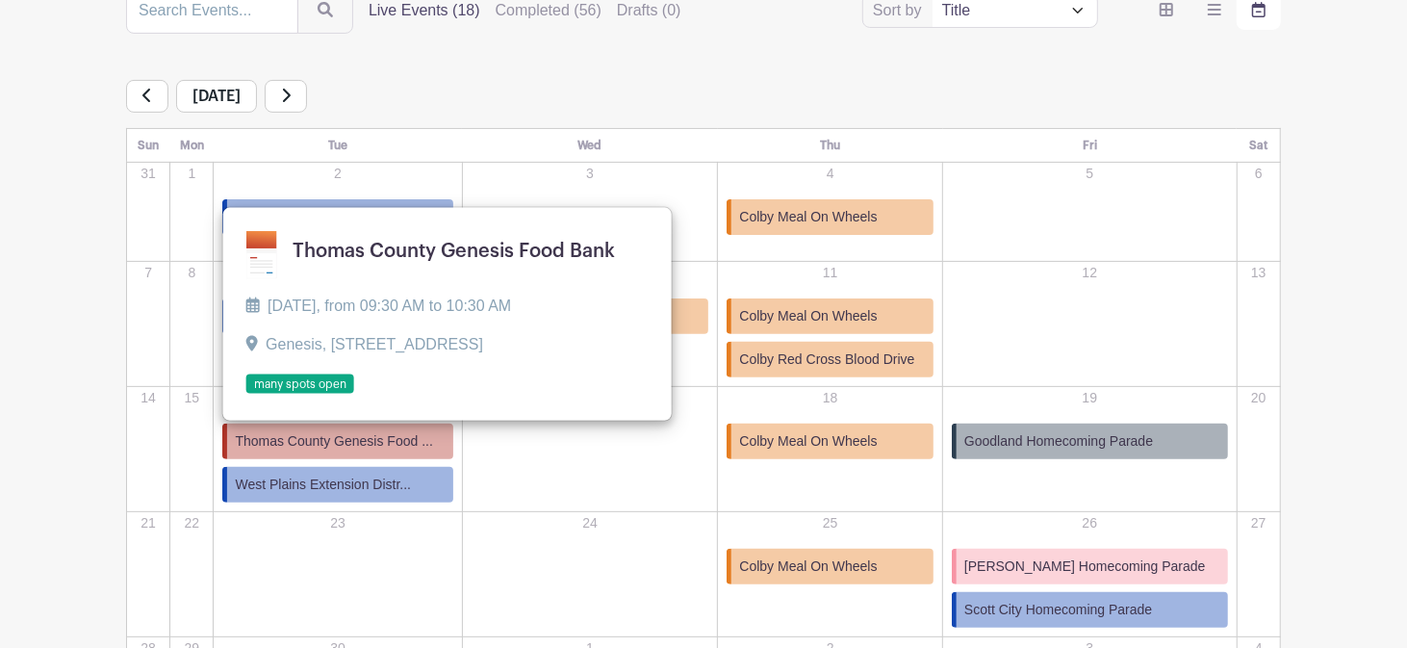
click at [246, 395] on link at bounding box center [246, 395] width 0 height 0
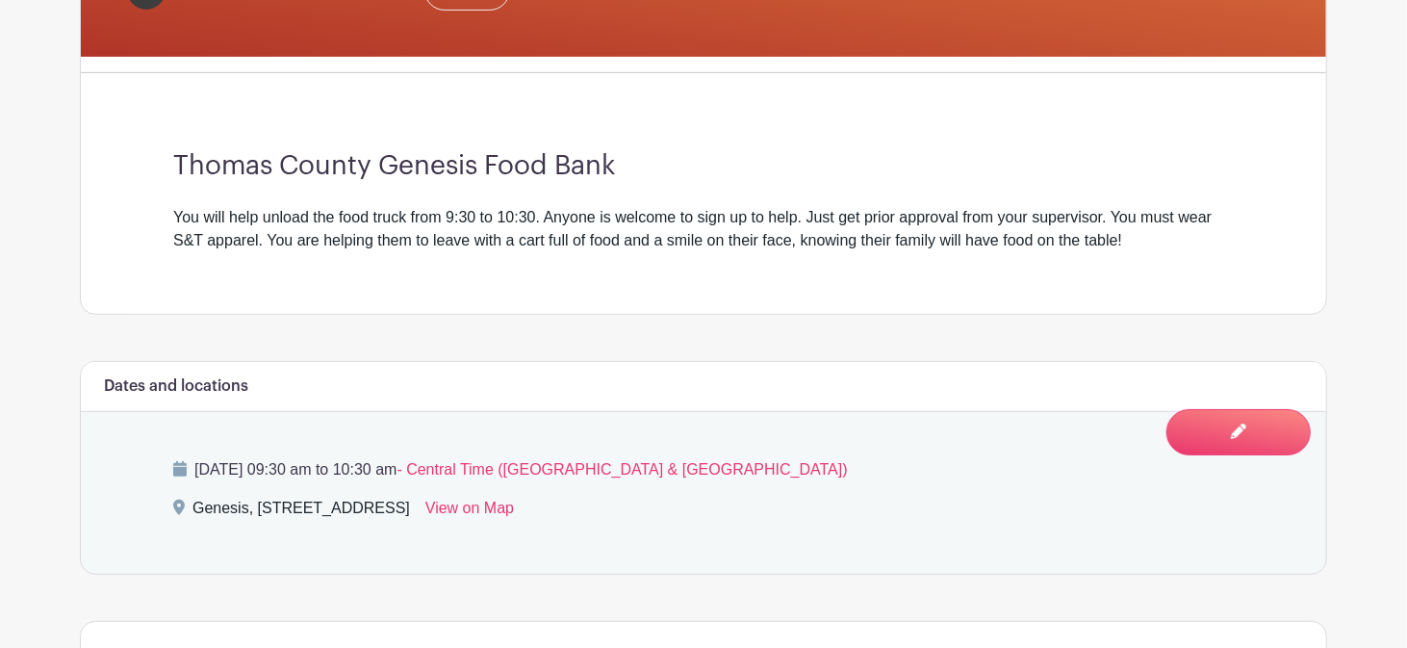
scroll to position [529, 0]
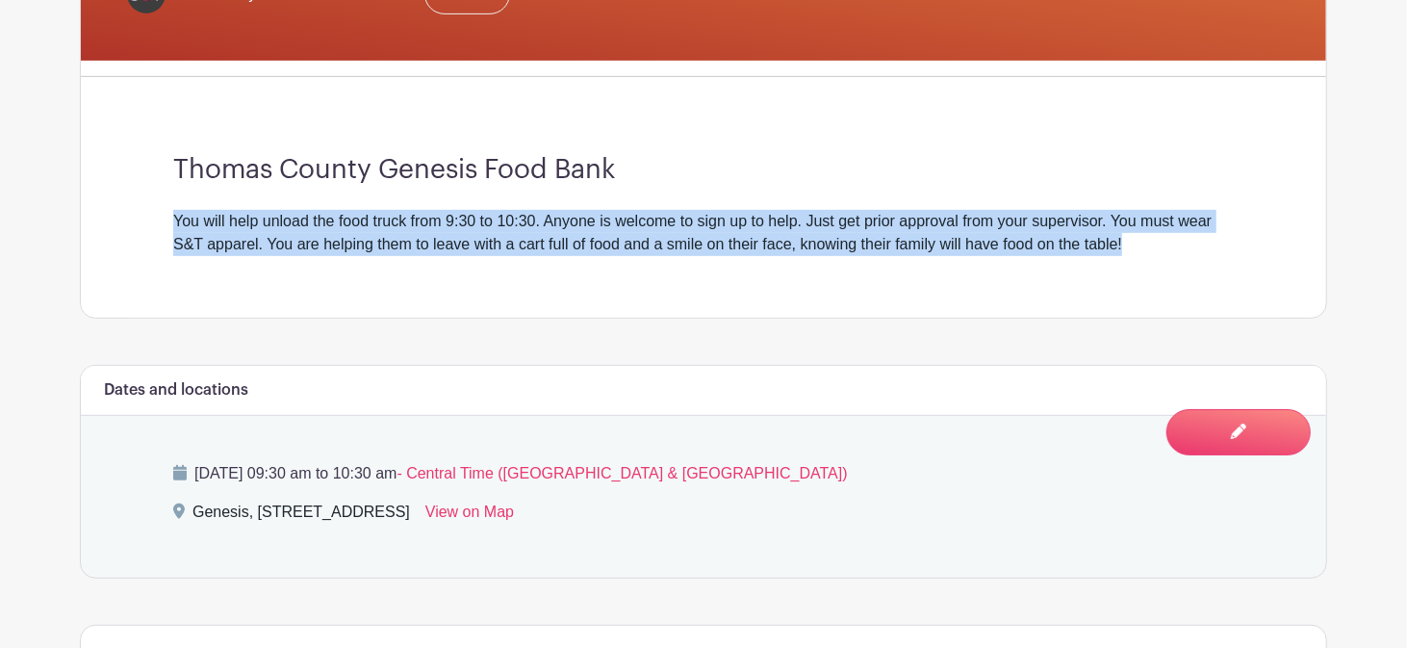
drag, startPoint x: 167, startPoint y: 217, endPoint x: 870, endPoint y: 218, distance: 702.6
click at [1139, 268] on div "Thomas County Genesis Food Bank You will help unload the food truck from 9:30 t…" at bounding box center [703, 204] width 1153 height 225
copy div "You will help unload the food truck from 9:30 to 10:30. Anyone is welcome to si…"
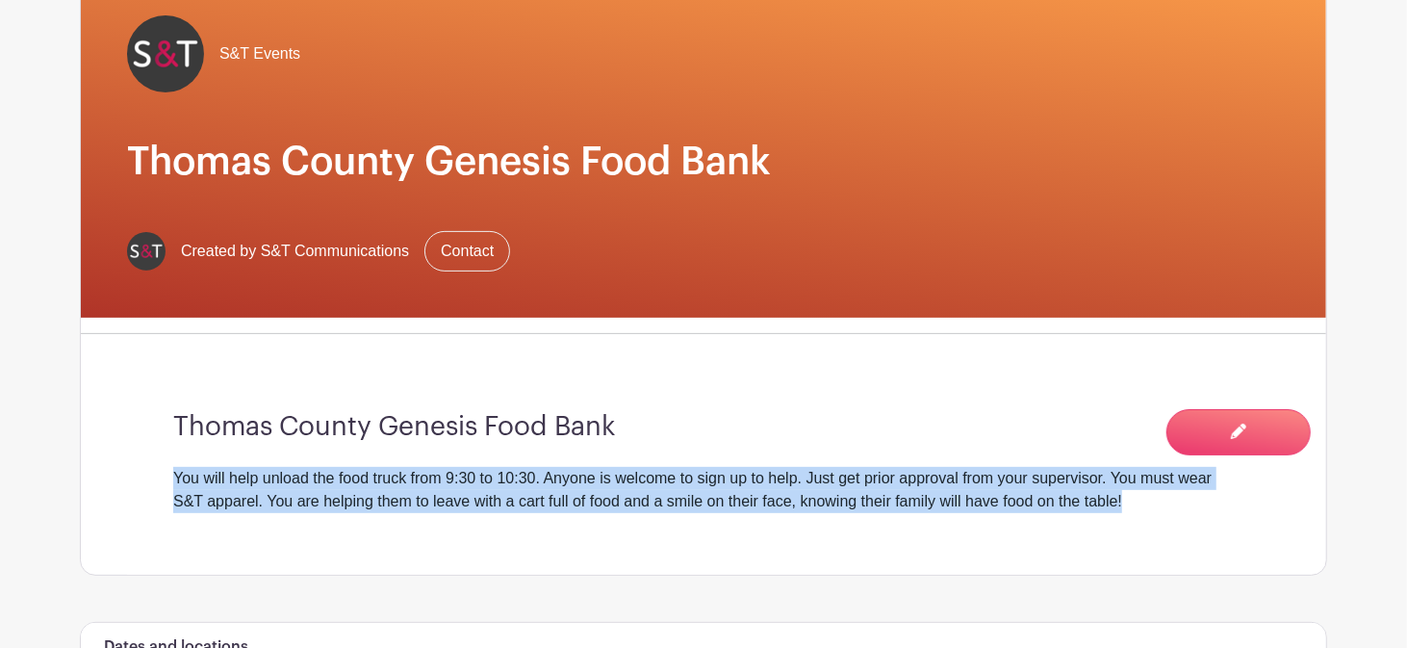
scroll to position [0, 0]
